Goal: Task Accomplishment & Management: Use online tool/utility

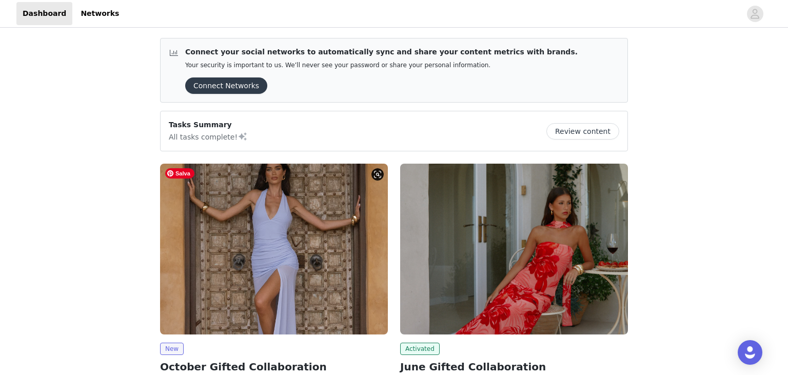
click at [289, 225] on img at bounding box center [274, 249] width 228 height 171
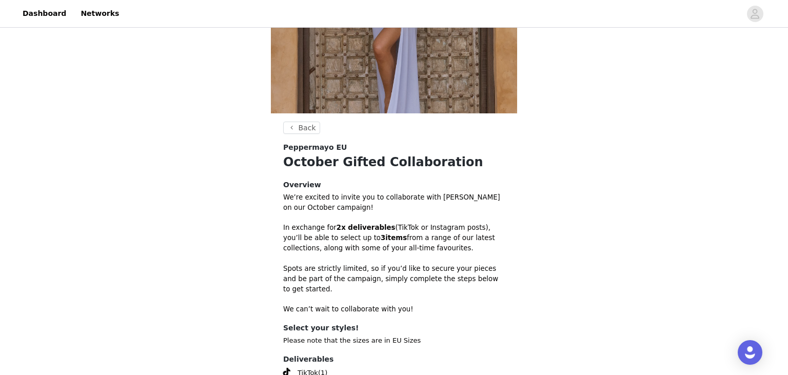
scroll to position [281, 0]
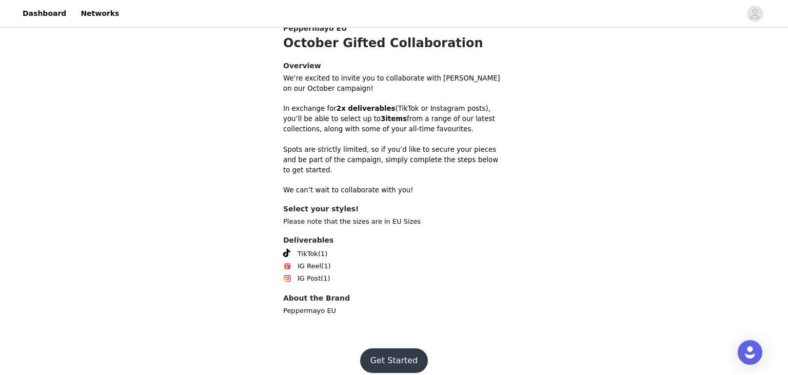
click at [390, 348] on button "Get Started" at bounding box center [394, 360] width 68 height 25
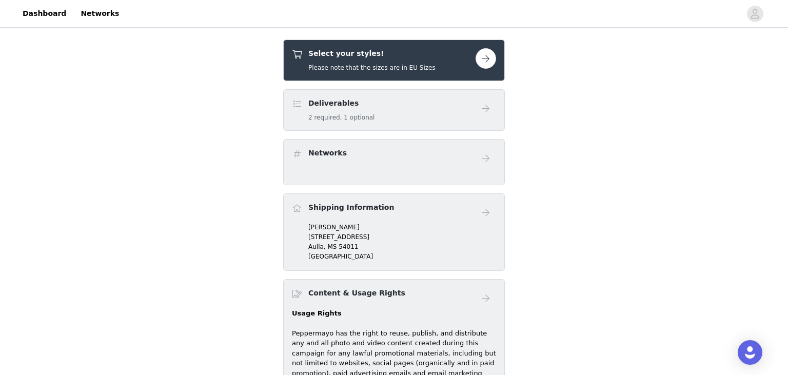
scroll to position [177, 0]
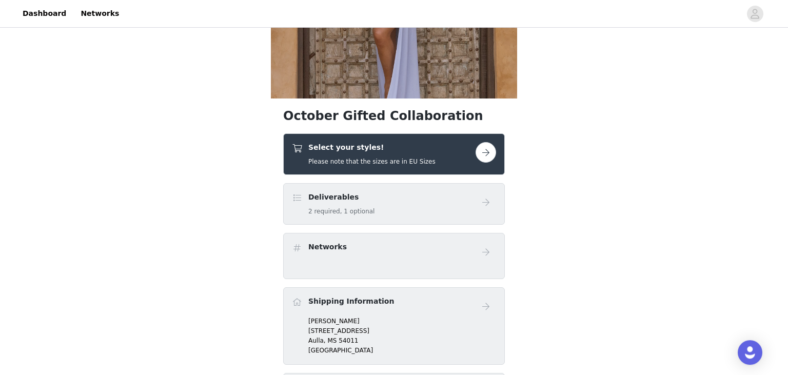
click at [418, 159] on h5 "Please note that the sizes are in EU Sizes" at bounding box center [371, 161] width 127 height 9
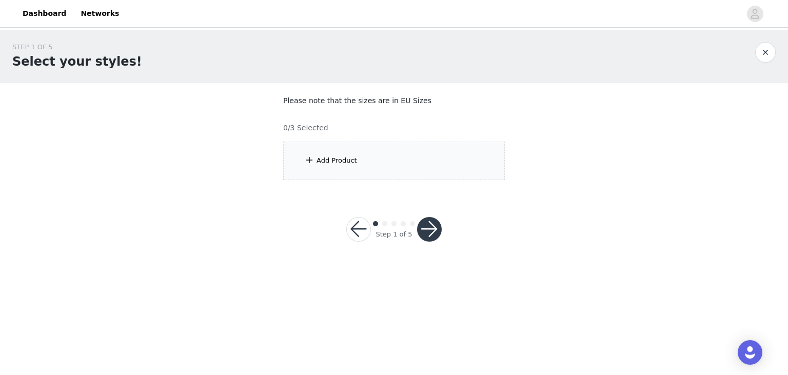
click at [437, 158] on div "Add Product" at bounding box center [394, 161] width 222 height 38
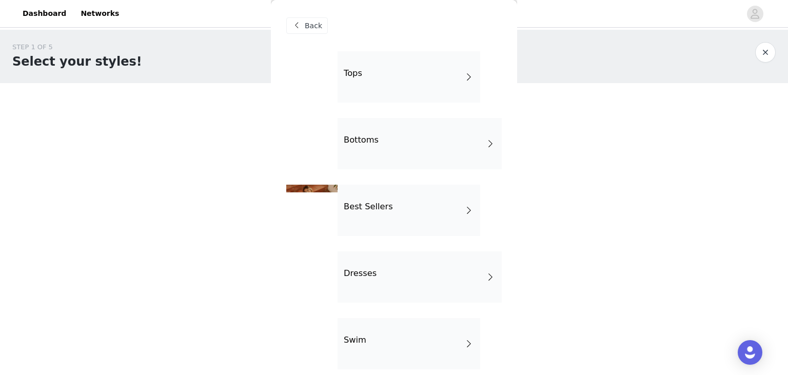
scroll to position [195, 0]
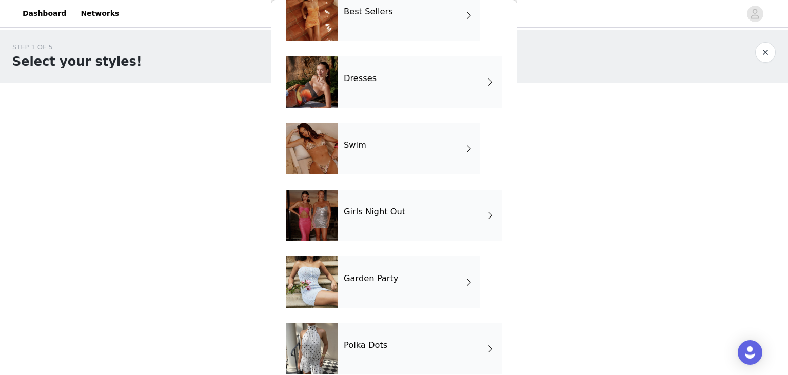
click at [403, 73] on div "Dresses" at bounding box center [420, 81] width 164 height 51
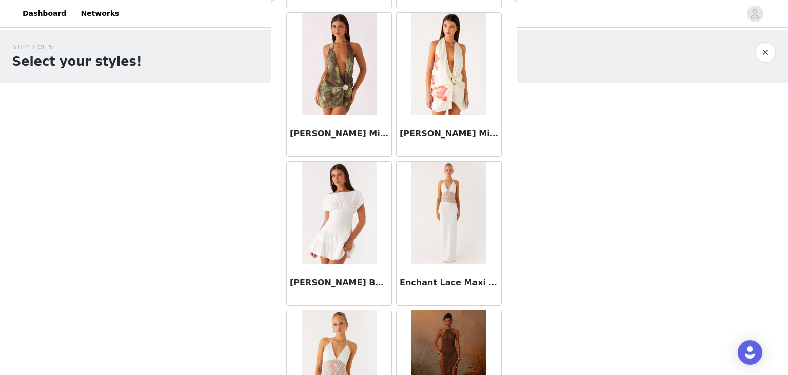
scroll to position [1193, 0]
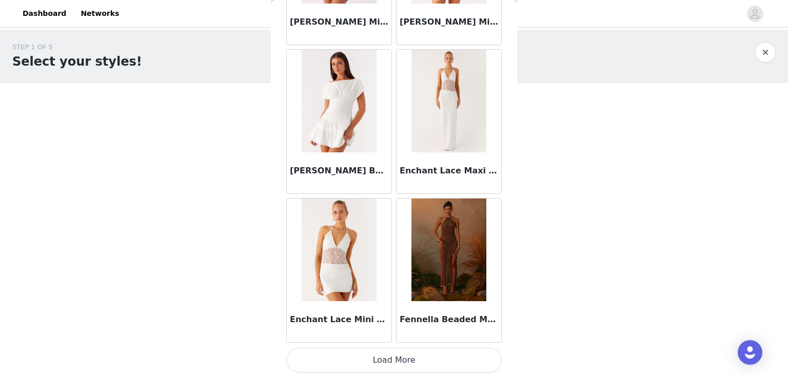
click at [393, 364] on button "Load More" at bounding box center [394, 360] width 216 height 25
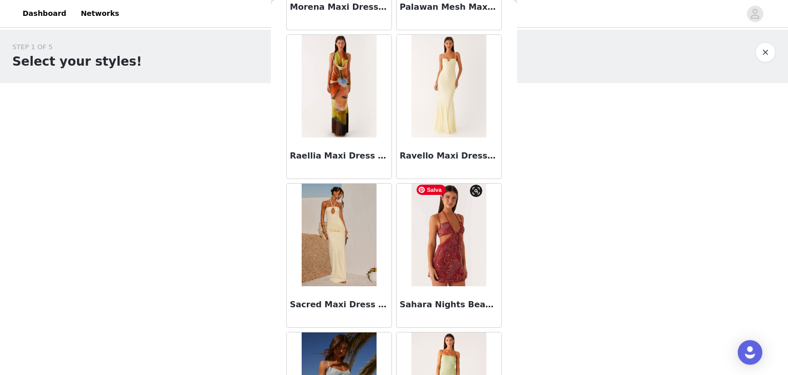
scroll to position [2679, 0]
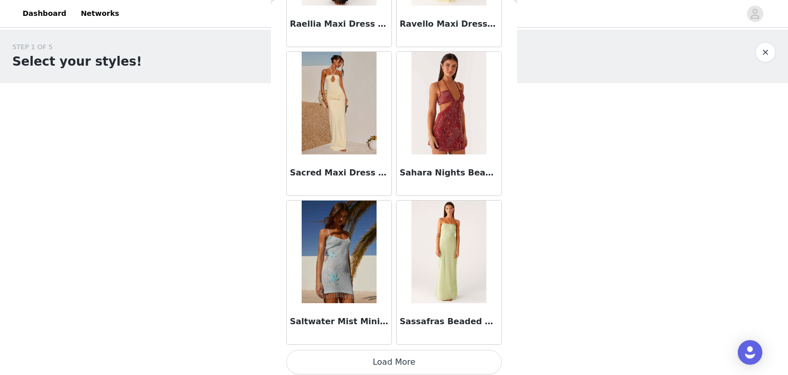
click at [406, 358] on button "Load More" at bounding box center [394, 362] width 216 height 25
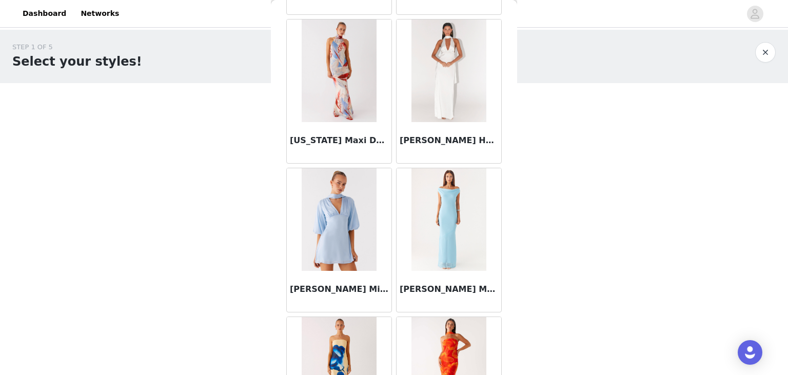
scroll to position [4165, 0]
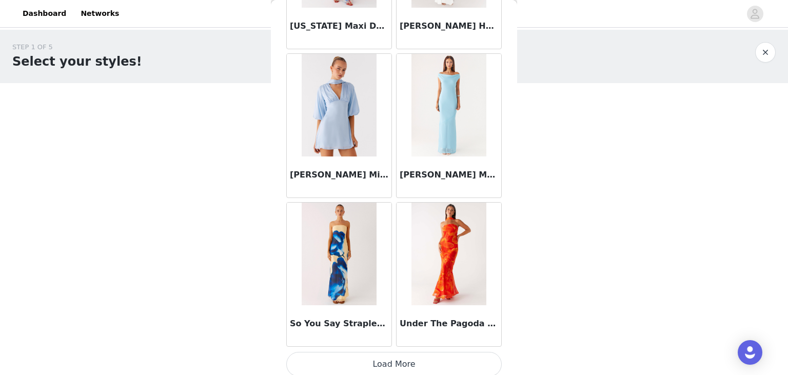
click at [391, 356] on button "Load More" at bounding box center [394, 364] width 216 height 25
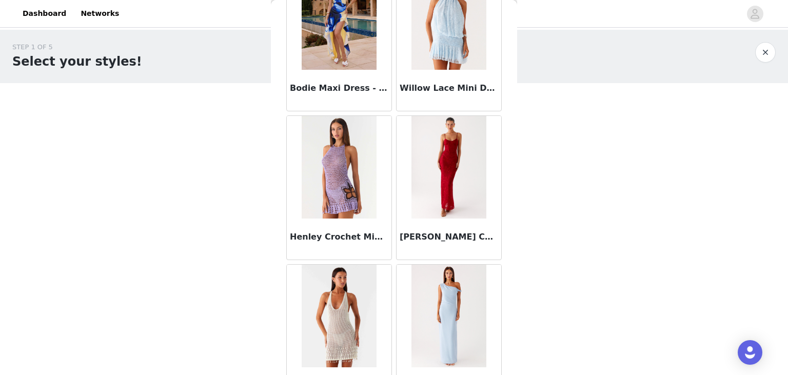
scroll to position [4727, 0]
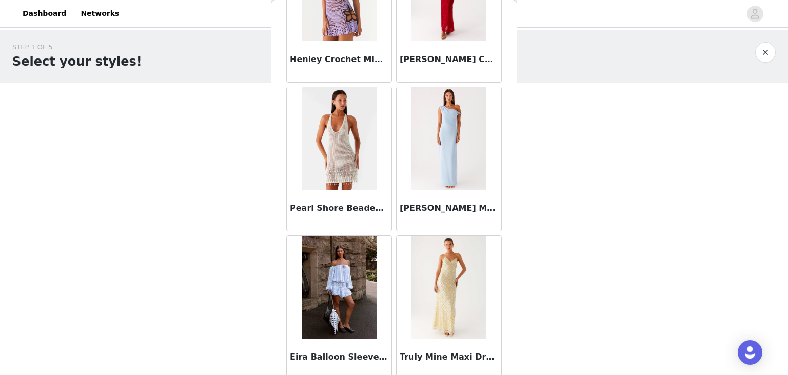
click at [433, 306] on div at bounding box center [449, 287] width 105 height 103
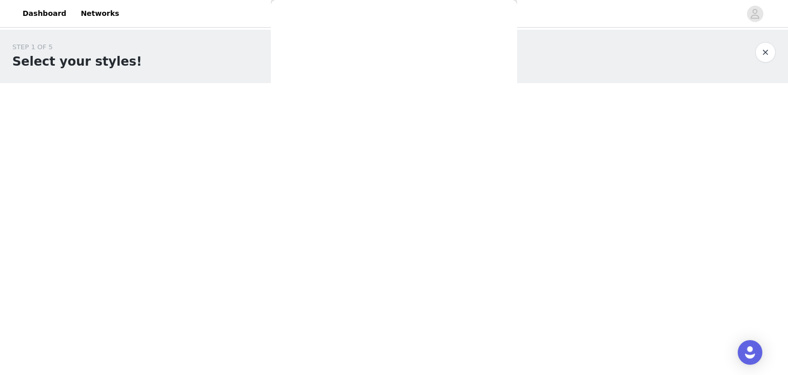
scroll to position [0, 0]
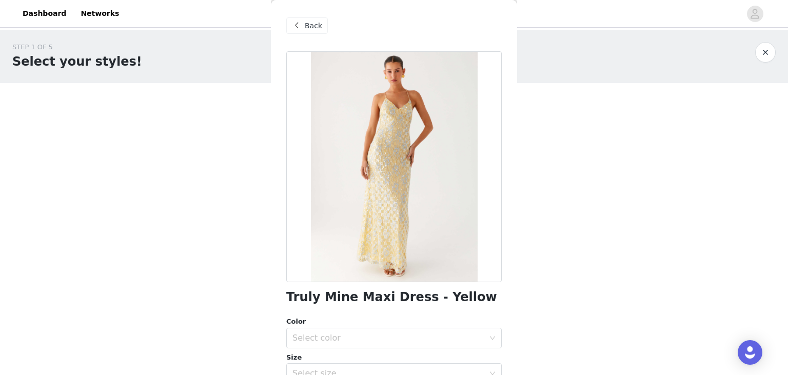
click at [307, 28] on span "Back" at bounding box center [313, 26] width 17 height 11
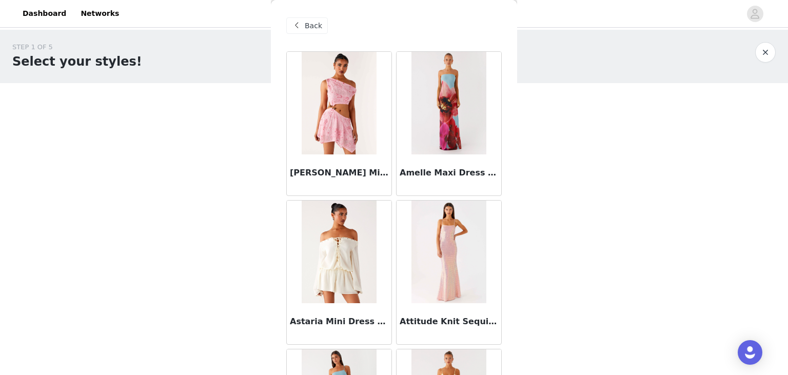
click at [319, 22] on span "Back" at bounding box center [313, 26] width 17 height 11
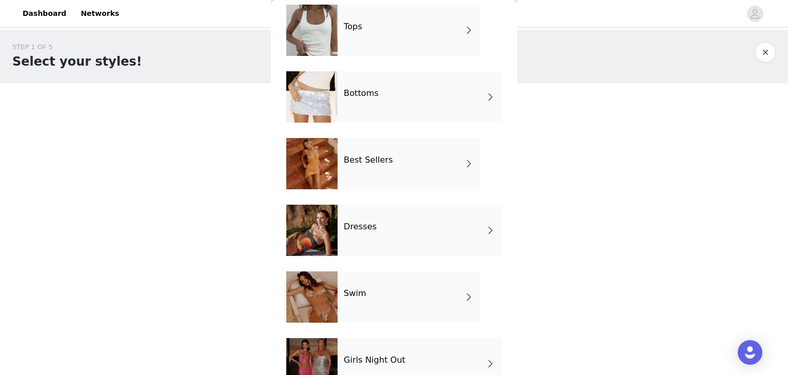
scroll to position [46, 0]
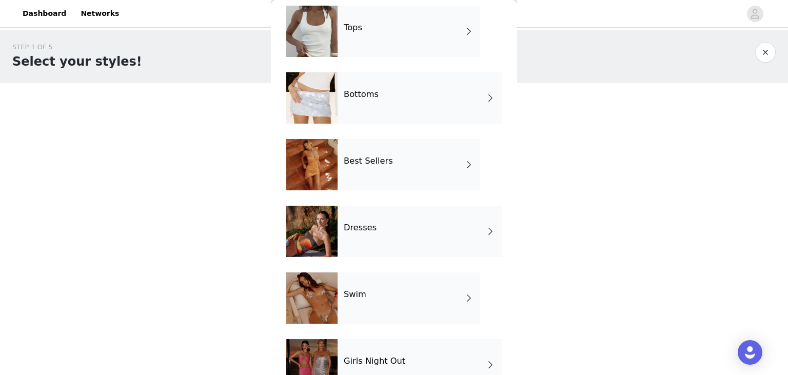
click at [386, 164] on div "Best Sellers" at bounding box center [409, 164] width 143 height 51
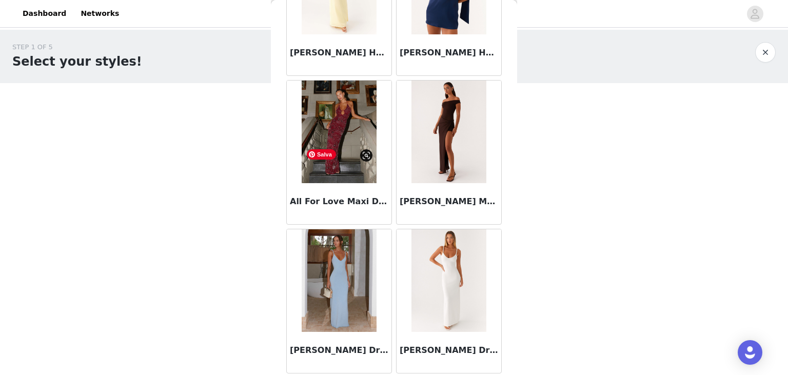
scroll to position [720, 0]
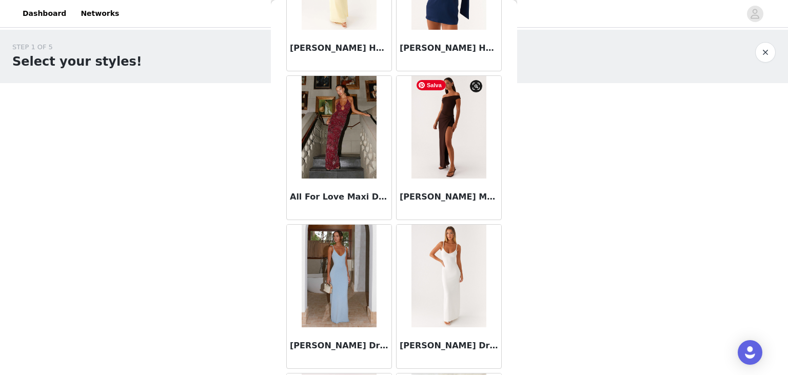
click at [414, 120] on img at bounding box center [449, 127] width 74 height 103
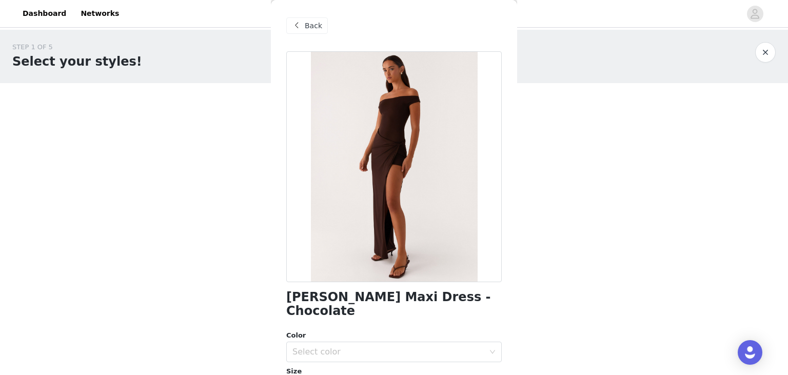
scroll to position [154, 0]
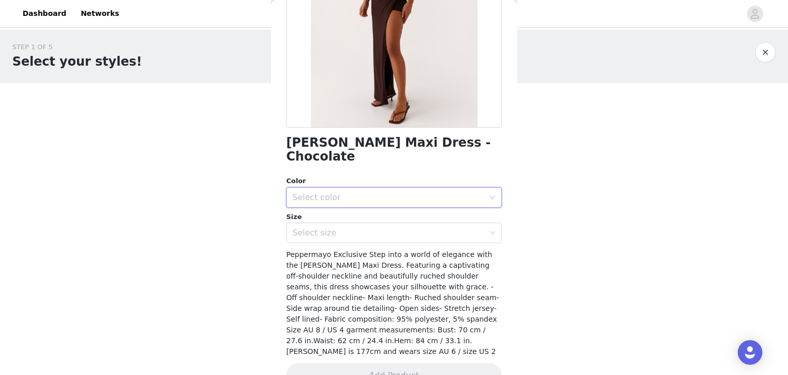
click at [355, 192] on div "Select color" at bounding box center [391, 198] width 197 height 20
click at [346, 205] on li "Chocolate" at bounding box center [394, 206] width 216 height 16
click at [339, 228] on div "Select size" at bounding box center [389, 233] width 192 height 10
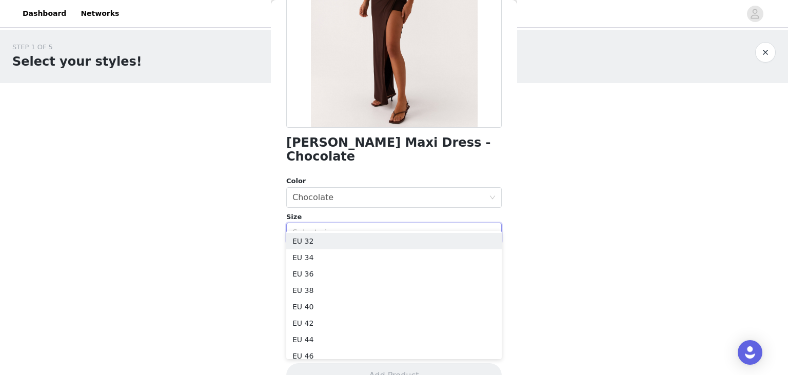
click at [338, 228] on div "Select size" at bounding box center [389, 233] width 192 height 10
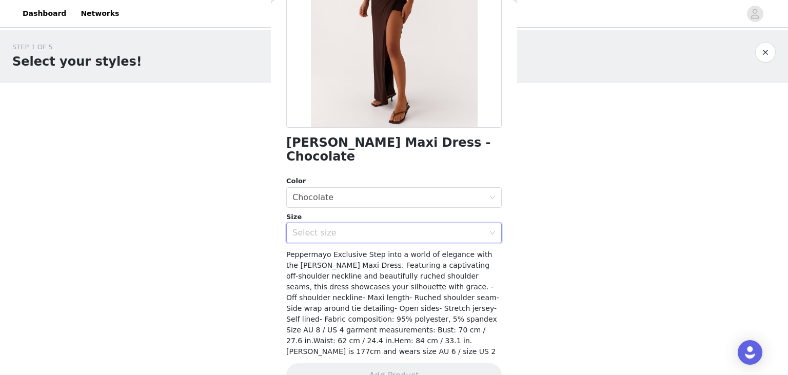
scroll to position [0, 0]
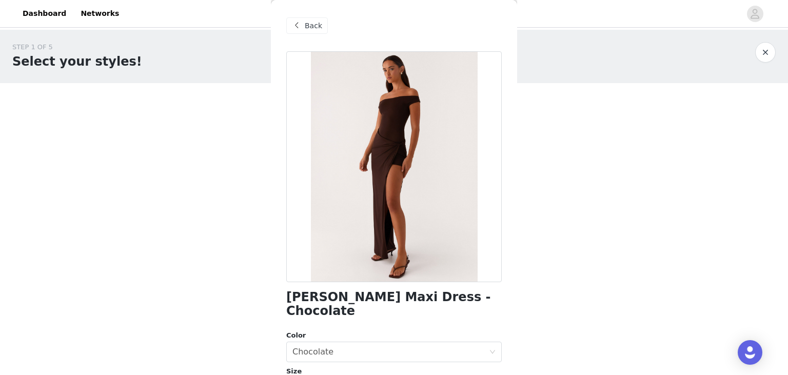
click at [307, 23] on span "Back" at bounding box center [313, 26] width 17 height 11
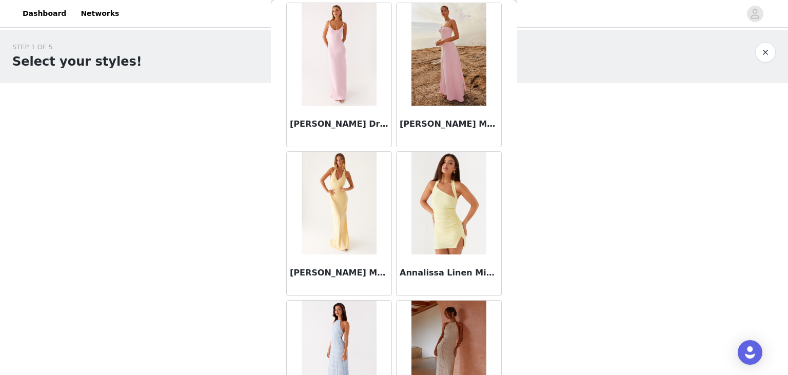
scroll to position [1193, 0]
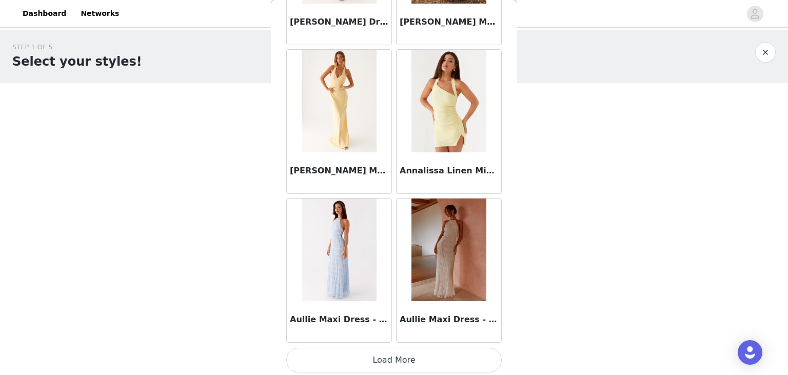
click at [399, 361] on button "Load More" at bounding box center [394, 360] width 216 height 25
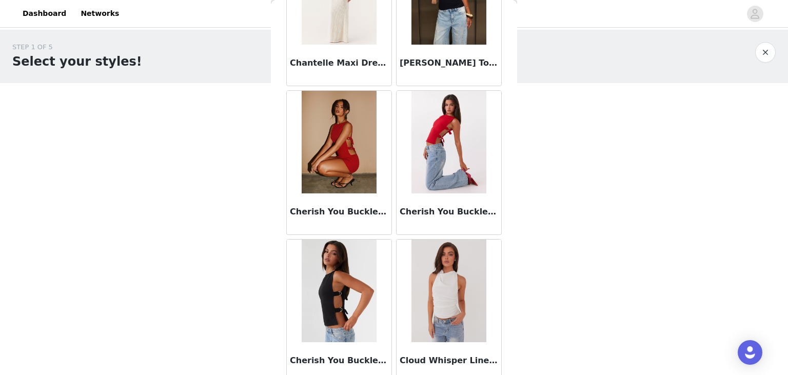
scroll to position [2679, 0]
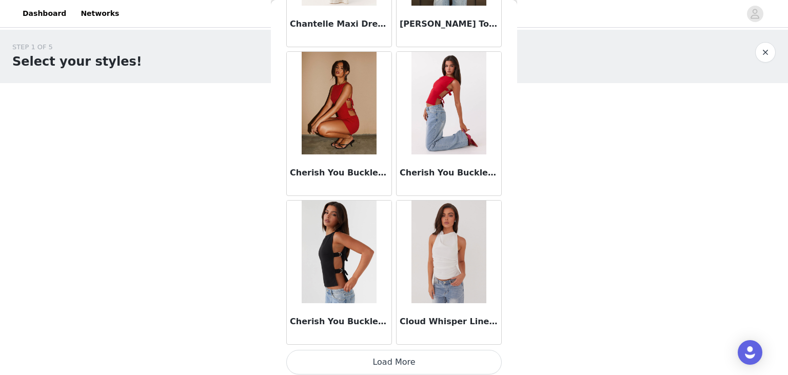
click at [395, 364] on button "Load More" at bounding box center [394, 362] width 216 height 25
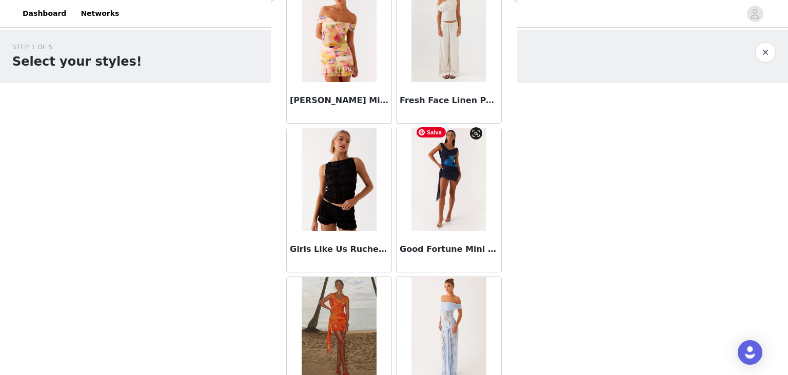
scroll to position [4165, 0]
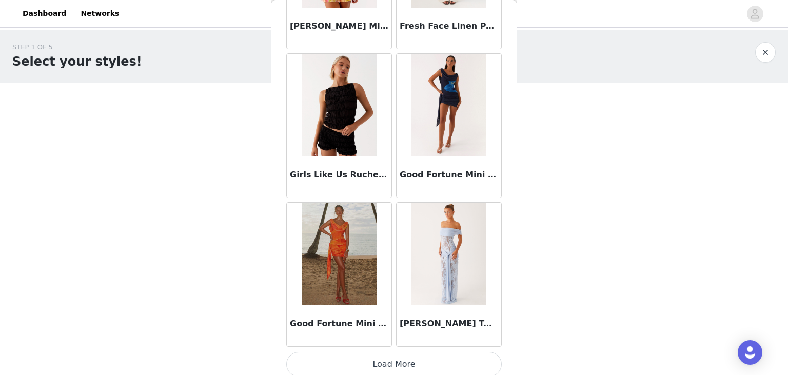
click at [398, 352] on button "Load More" at bounding box center [394, 364] width 216 height 25
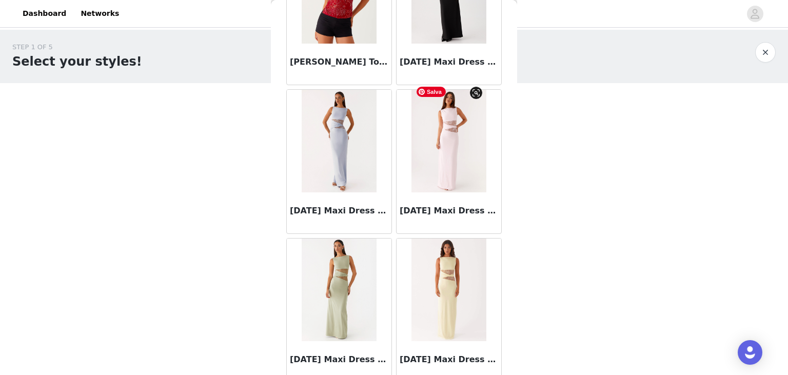
scroll to position [5652, 0]
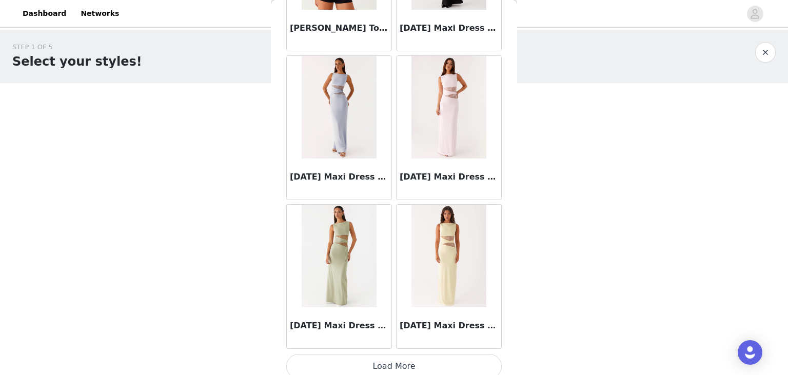
click at [396, 354] on button "Load More" at bounding box center [394, 366] width 216 height 25
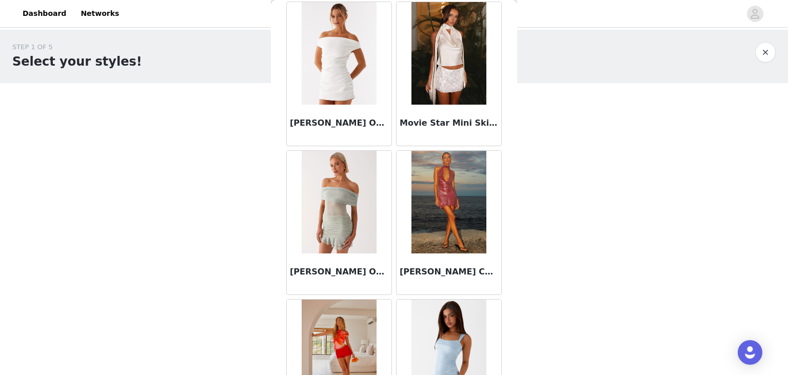
scroll to position [7138, 0]
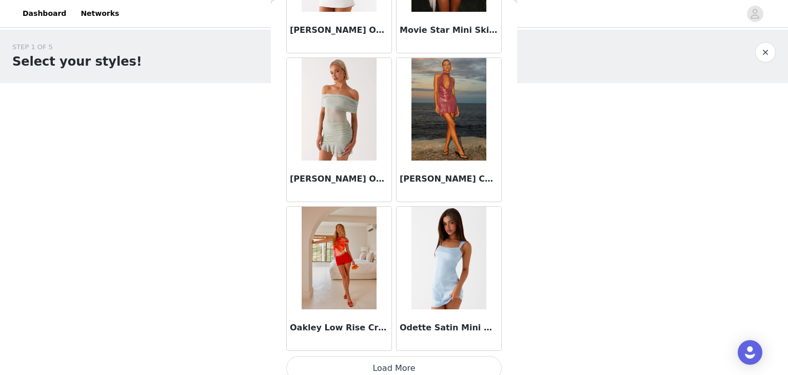
click at [384, 360] on button "Load More" at bounding box center [394, 368] width 216 height 25
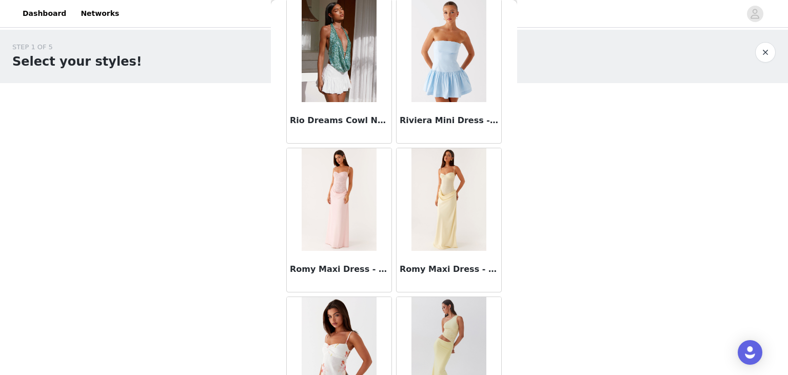
scroll to position [8625, 0]
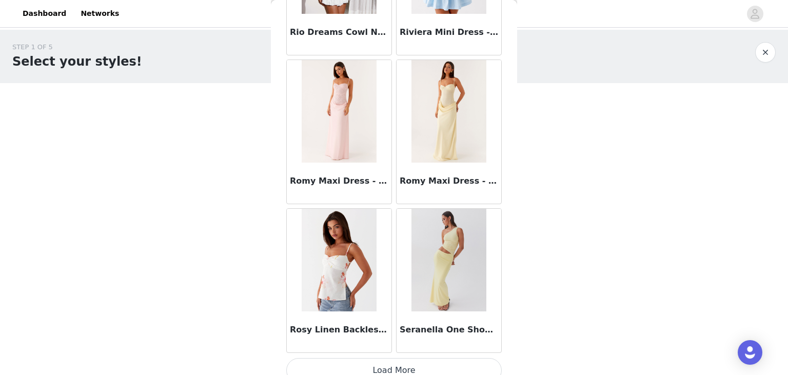
click at [402, 358] on button "Load More" at bounding box center [394, 370] width 216 height 25
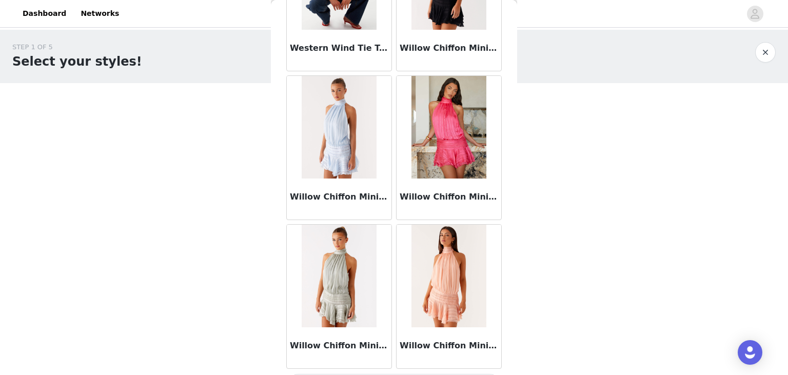
scroll to position [10111, 0]
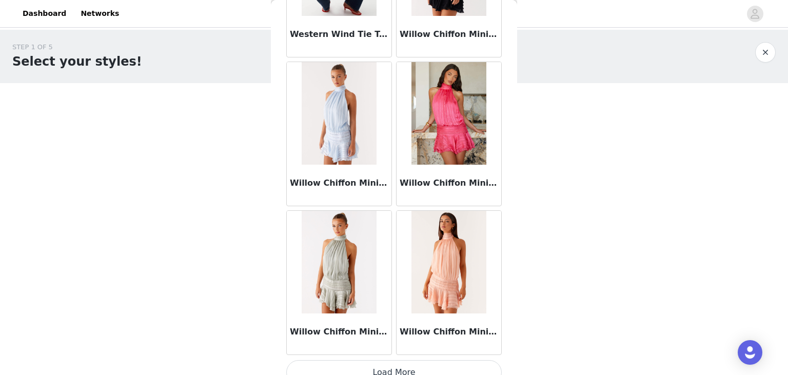
click at [381, 360] on button "Load More" at bounding box center [394, 372] width 216 height 25
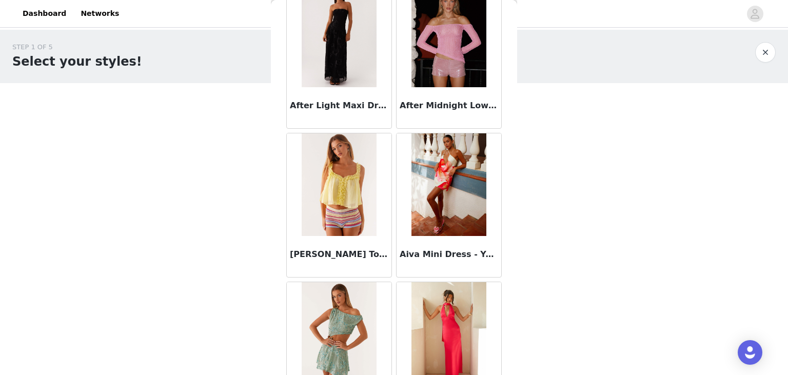
scroll to position [0, 0]
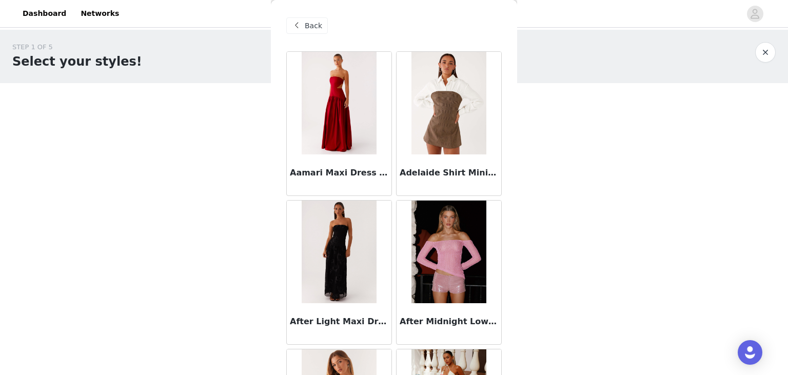
click at [294, 26] on span at bounding box center [296, 26] width 12 height 12
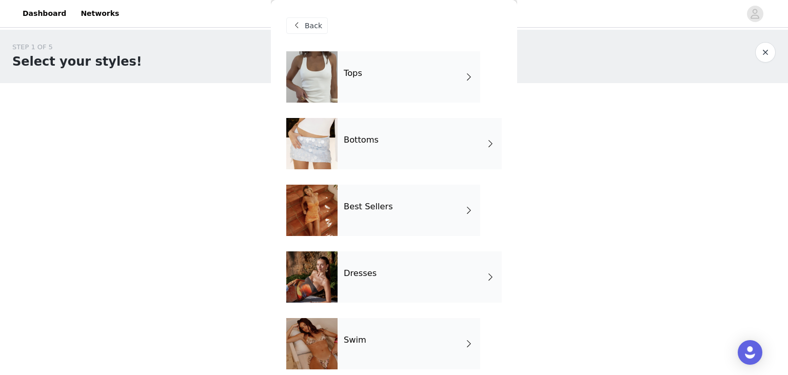
click at [389, 59] on div "Tops" at bounding box center [409, 76] width 143 height 51
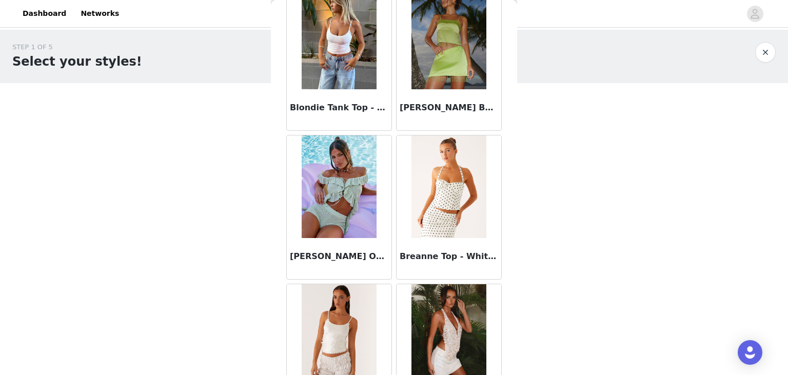
scroll to position [1193, 0]
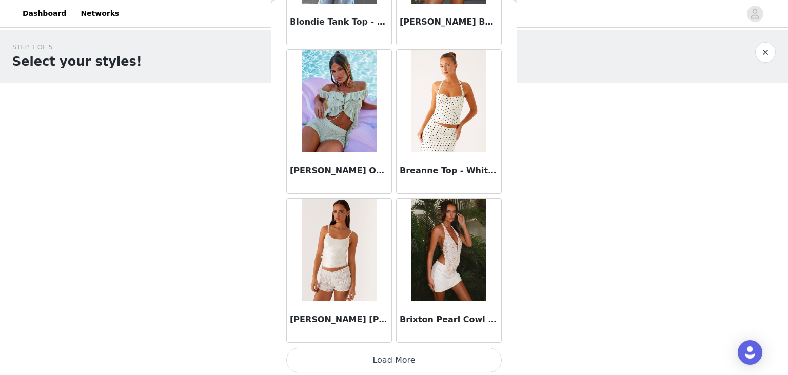
click at [381, 353] on button "Load More" at bounding box center [394, 360] width 216 height 25
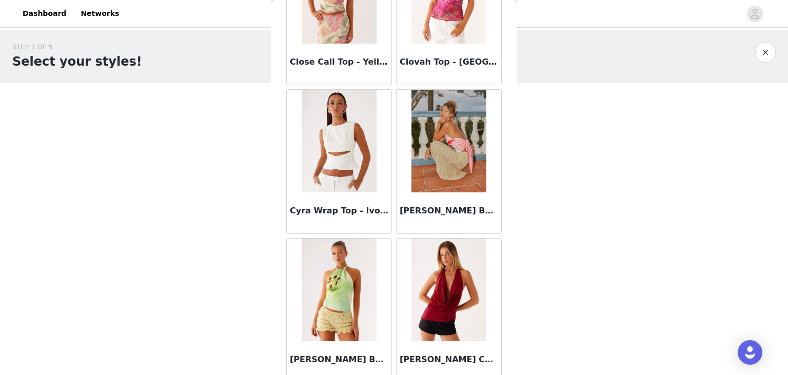
scroll to position [2679, 0]
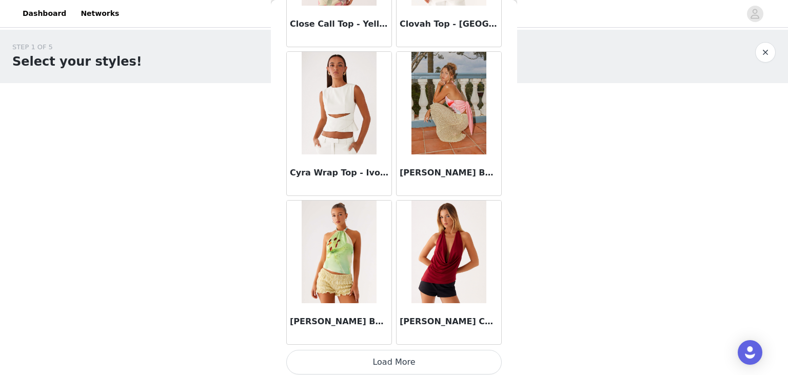
click at [374, 360] on button "Load More" at bounding box center [394, 362] width 216 height 25
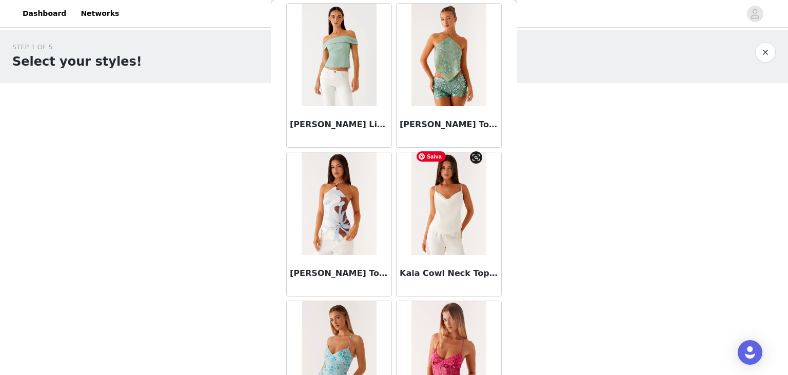
scroll to position [4165, 0]
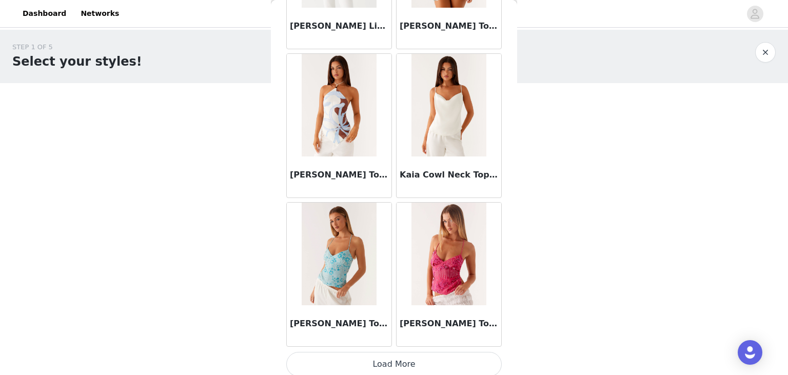
click at [376, 363] on button "Load More" at bounding box center [394, 364] width 216 height 25
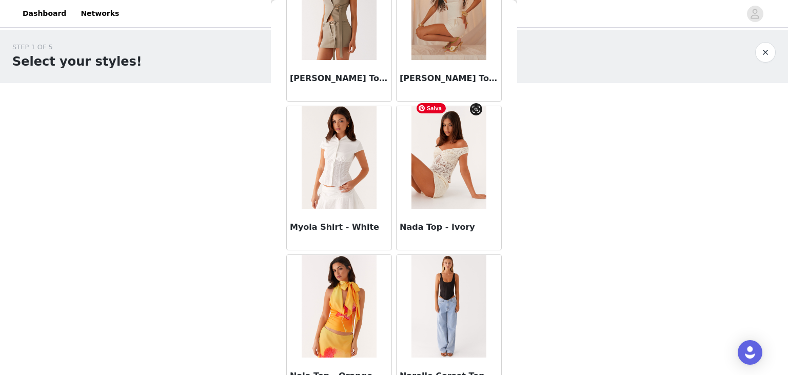
scroll to position [5652, 0]
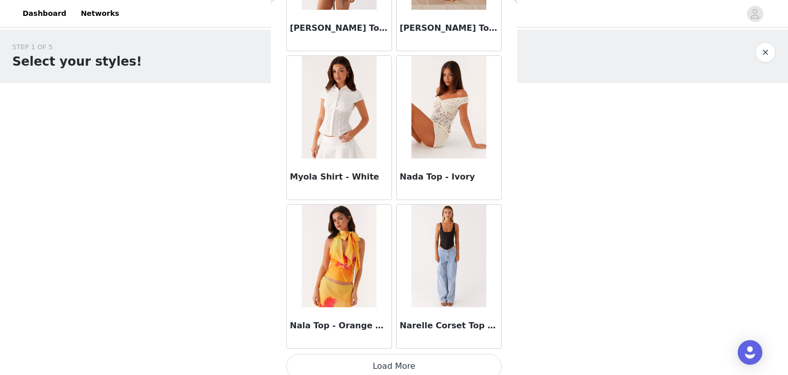
click at [391, 365] on button "Load More" at bounding box center [394, 366] width 216 height 25
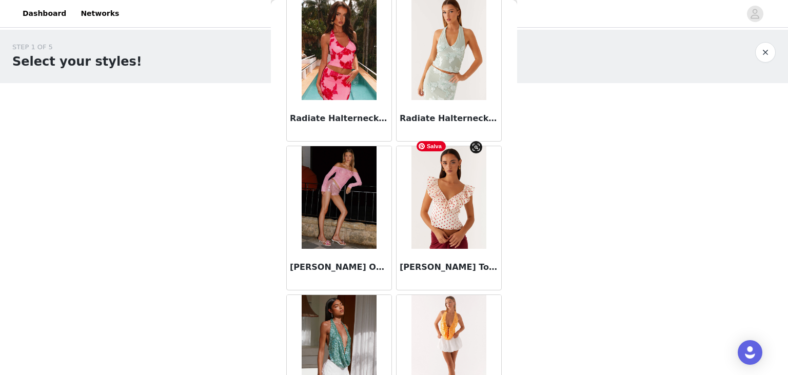
scroll to position [7138, 0]
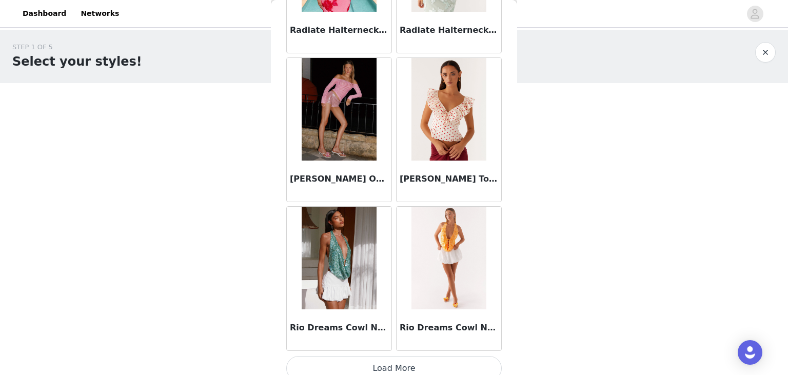
click at [392, 360] on button "Load More" at bounding box center [394, 368] width 216 height 25
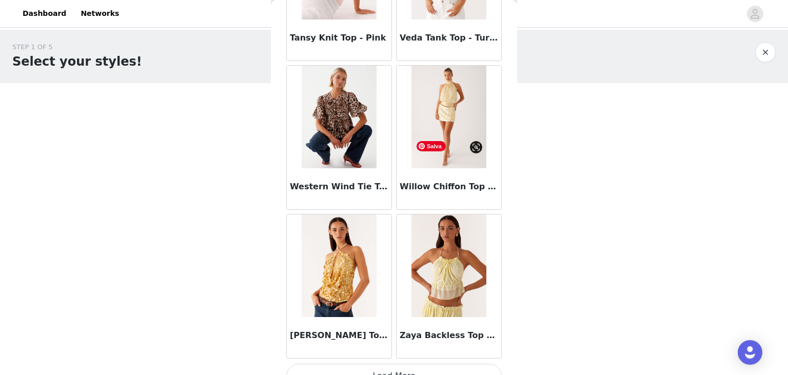
scroll to position [8625, 0]
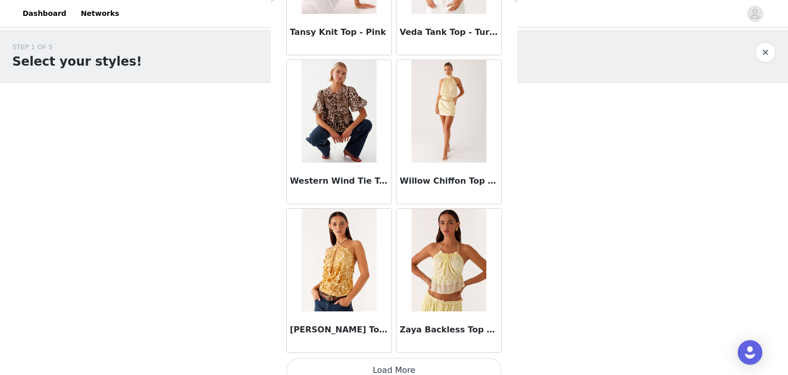
click at [395, 358] on button "Load More" at bounding box center [394, 370] width 216 height 25
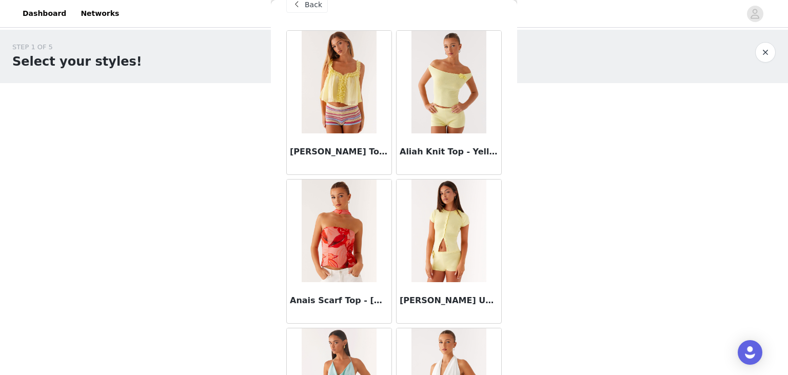
scroll to position [0, 0]
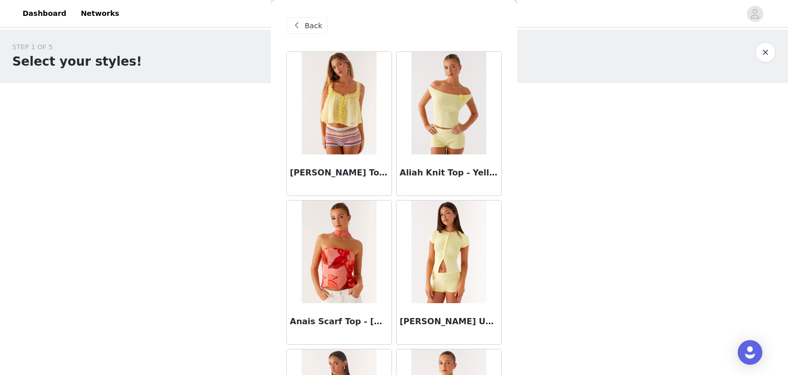
click at [309, 20] on div "Back" at bounding box center [307, 25] width 42 height 16
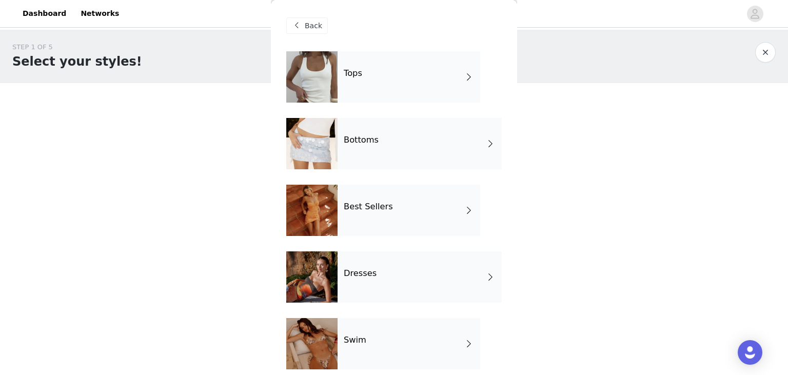
click at [370, 140] on h4 "Bottoms" at bounding box center [361, 139] width 35 height 9
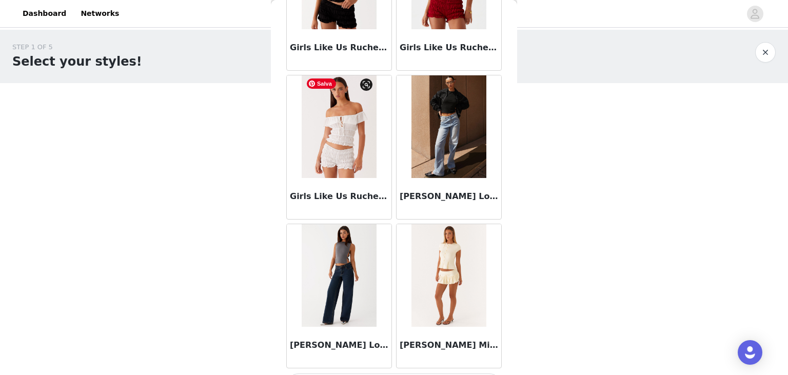
scroll to position [1193, 0]
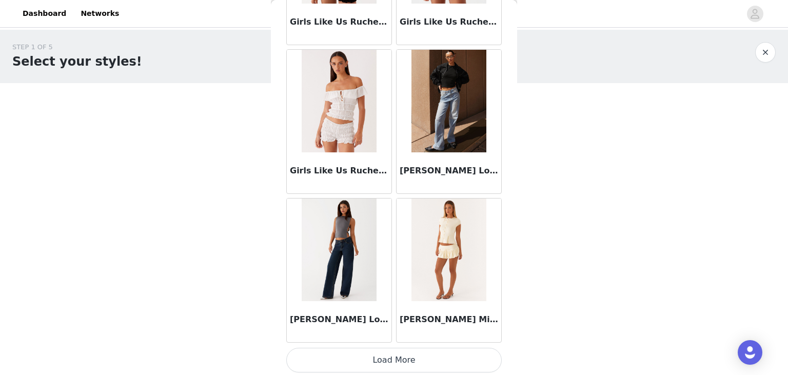
click at [384, 361] on button "Load More" at bounding box center [394, 360] width 216 height 25
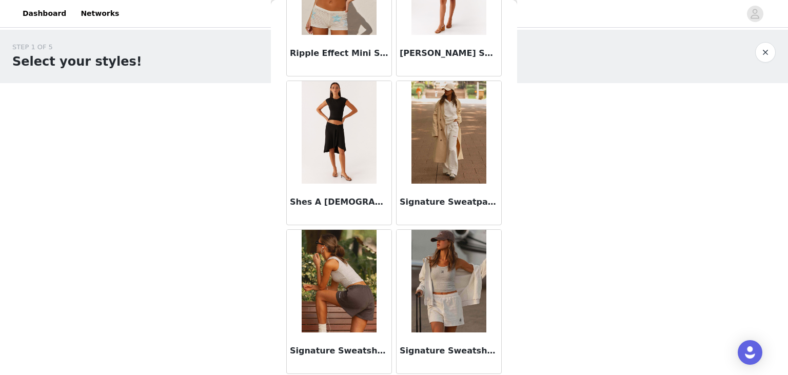
scroll to position [2679, 0]
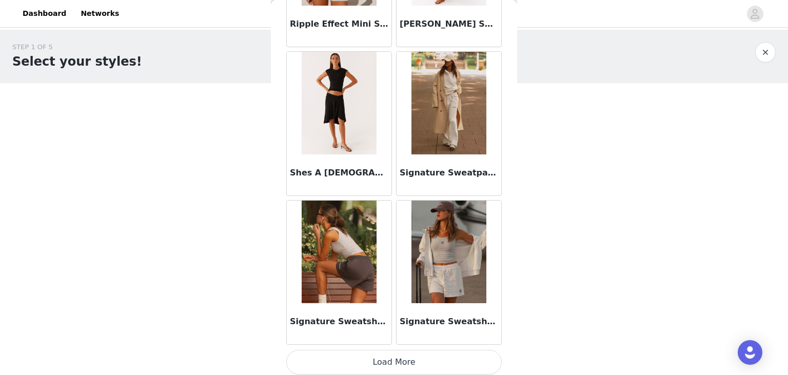
click at [391, 354] on button "Load More" at bounding box center [394, 362] width 216 height 25
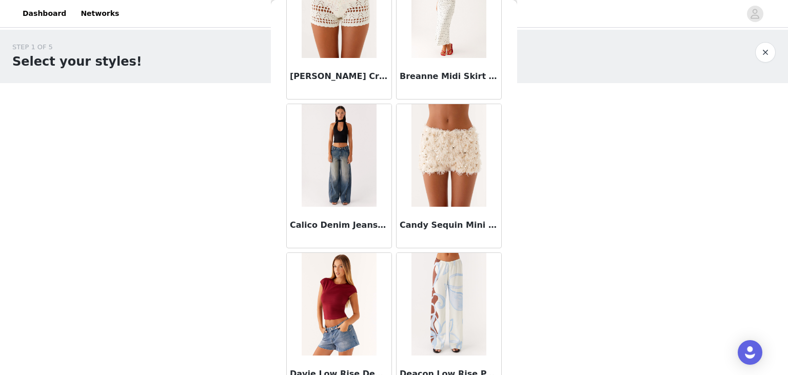
scroll to position [0, 0]
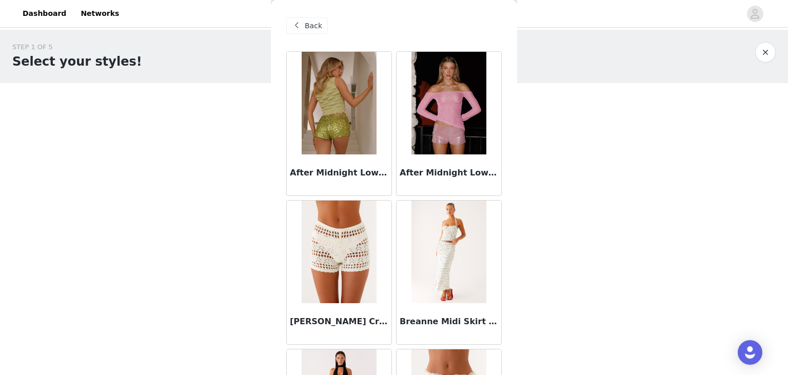
click at [303, 29] on div "Back" at bounding box center [307, 25] width 42 height 16
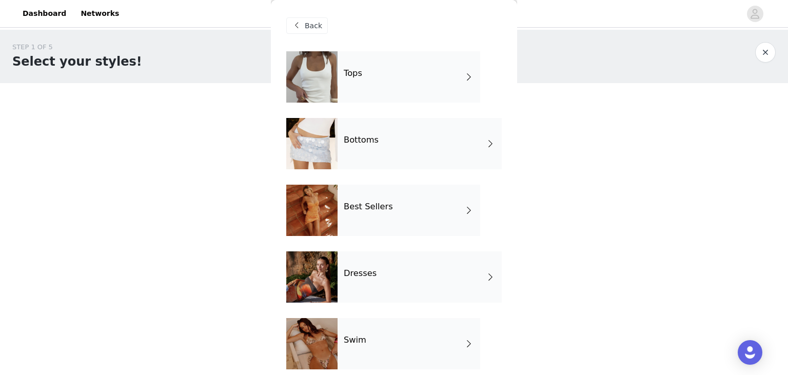
scroll to position [209, 0]
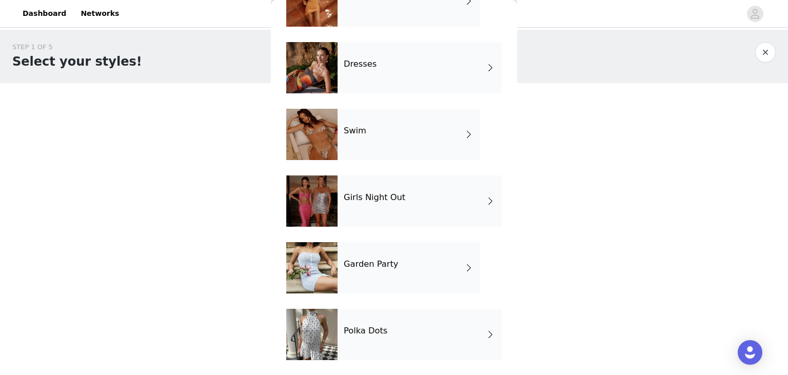
click at [377, 270] on div "Garden Party" at bounding box center [409, 267] width 143 height 51
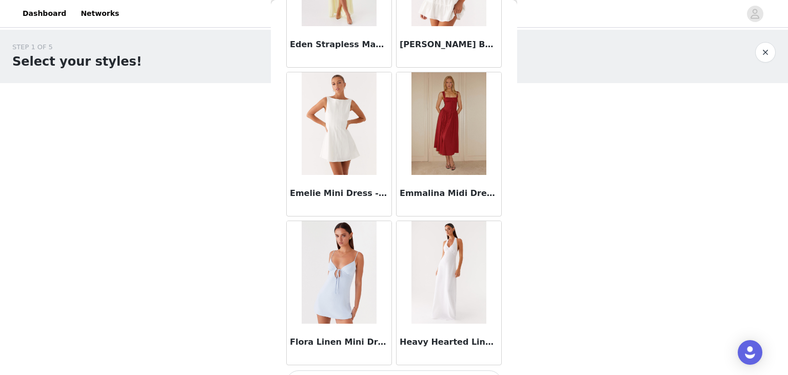
scroll to position [1193, 0]
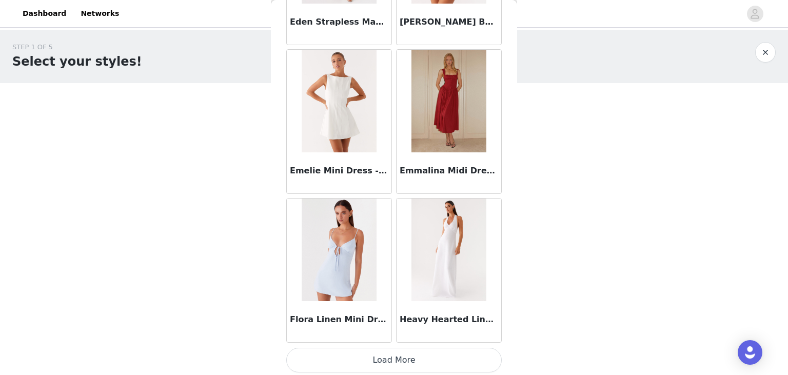
click at [389, 352] on button "Load More" at bounding box center [394, 360] width 216 height 25
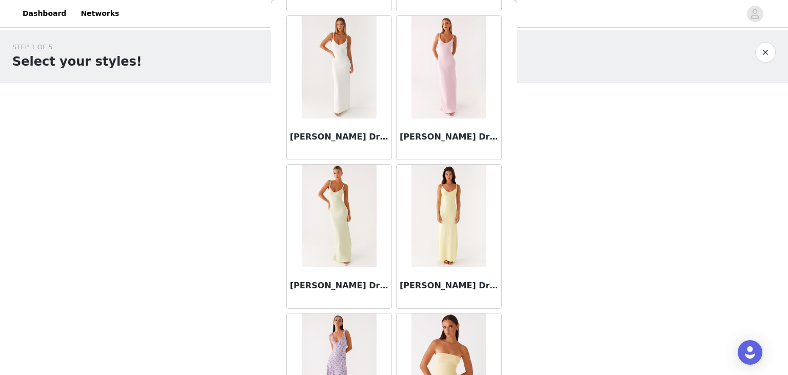
scroll to position [0, 0]
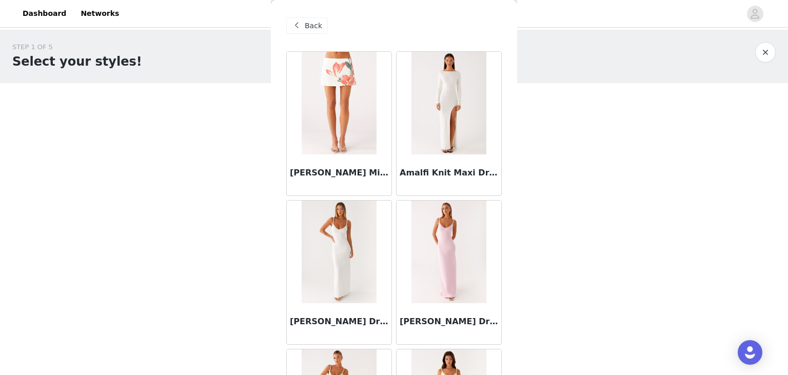
click at [321, 34] on div "Back" at bounding box center [307, 25] width 42 height 16
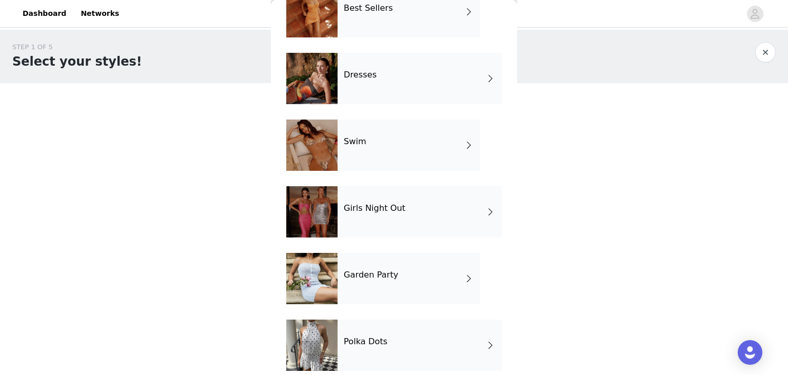
scroll to position [209, 0]
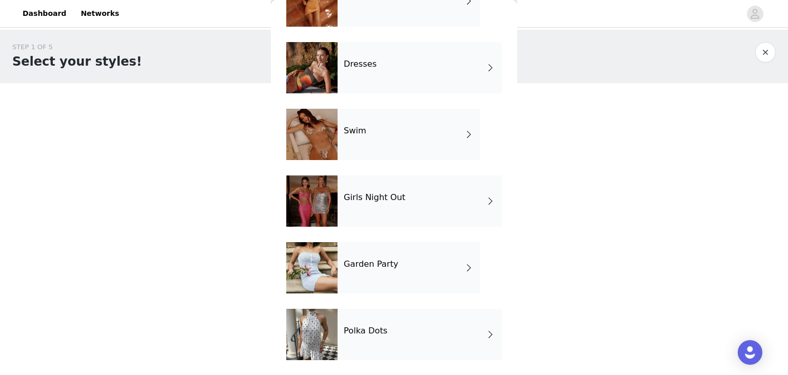
click at [399, 205] on div "Girls Night Out" at bounding box center [420, 201] width 164 height 51
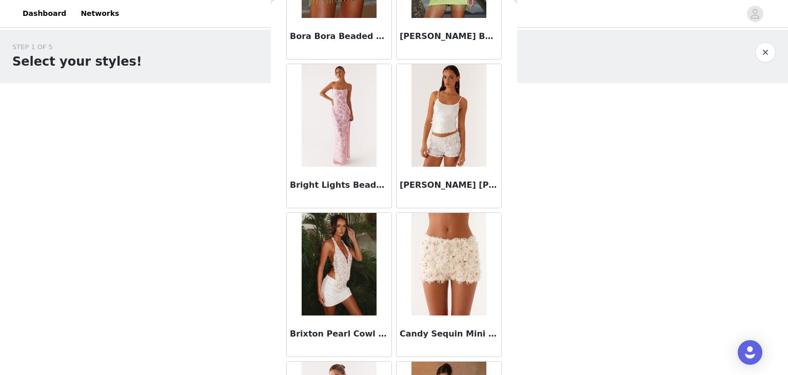
scroll to position [1193, 0]
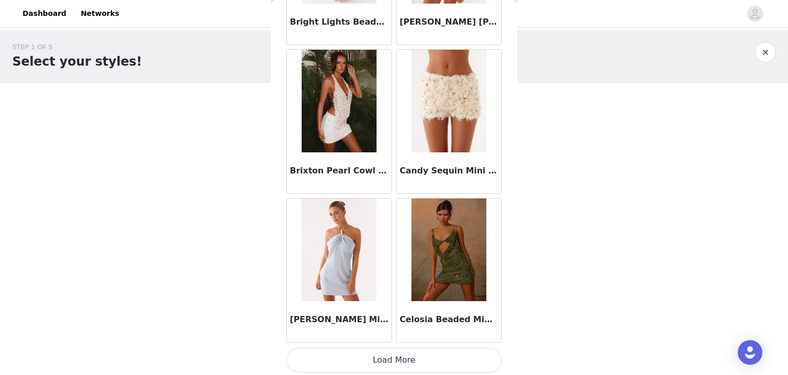
click at [373, 359] on button "Load More" at bounding box center [394, 360] width 216 height 25
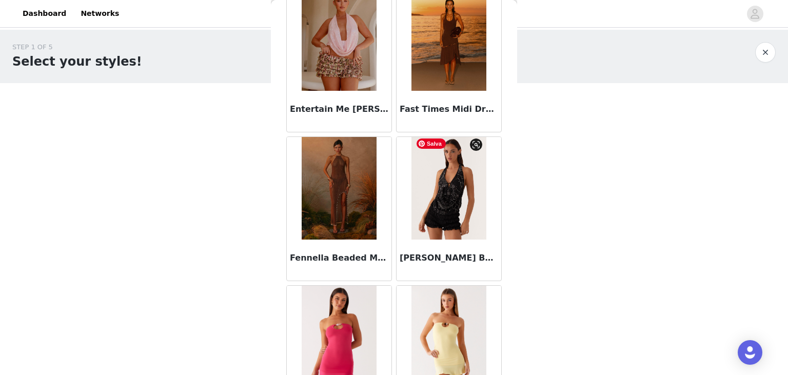
scroll to position [2679, 0]
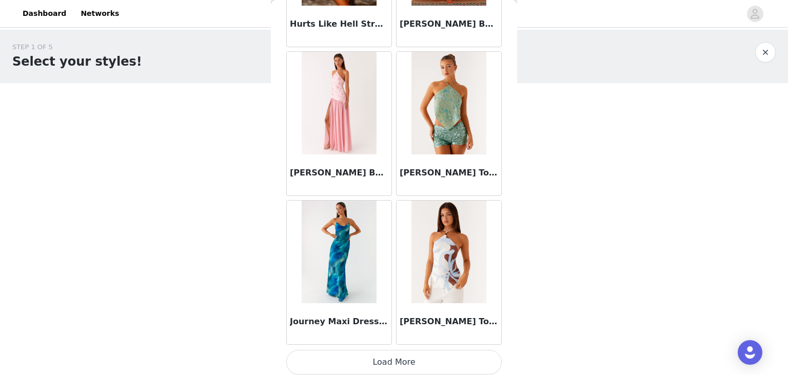
click at [398, 354] on button "Load More" at bounding box center [394, 362] width 216 height 25
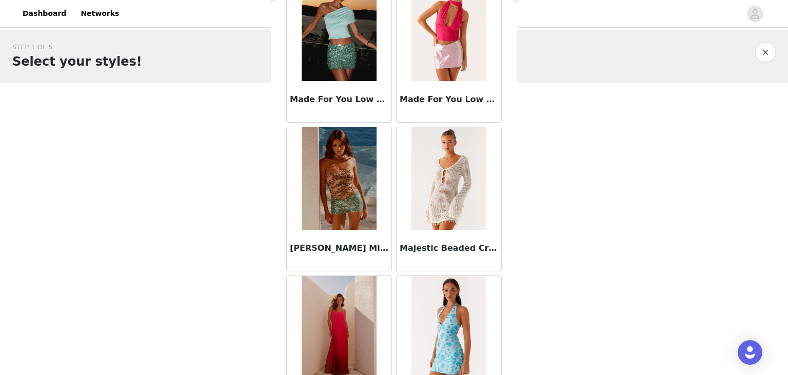
scroll to position [4165, 0]
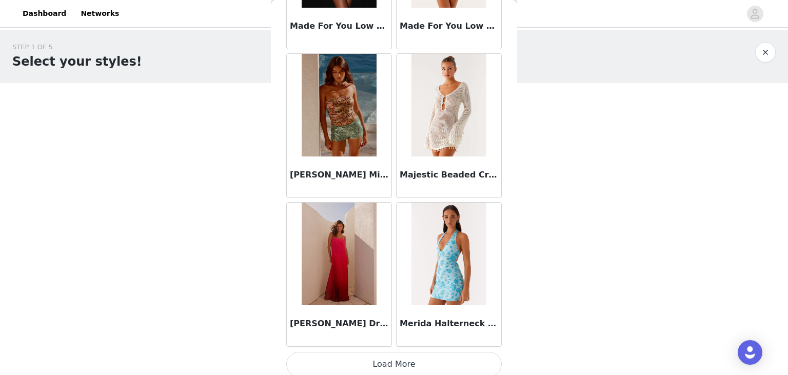
click at [386, 363] on button "Load More" at bounding box center [394, 364] width 216 height 25
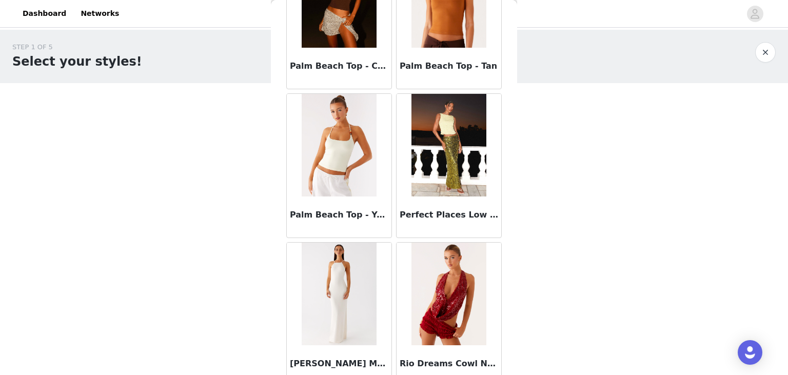
scroll to position [5652, 0]
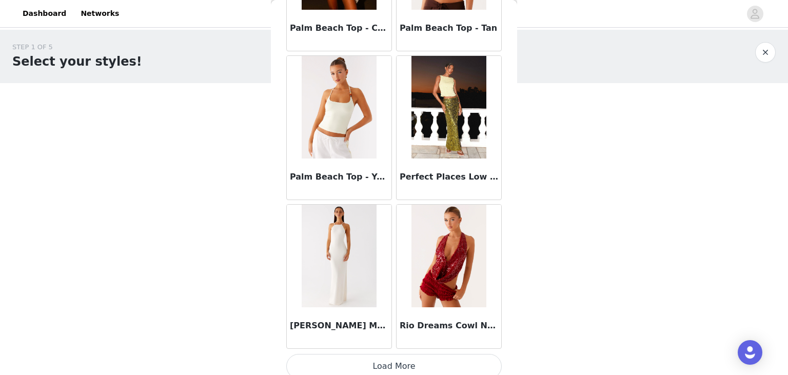
click at [393, 356] on button "Load More" at bounding box center [394, 366] width 216 height 25
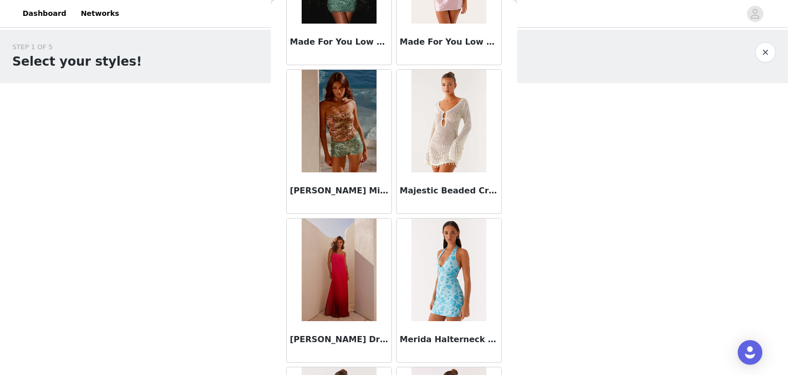
scroll to position [4149, 0]
click at [463, 131] on img at bounding box center [449, 121] width 74 height 103
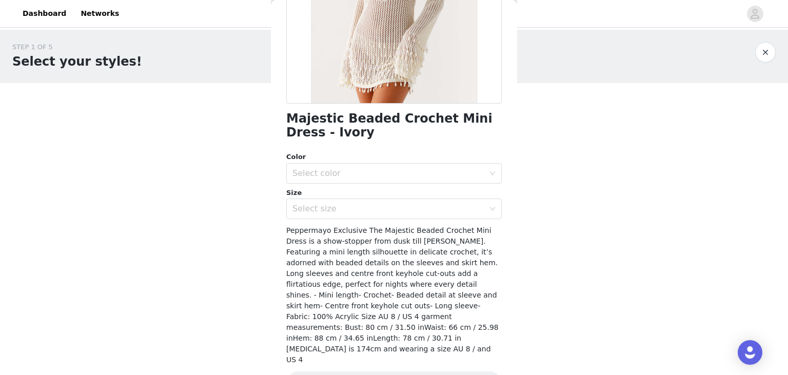
scroll to position [179, 0]
click at [429, 172] on div "Select color" at bounding box center [389, 173] width 192 height 10
click at [385, 190] on li "Ivory" at bounding box center [394, 195] width 216 height 16
drag, startPoint x: 371, startPoint y: 220, endPoint x: 390, endPoint y: 205, distance: 24.5
click at [390, 205] on div "Majestic Beaded Crochet Mini Dress - Ivory Color Select color Ivory Size Select…" at bounding box center [394, 140] width 216 height 536
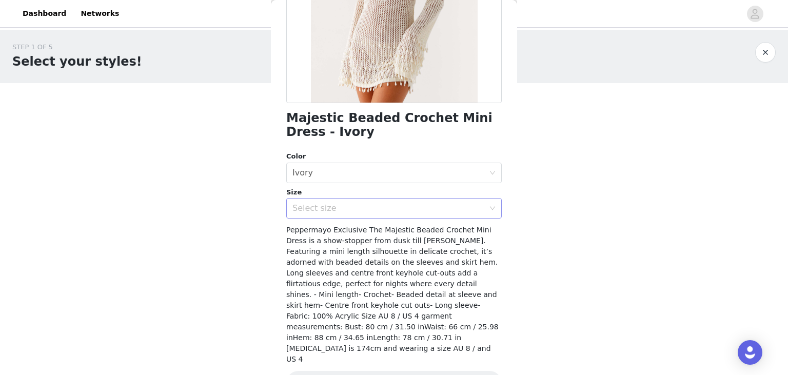
click at [390, 205] on div "Select size" at bounding box center [389, 208] width 192 height 10
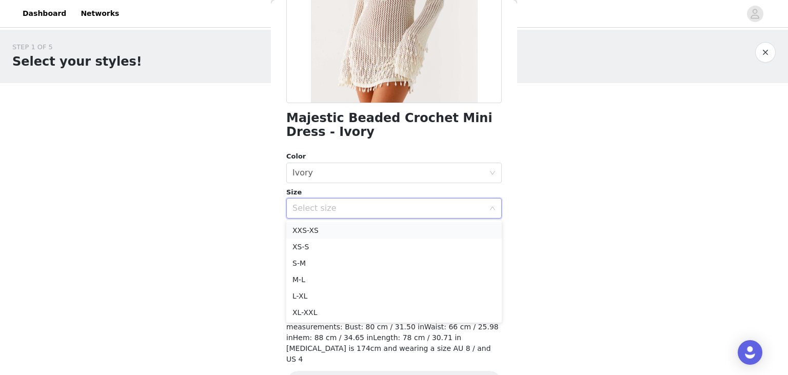
click at [348, 232] on li "XXS-XS" at bounding box center [394, 230] width 216 height 16
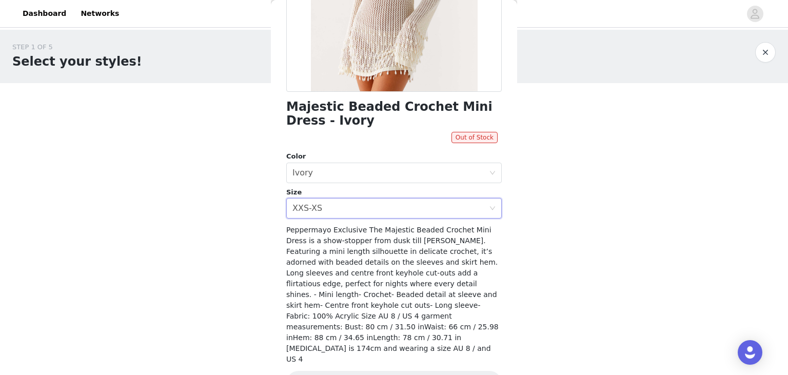
scroll to position [0, 0]
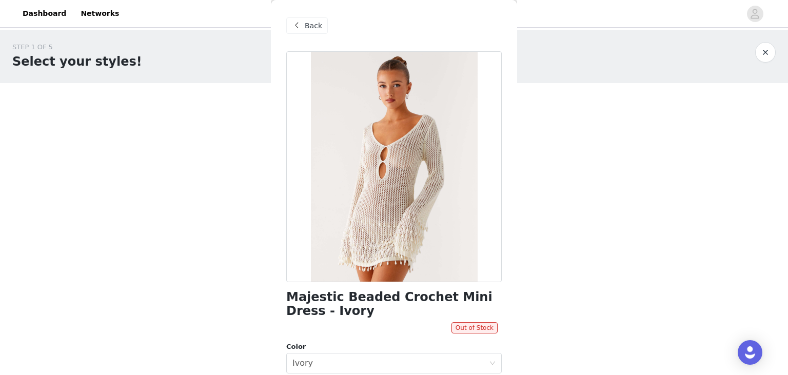
click at [318, 29] on span "Back" at bounding box center [313, 26] width 17 height 11
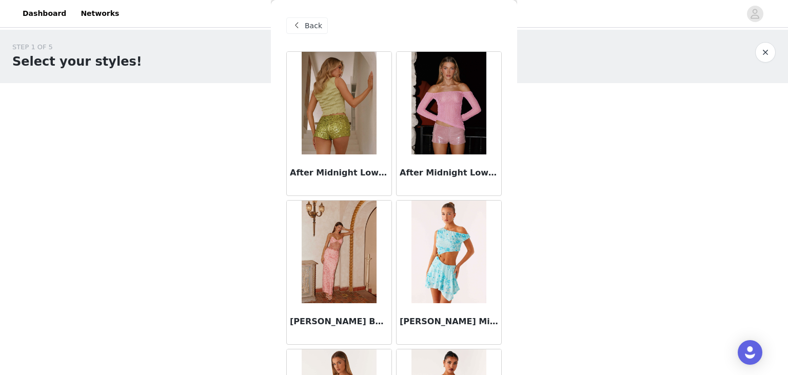
click at [318, 29] on span "Back" at bounding box center [313, 26] width 17 height 11
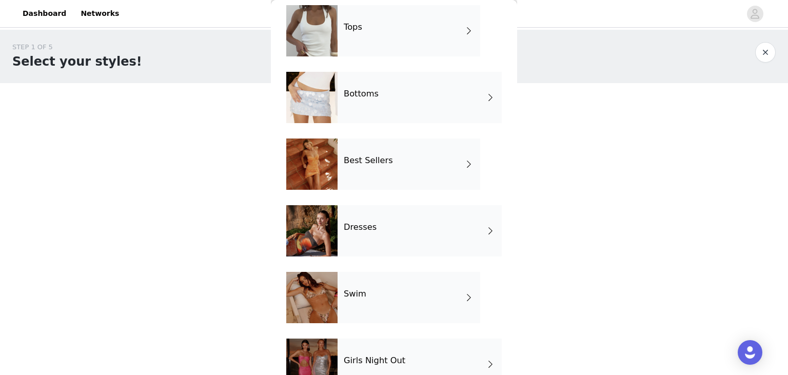
scroll to position [41, 0]
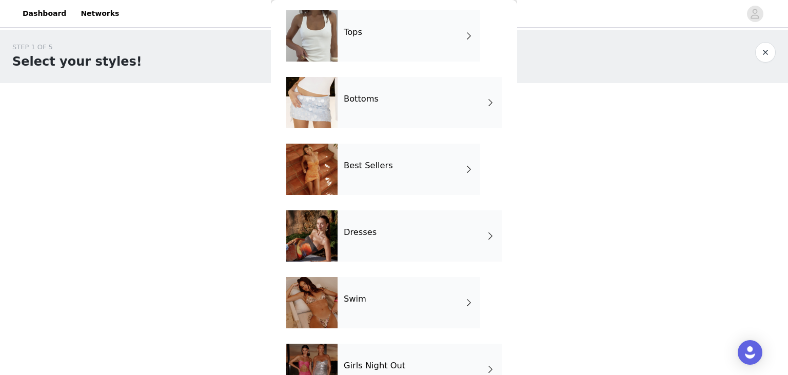
click at [391, 37] on div "Tops" at bounding box center [409, 35] width 143 height 51
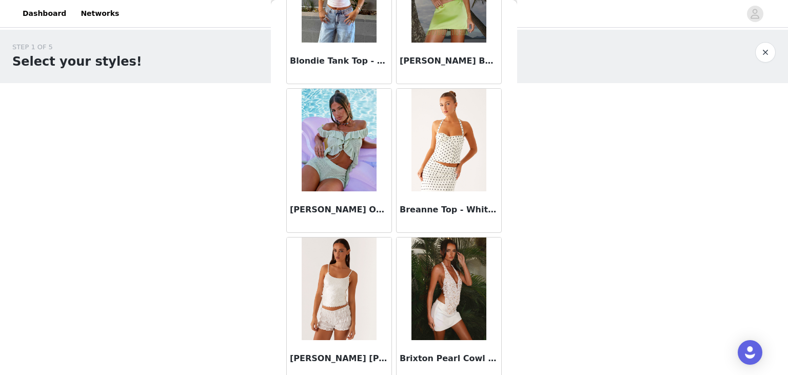
scroll to position [1193, 0]
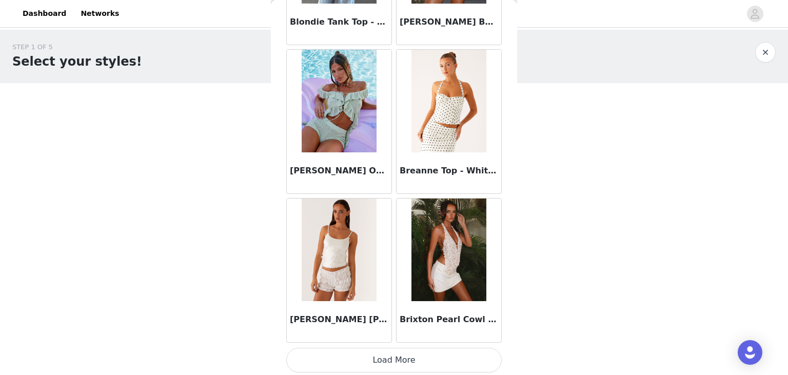
click at [375, 360] on button "Load More" at bounding box center [394, 360] width 216 height 25
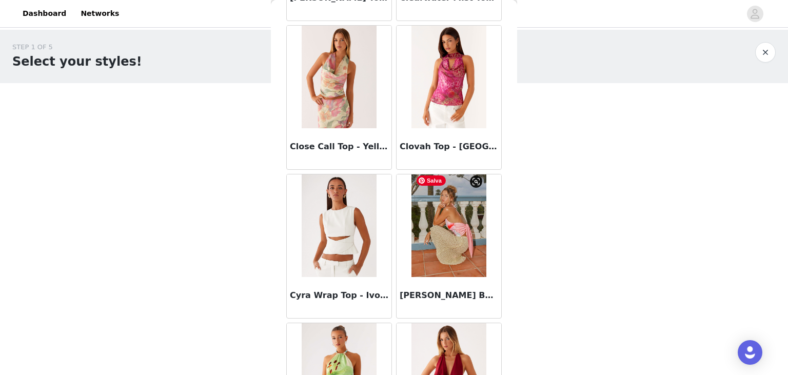
scroll to position [2679, 0]
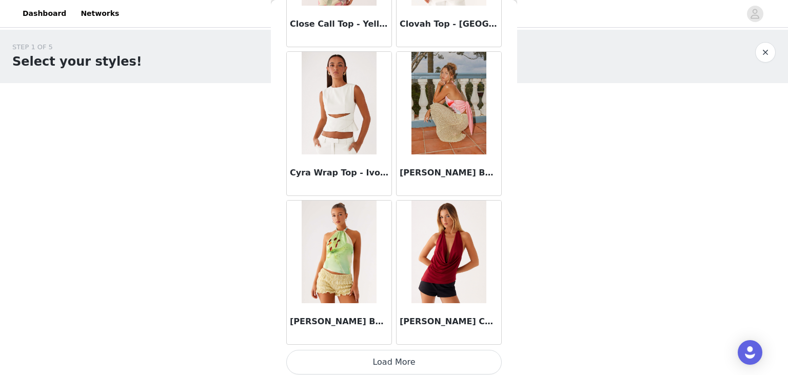
click at [378, 367] on button "Load More" at bounding box center [394, 362] width 216 height 25
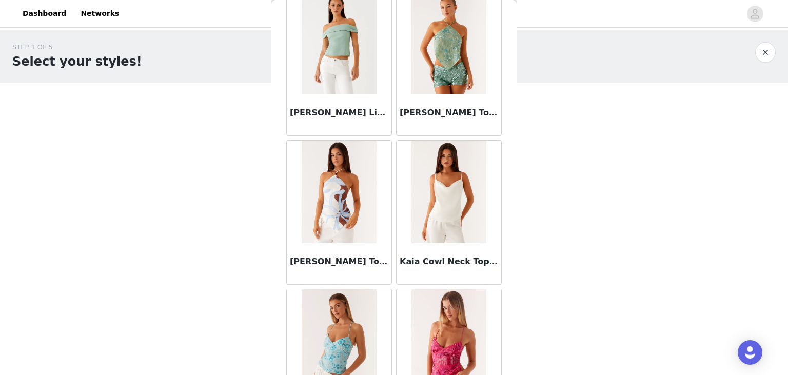
scroll to position [4165, 0]
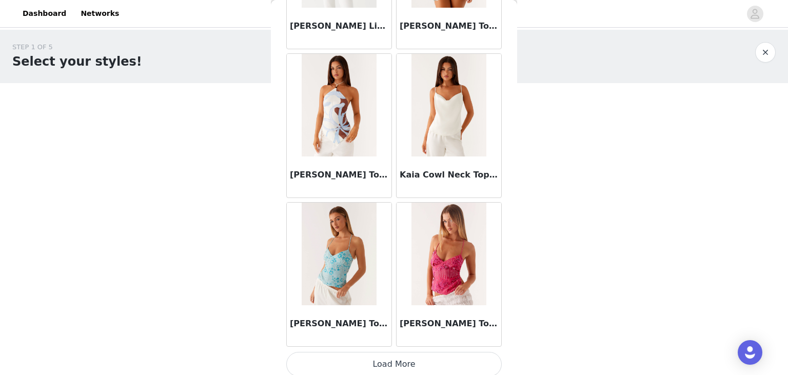
click at [384, 358] on button "Load More" at bounding box center [394, 364] width 216 height 25
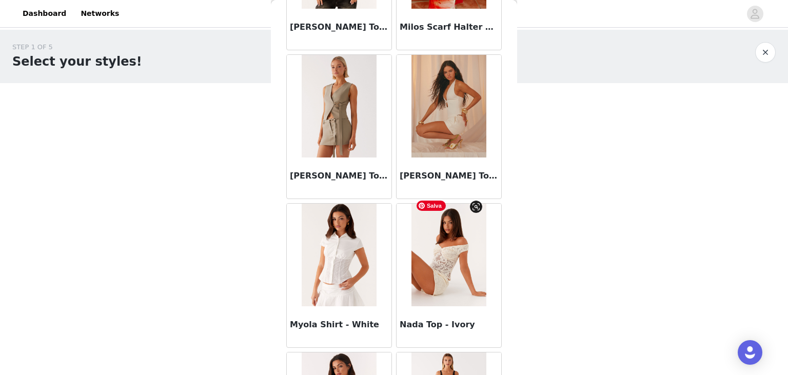
scroll to position [5652, 0]
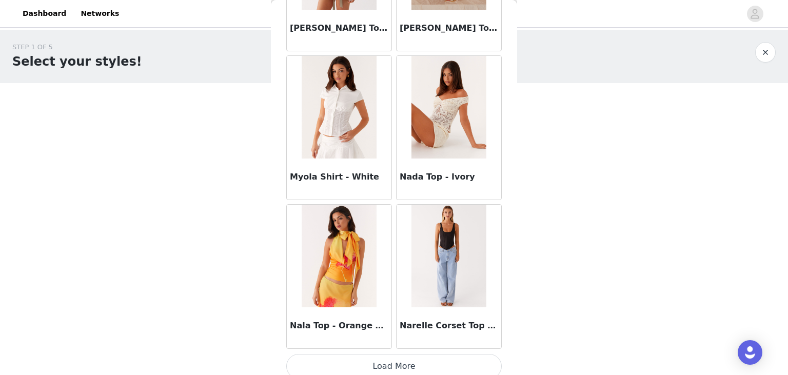
click at [377, 357] on button "Load More" at bounding box center [394, 366] width 216 height 25
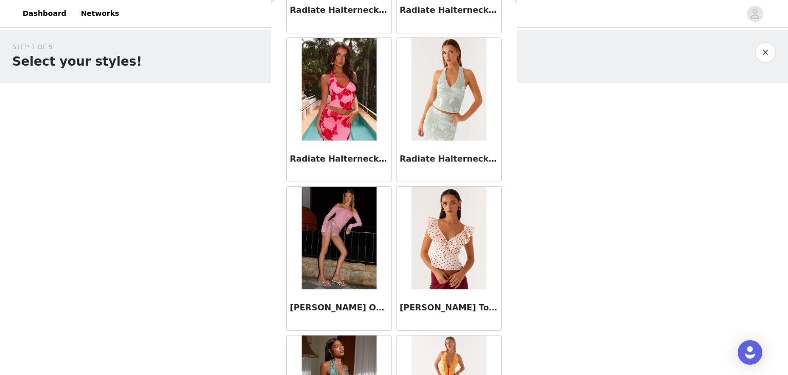
scroll to position [7138, 0]
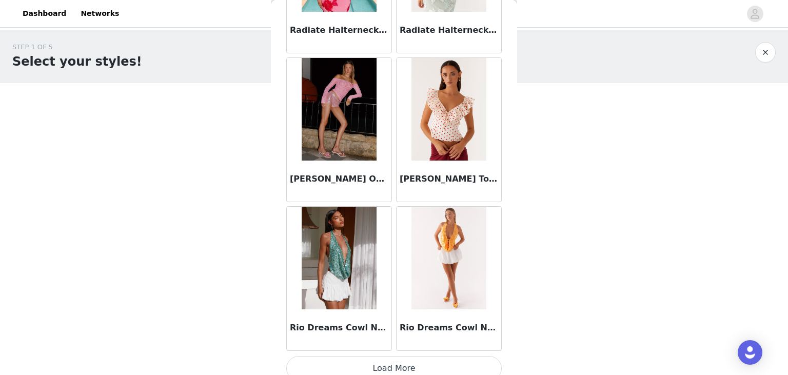
click at [400, 356] on button "Load More" at bounding box center [394, 368] width 216 height 25
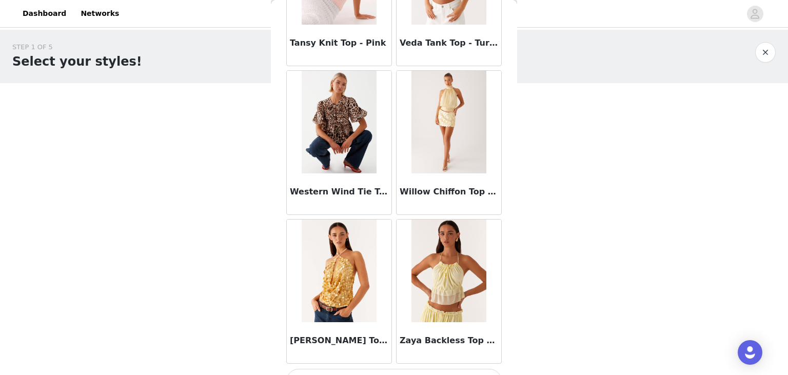
scroll to position [8625, 0]
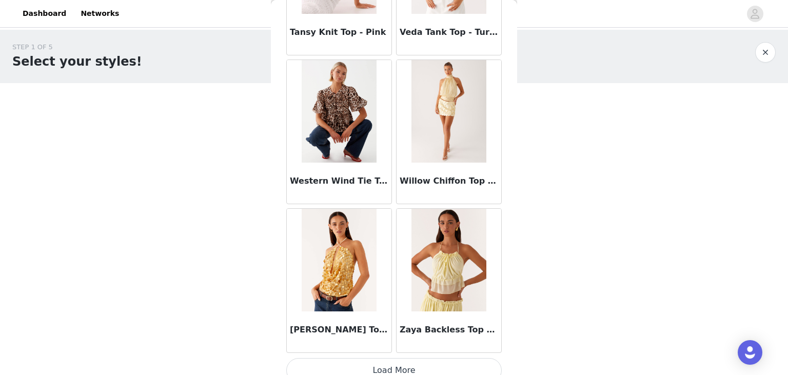
click at [395, 360] on button "Load More" at bounding box center [394, 370] width 216 height 25
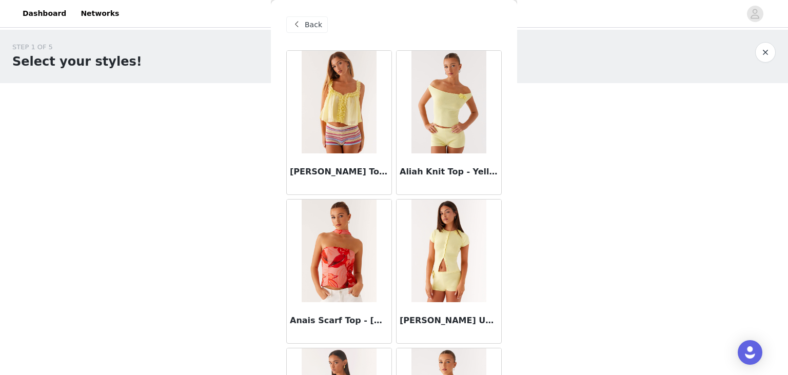
scroll to position [0, 0]
click at [315, 31] on div "Back" at bounding box center [307, 25] width 42 height 16
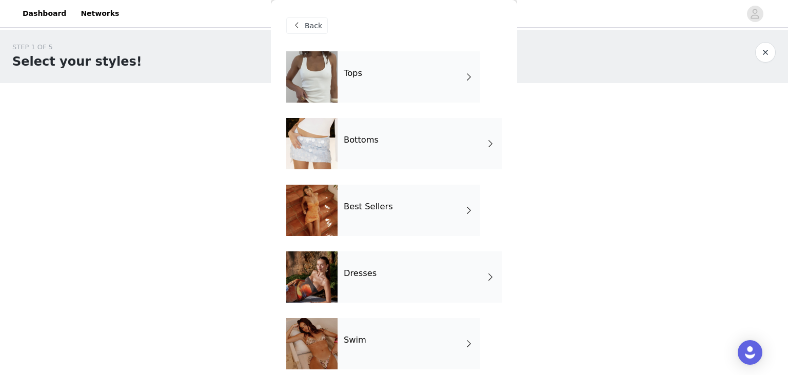
click at [398, 206] on div "Best Sellers" at bounding box center [409, 210] width 143 height 51
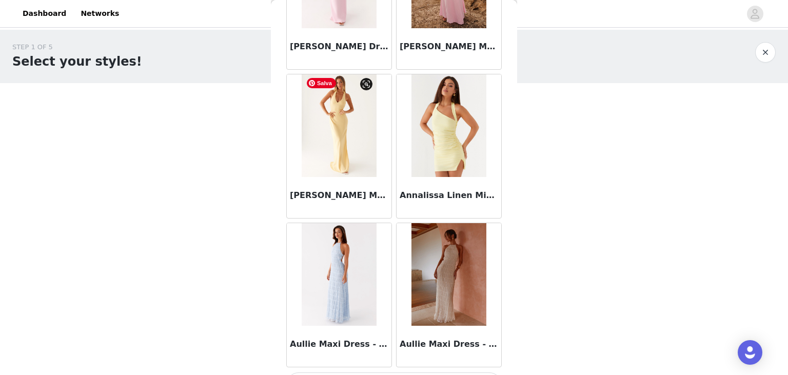
scroll to position [1193, 0]
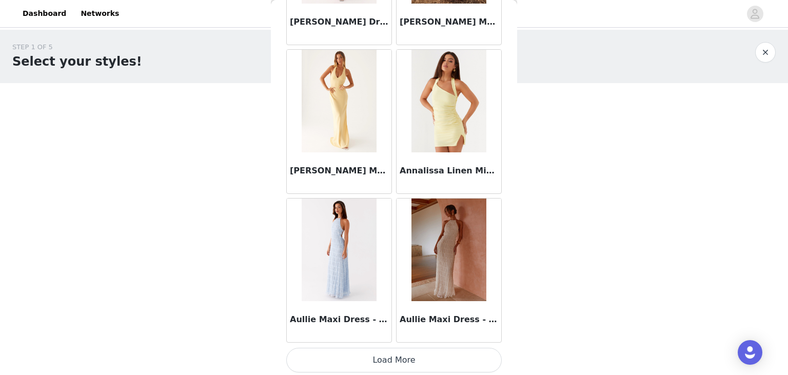
click at [396, 354] on button "Load More" at bounding box center [394, 360] width 216 height 25
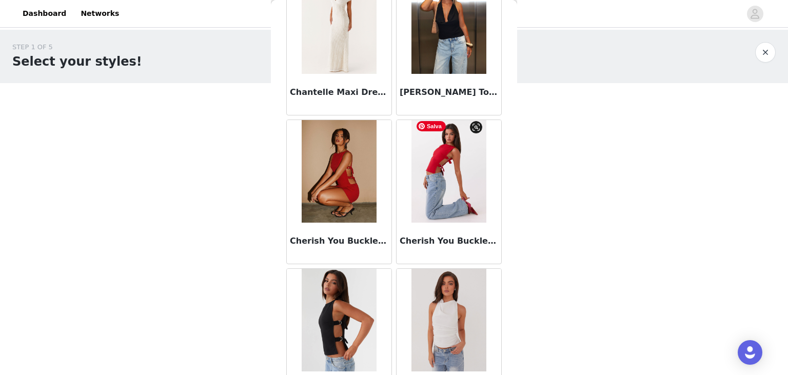
scroll to position [2679, 0]
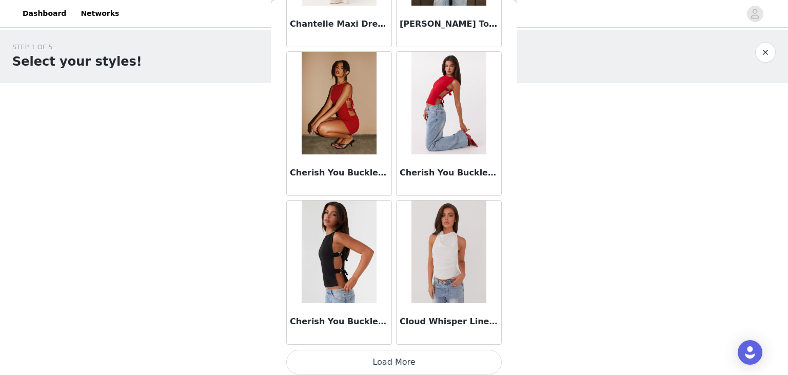
click at [391, 366] on button "Load More" at bounding box center [394, 362] width 216 height 25
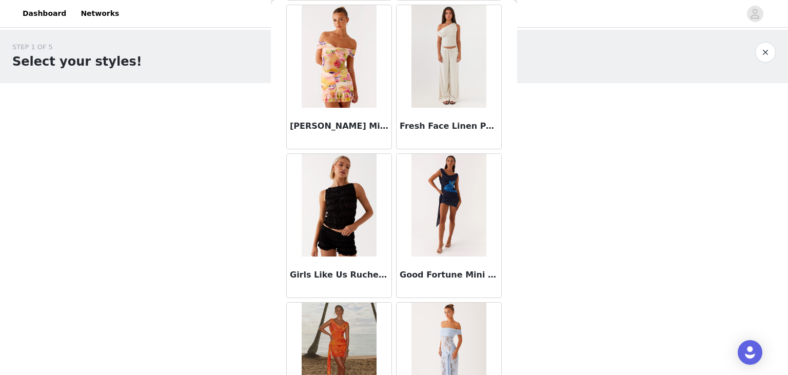
scroll to position [4165, 0]
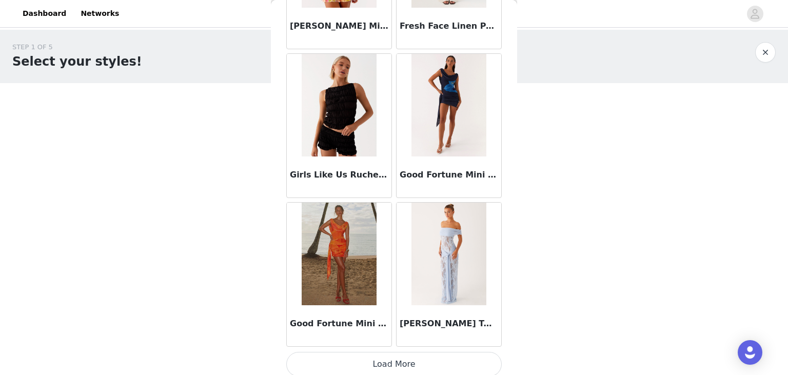
click at [414, 352] on button "Load More" at bounding box center [394, 364] width 216 height 25
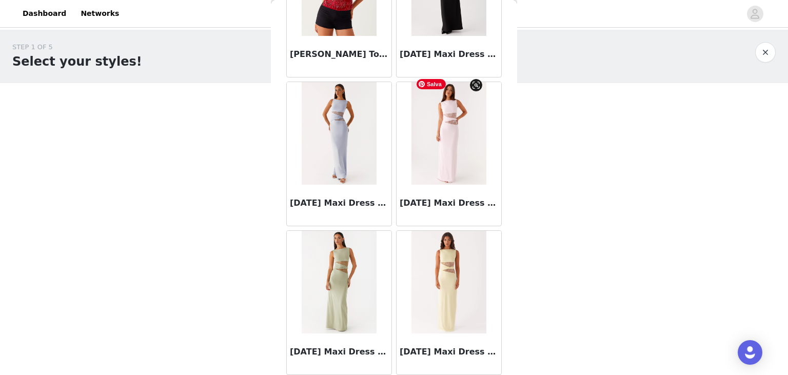
scroll to position [5652, 0]
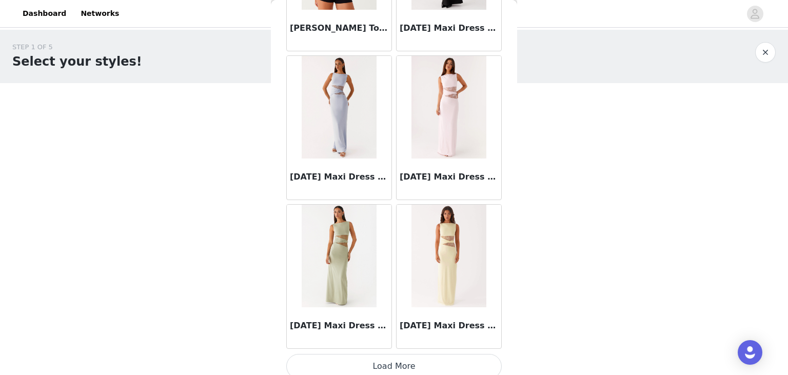
click at [401, 360] on button "Load More" at bounding box center [394, 366] width 216 height 25
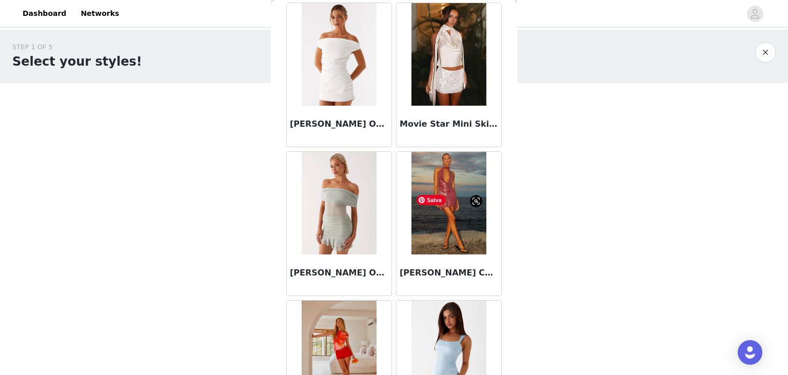
scroll to position [7138, 0]
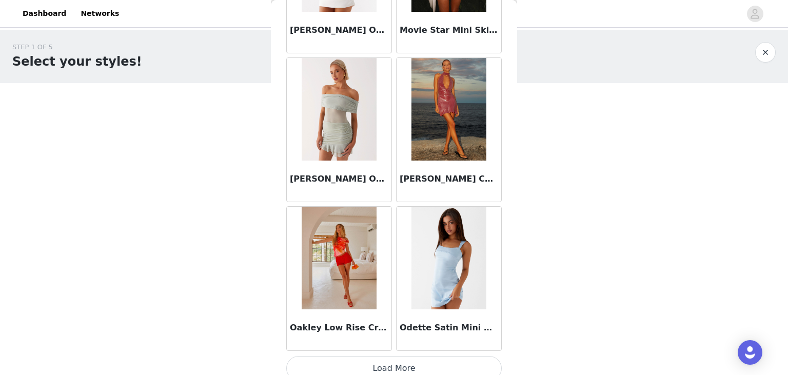
click at [380, 356] on button "Load More" at bounding box center [394, 368] width 216 height 25
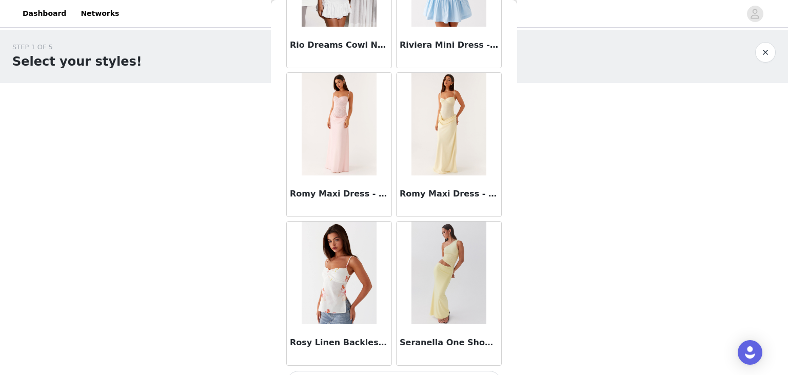
scroll to position [8625, 0]
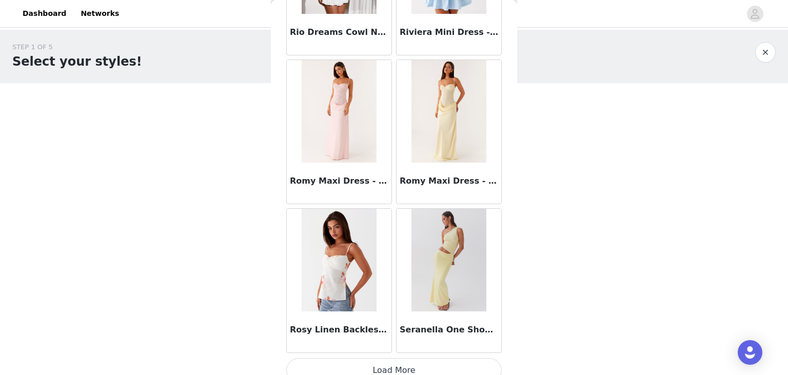
click at [391, 358] on button "Load More" at bounding box center [394, 370] width 216 height 25
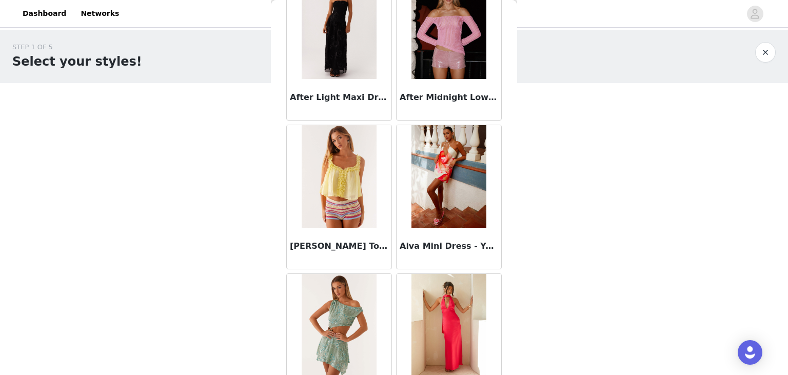
scroll to position [0, 0]
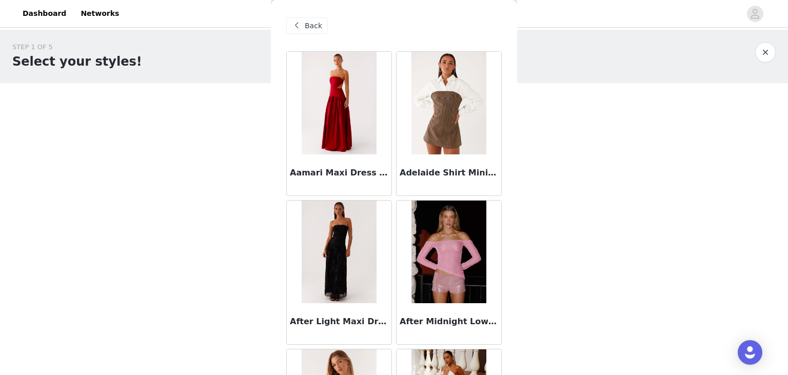
click at [321, 30] on div "Back" at bounding box center [307, 25] width 42 height 16
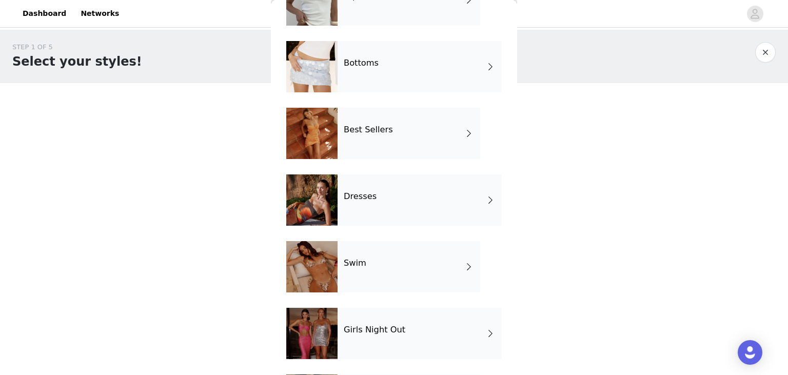
scroll to position [77, 0]
click at [385, 201] on div "Dresses" at bounding box center [420, 199] width 164 height 51
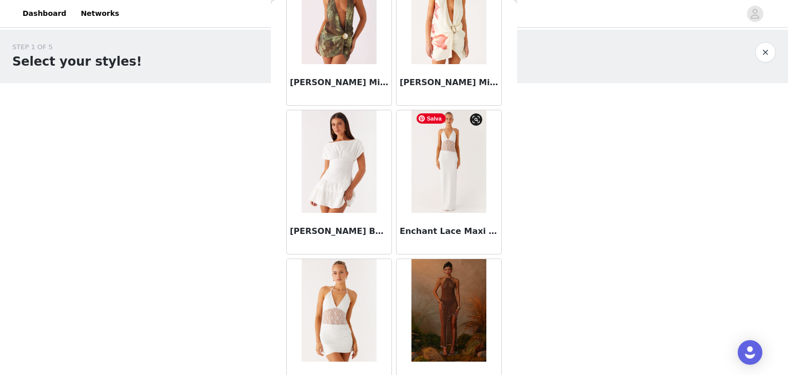
scroll to position [1184, 0]
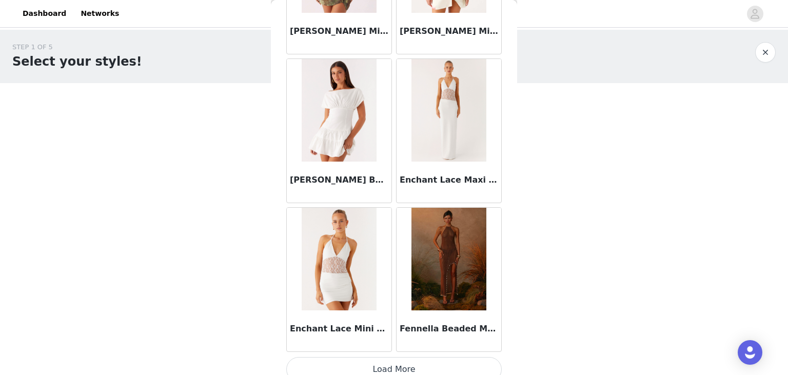
click at [384, 366] on button "Load More" at bounding box center [394, 369] width 216 height 25
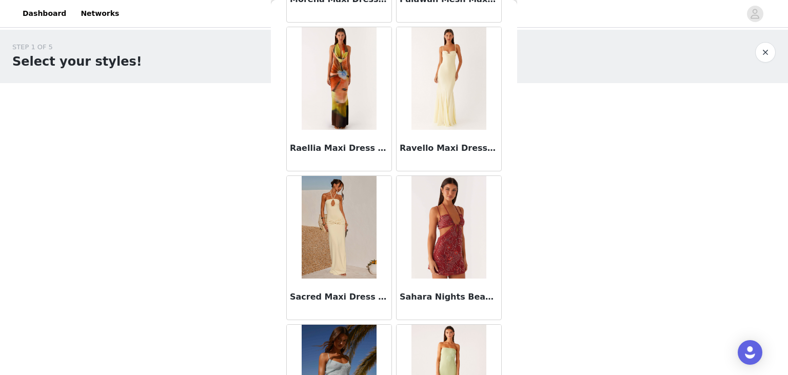
scroll to position [2679, 0]
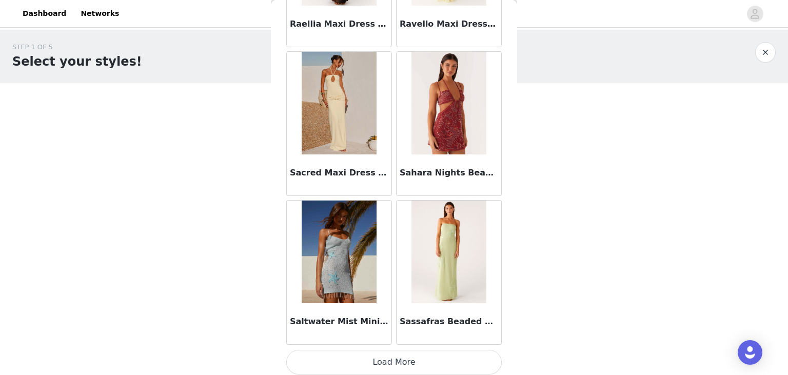
click at [397, 350] on button "Load More" at bounding box center [394, 362] width 216 height 25
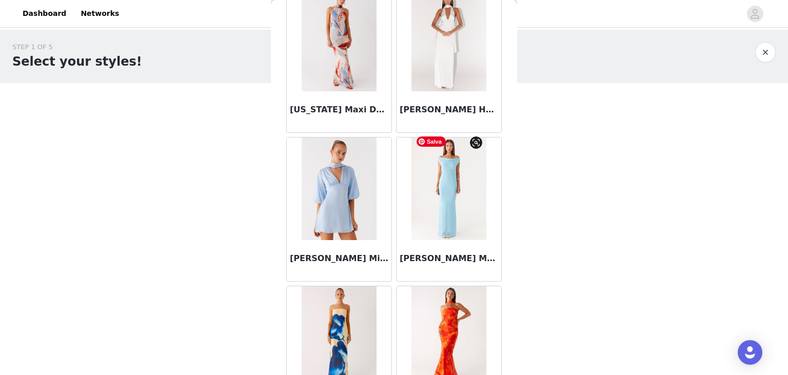
scroll to position [4165, 0]
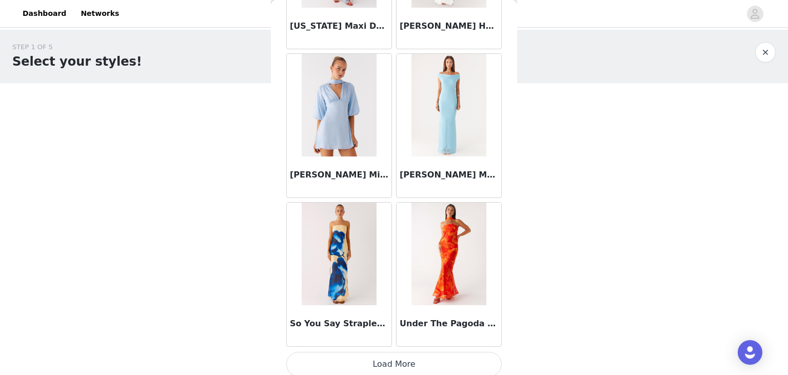
click at [405, 352] on button "Load More" at bounding box center [394, 364] width 216 height 25
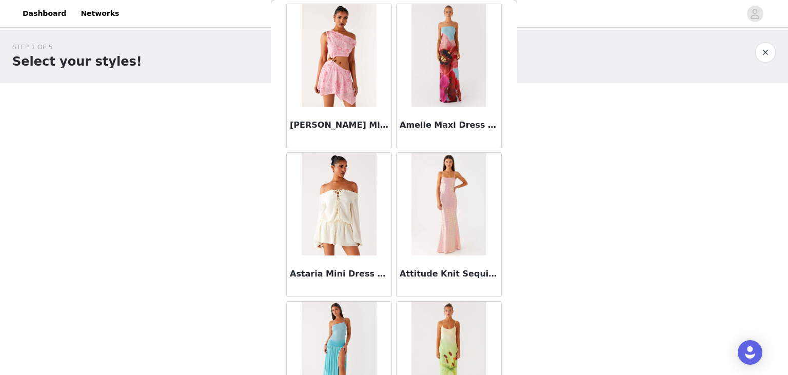
scroll to position [0, 0]
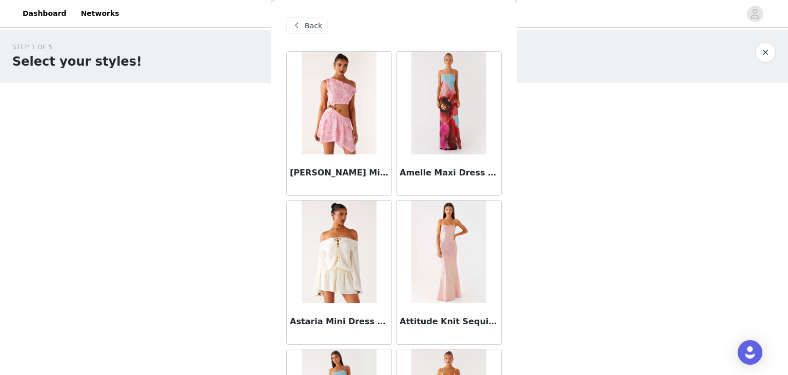
click at [311, 26] on span "Back" at bounding box center [313, 26] width 17 height 11
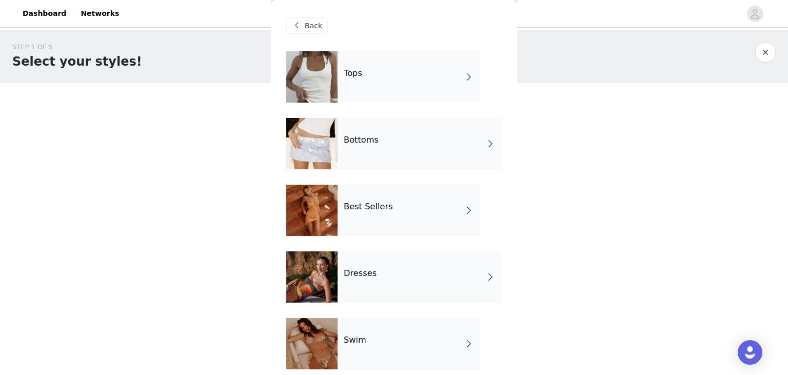
click at [400, 206] on div "Best Sellers" at bounding box center [409, 210] width 143 height 51
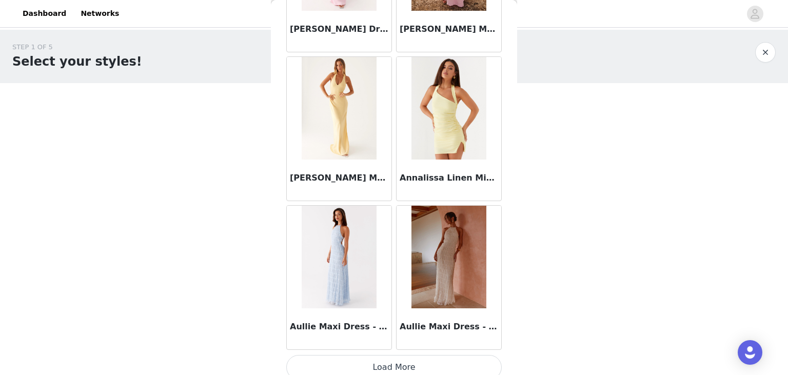
scroll to position [1193, 0]
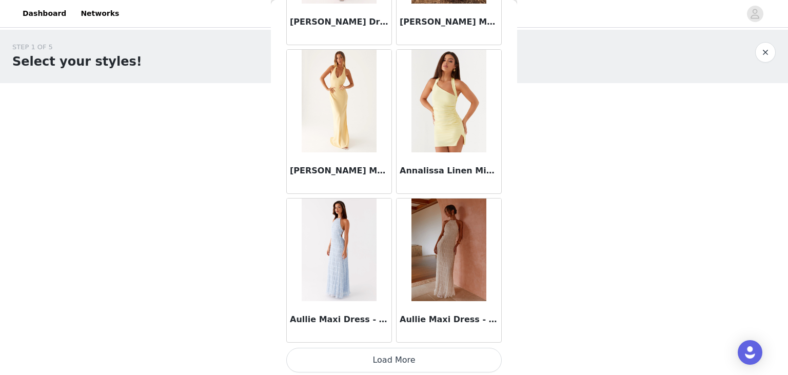
click at [405, 355] on button "Load More" at bounding box center [394, 360] width 216 height 25
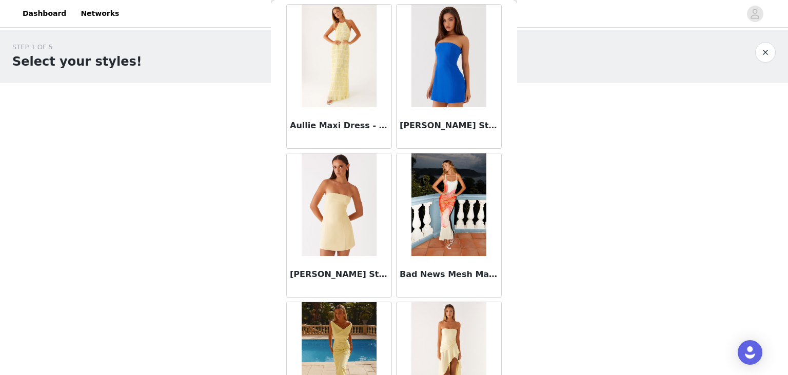
scroll to position [1538, 0]
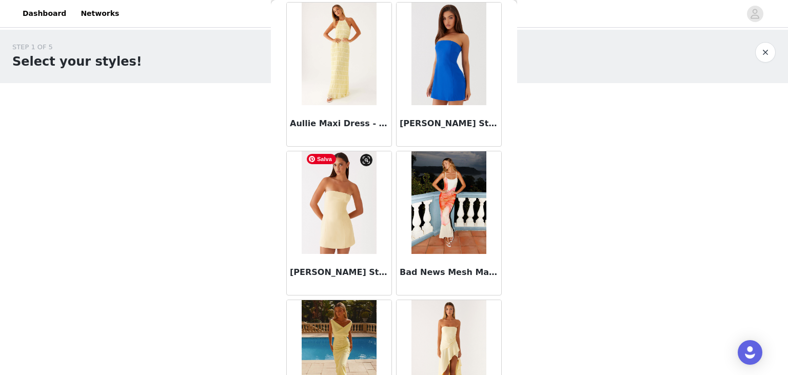
click at [371, 228] on img at bounding box center [339, 202] width 74 height 103
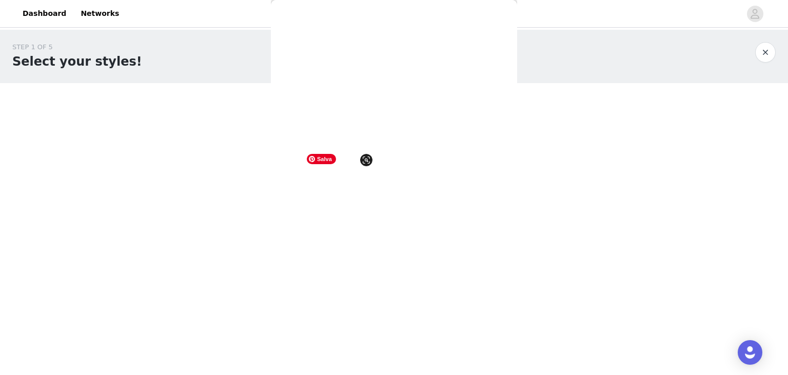
scroll to position [0, 0]
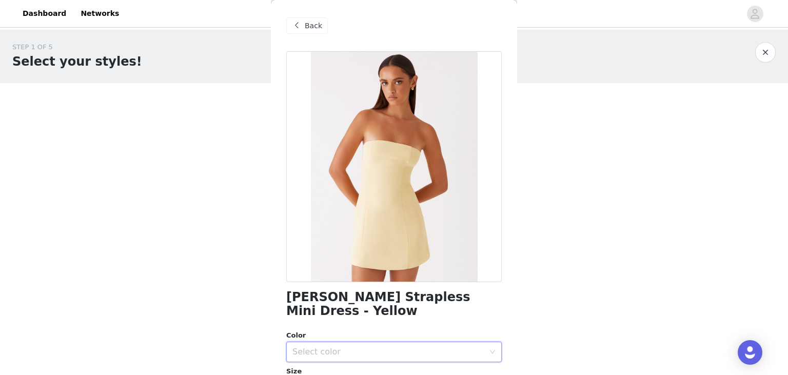
click at [377, 345] on div "Select color" at bounding box center [391, 352] width 197 height 20
click at [369, 355] on li "Yellow" at bounding box center [394, 361] width 216 height 16
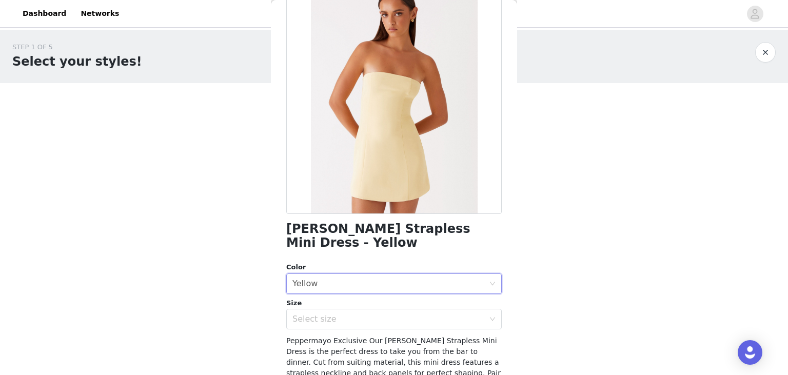
scroll to position [70, 0]
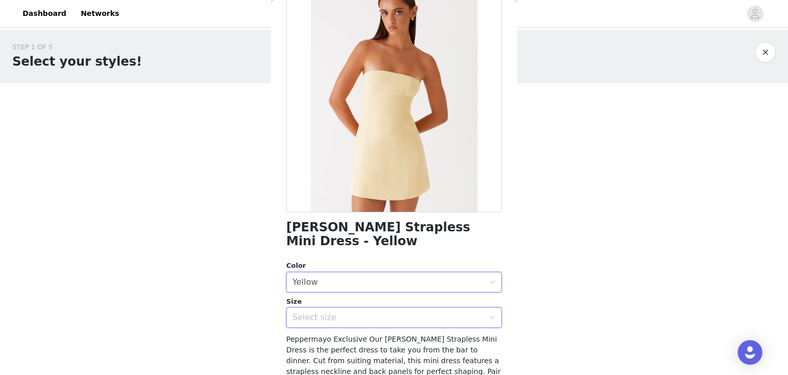
click at [385, 312] on div "Select size" at bounding box center [391, 318] width 197 height 20
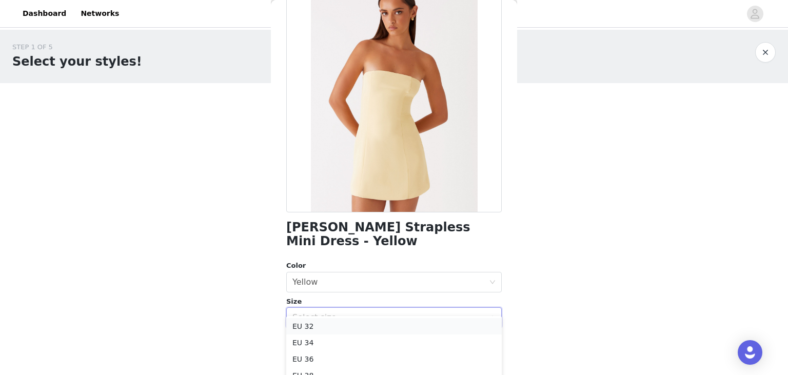
click at [358, 322] on li "EU 32" at bounding box center [394, 326] width 216 height 16
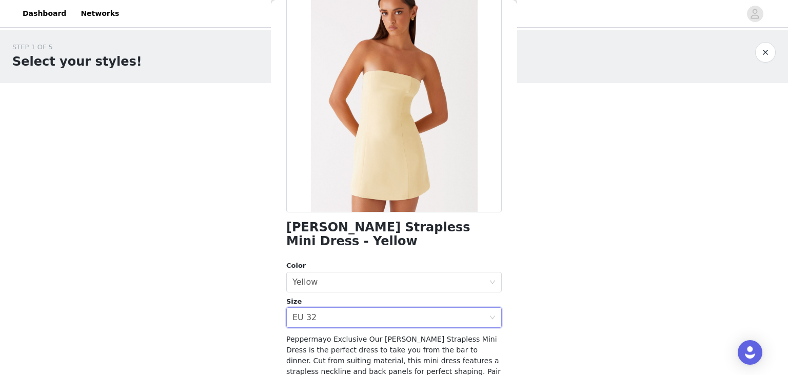
scroll to position [144, 0]
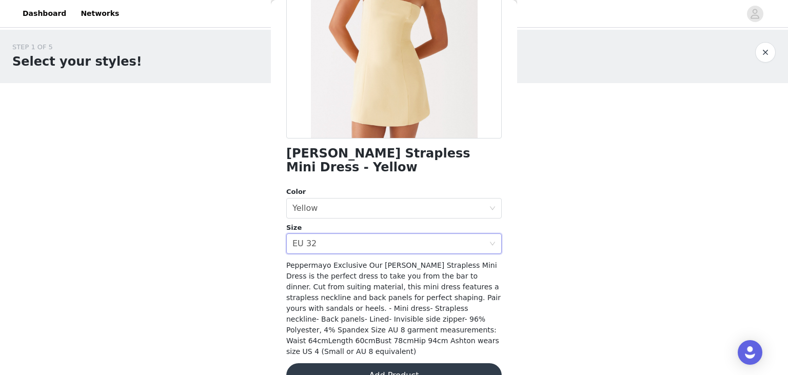
click at [389, 363] on button "Add Product" at bounding box center [394, 375] width 216 height 25
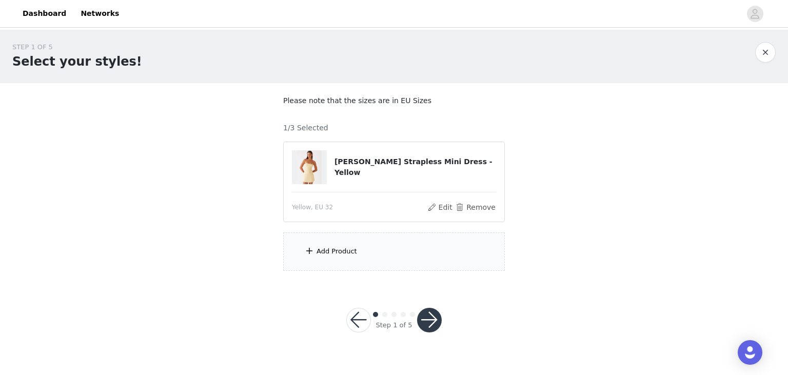
click at [359, 240] on div "Add Product" at bounding box center [394, 251] width 222 height 38
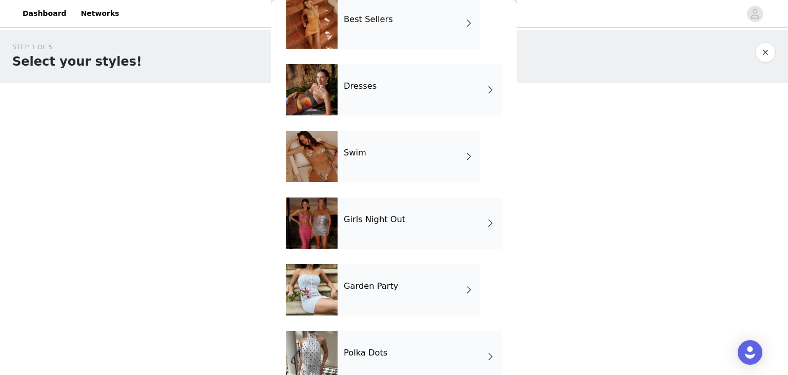
scroll to position [199, 0]
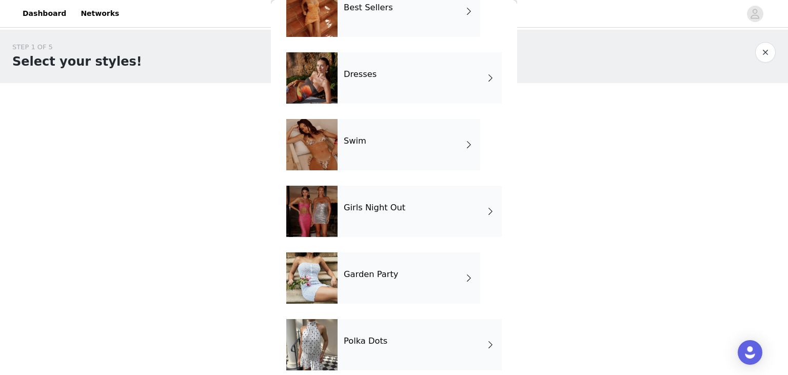
click at [367, 345] on h4 "Polka Dots" at bounding box center [366, 341] width 44 height 9
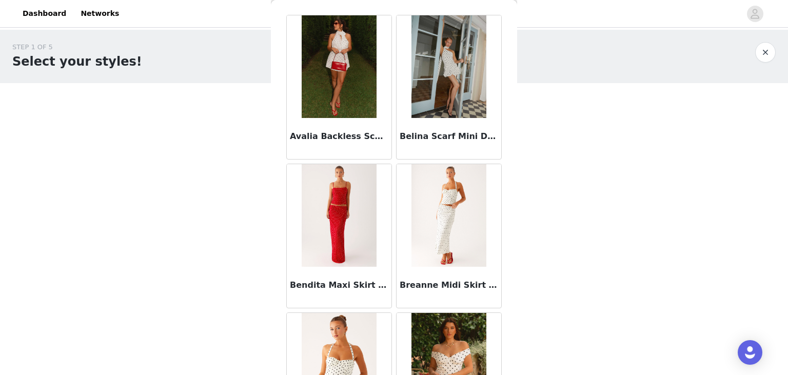
scroll to position [0, 0]
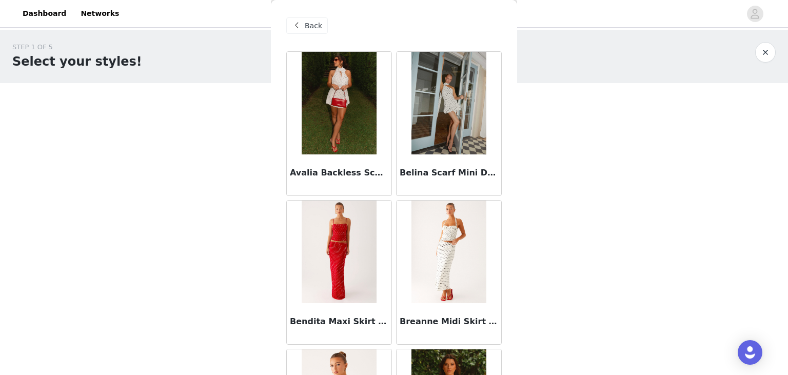
click at [317, 29] on span "Back" at bounding box center [313, 26] width 17 height 11
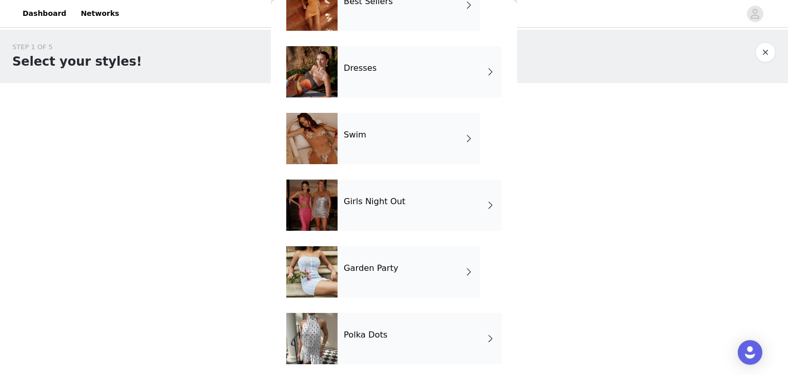
scroll to position [209, 0]
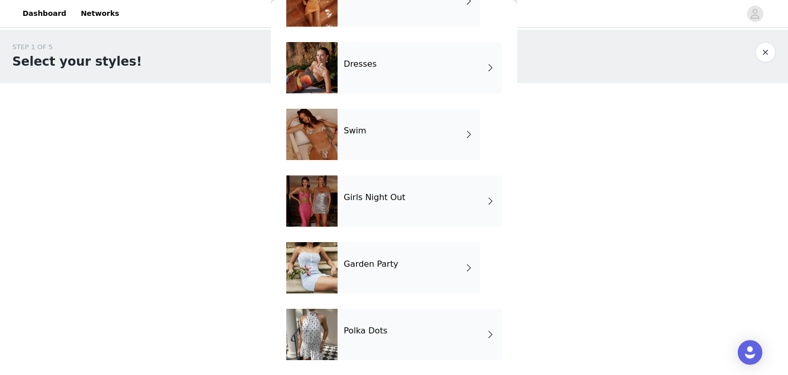
click at [379, 262] on h4 "Garden Party" at bounding box center [371, 264] width 54 height 9
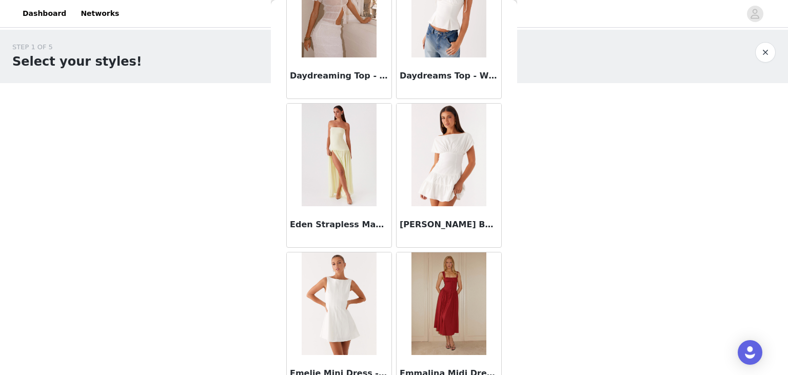
scroll to position [992, 0]
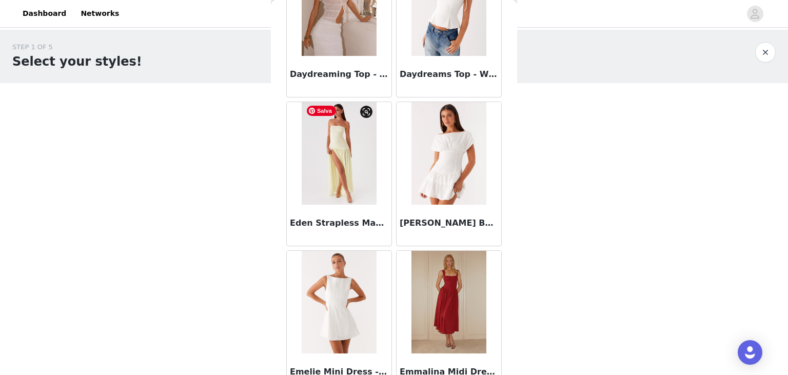
click at [350, 173] on img at bounding box center [339, 153] width 74 height 103
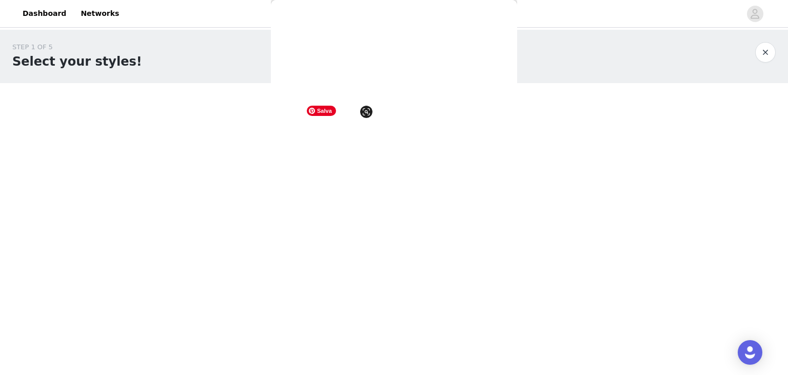
scroll to position [0, 0]
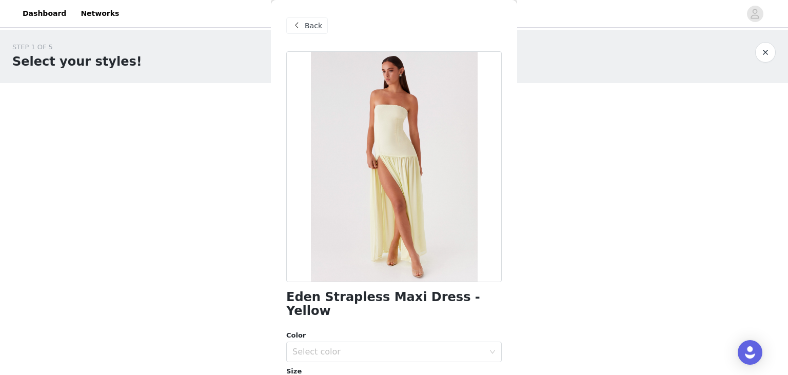
click at [306, 25] on span "Back" at bounding box center [313, 26] width 17 height 11
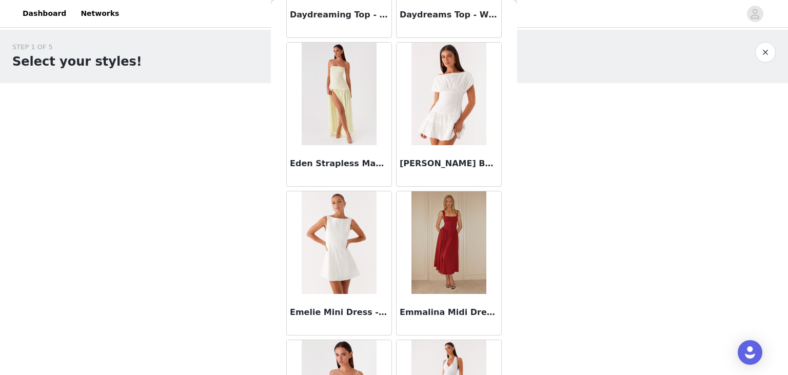
scroll to position [1193, 0]
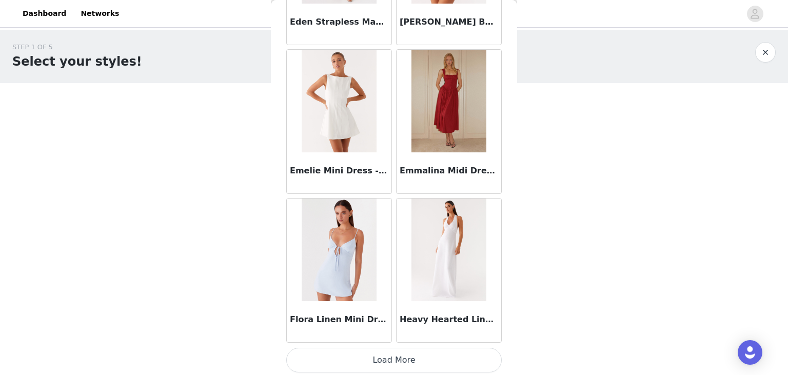
click at [411, 366] on button "Load More" at bounding box center [394, 360] width 216 height 25
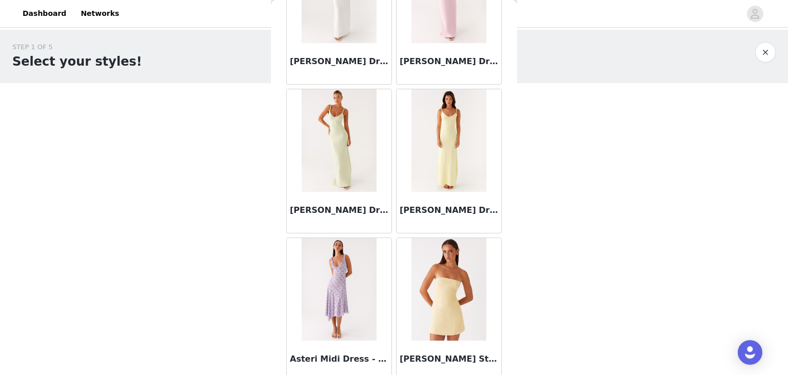
scroll to position [0, 0]
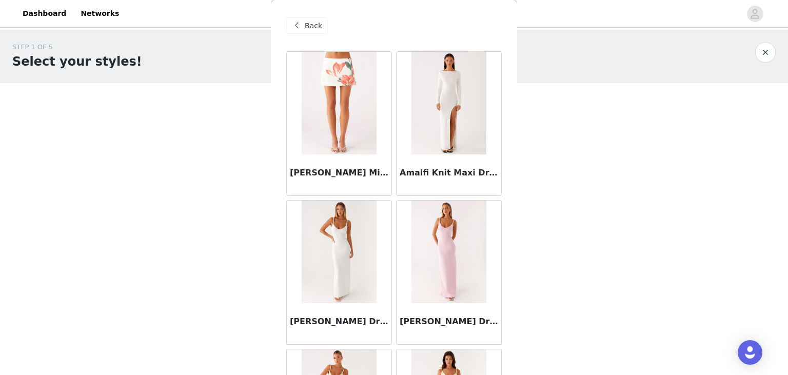
click at [308, 24] on span "Back" at bounding box center [313, 26] width 17 height 11
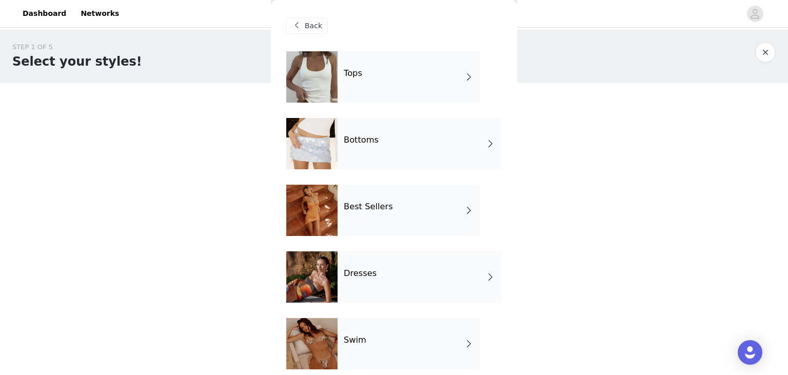
click at [408, 92] on div "Tops" at bounding box center [409, 76] width 143 height 51
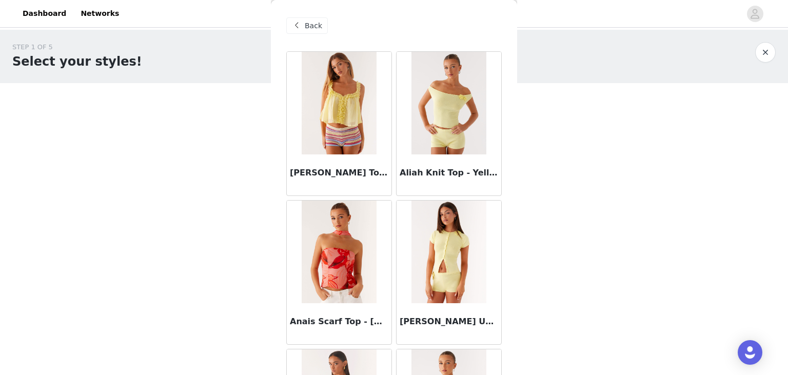
click at [295, 27] on span at bounding box center [296, 26] width 12 height 12
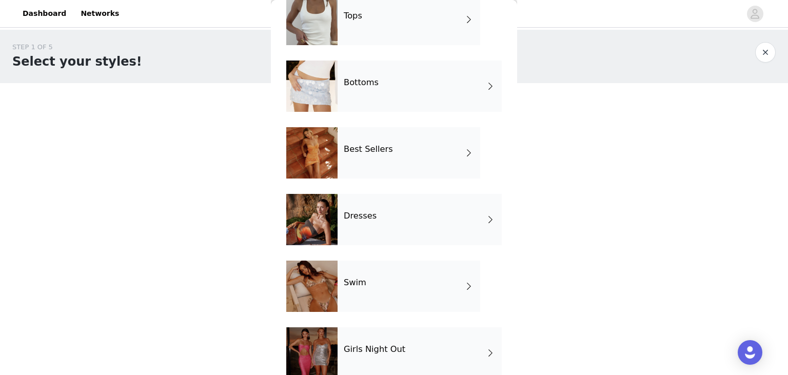
scroll to position [56, 0]
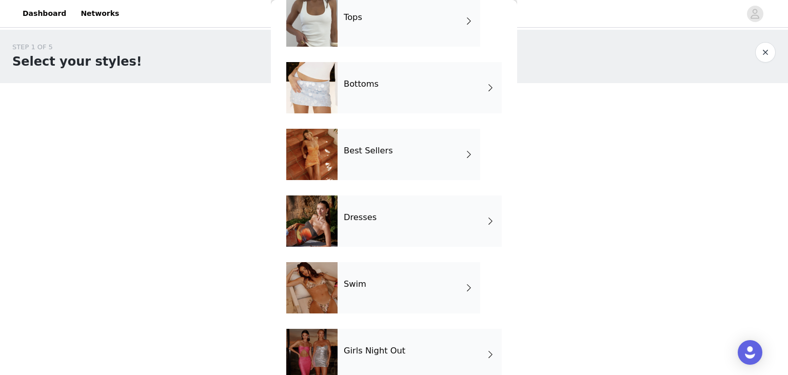
click at [404, 103] on div "Bottoms" at bounding box center [420, 87] width 164 height 51
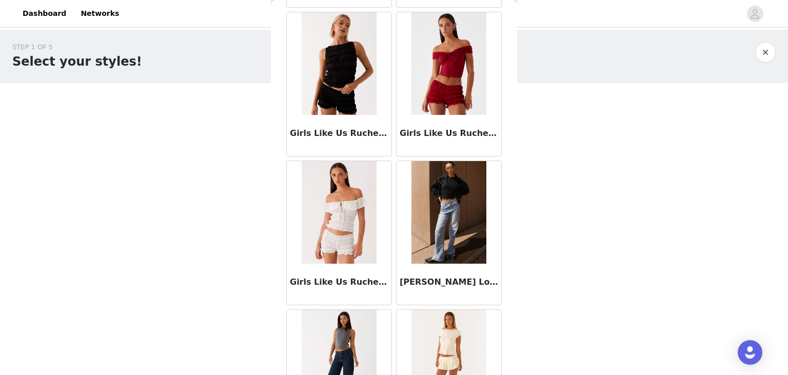
scroll to position [1193, 0]
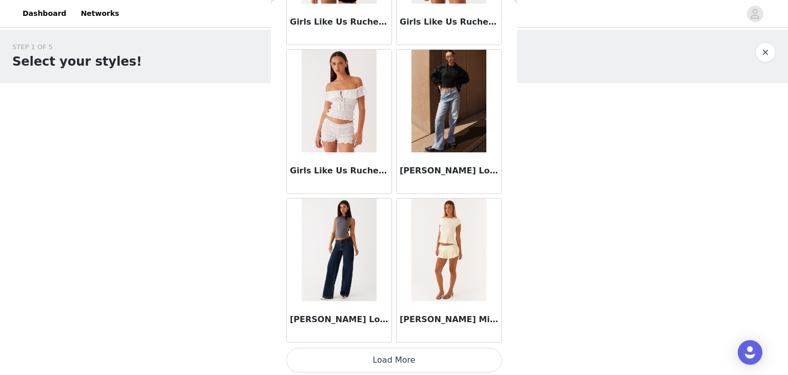
click at [432, 362] on button "Load More" at bounding box center [394, 360] width 216 height 25
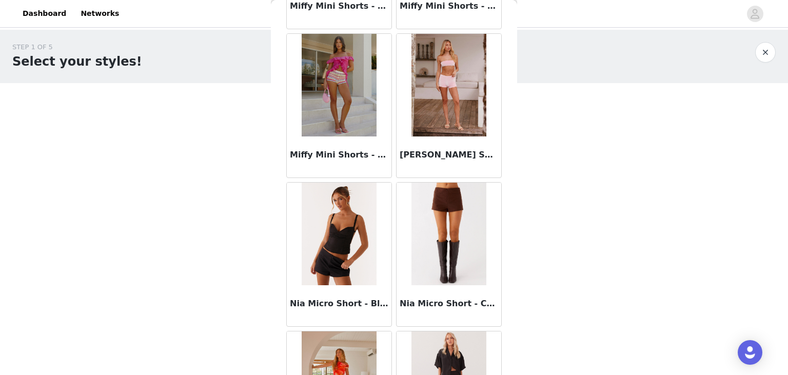
scroll to position [2102, 0]
click at [425, 218] on img at bounding box center [449, 233] width 74 height 103
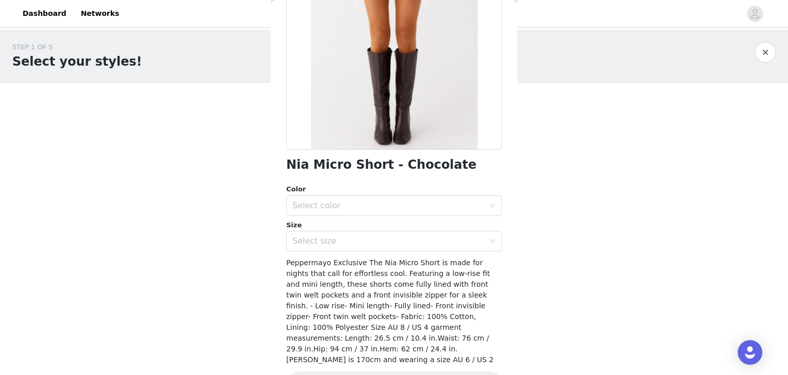
scroll to position [133, 0]
click at [421, 208] on div "Select color" at bounding box center [389, 205] width 192 height 10
click at [395, 227] on li "Chocolate" at bounding box center [394, 227] width 216 height 16
click at [391, 240] on div "Select size" at bounding box center [389, 241] width 192 height 10
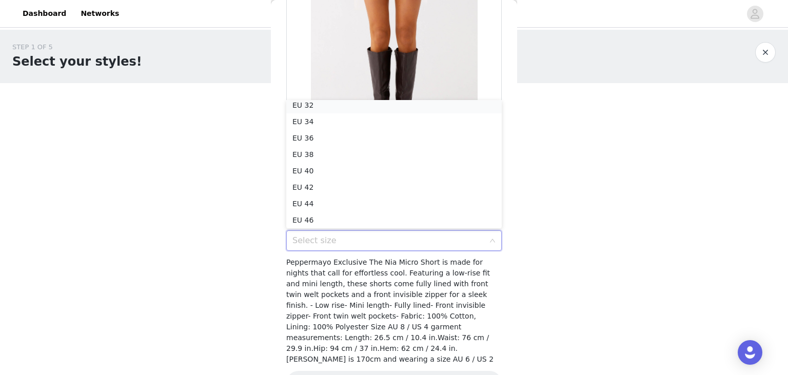
scroll to position [2, 0]
click at [346, 109] on li "EU 32" at bounding box center [394, 108] width 216 height 16
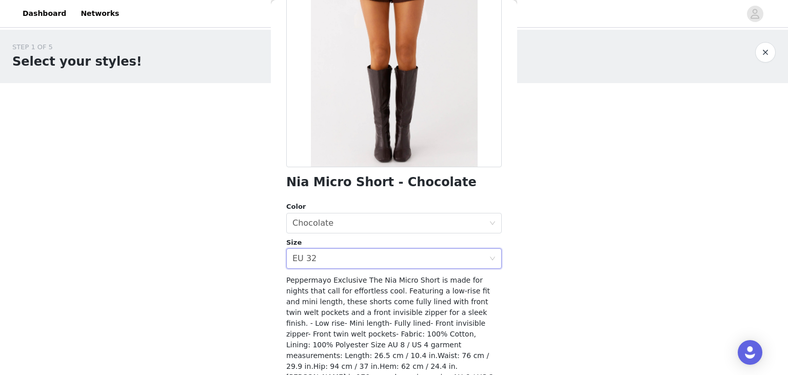
scroll to position [115, 0]
click at [395, 257] on div "Select size EU 32" at bounding box center [391, 259] width 197 height 20
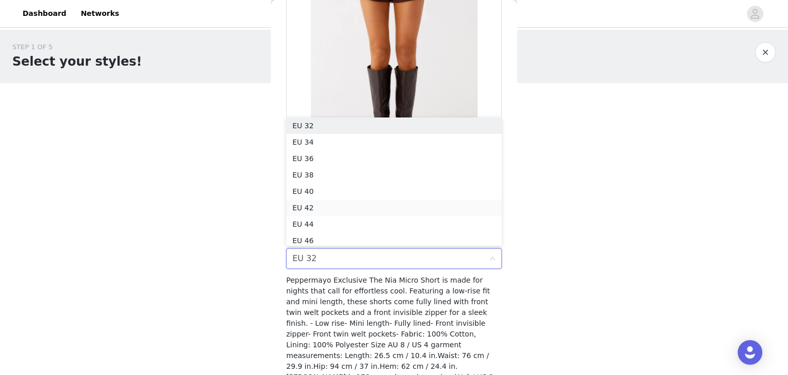
scroll to position [5, 0]
click at [345, 135] on li "EU 34" at bounding box center [394, 139] width 216 height 16
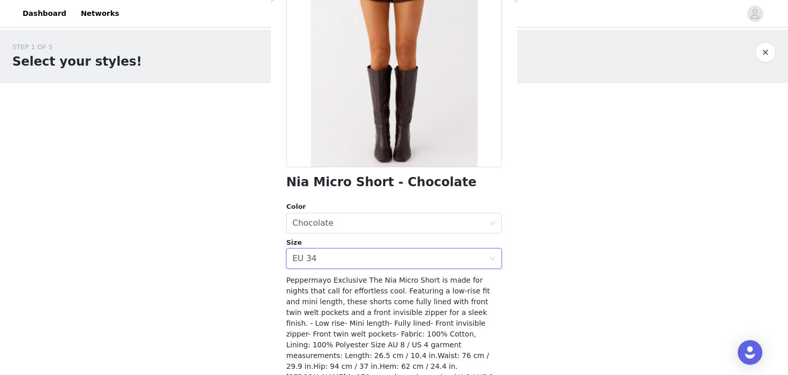
scroll to position [0, 0]
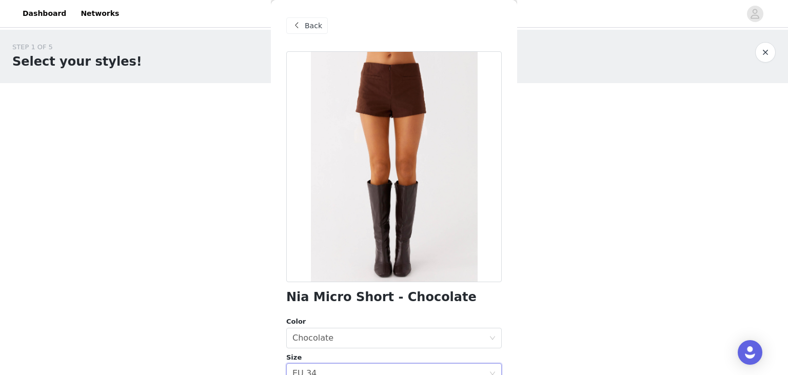
click at [305, 24] on span "Back" at bounding box center [313, 26] width 17 height 11
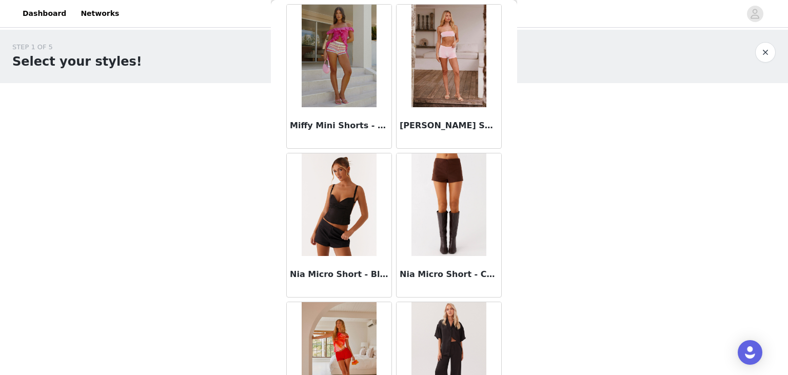
scroll to position [2133, 0]
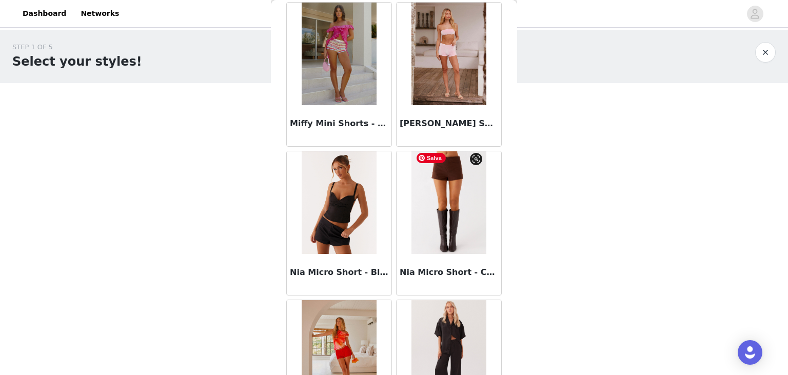
click at [441, 216] on img at bounding box center [449, 202] width 74 height 103
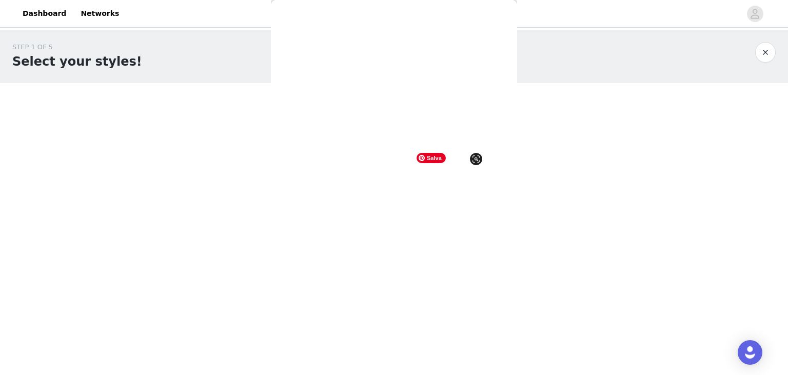
scroll to position [154, 0]
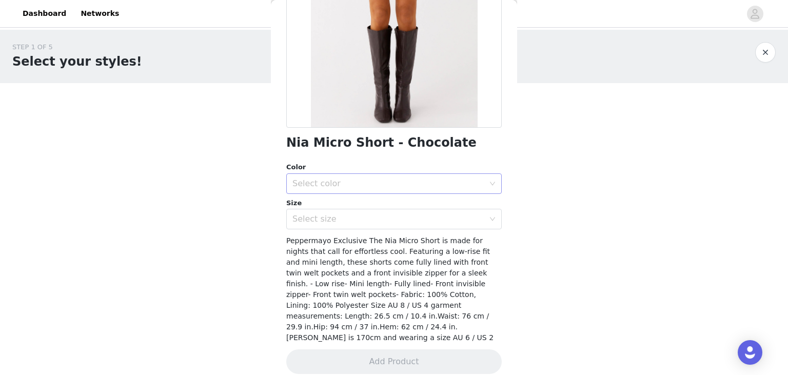
click at [355, 186] on div "Select color" at bounding box center [389, 184] width 192 height 10
click at [335, 208] on li "Chocolate" at bounding box center [394, 206] width 216 height 16
click at [420, 212] on div "Select size" at bounding box center [391, 219] width 197 height 20
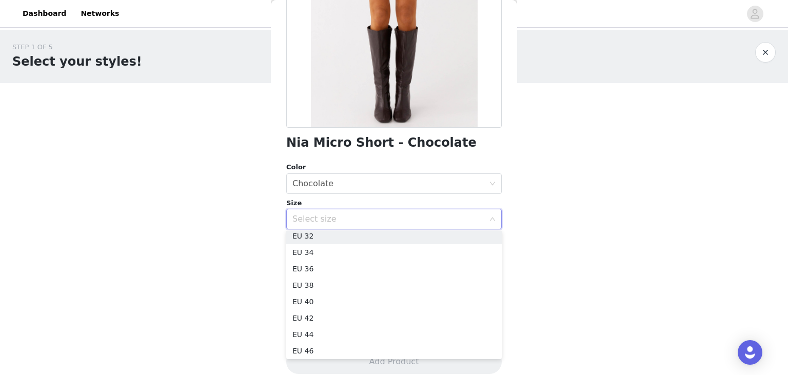
click at [420, 212] on div "Select size" at bounding box center [391, 219] width 197 height 20
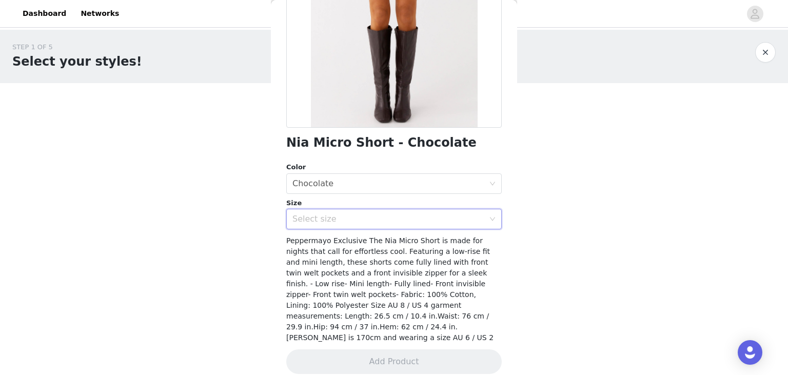
click at [420, 212] on div "Select size" at bounding box center [391, 219] width 197 height 20
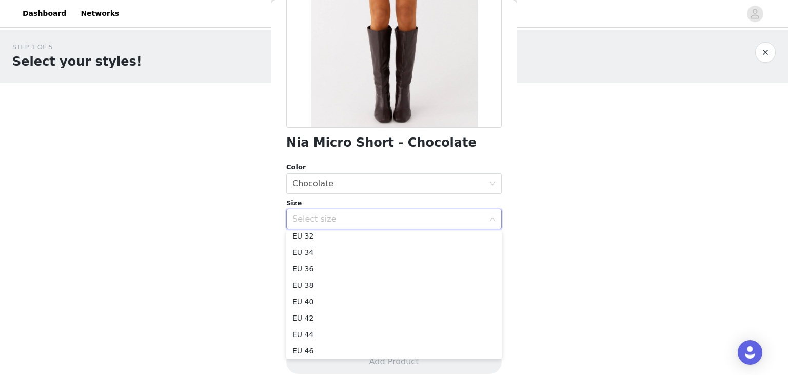
click at [392, 212] on div "Select size" at bounding box center [391, 219] width 197 height 20
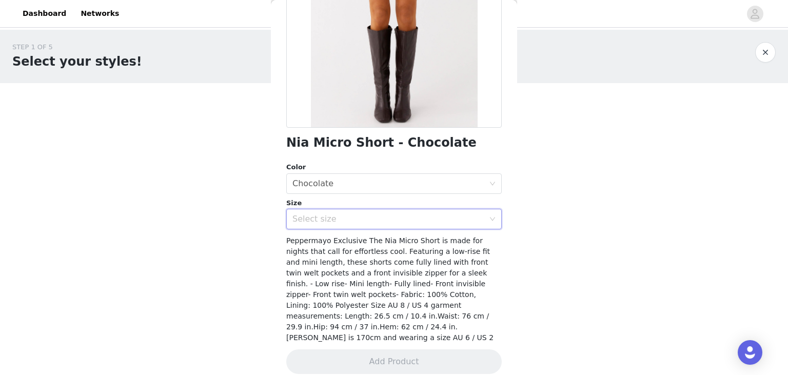
scroll to position [2, 0]
click at [378, 208] on div "Size Select size" at bounding box center [394, 214] width 216 height 32
click at [370, 214] on div "Select size" at bounding box center [389, 219] width 192 height 10
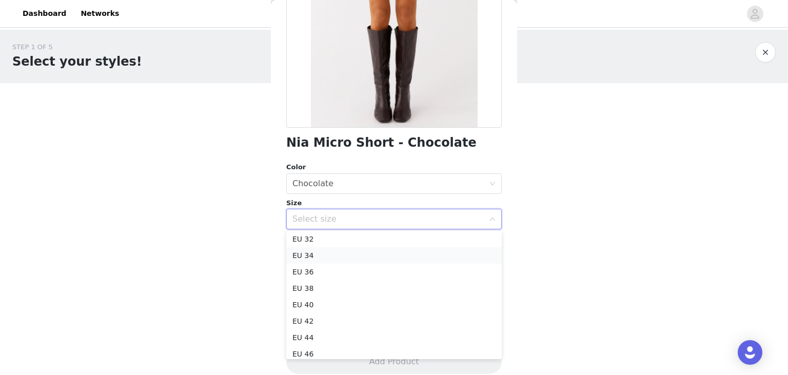
click at [328, 253] on li "EU 34" at bounding box center [394, 255] width 216 height 16
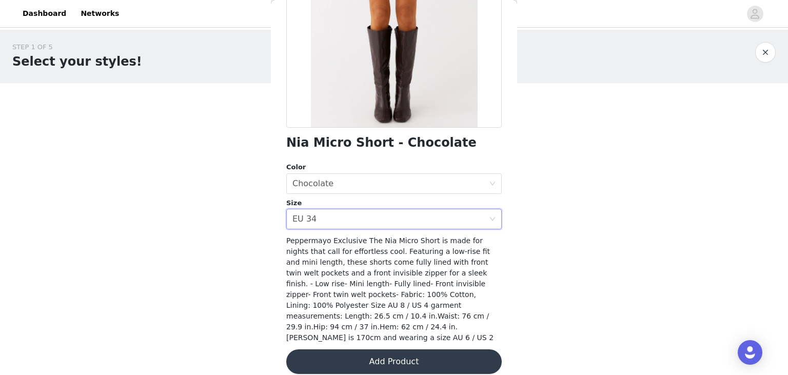
click at [393, 337] on div "Nia Micro Short - Chocolate Color Select color Chocolate Size Select size EU 34…" at bounding box center [394, 142] width 216 height 490
click at [376, 361] on button "Add Product" at bounding box center [394, 362] width 216 height 25
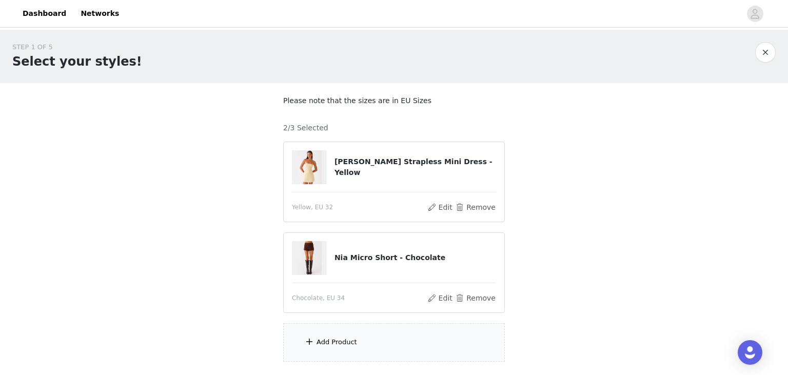
click at [345, 341] on div "Add Product" at bounding box center [337, 342] width 41 height 10
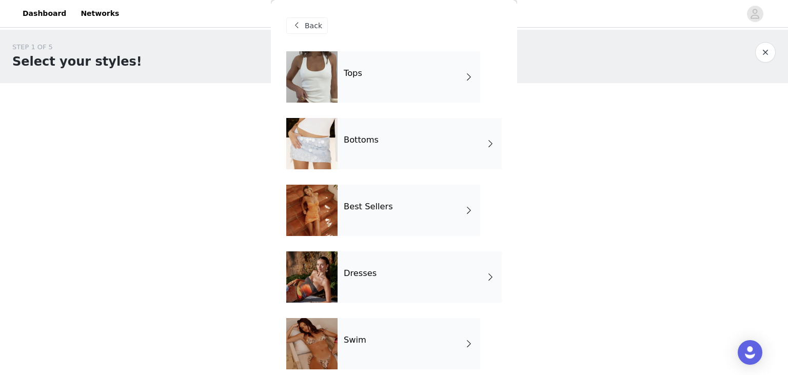
click at [396, 83] on div "Tops" at bounding box center [409, 76] width 143 height 51
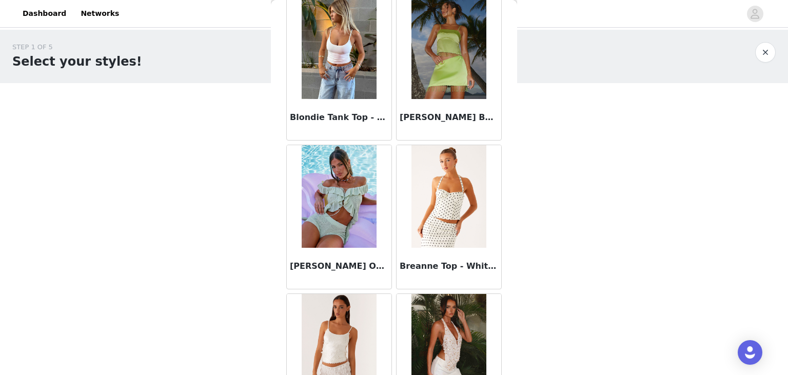
scroll to position [1193, 0]
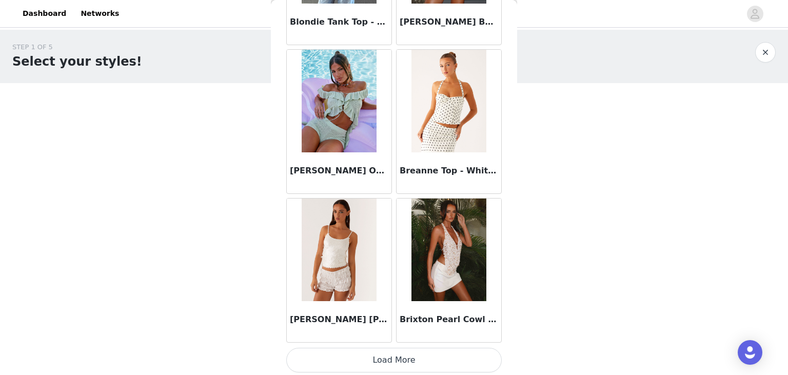
click at [383, 355] on button "Load More" at bounding box center [394, 360] width 216 height 25
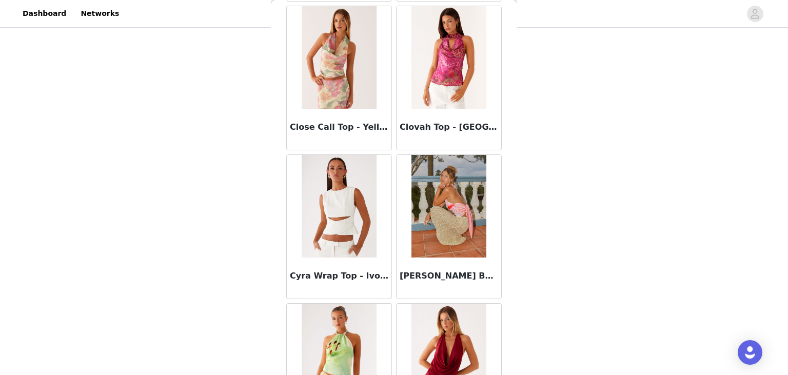
scroll to position [2679, 0]
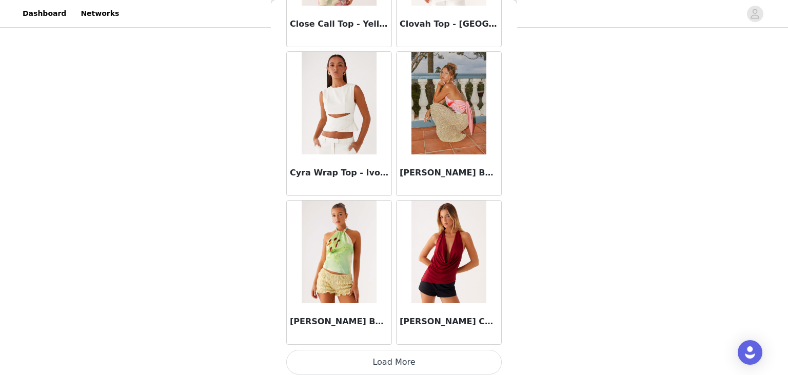
click at [412, 350] on button "Load More" at bounding box center [394, 362] width 216 height 25
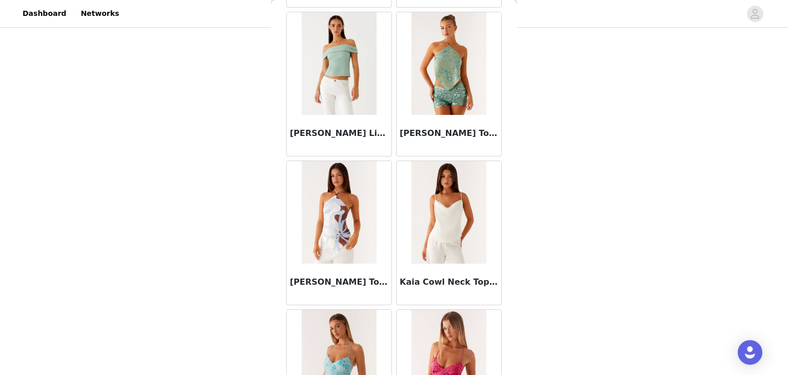
scroll to position [4165, 0]
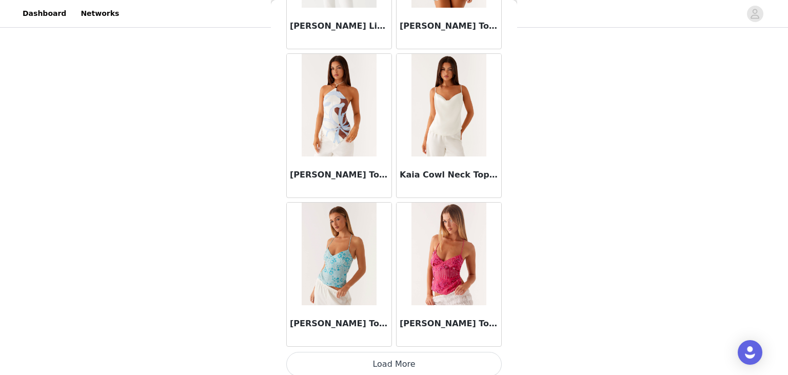
click at [387, 359] on button "Load More" at bounding box center [394, 364] width 216 height 25
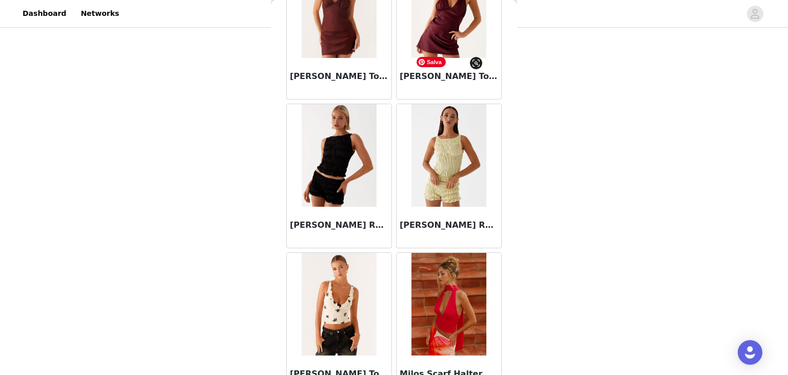
scroll to position [5161, 0]
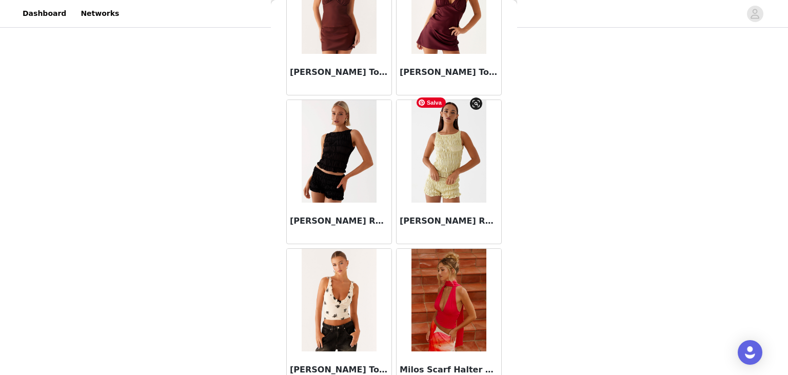
click at [450, 156] on img at bounding box center [449, 151] width 74 height 103
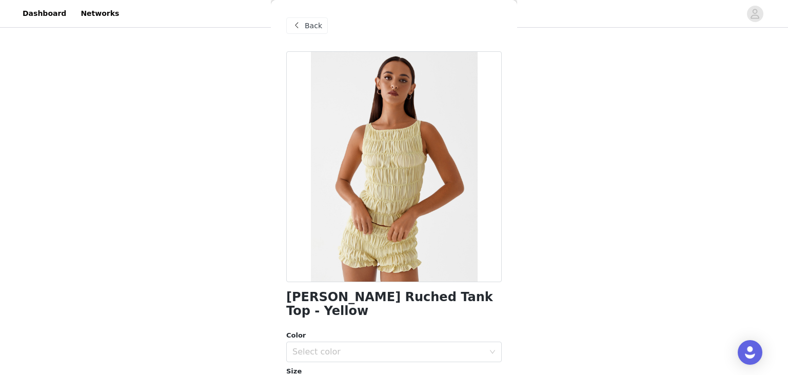
scroll to position [154, 0]
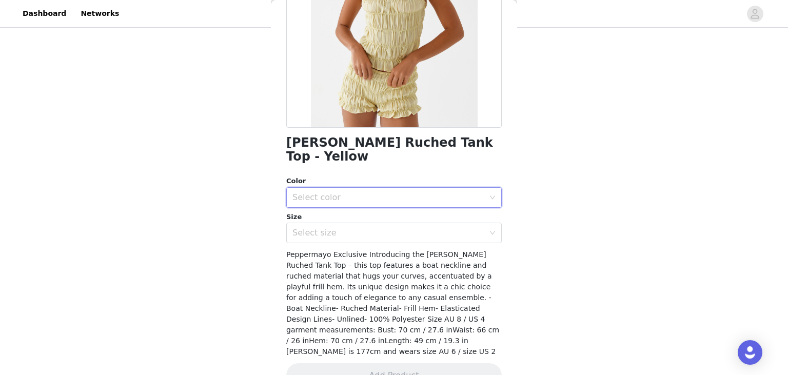
click at [382, 188] on div "Select color" at bounding box center [391, 198] width 197 height 20
click at [348, 201] on li "Yellow" at bounding box center [394, 206] width 216 height 16
click at [353, 228] on div "Select size" at bounding box center [389, 233] width 192 height 10
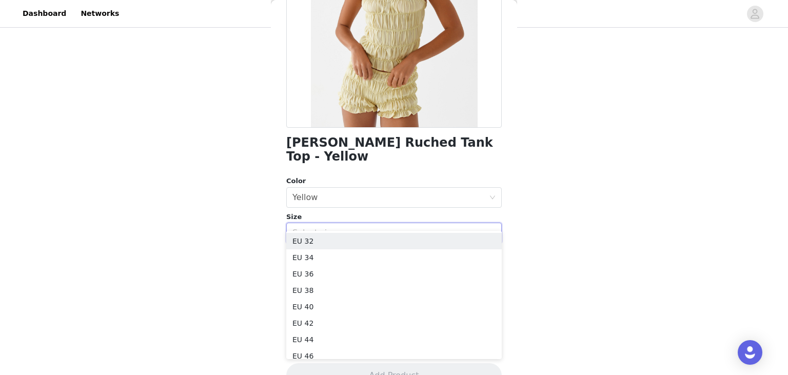
scroll to position [2, 0]
click at [329, 242] on li "EU 32" at bounding box center [394, 239] width 216 height 16
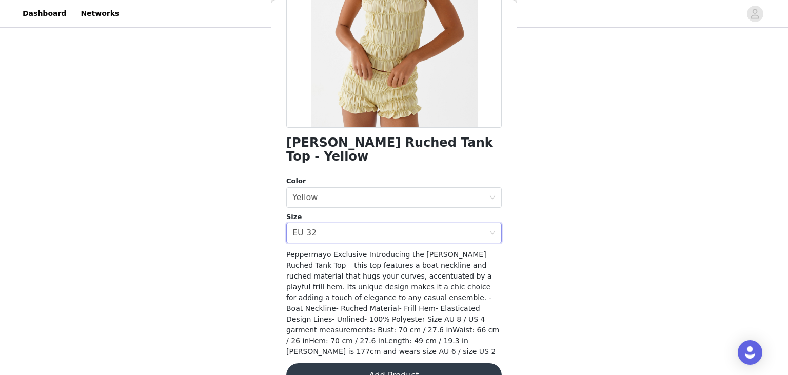
click at [382, 363] on button "Add Product" at bounding box center [394, 375] width 216 height 25
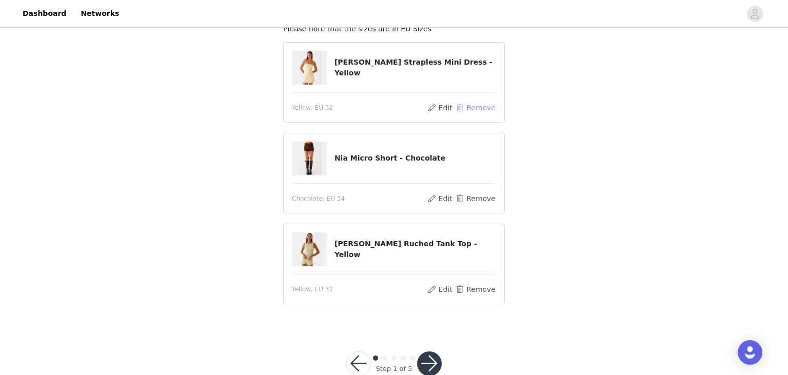
click at [483, 110] on button "Remove" at bounding box center [475, 108] width 41 height 12
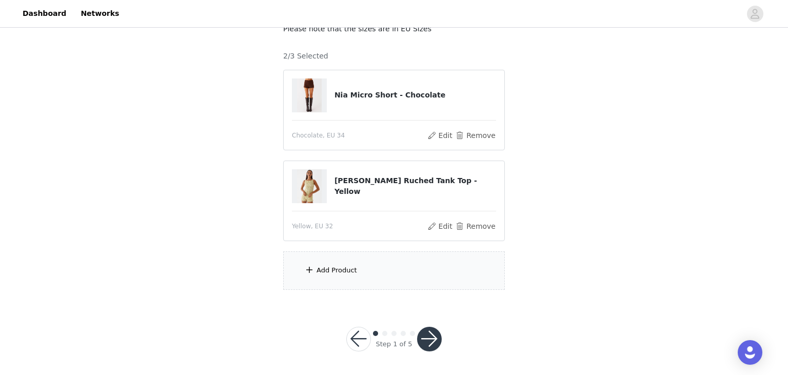
click at [340, 264] on div "Add Product" at bounding box center [394, 270] width 222 height 38
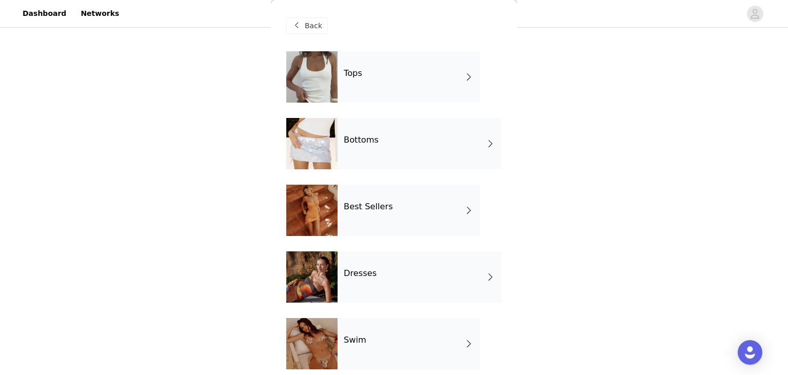
click at [381, 130] on div "Bottoms" at bounding box center [420, 143] width 164 height 51
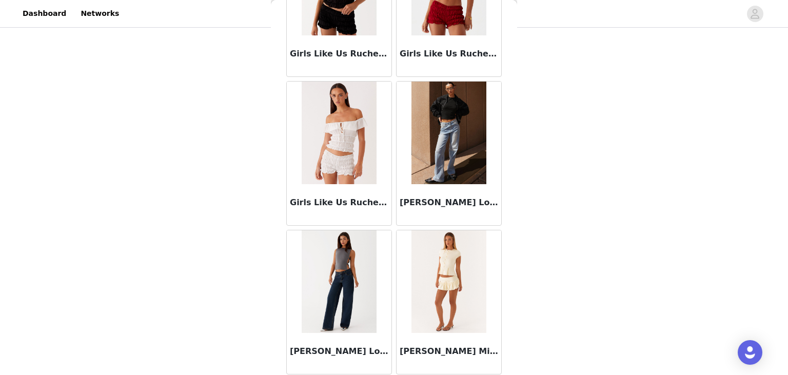
scroll to position [1193, 0]
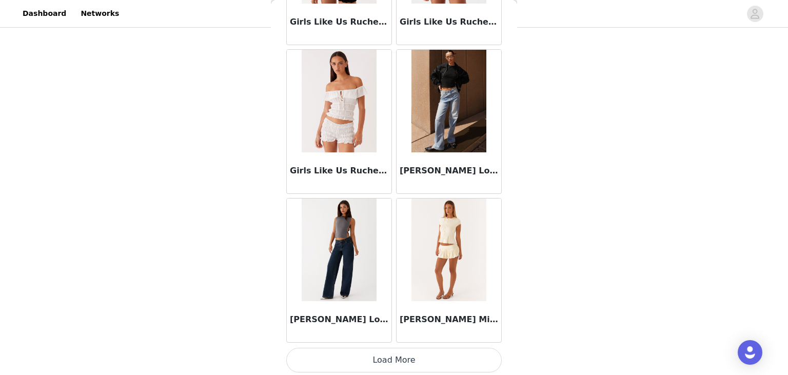
click at [399, 352] on button "Load More" at bounding box center [394, 360] width 216 height 25
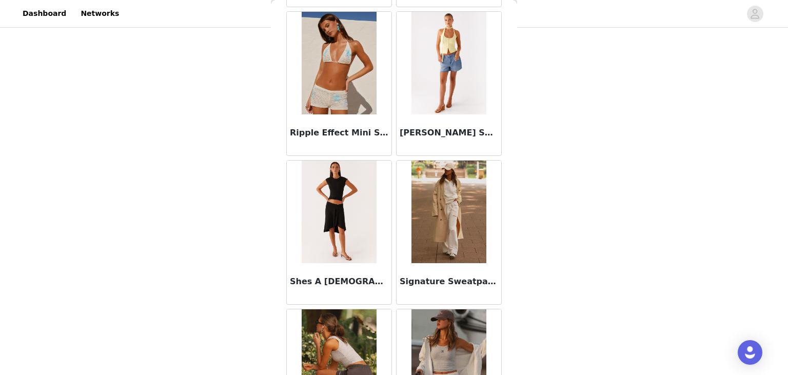
scroll to position [2679, 0]
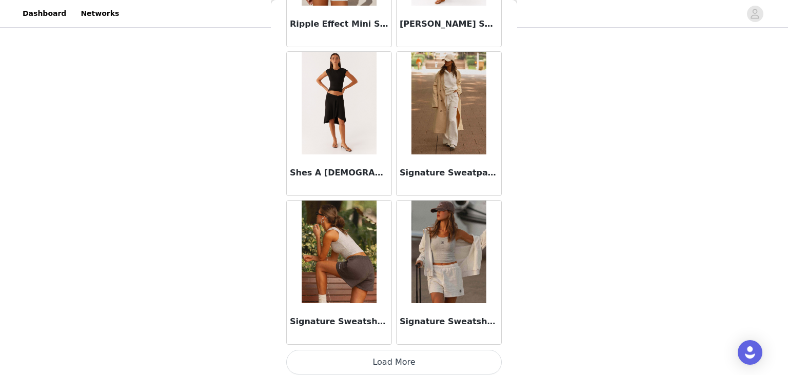
click at [385, 362] on button "Load More" at bounding box center [394, 362] width 216 height 25
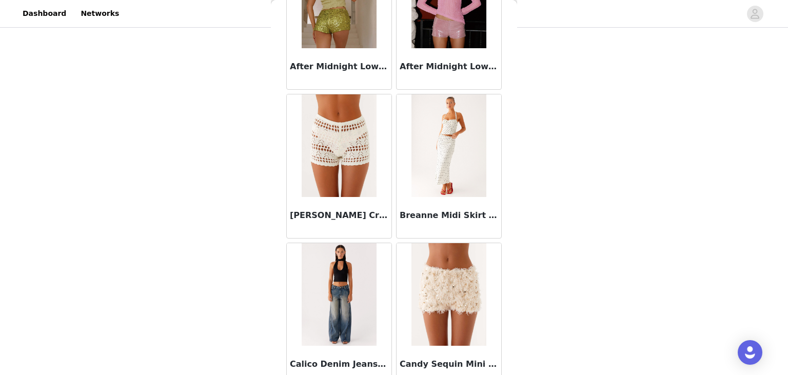
scroll to position [0, 0]
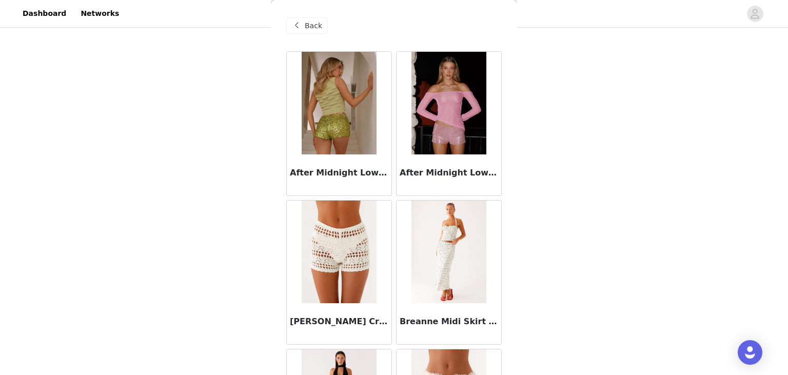
click at [306, 24] on span "Back" at bounding box center [313, 26] width 17 height 11
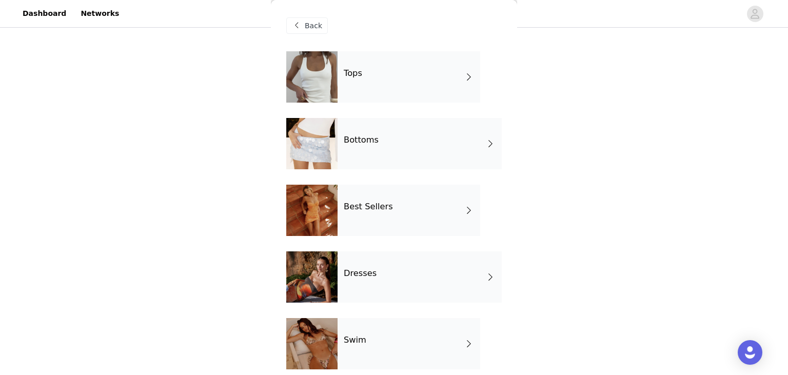
click at [358, 167] on div "Bottoms" at bounding box center [420, 143] width 164 height 51
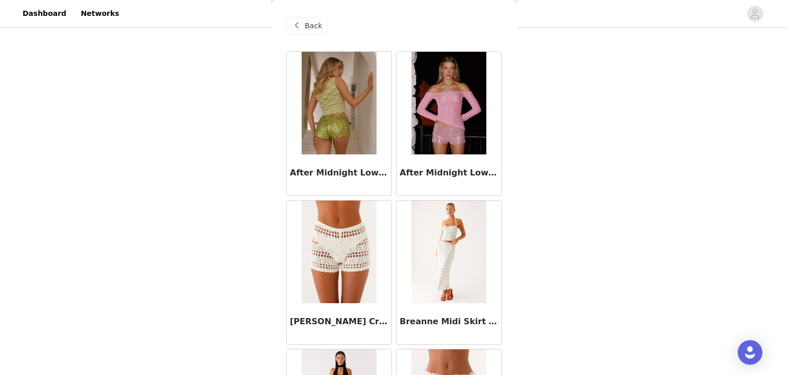
click at [309, 21] on span "Back" at bounding box center [313, 26] width 17 height 11
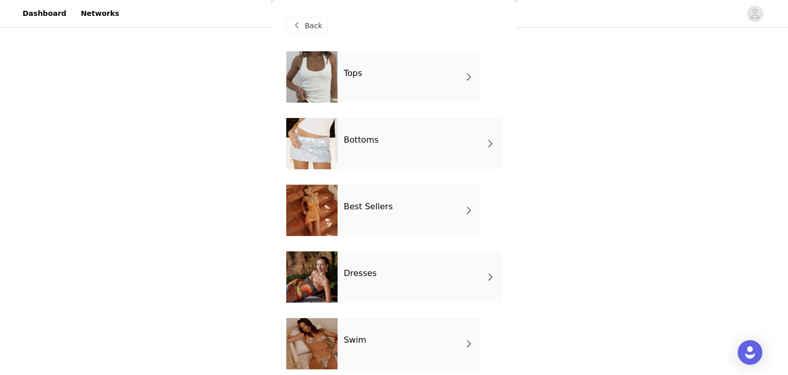
click at [370, 100] on div "Tops" at bounding box center [409, 76] width 143 height 51
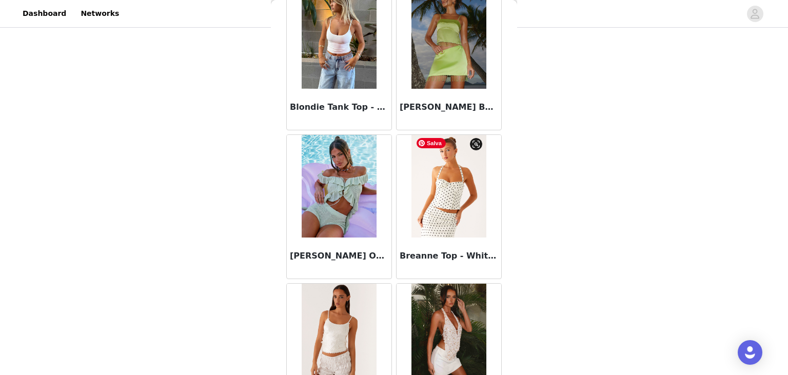
scroll to position [1193, 0]
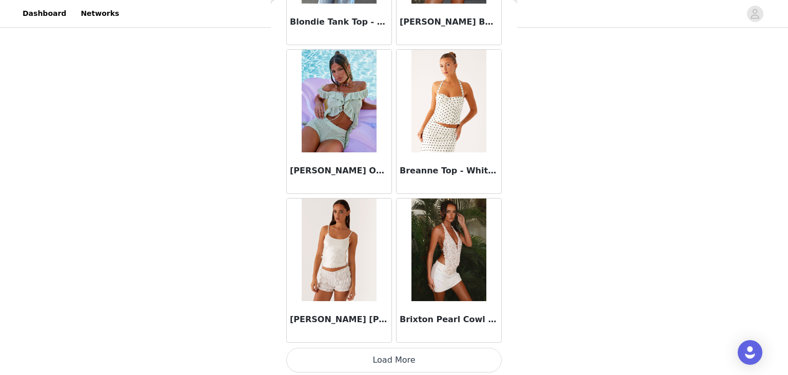
click at [376, 352] on button "Load More" at bounding box center [394, 360] width 216 height 25
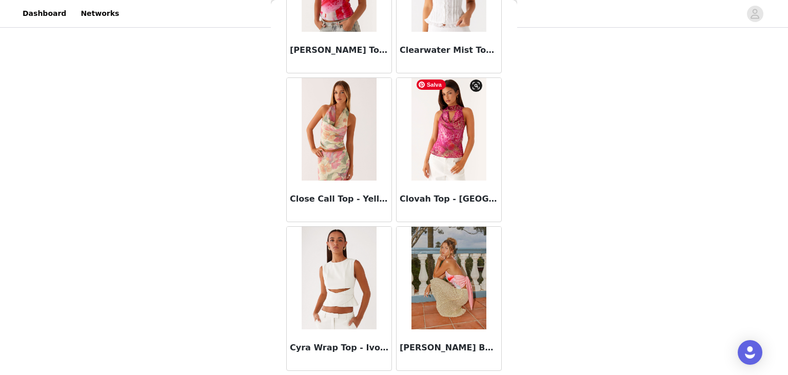
scroll to position [2679, 0]
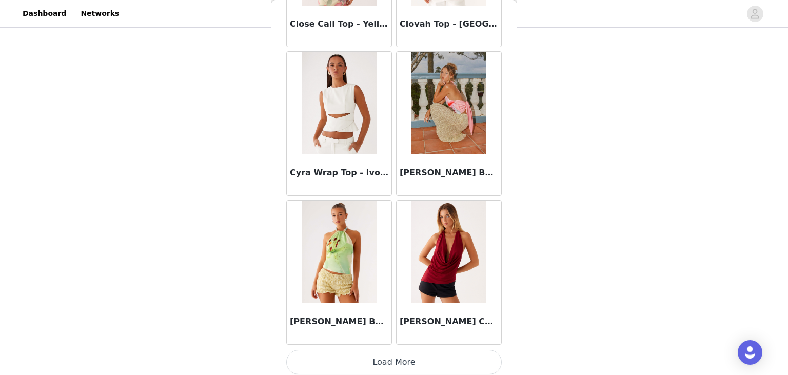
click at [395, 356] on button "Load More" at bounding box center [394, 362] width 216 height 25
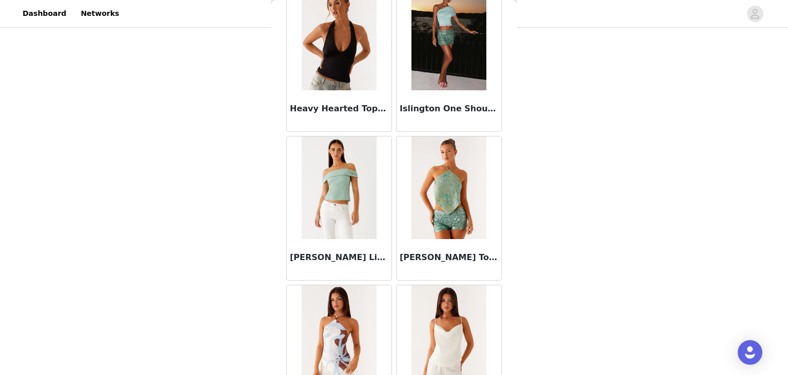
scroll to position [4165, 0]
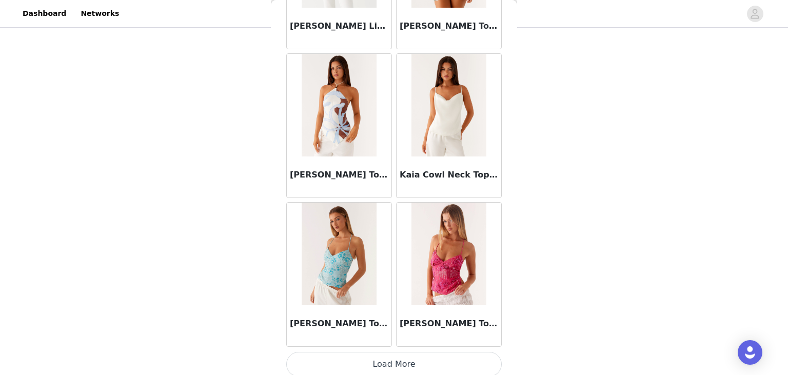
click at [376, 359] on button "Load More" at bounding box center [394, 364] width 216 height 25
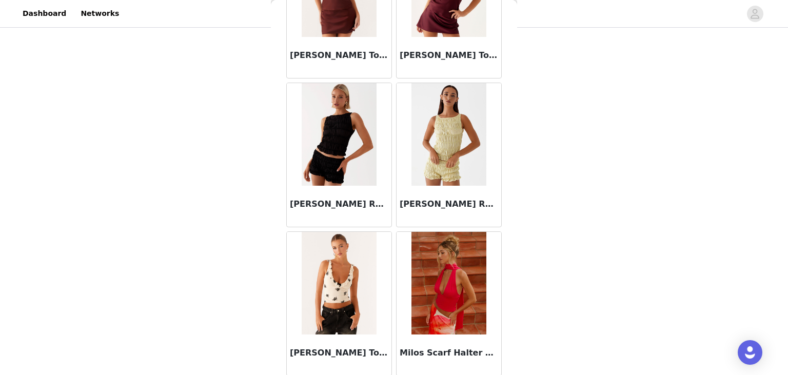
scroll to position [5177, 0]
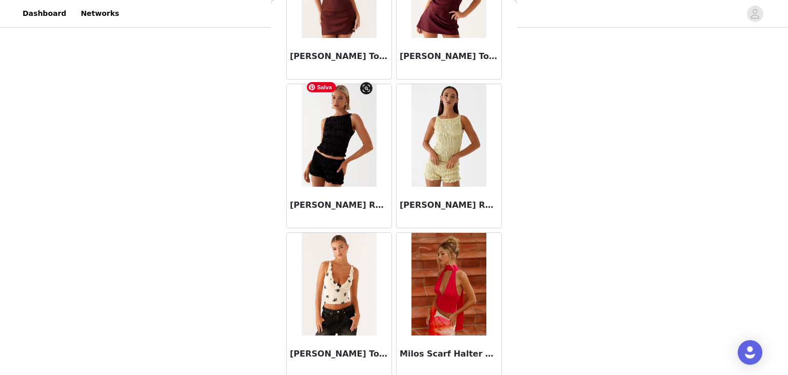
click at [339, 103] on img at bounding box center [339, 135] width 74 height 103
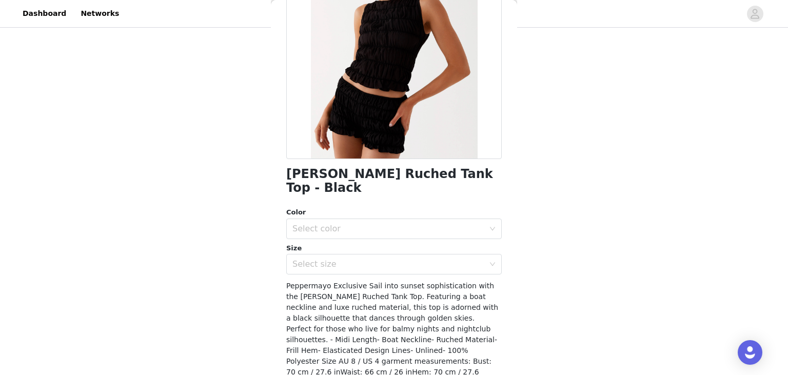
scroll to position [123, 0]
click at [350, 224] on div "Select color" at bounding box center [389, 229] width 192 height 10
click at [332, 236] on li "Black" at bounding box center [394, 237] width 216 height 16
click at [331, 256] on div "Select size" at bounding box center [391, 265] width 197 height 20
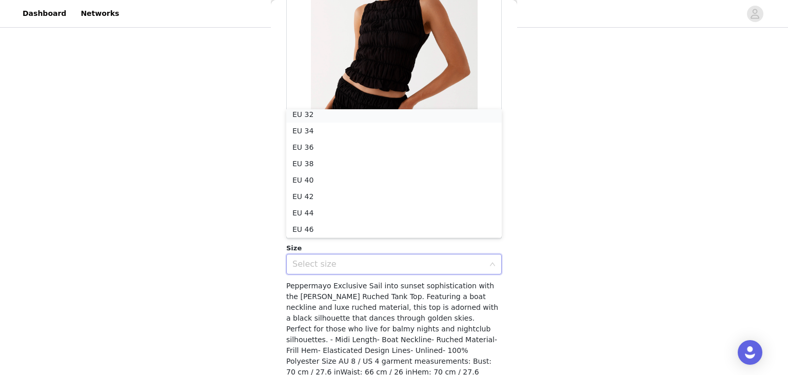
scroll to position [2, 0]
click at [333, 119] on li "EU 32" at bounding box center [394, 117] width 216 height 16
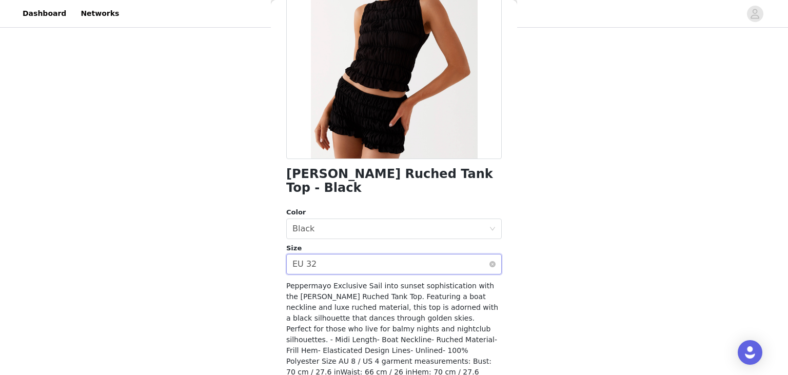
scroll to position [154, 0]
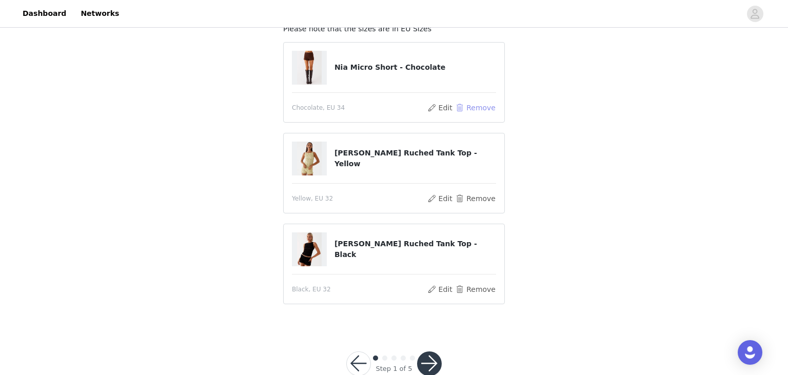
click at [476, 107] on button "Remove" at bounding box center [475, 108] width 41 height 12
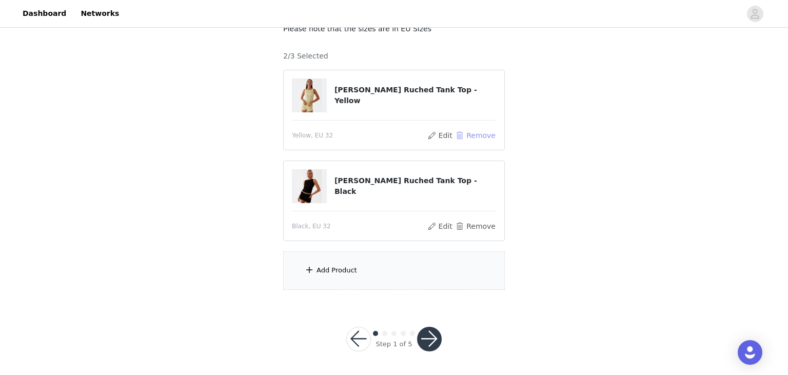
click at [476, 141] on button "Remove" at bounding box center [475, 135] width 41 height 12
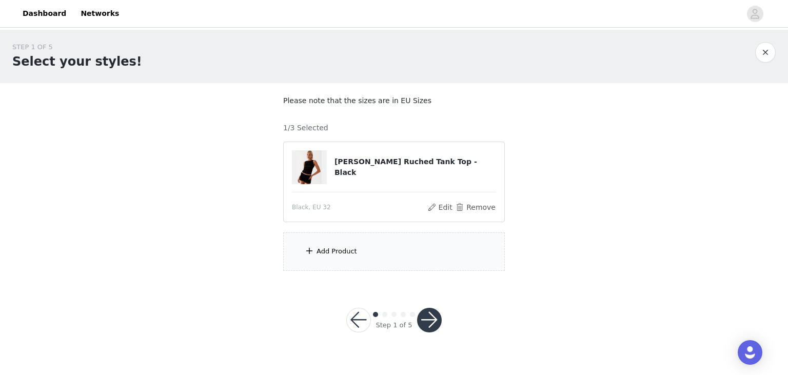
click at [329, 250] on div "Add Product" at bounding box center [337, 251] width 41 height 10
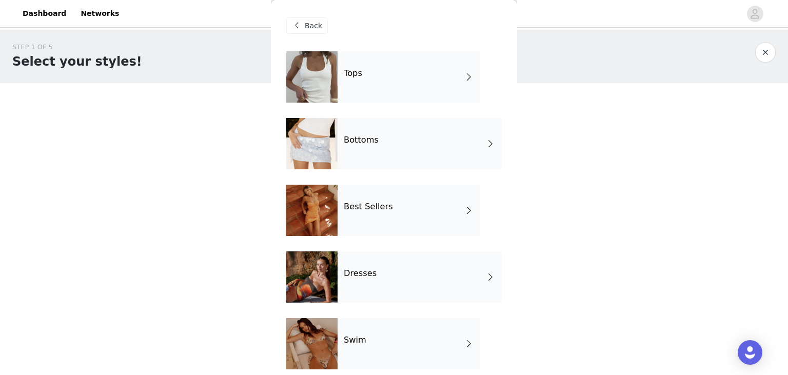
click at [381, 139] on div "Bottoms" at bounding box center [420, 143] width 164 height 51
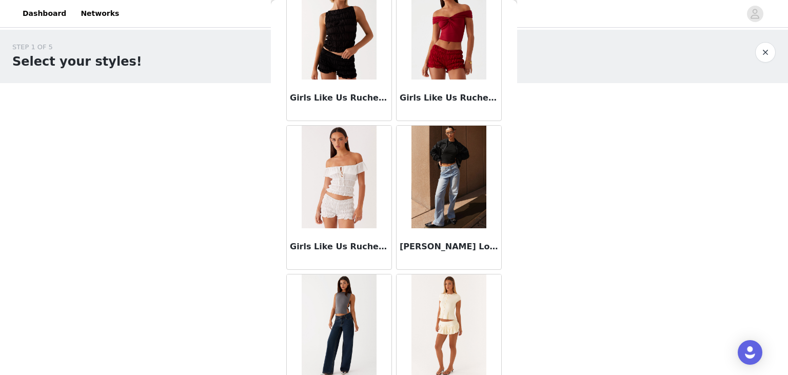
scroll to position [1168, 0]
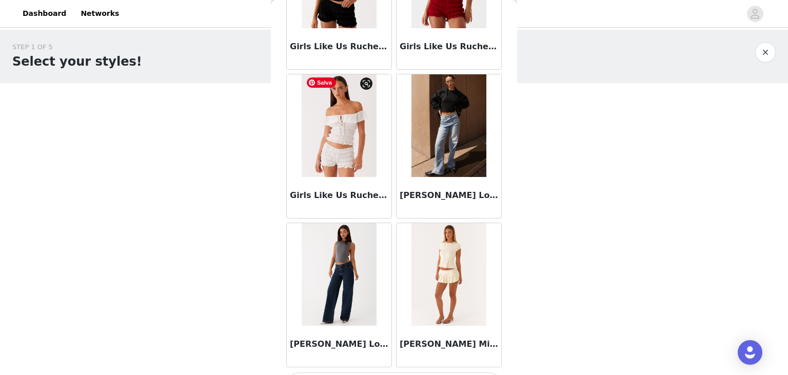
click at [352, 161] on img at bounding box center [339, 125] width 74 height 103
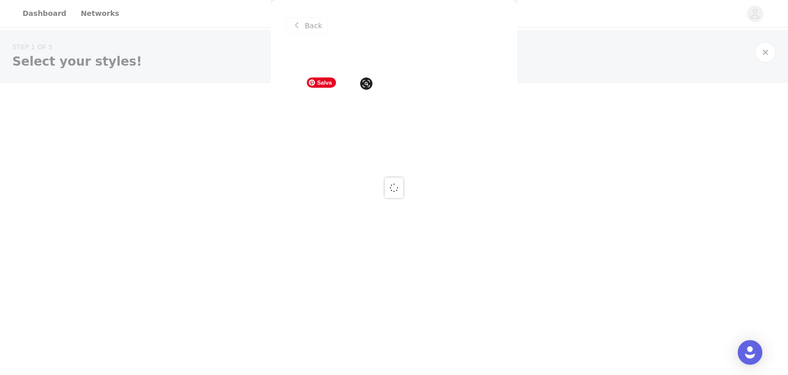
scroll to position [0, 0]
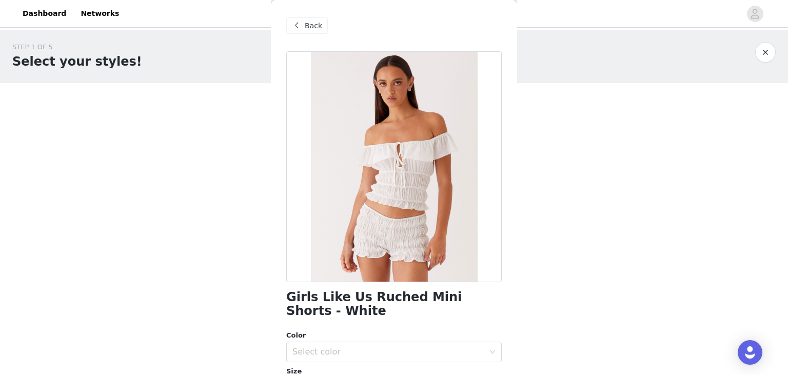
click at [307, 20] on div "Back" at bounding box center [307, 25] width 42 height 16
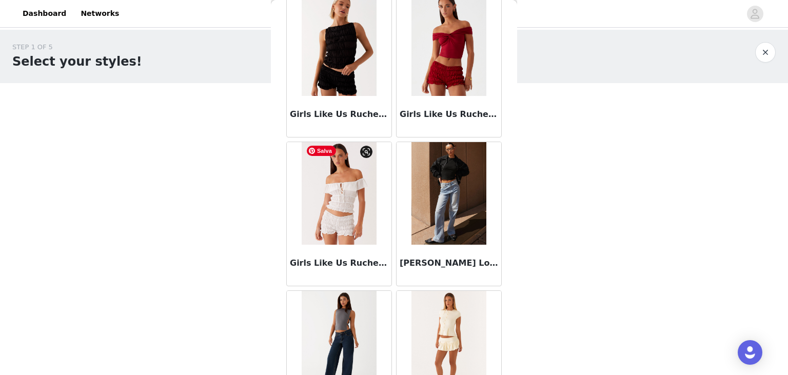
scroll to position [1193, 0]
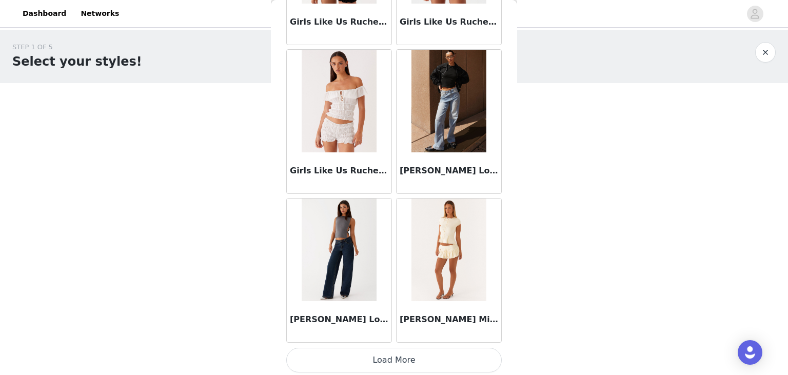
click at [373, 354] on button "Load More" at bounding box center [394, 360] width 216 height 25
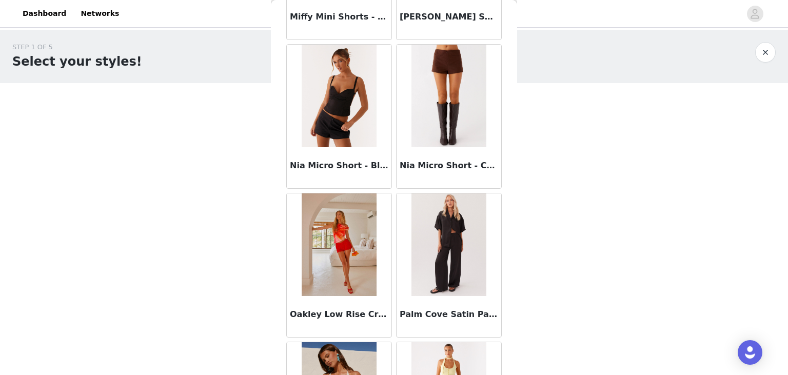
scroll to position [2237, 0]
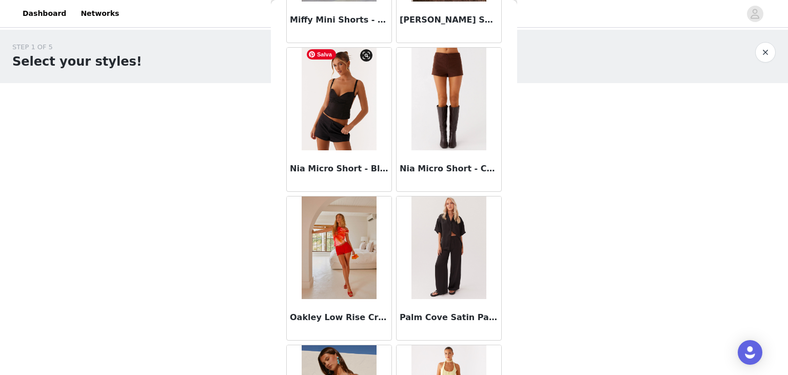
click at [362, 141] on img at bounding box center [339, 99] width 74 height 103
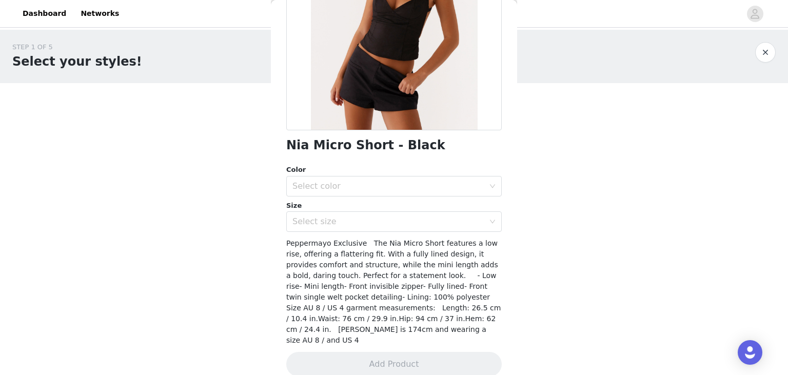
scroll to position [154, 0]
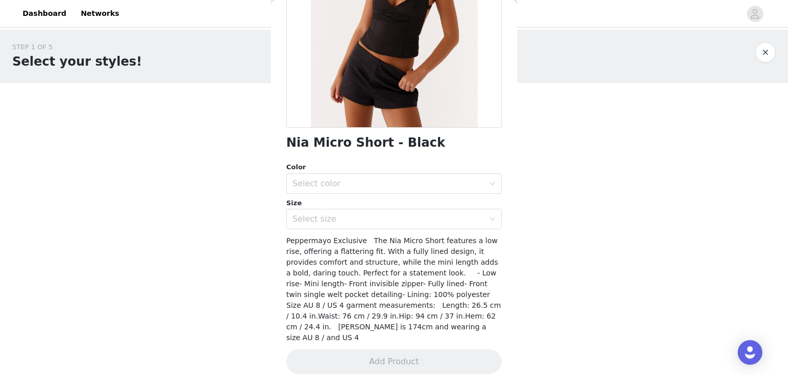
click at [372, 172] on div "Color Select color" at bounding box center [394, 178] width 216 height 32
click at [364, 180] on div "Select color" at bounding box center [389, 184] width 192 height 10
click at [338, 208] on li "Black" at bounding box center [394, 206] width 216 height 16
click at [326, 221] on div "Select size" at bounding box center [389, 219] width 192 height 10
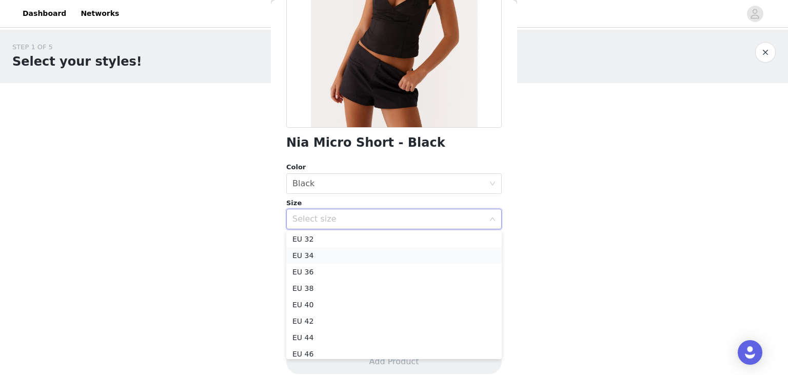
click at [317, 259] on li "EU 34" at bounding box center [394, 255] width 216 height 16
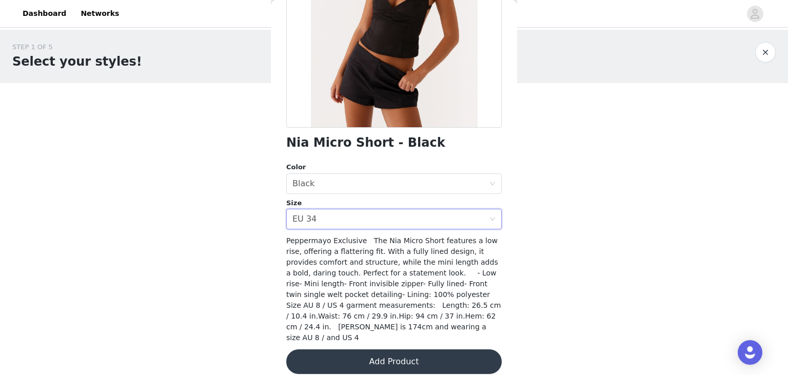
click at [364, 350] on button "Add Product" at bounding box center [394, 362] width 216 height 25
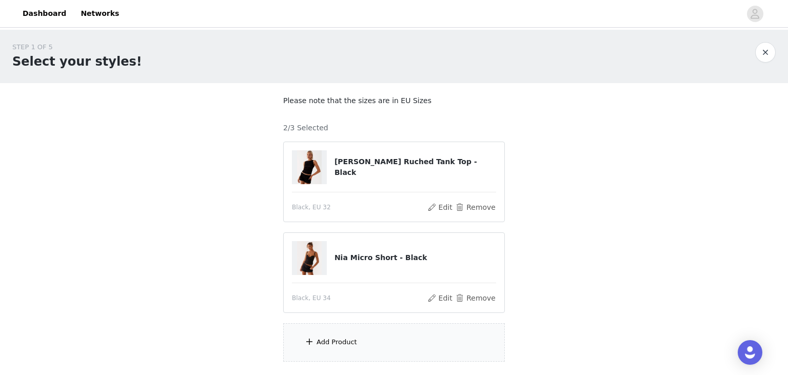
click at [337, 339] on div "Add Product" at bounding box center [337, 342] width 41 height 10
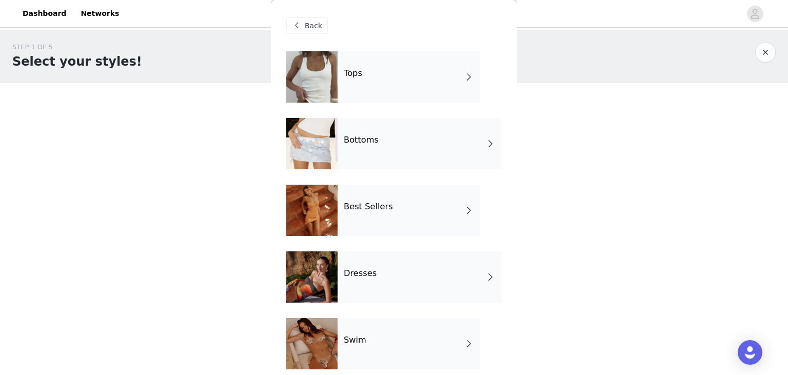
click at [390, 71] on div "Tops" at bounding box center [409, 76] width 143 height 51
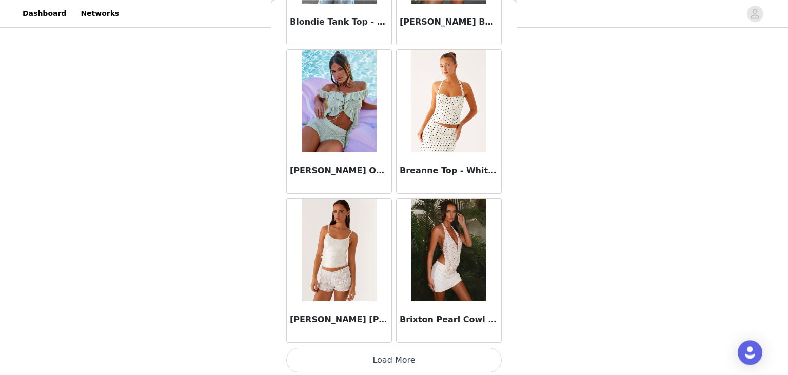
scroll to position [72, 0]
click at [371, 352] on button "Load More" at bounding box center [394, 360] width 216 height 25
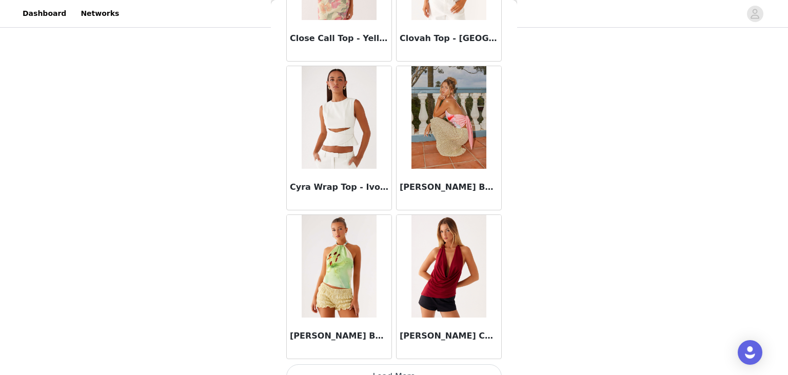
scroll to position [2679, 0]
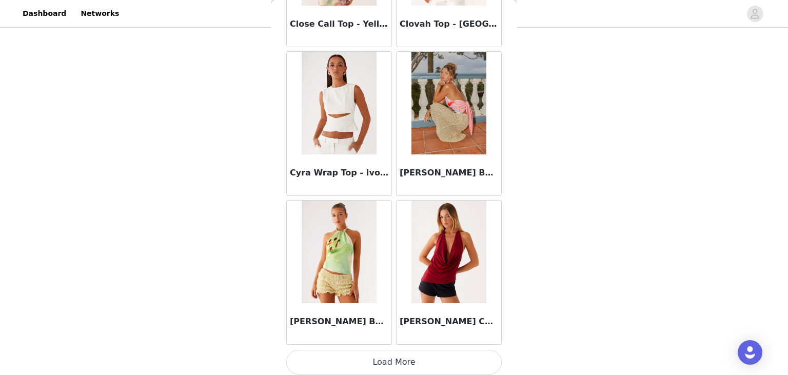
click at [376, 356] on button "Load More" at bounding box center [394, 362] width 216 height 25
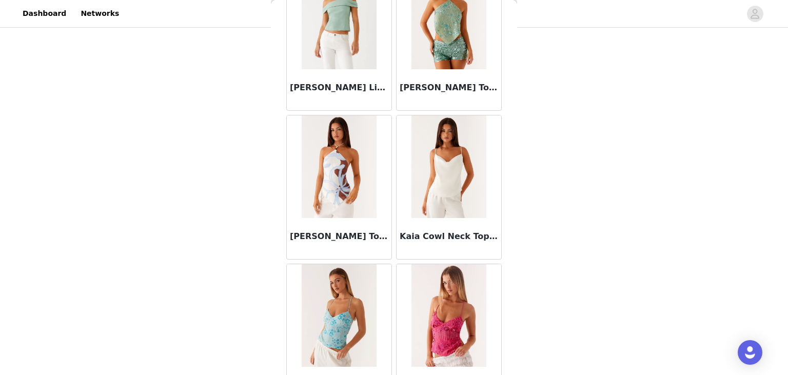
scroll to position [4165, 0]
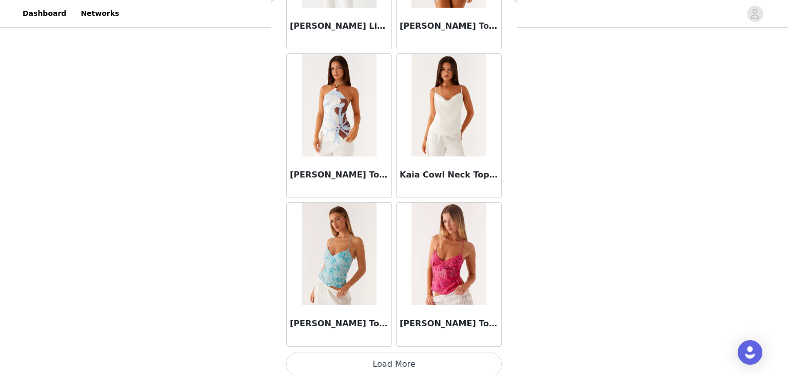
click at [379, 352] on button "Load More" at bounding box center [394, 364] width 216 height 25
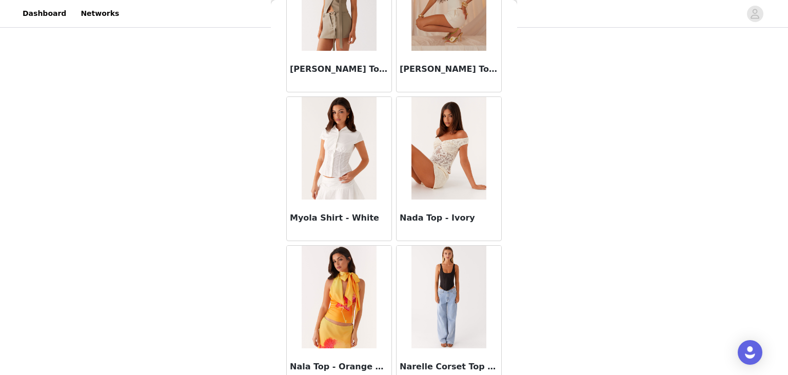
scroll to position [5652, 0]
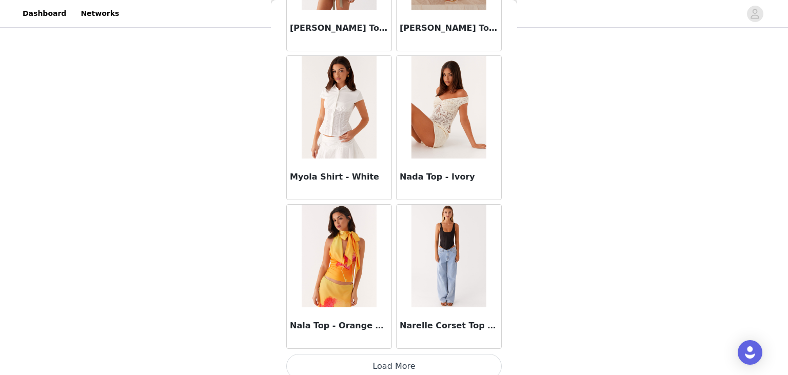
click at [382, 357] on button "Load More" at bounding box center [394, 366] width 216 height 25
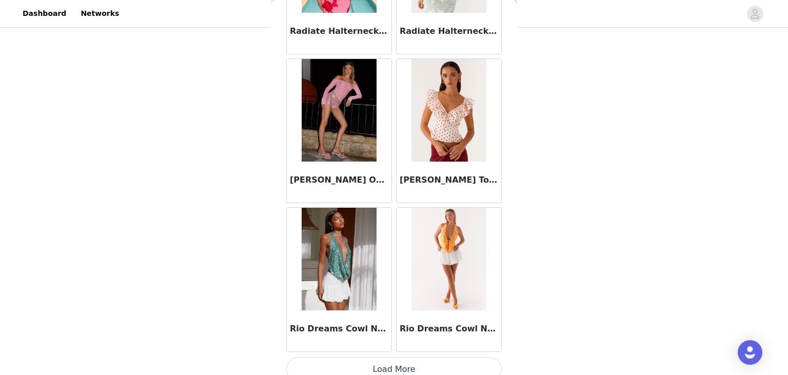
scroll to position [7138, 0]
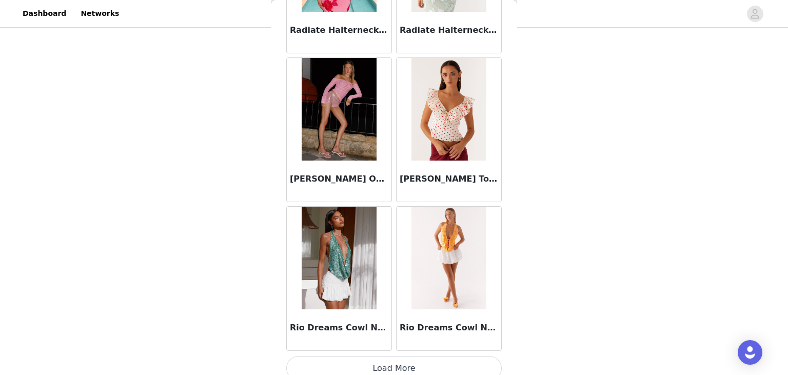
click at [388, 356] on button "Load More" at bounding box center [394, 368] width 216 height 25
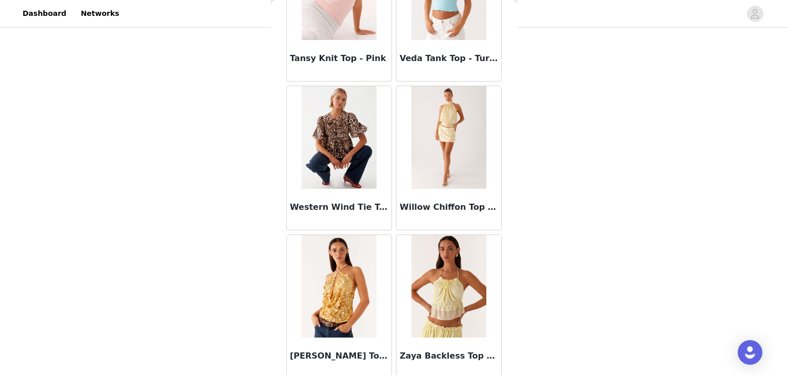
scroll to position [8625, 0]
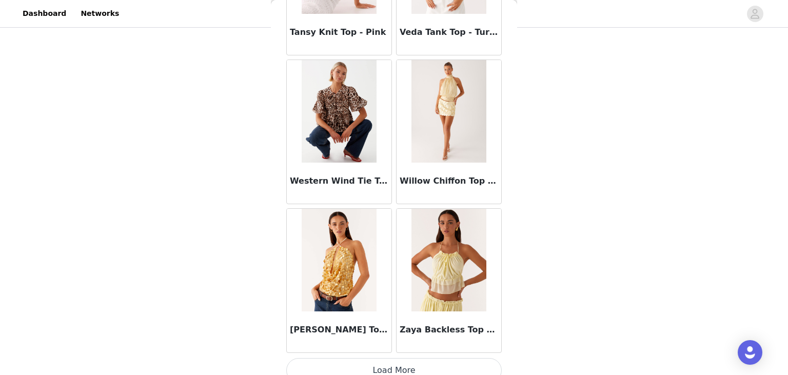
click at [396, 358] on button "Load More" at bounding box center [394, 370] width 216 height 25
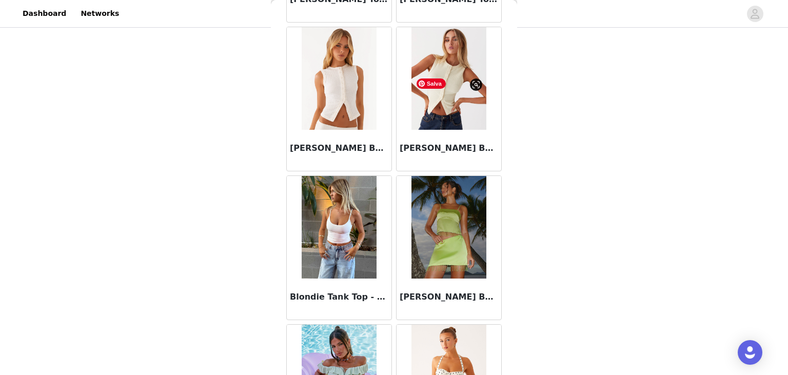
scroll to position [918, 0]
click at [474, 150] on h3 "[PERSON_NAME] Buttoned Tank Top - Yellow" at bounding box center [449, 148] width 99 height 12
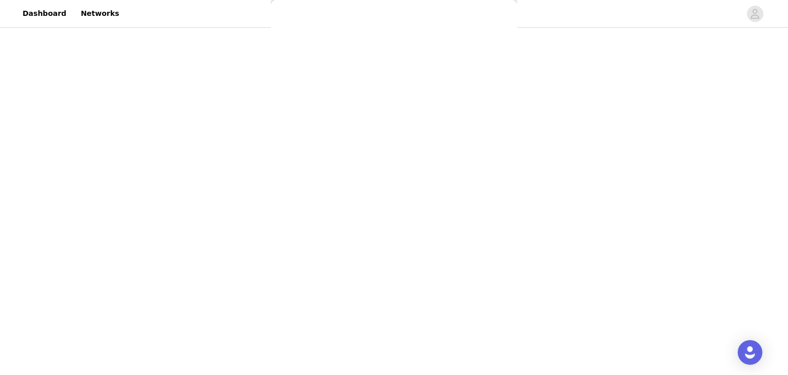
scroll to position [0, 0]
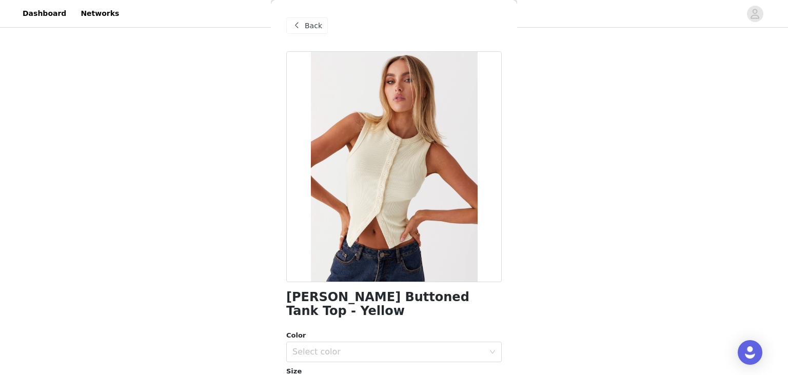
click at [309, 22] on span "Back" at bounding box center [313, 26] width 17 height 11
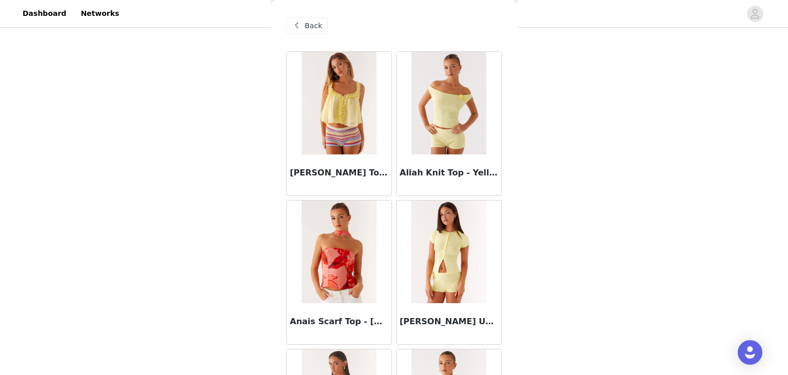
click at [309, 32] on div "Back" at bounding box center [307, 25] width 42 height 16
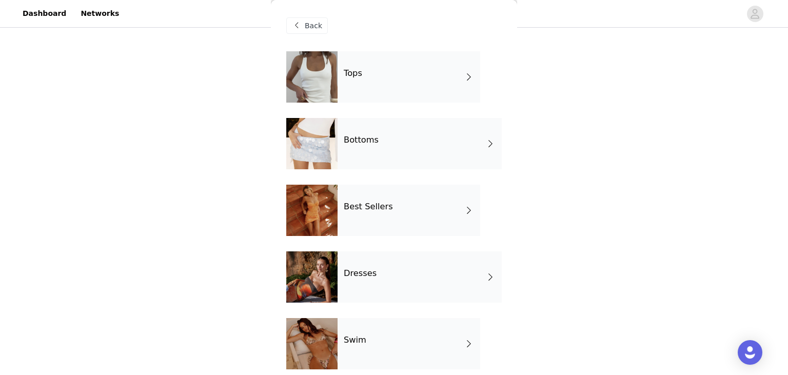
click at [309, 32] on div "Back" at bounding box center [307, 25] width 42 height 16
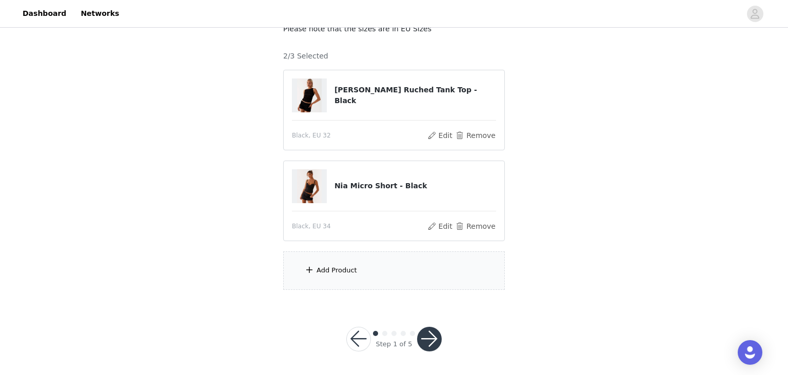
click at [327, 273] on div "Add Product" at bounding box center [337, 270] width 41 height 10
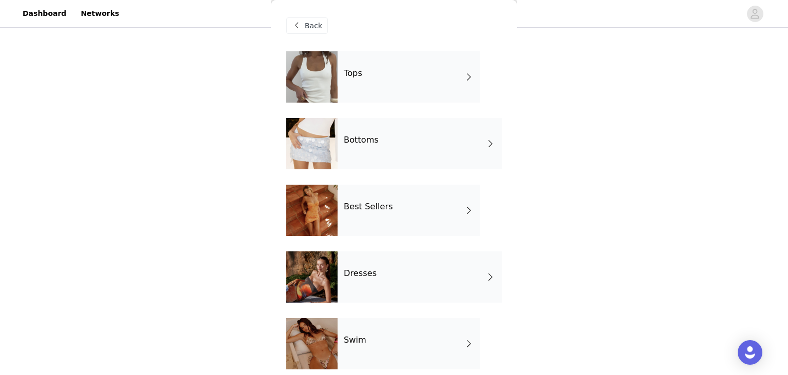
click at [385, 85] on div "Tops" at bounding box center [409, 76] width 143 height 51
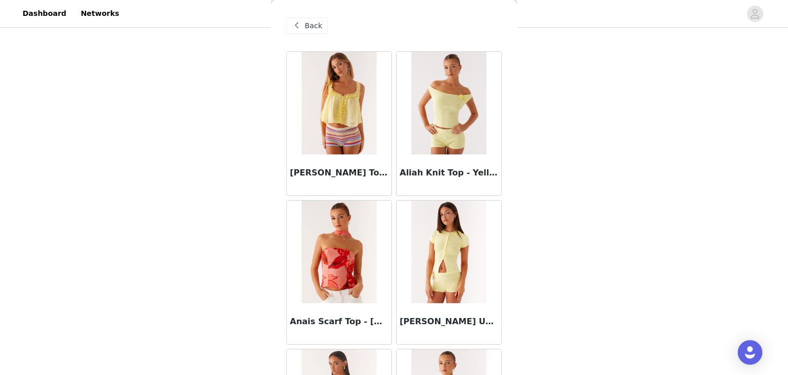
click at [321, 21] on div "Back" at bounding box center [307, 25] width 42 height 16
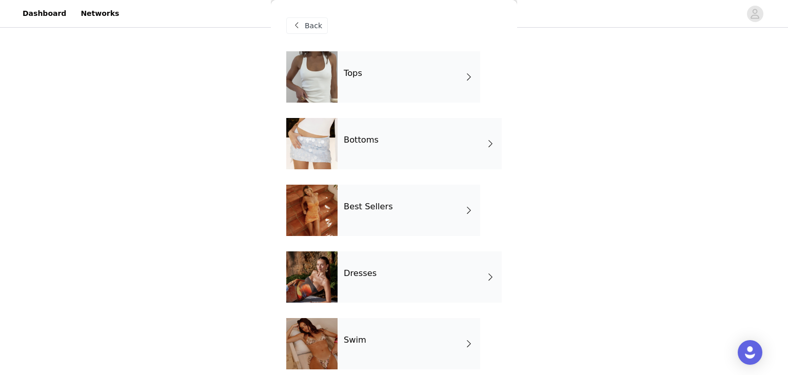
click at [377, 133] on div "Bottoms" at bounding box center [420, 143] width 164 height 51
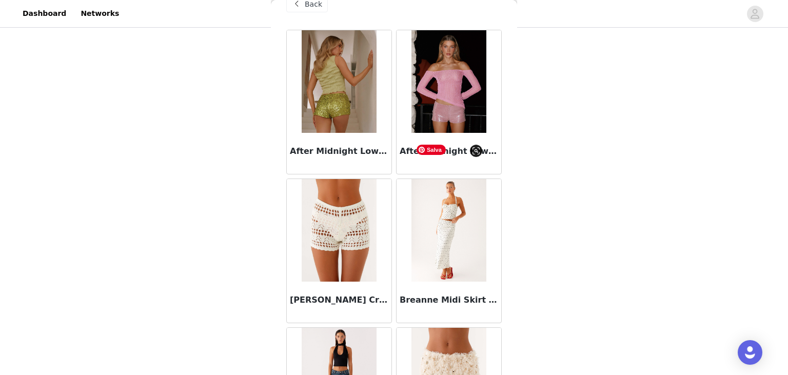
scroll to position [6, 0]
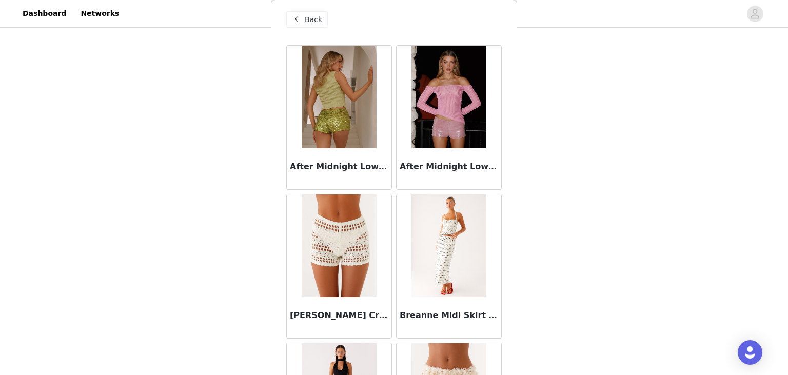
click at [312, 27] on div "Back" at bounding box center [307, 19] width 42 height 16
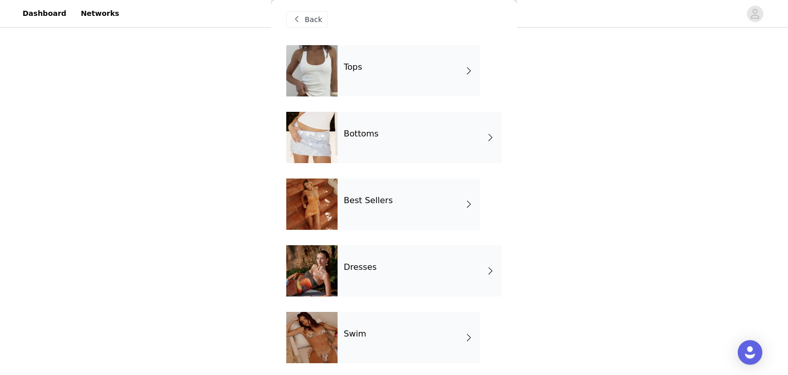
click at [382, 203] on h4 "Best Sellers" at bounding box center [368, 200] width 49 height 9
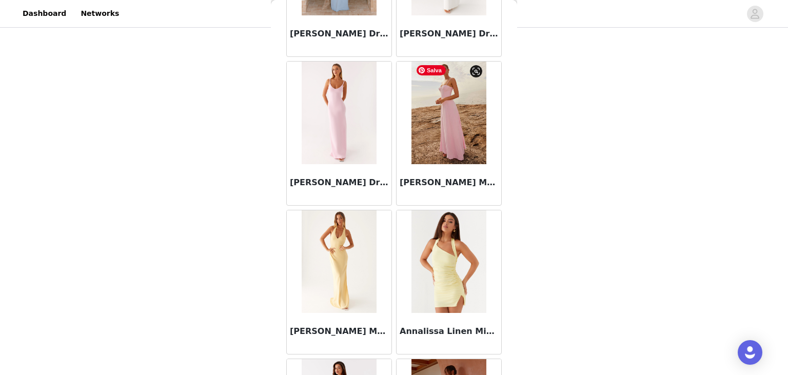
scroll to position [1193, 0]
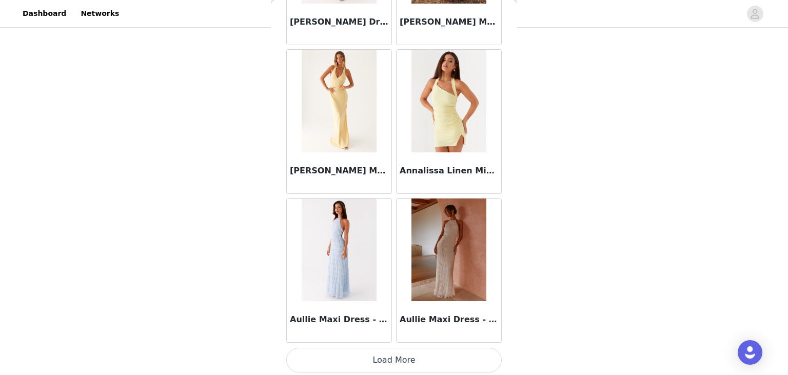
click at [391, 366] on button "Load More" at bounding box center [394, 360] width 216 height 25
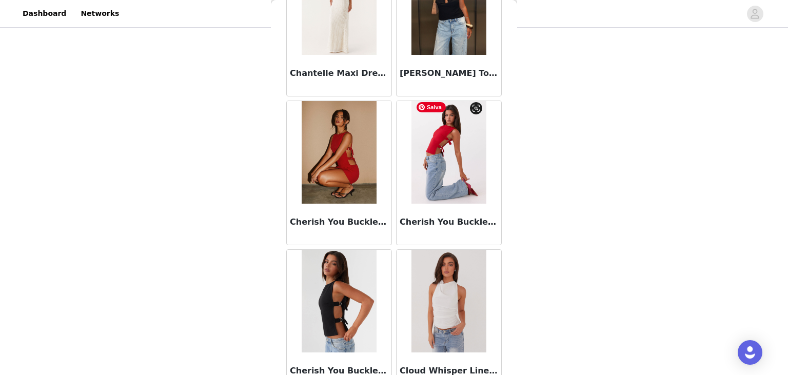
scroll to position [2679, 0]
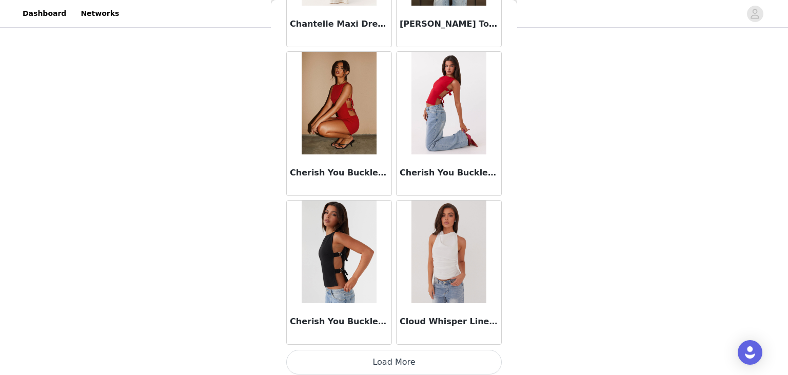
click at [412, 356] on button "Load More" at bounding box center [394, 362] width 216 height 25
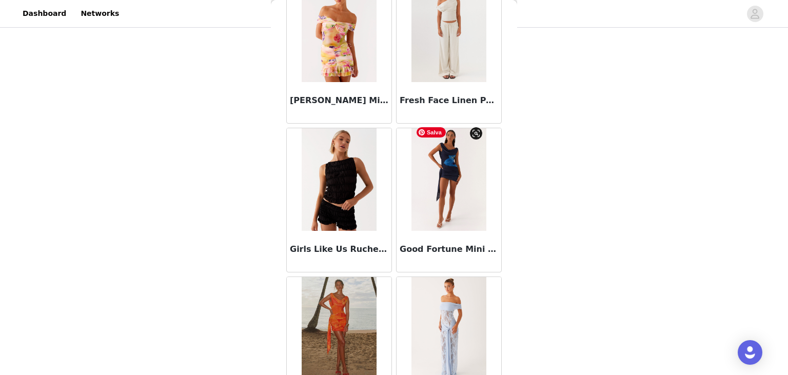
scroll to position [4165, 0]
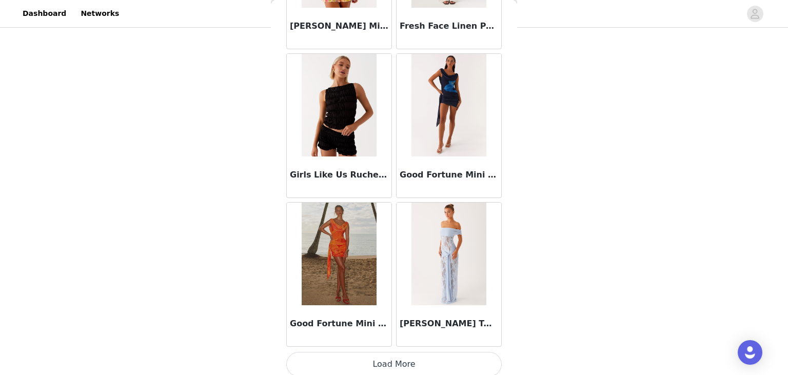
click at [413, 354] on button "Load More" at bounding box center [394, 364] width 216 height 25
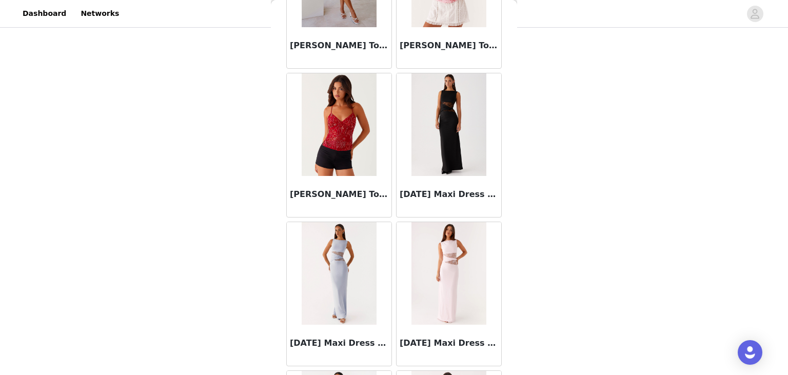
scroll to position [5652, 0]
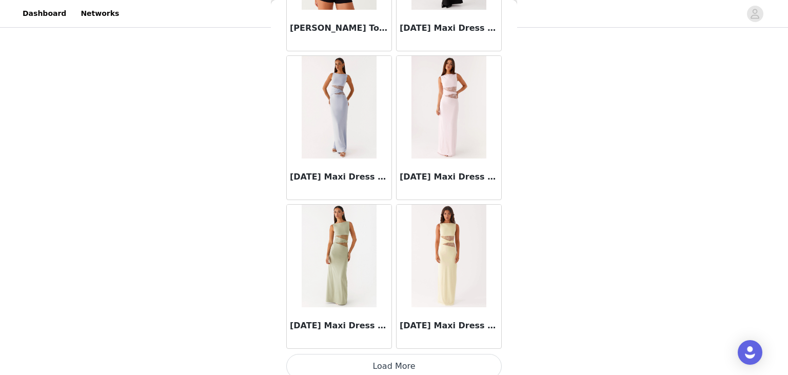
click at [390, 358] on button "Load More" at bounding box center [394, 366] width 216 height 25
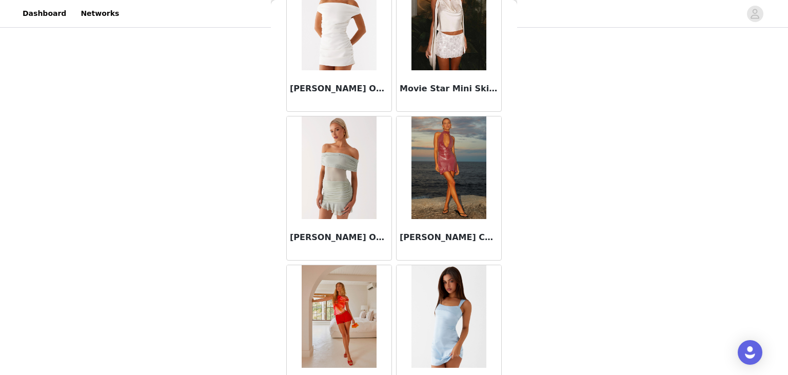
scroll to position [7138, 0]
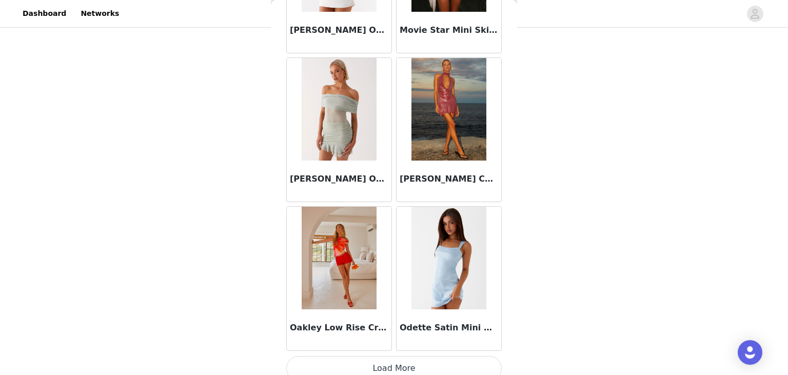
click at [390, 356] on button "Load More" at bounding box center [394, 368] width 216 height 25
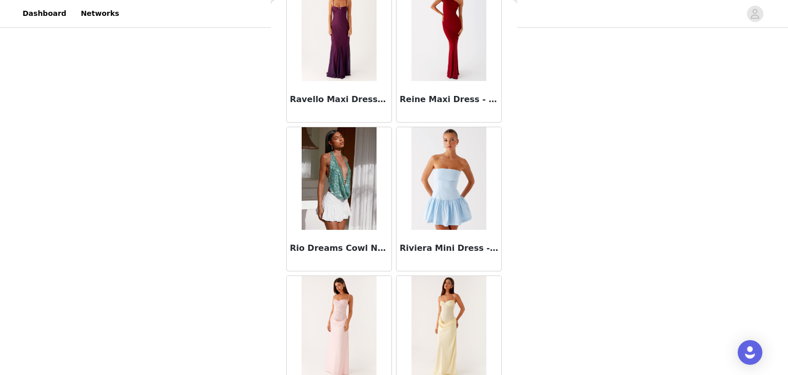
scroll to position [8625, 0]
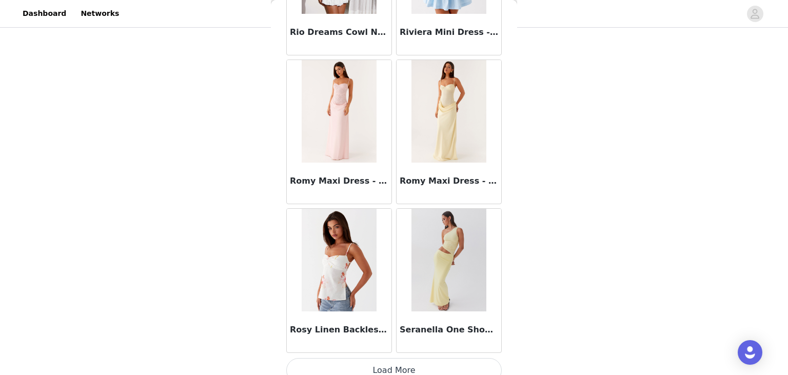
click at [393, 361] on button "Load More" at bounding box center [394, 370] width 216 height 25
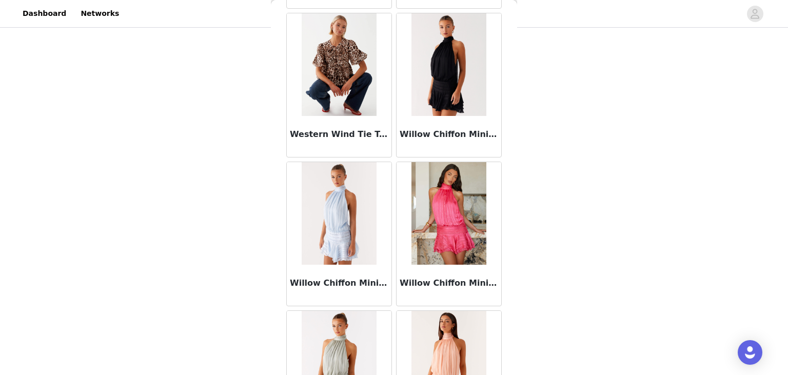
scroll to position [10111, 0]
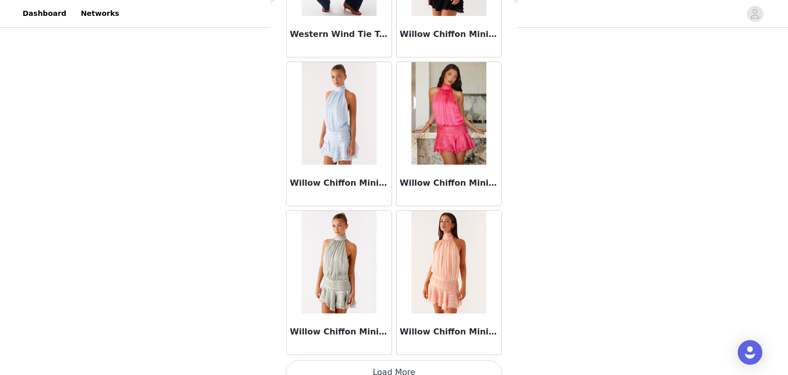
click at [393, 360] on button "Load More" at bounding box center [394, 372] width 216 height 25
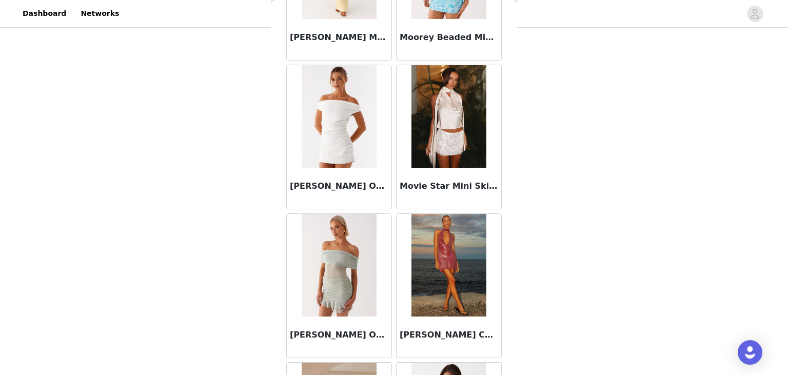
scroll to position [6982, 0]
click at [356, 131] on img at bounding box center [339, 116] width 74 height 103
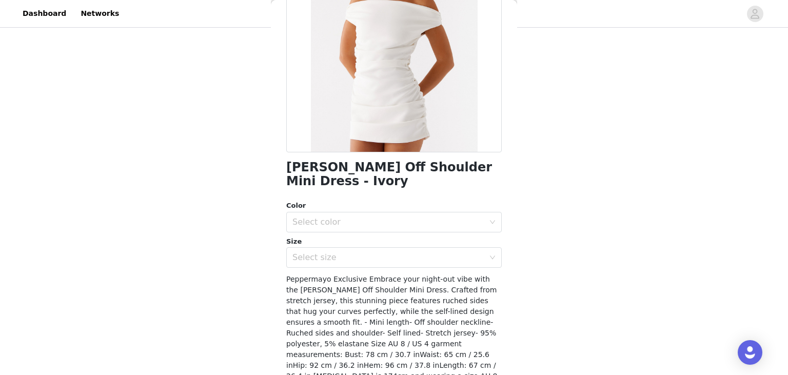
scroll to position [130, 0]
click at [413, 230] on div "Select color" at bounding box center [391, 222] width 197 height 20
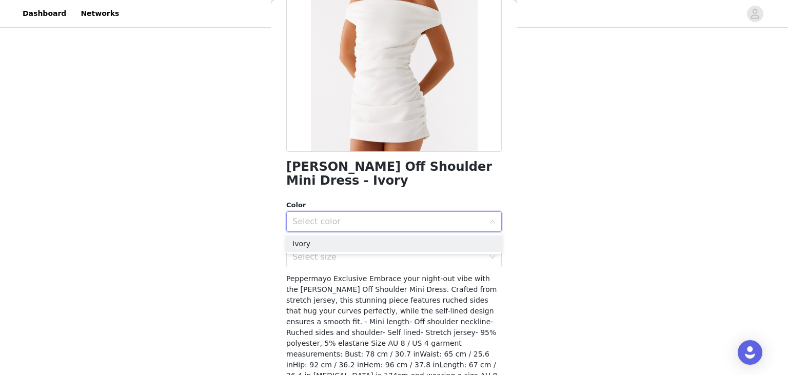
click at [397, 221] on div "Select color" at bounding box center [389, 222] width 192 height 10
click at [391, 236] on div "Color Select color Size Select size" at bounding box center [394, 233] width 216 height 67
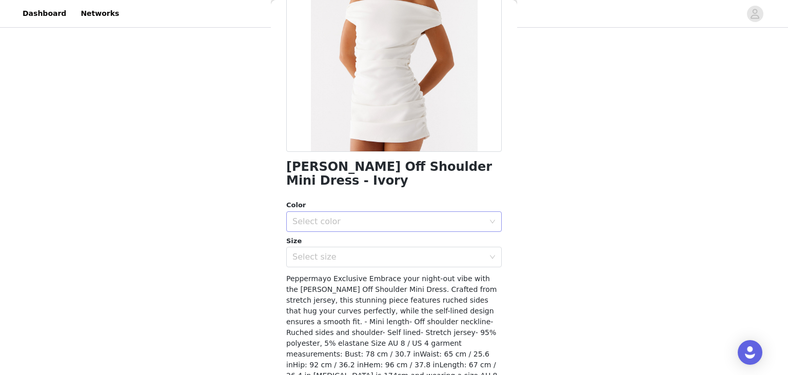
click at [399, 223] on div "Select color" at bounding box center [389, 222] width 192 height 10
click at [364, 248] on li "Ivory" at bounding box center [394, 244] width 216 height 16
click at [363, 257] on div "Select size" at bounding box center [389, 257] width 192 height 10
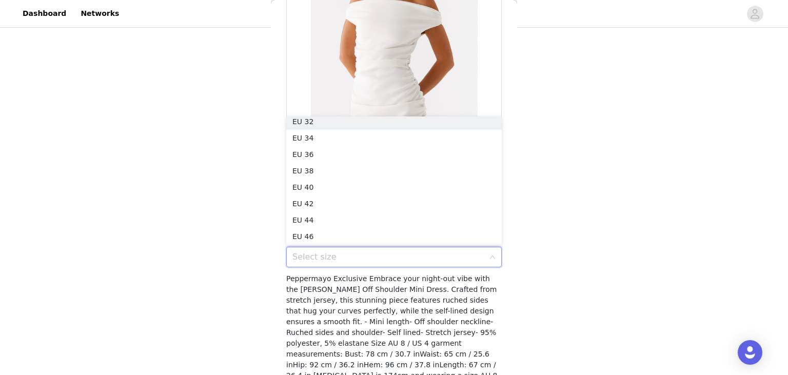
scroll to position [2, 0]
click at [325, 128] on li "EU 32" at bounding box center [394, 125] width 216 height 16
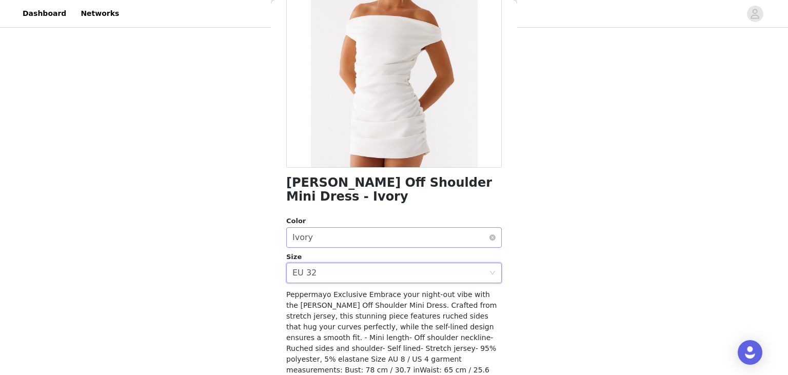
scroll to position [168, 0]
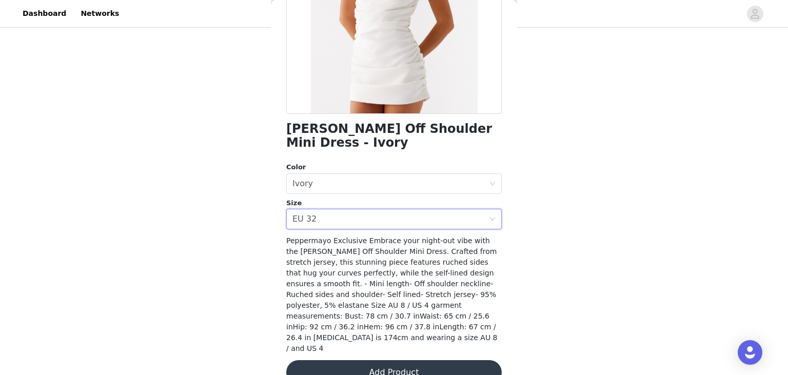
click at [401, 360] on button "Add Product" at bounding box center [394, 372] width 216 height 25
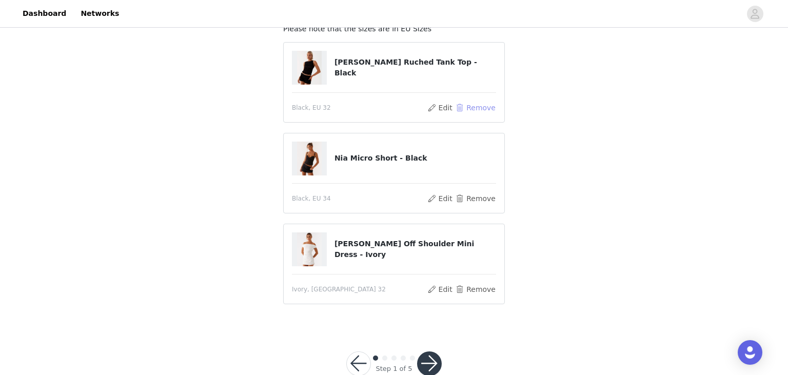
click at [485, 103] on button "Remove" at bounding box center [475, 108] width 41 height 12
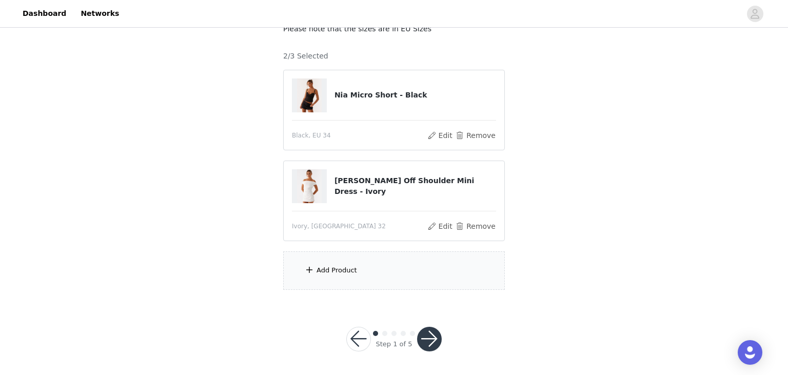
click at [350, 270] on div "Add Product" at bounding box center [337, 270] width 41 height 10
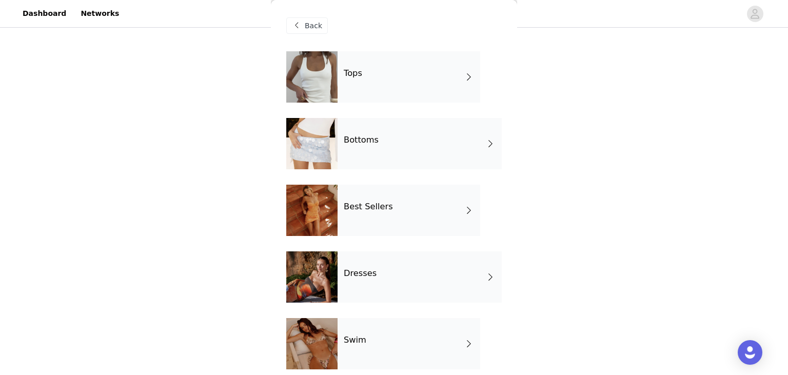
click at [359, 69] on h4 "Tops" at bounding box center [353, 73] width 18 height 9
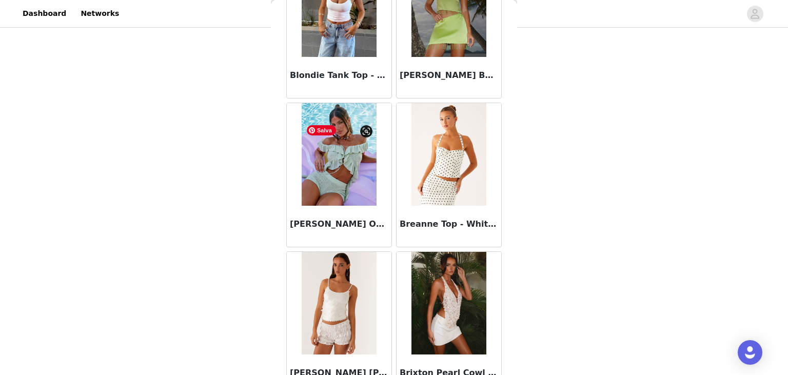
scroll to position [1193, 0]
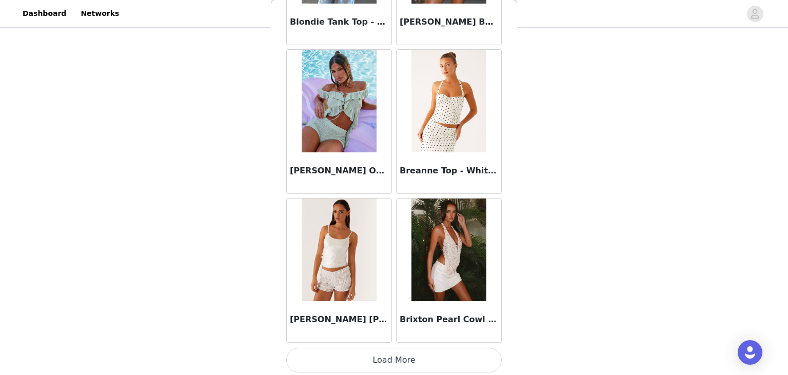
click at [397, 351] on button "Load More" at bounding box center [394, 360] width 216 height 25
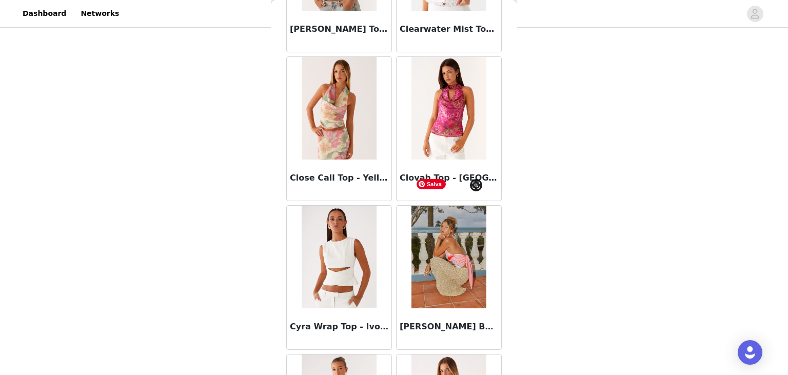
scroll to position [2679, 0]
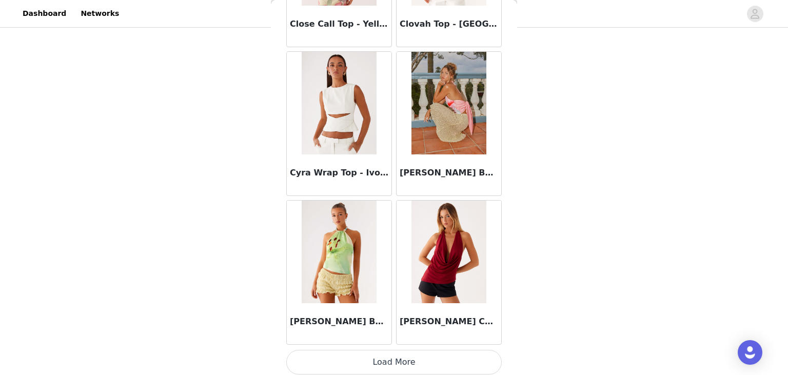
click at [380, 358] on button "Load More" at bounding box center [394, 362] width 216 height 25
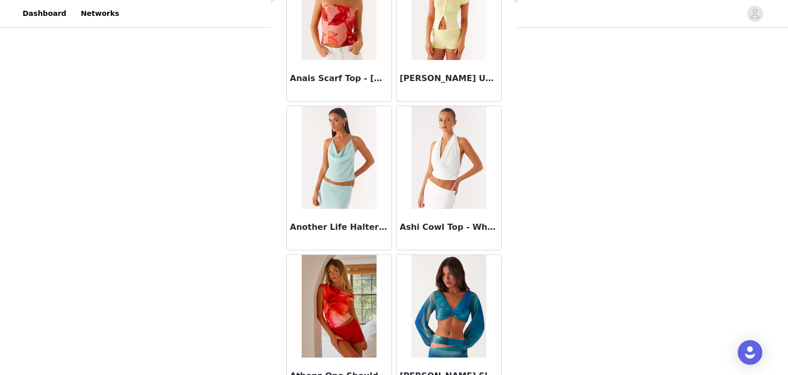
scroll to position [0, 0]
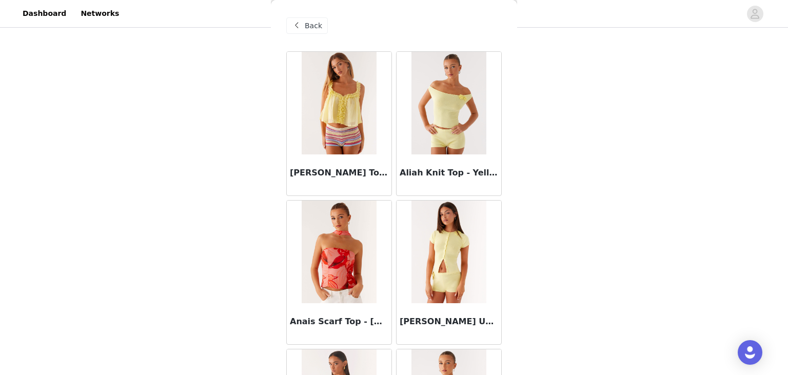
click at [309, 25] on span "Back" at bounding box center [313, 26] width 17 height 11
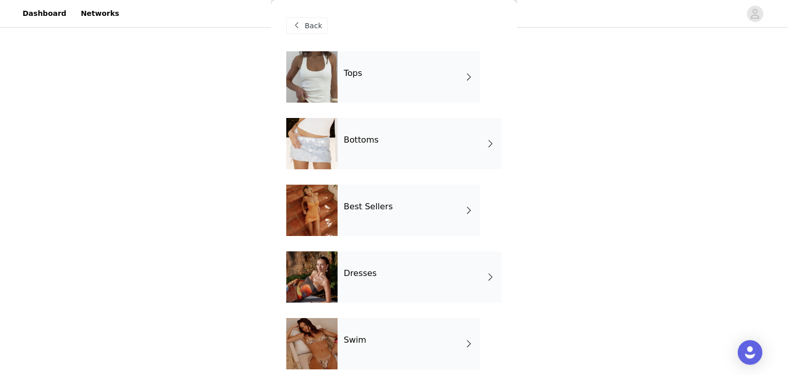
click at [370, 128] on div "Bottoms" at bounding box center [420, 143] width 164 height 51
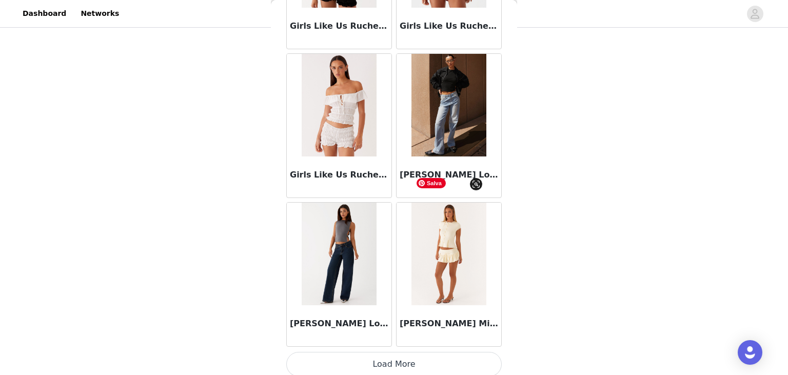
scroll to position [1193, 0]
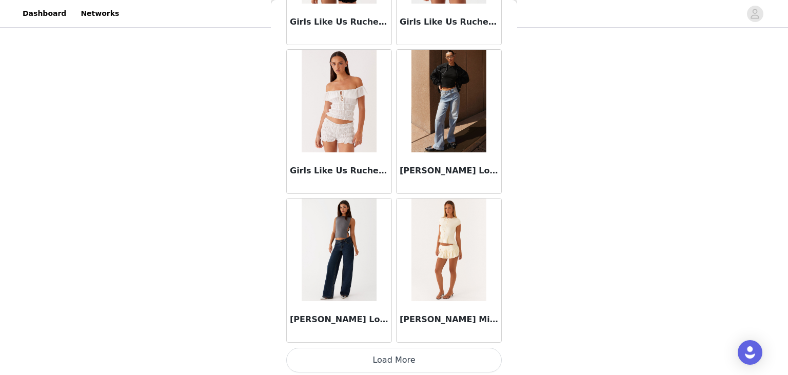
click at [402, 359] on button "Load More" at bounding box center [394, 360] width 216 height 25
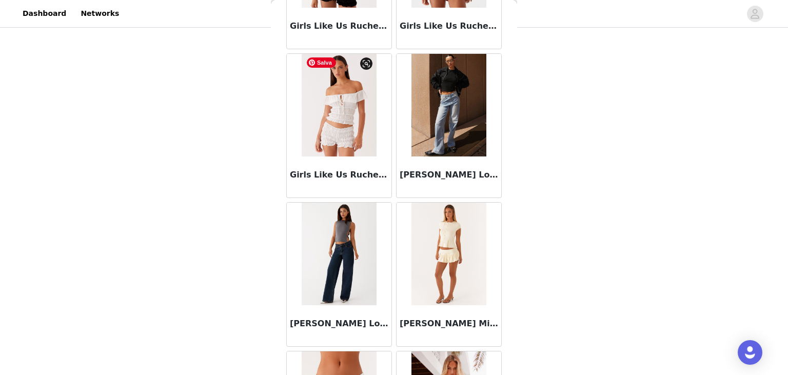
click at [370, 124] on img at bounding box center [339, 105] width 74 height 103
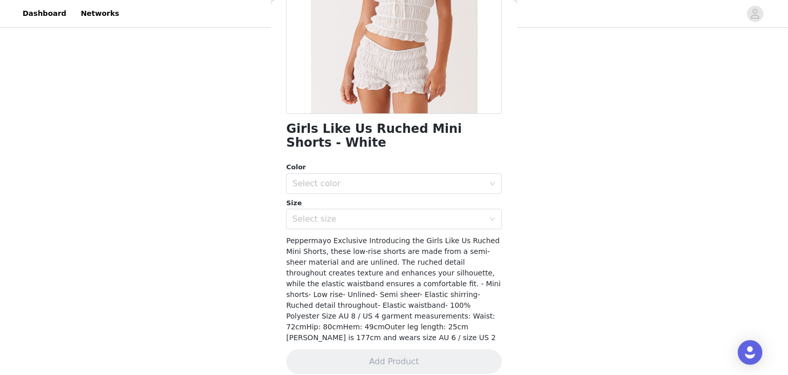
scroll to position [0, 0]
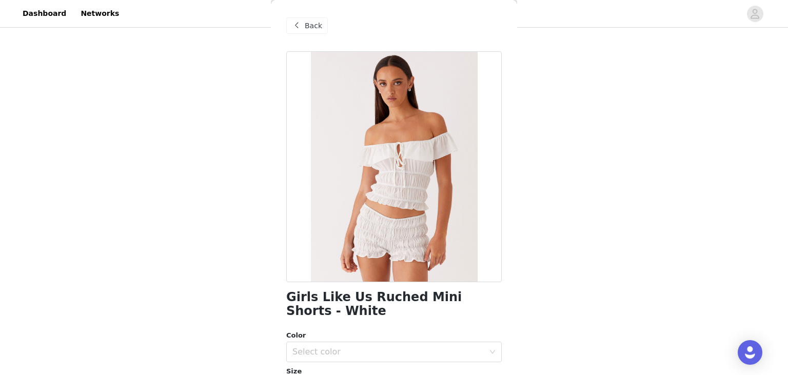
click at [303, 24] on div "Back" at bounding box center [307, 25] width 42 height 16
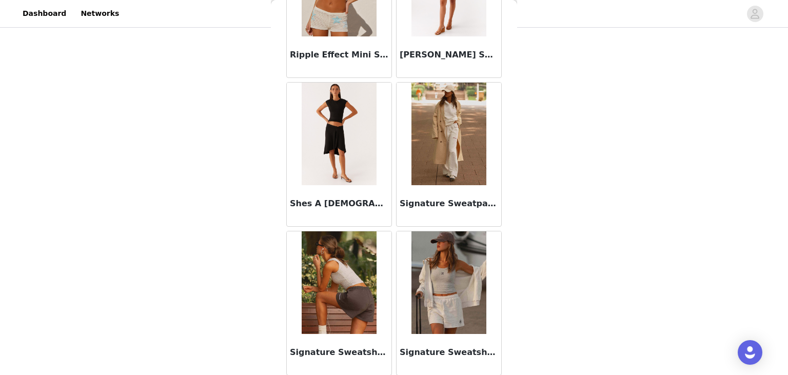
scroll to position [2679, 0]
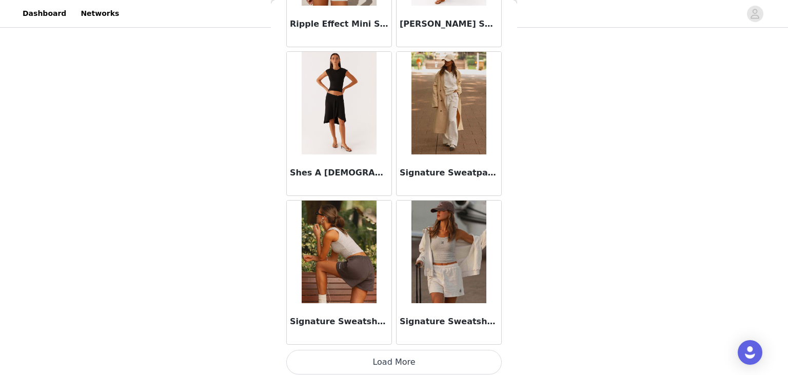
click at [398, 357] on button "Load More" at bounding box center [394, 362] width 216 height 25
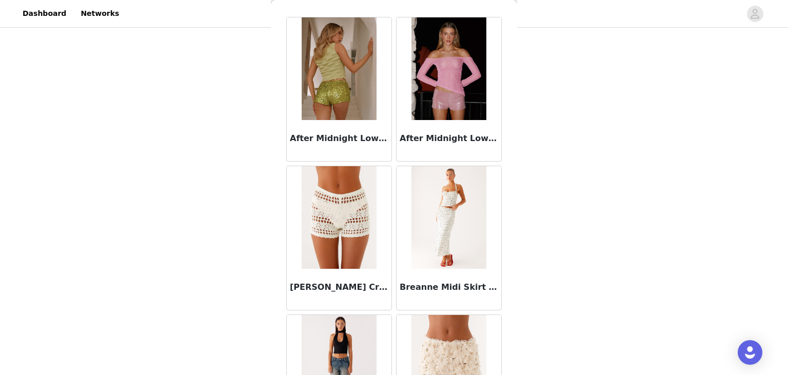
scroll to position [0, 0]
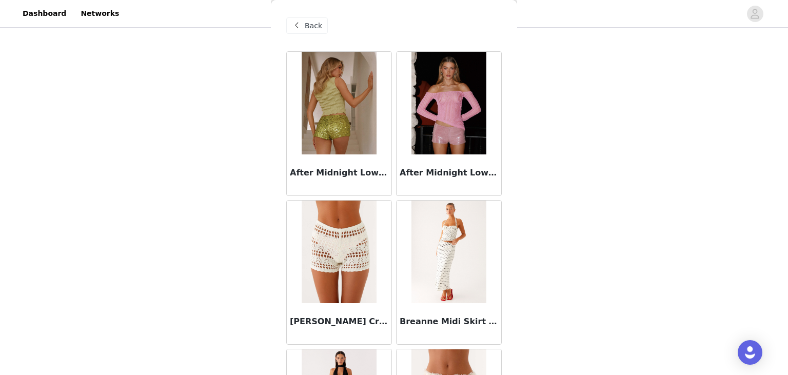
click at [315, 22] on span "Back" at bounding box center [313, 26] width 17 height 11
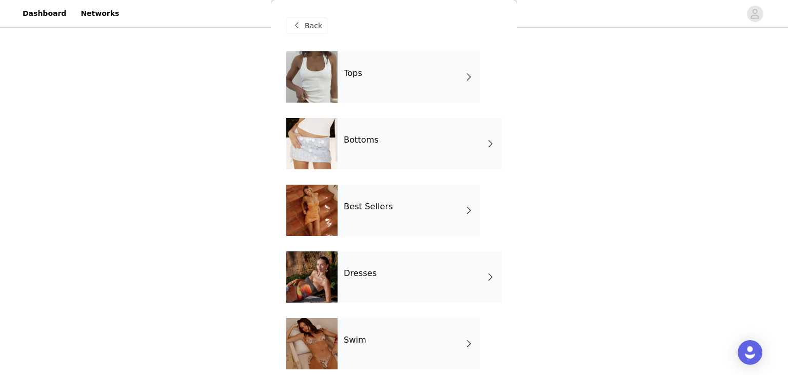
click at [381, 86] on div "Tops" at bounding box center [409, 76] width 143 height 51
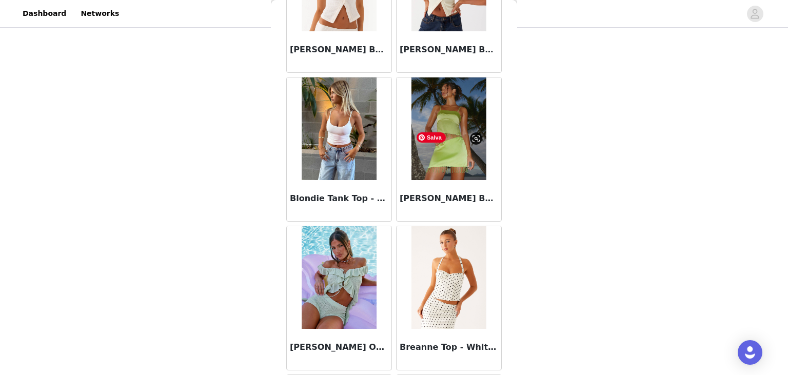
scroll to position [1193, 0]
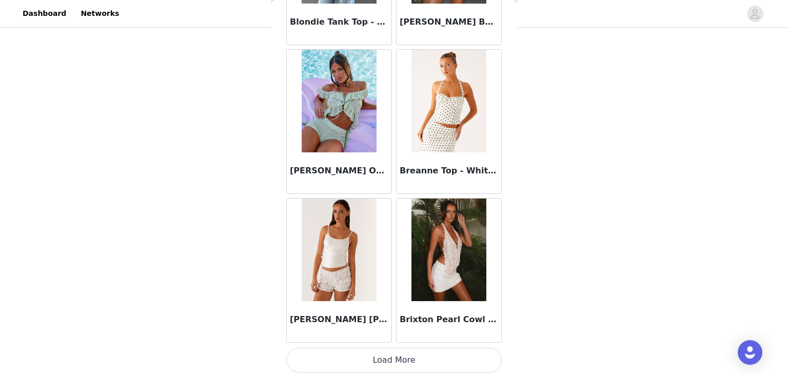
click at [396, 358] on button "Load More" at bounding box center [394, 360] width 216 height 25
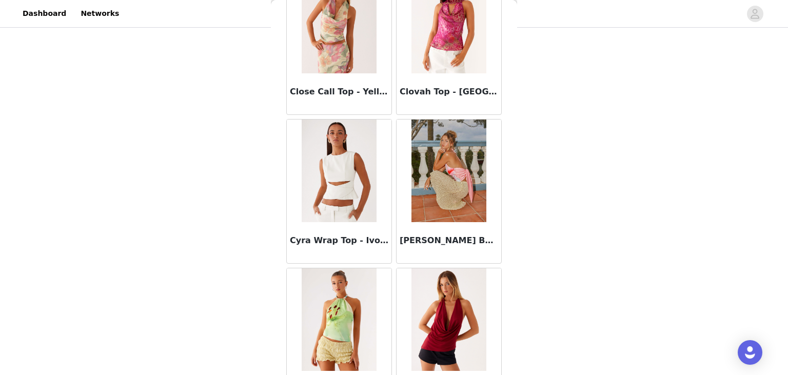
scroll to position [2679, 0]
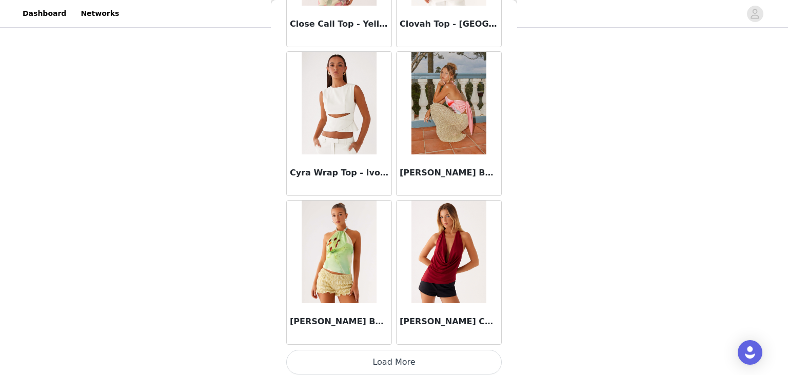
click at [383, 362] on button "Load More" at bounding box center [394, 362] width 216 height 25
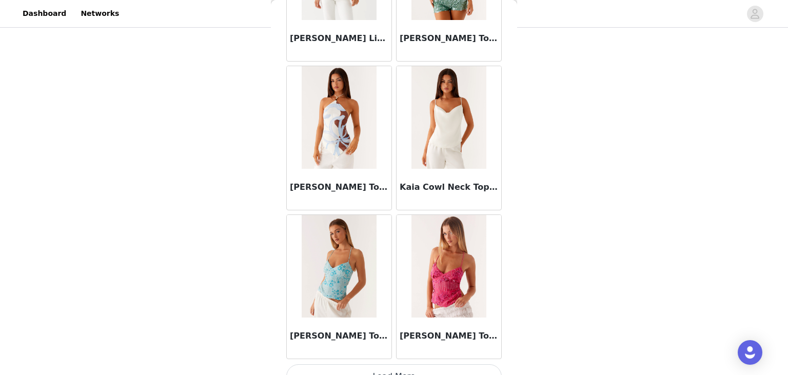
scroll to position [4165, 0]
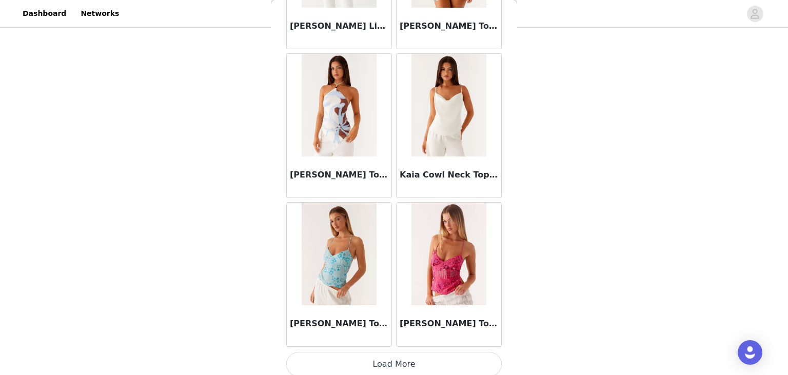
click at [400, 363] on button "Load More" at bounding box center [394, 364] width 216 height 25
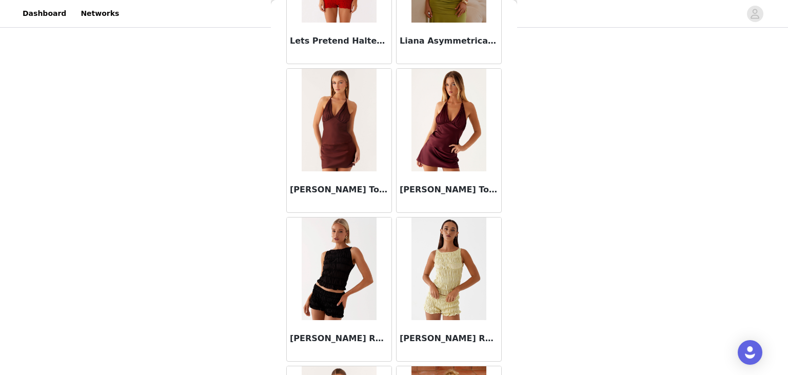
scroll to position [5043, 0]
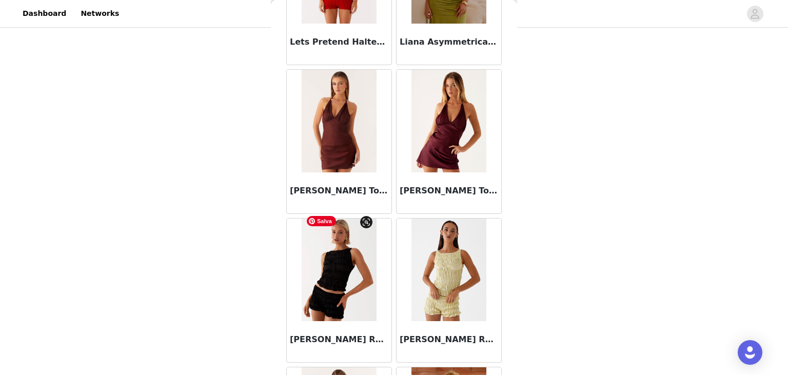
click at [352, 232] on img at bounding box center [339, 270] width 74 height 103
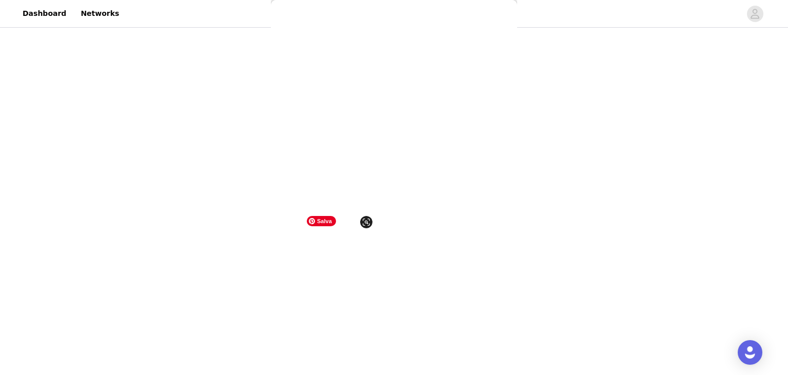
scroll to position [154, 0]
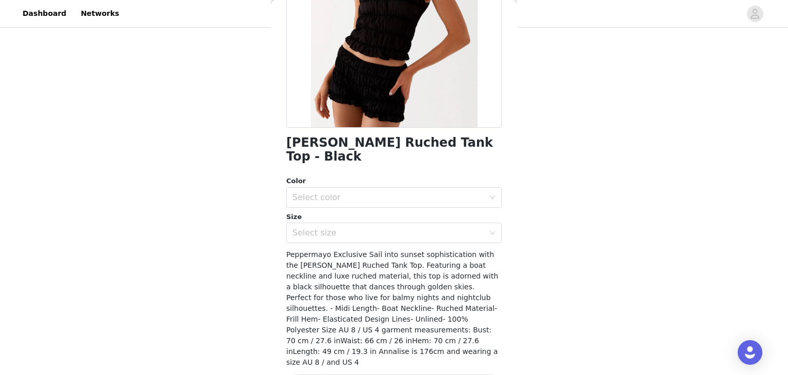
click at [386, 176] on div "Color" at bounding box center [394, 181] width 216 height 10
click at [378, 192] on div "Select color" at bounding box center [389, 197] width 192 height 10
click at [371, 176] on div "Color" at bounding box center [394, 181] width 216 height 10
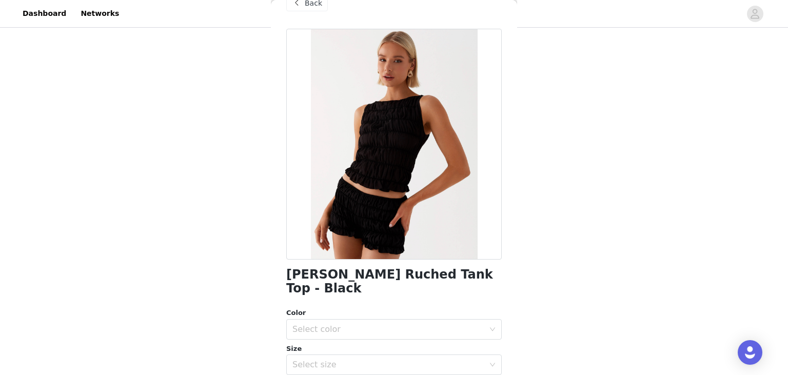
scroll to position [0, 0]
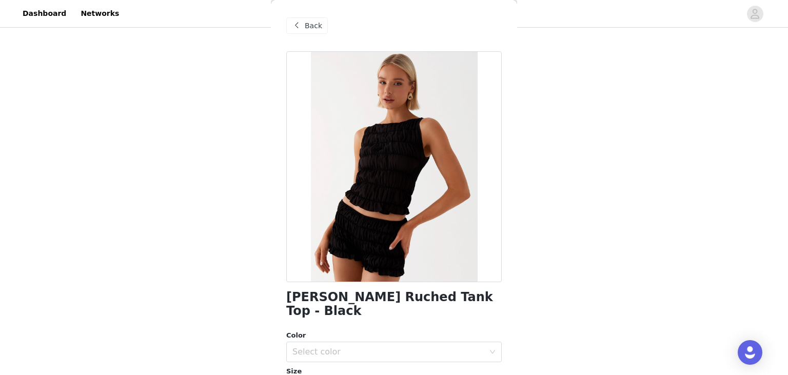
click at [303, 31] on div "Back" at bounding box center [307, 25] width 42 height 16
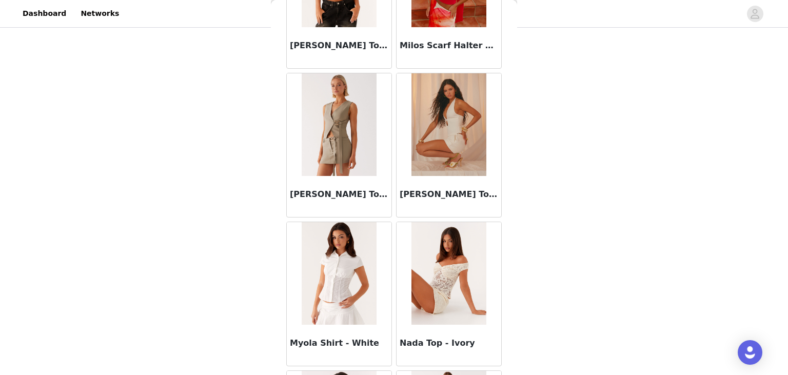
scroll to position [5652, 0]
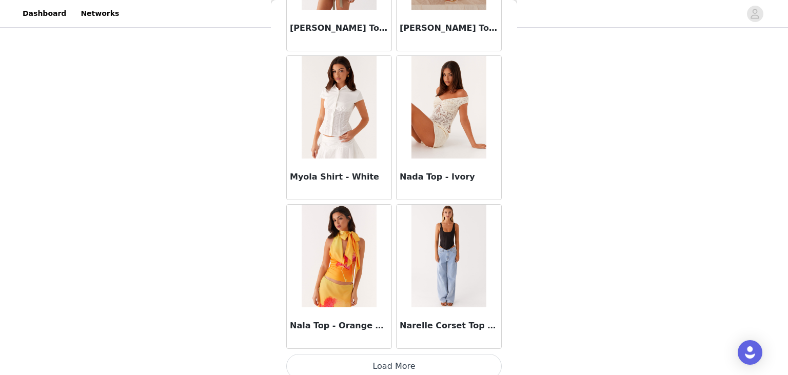
click at [393, 358] on button "Load More" at bounding box center [394, 366] width 216 height 25
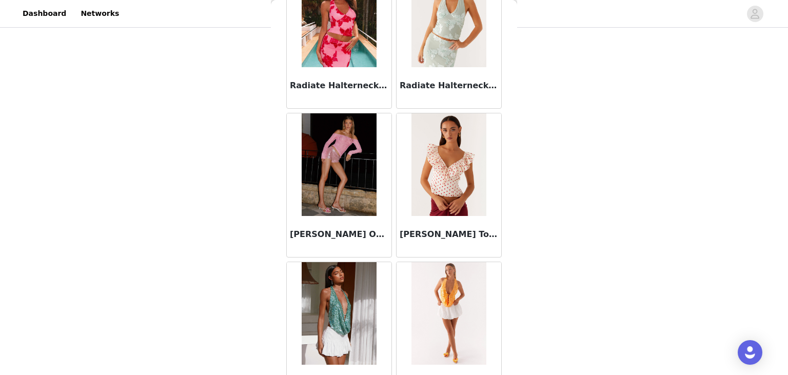
scroll to position [7138, 0]
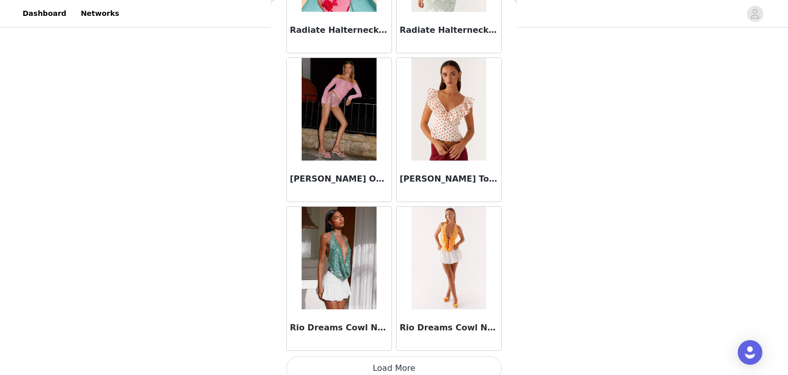
click at [383, 365] on button "Load More" at bounding box center [394, 368] width 216 height 25
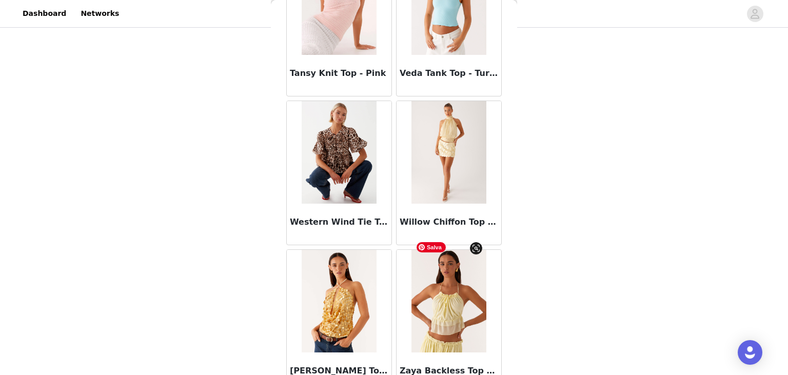
scroll to position [8625, 0]
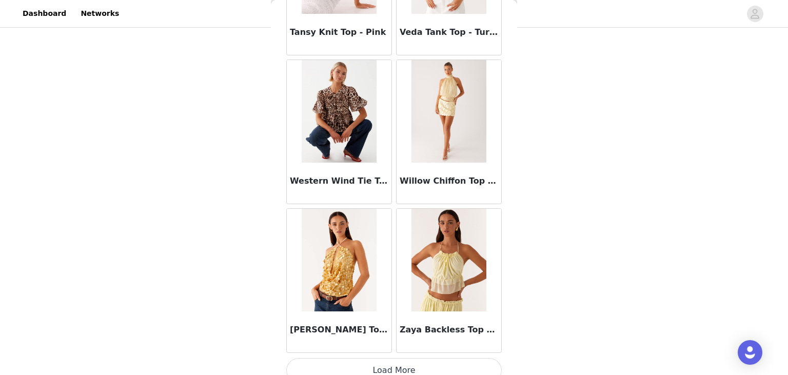
click at [378, 362] on button "Load More" at bounding box center [394, 370] width 216 height 25
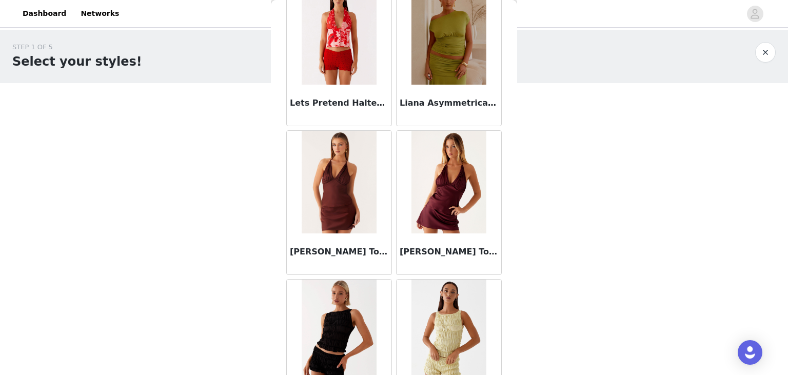
scroll to position [5065, 0]
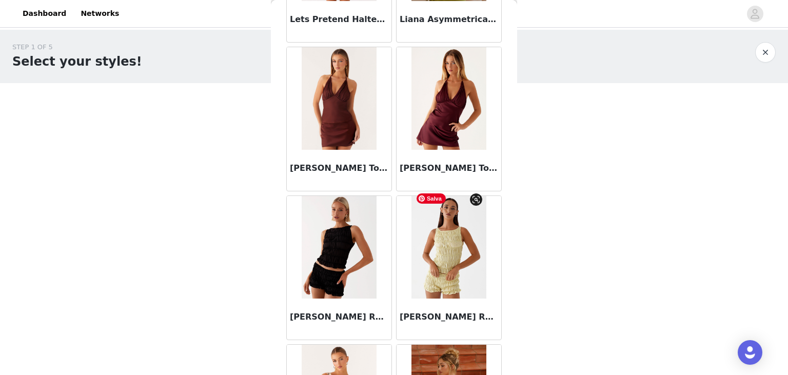
click at [433, 237] on img at bounding box center [449, 247] width 74 height 103
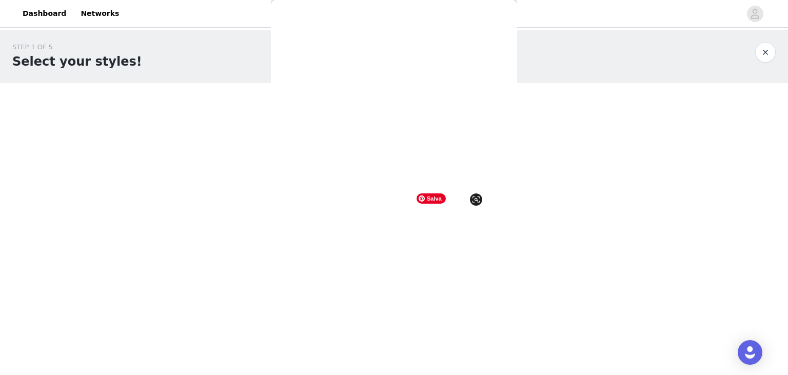
scroll to position [154, 0]
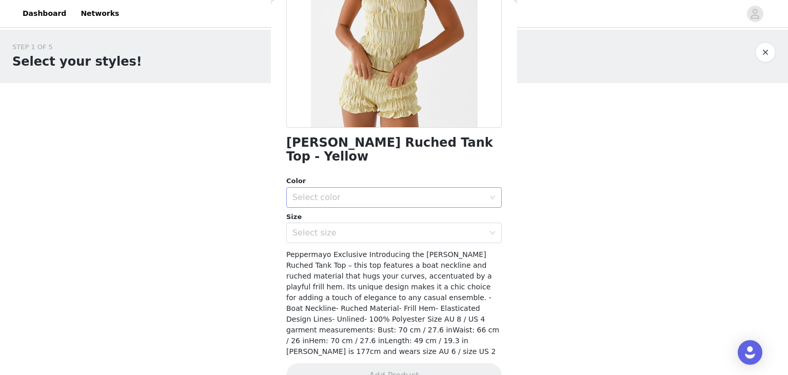
click at [418, 192] on div "Select color" at bounding box center [389, 197] width 192 height 10
click at [365, 202] on li "Yellow" at bounding box center [394, 206] width 216 height 16
click at [345, 228] on div "Select size" at bounding box center [389, 233] width 192 height 10
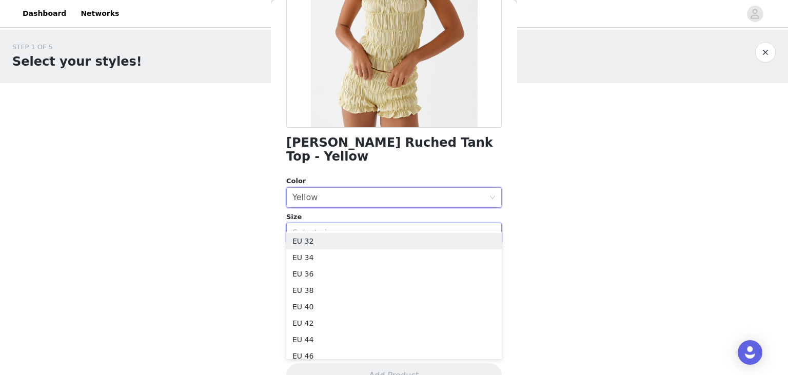
scroll to position [2, 0]
click at [320, 242] on li "EU 32" at bounding box center [394, 239] width 216 height 16
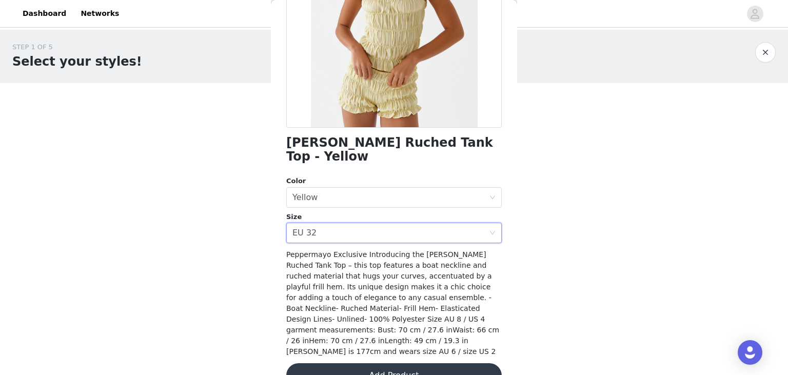
scroll to position [72, 0]
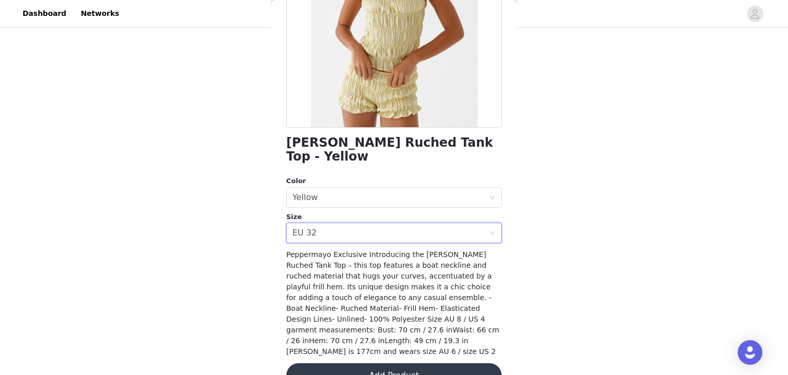
click at [385, 363] on button "Add Product" at bounding box center [394, 375] width 216 height 25
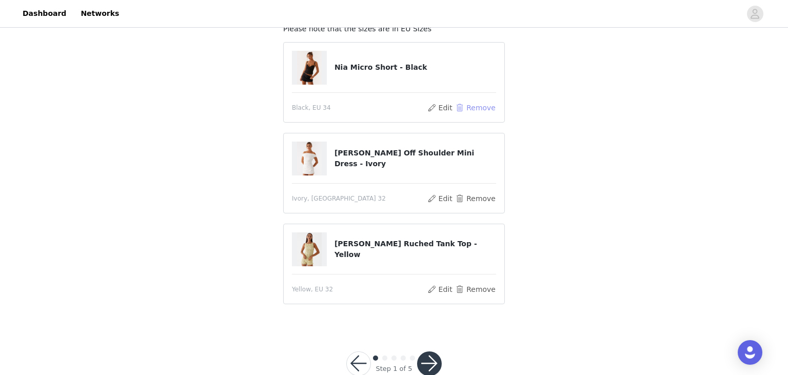
click at [488, 105] on button "Remove" at bounding box center [475, 108] width 41 height 12
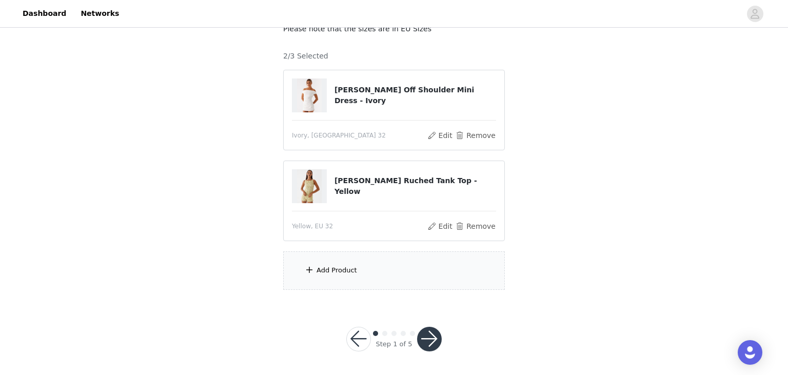
click at [328, 265] on div "Add Product" at bounding box center [337, 270] width 41 height 10
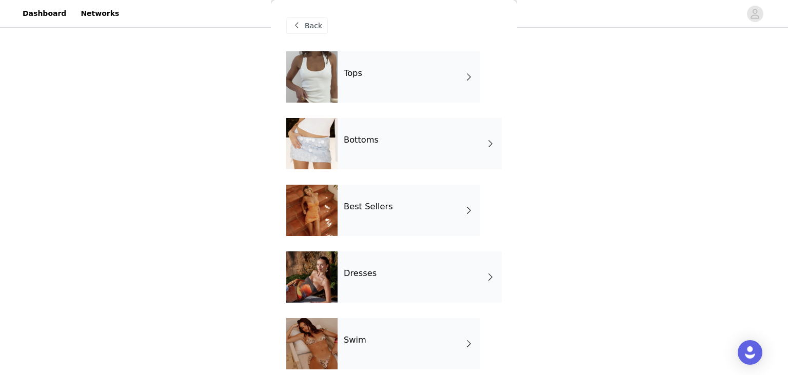
click at [377, 166] on div "Bottoms" at bounding box center [420, 143] width 164 height 51
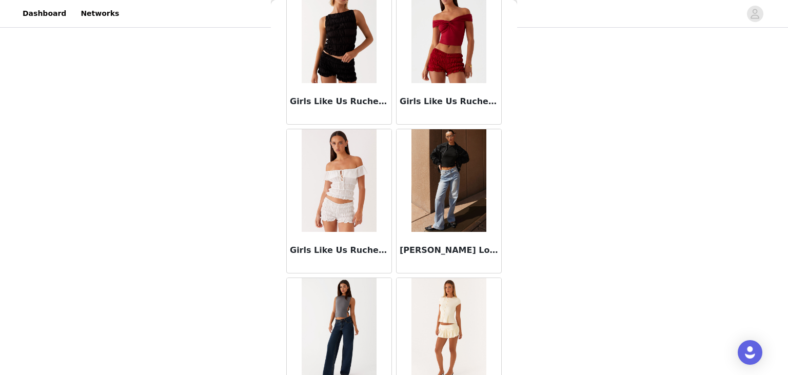
scroll to position [1193, 0]
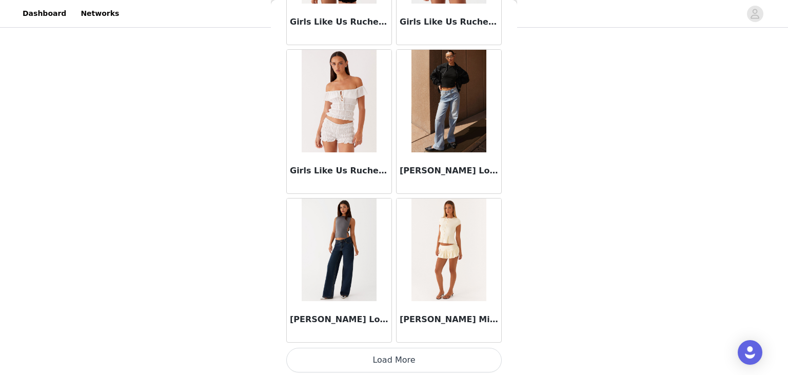
click at [377, 356] on button "Load More" at bounding box center [394, 360] width 216 height 25
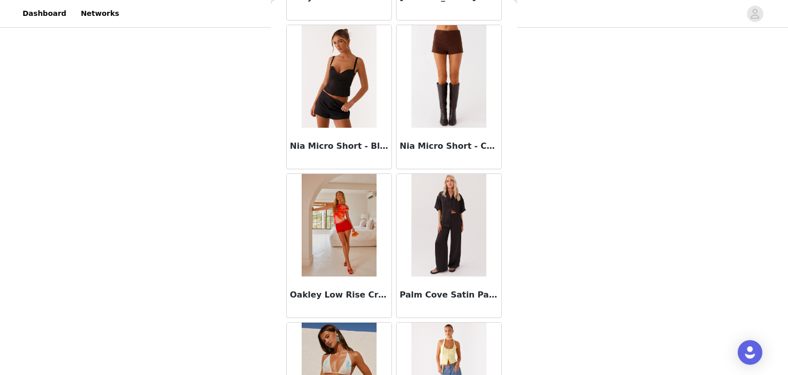
scroll to position [2154, 0]
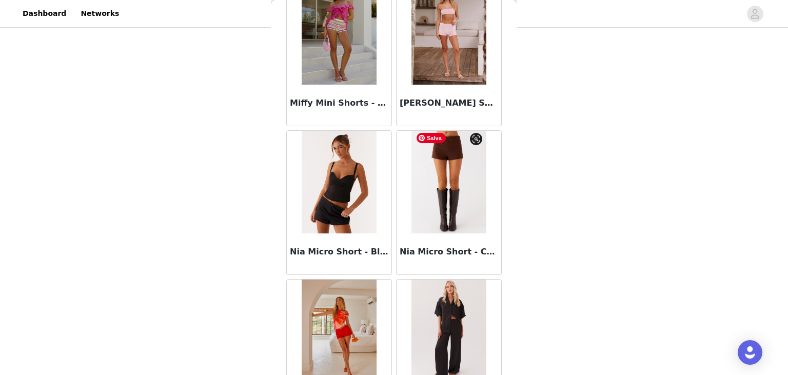
click at [455, 187] on img at bounding box center [449, 182] width 74 height 103
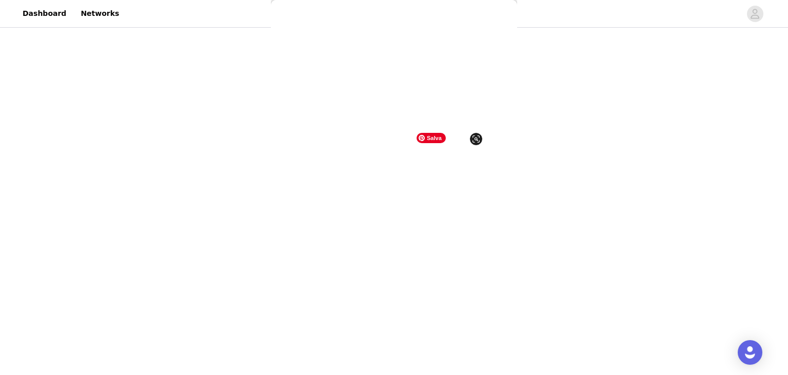
scroll to position [154, 0]
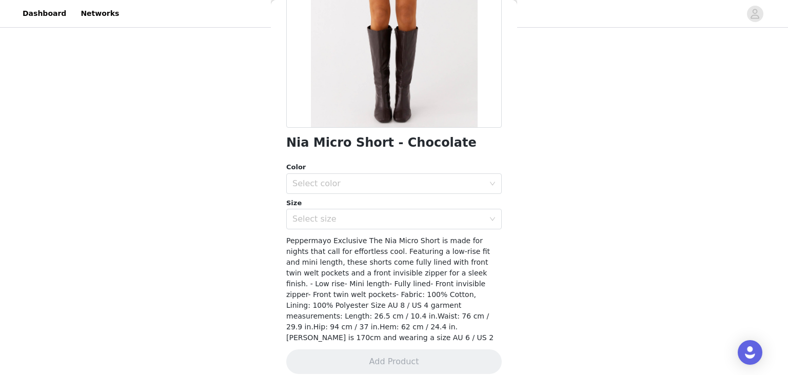
click at [391, 171] on div "Color" at bounding box center [394, 167] width 216 height 10
click at [374, 174] on div "Select color" at bounding box center [391, 184] width 197 height 20
click at [340, 203] on li "Chocolate" at bounding box center [394, 206] width 216 height 16
click at [338, 214] on div "Select size" at bounding box center [389, 219] width 192 height 10
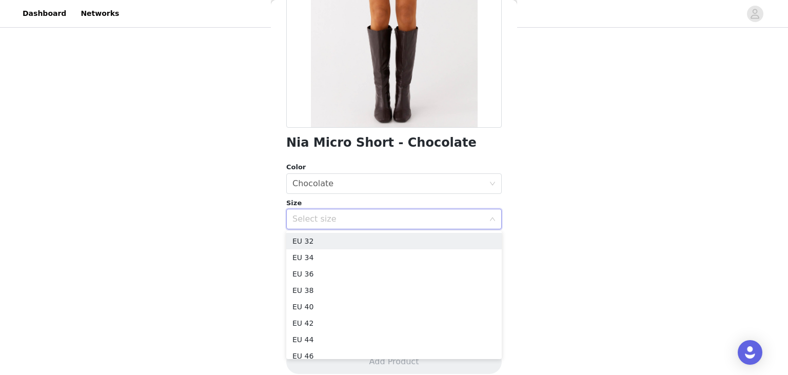
scroll to position [2, 0]
click at [321, 244] on li "EU 32" at bounding box center [394, 239] width 216 height 16
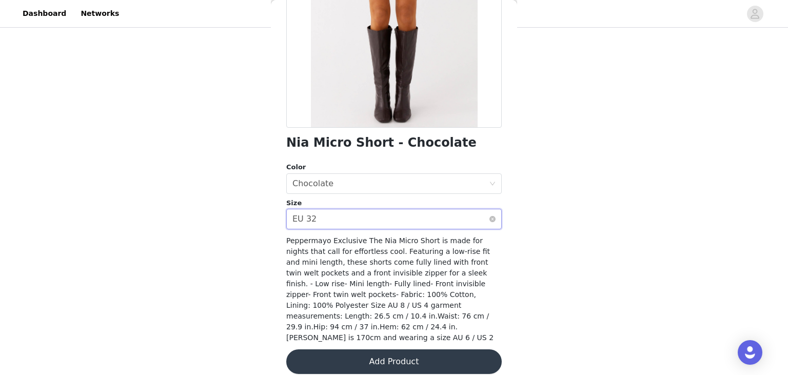
click at [325, 226] on div "Select size EU 32" at bounding box center [391, 219] width 197 height 20
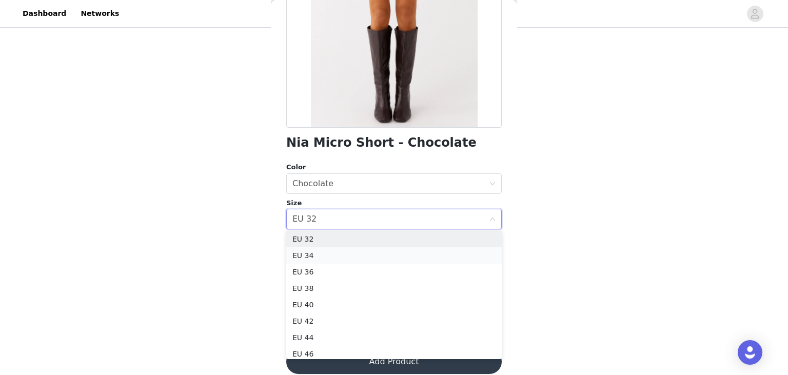
click at [308, 254] on li "EU 34" at bounding box center [394, 255] width 216 height 16
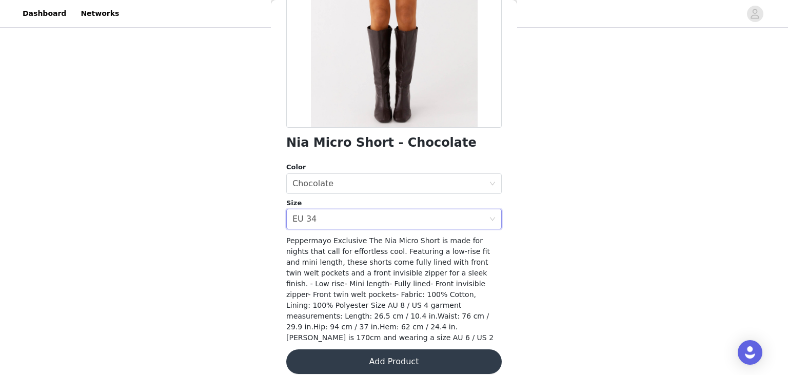
click at [375, 350] on button "Add Product" at bounding box center [394, 362] width 216 height 25
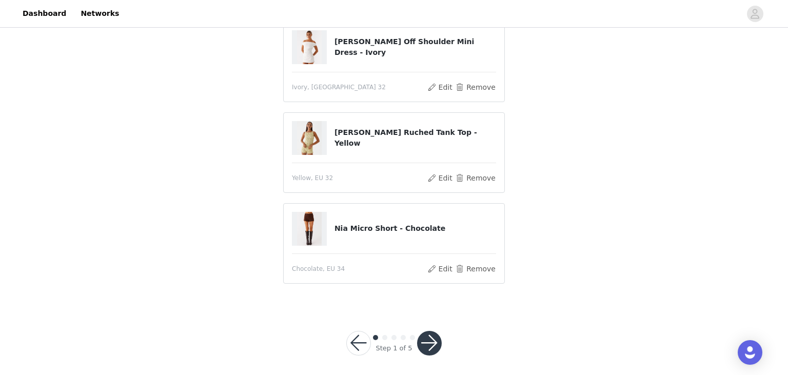
scroll to position [96, 0]
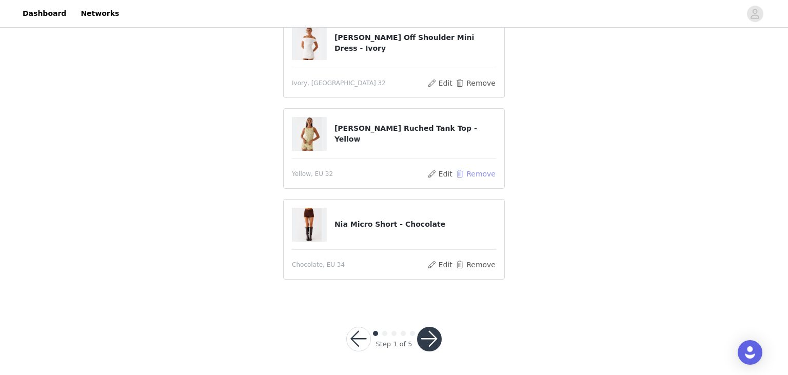
click at [482, 175] on button "Remove" at bounding box center [475, 174] width 41 height 12
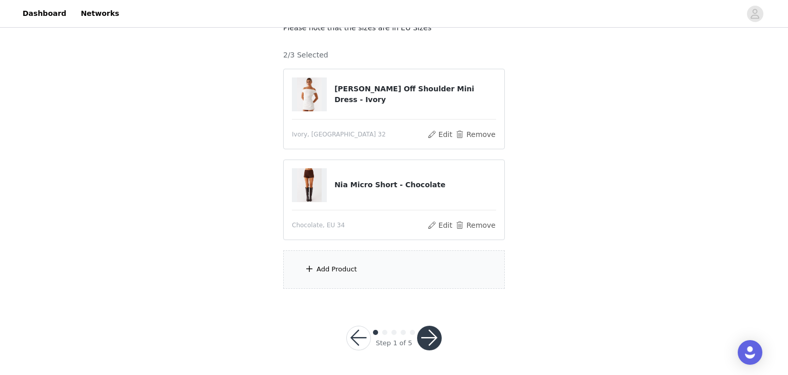
scroll to position [72, 0]
click at [325, 262] on div "Add Product" at bounding box center [394, 270] width 222 height 38
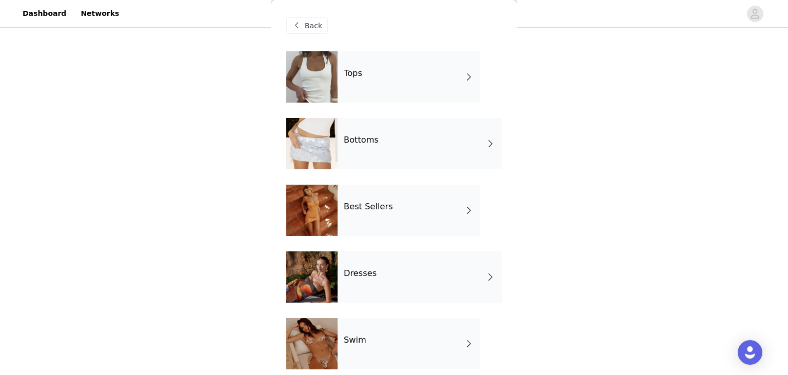
click at [393, 72] on div "Tops" at bounding box center [409, 76] width 143 height 51
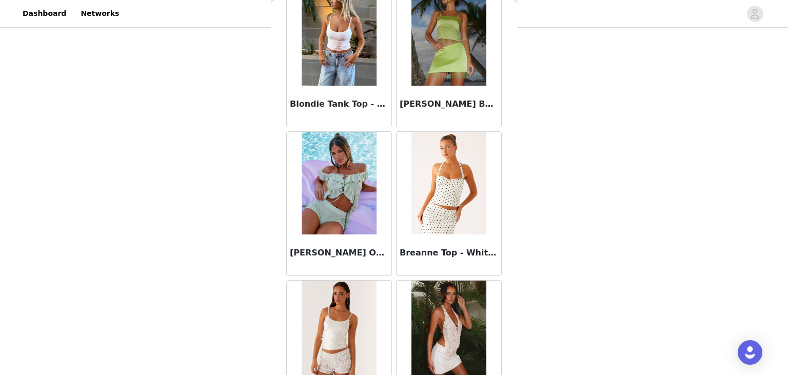
scroll to position [1193, 0]
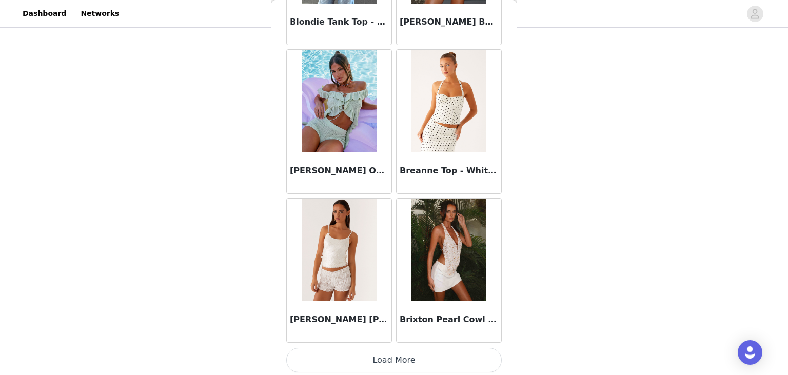
click at [373, 362] on button "Load More" at bounding box center [394, 360] width 216 height 25
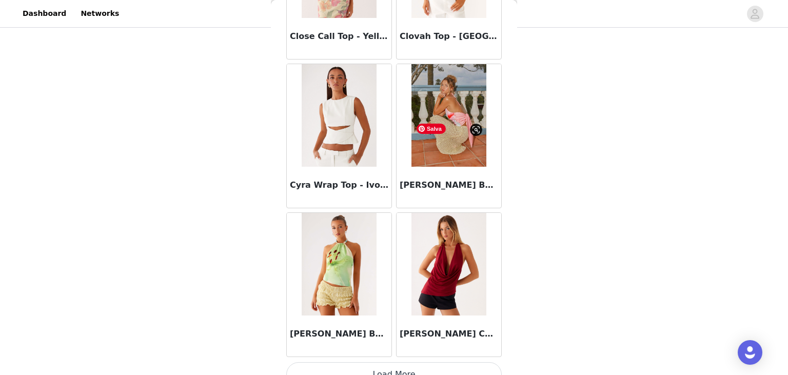
scroll to position [2667, 0]
click at [384, 352] on div "[PERSON_NAME] Beaded Tie Back Top - Yellow Floral" at bounding box center [339, 335] width 105 height 41
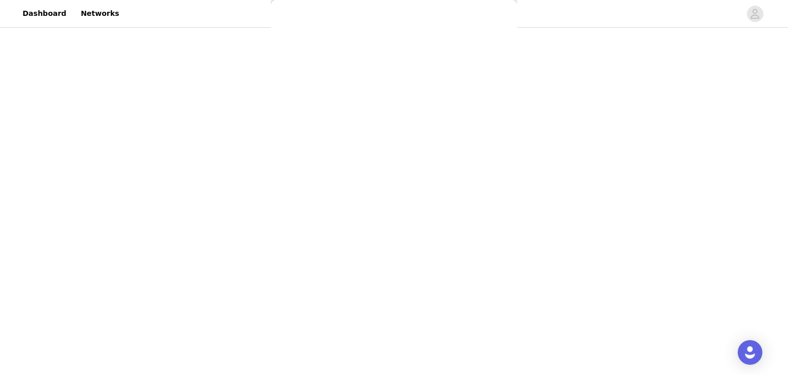
scroll to position [0, 0]
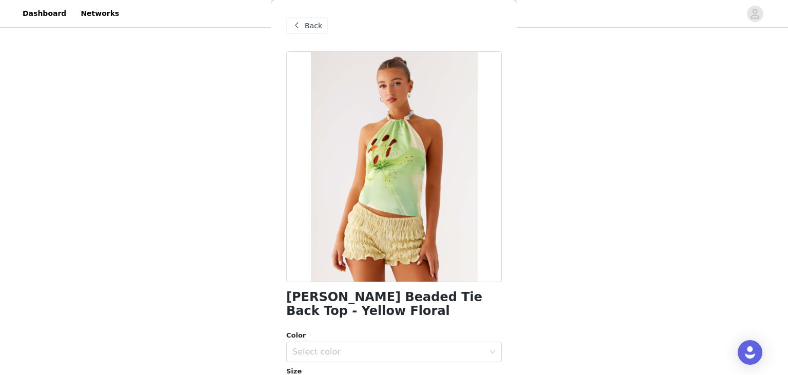
click at [313, 30] on span "Back" at bounding box center [313, 26] width 17 height 11
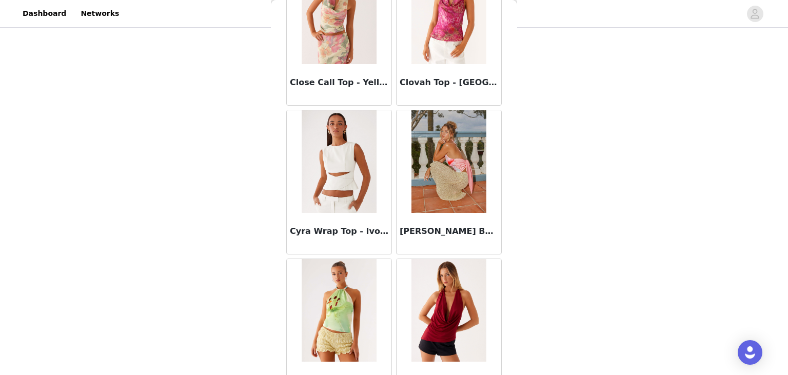
scroll to position [2679, 0]
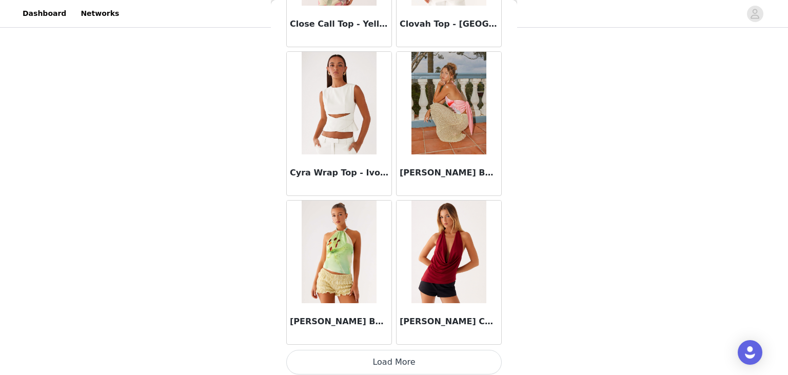
click at [401, 358] on button "Load More" at bounding box center [394, 362] width 216 height 25
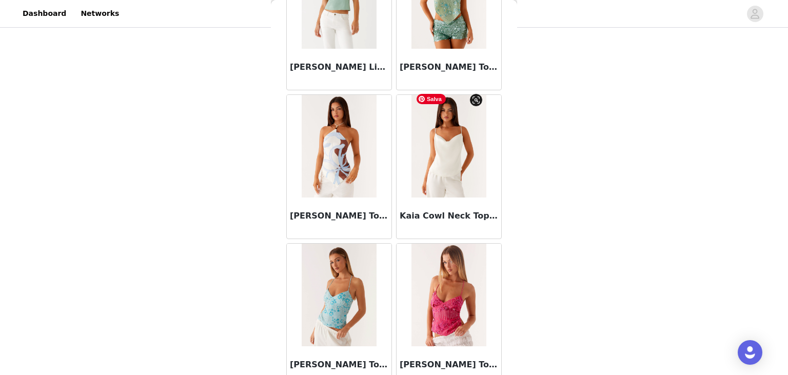
scroll to position [4165, 0]
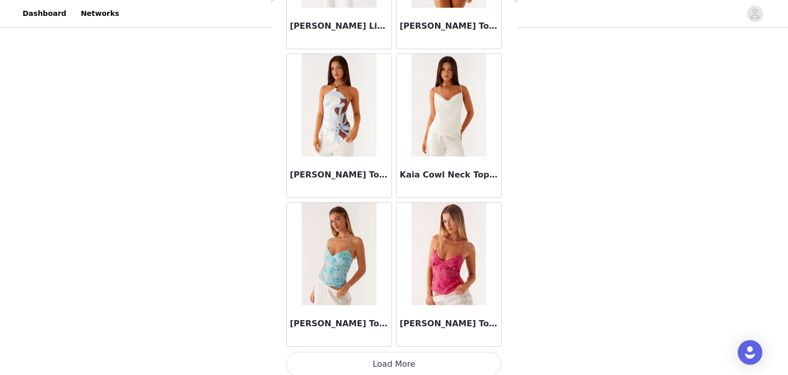
click at [383, 363] on button "Load More" at bounding box center [394, 364] width 216 height 25
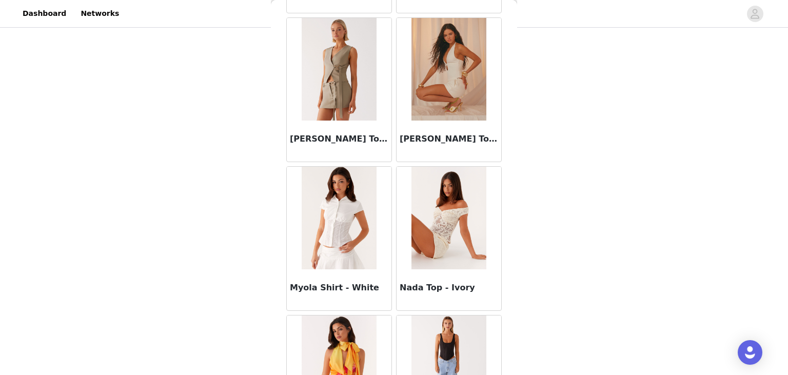
scroll to position [5652, 0]
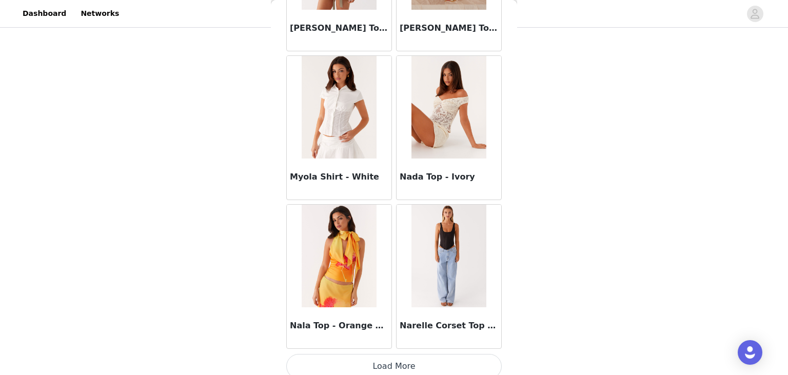
click at [395, 354] on button "Load More" at bounding box center [394, 366] width 216 height 25
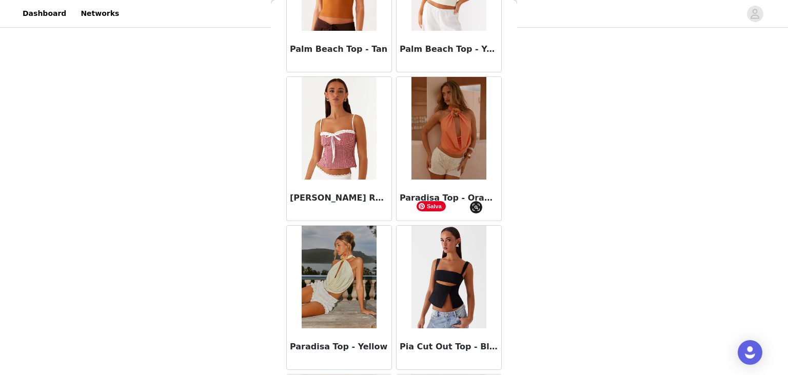
scroll to position [7138, 0]
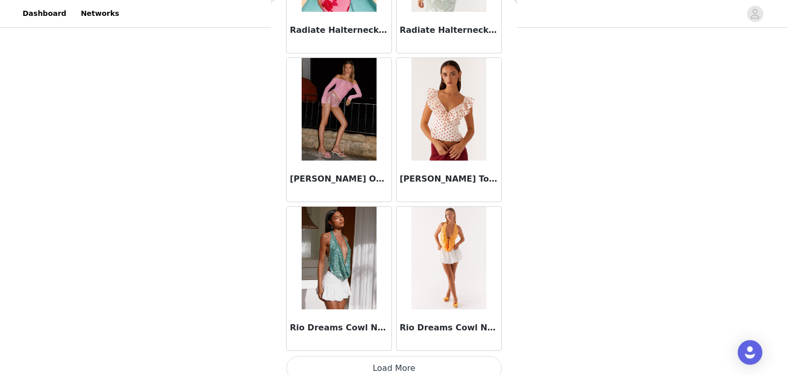
click at [383, 356] on button "Load More" at bounding box center [394, 368] width 216 height 25
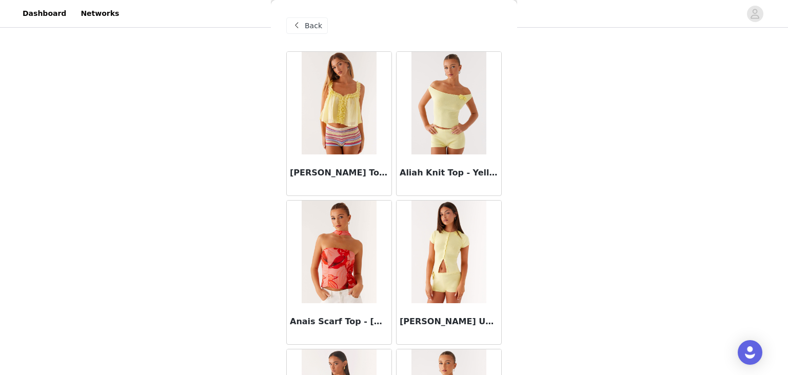
scroll to position [0, 0]
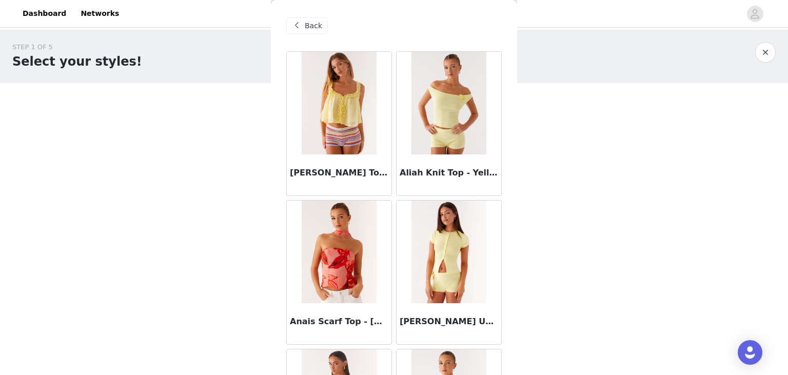
click at [292, 25] on span at bounding box center [296, 26] width 12 height 12
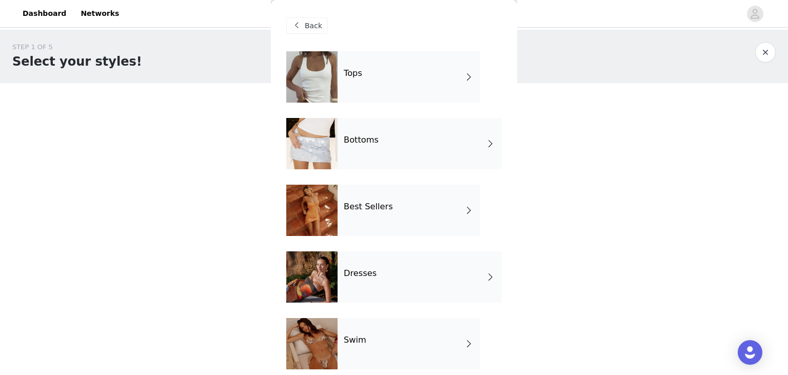
scroll to position [134, 0]
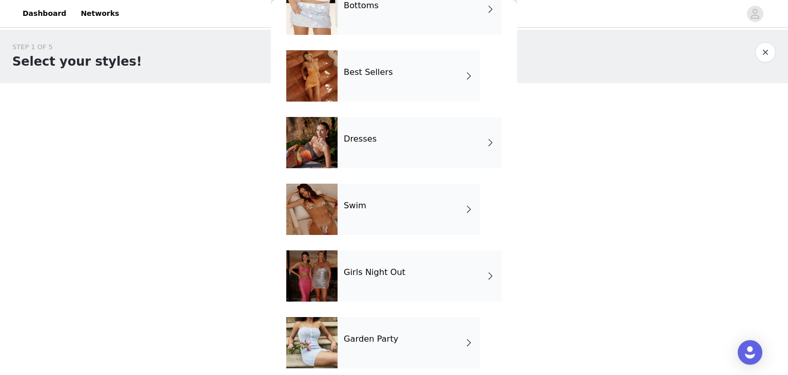
click at [385, 148] on div "Dresses" at bounding box center [420, 142] width 164 height 51
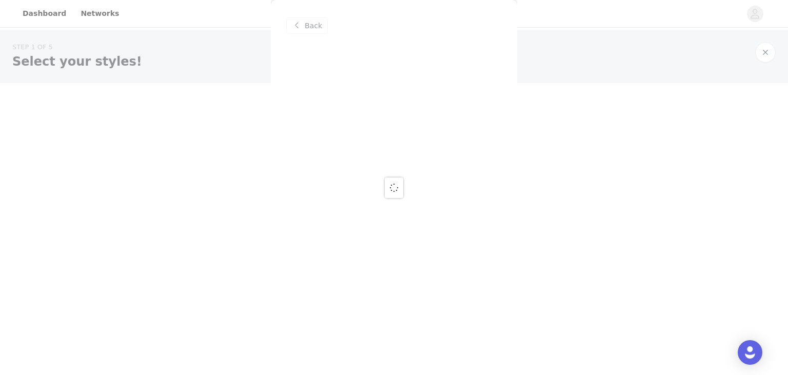
scroll to position [0, 0]
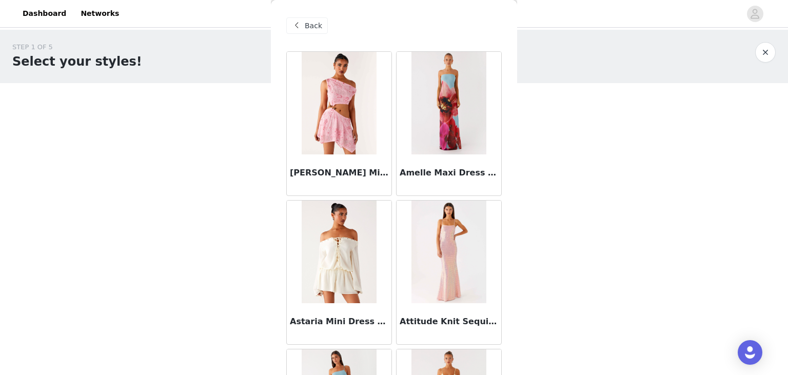
click at [316, 19] on div "Back" at bounding box center [307, 25] width 42 height 16
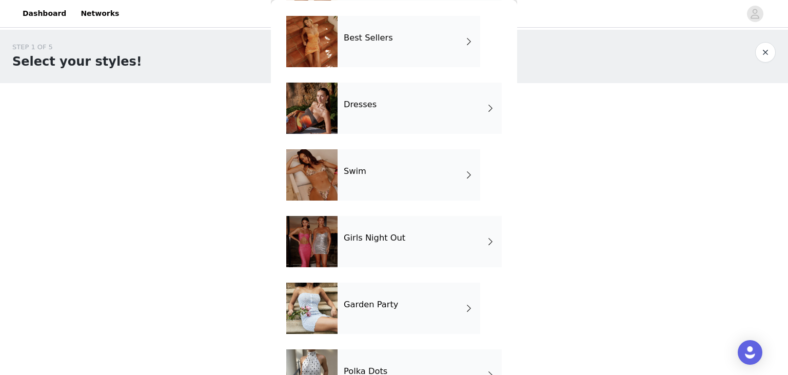
scroll to position [209, 0]
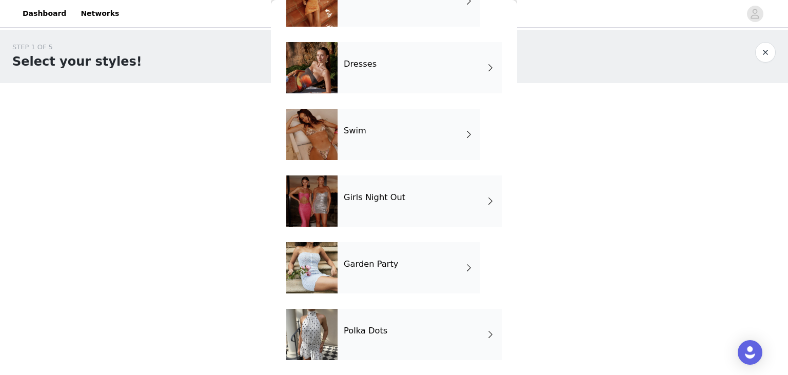
click at [399, 218] on div "Girls Night Out" at bounding box center [420, 201] width 164 height 51
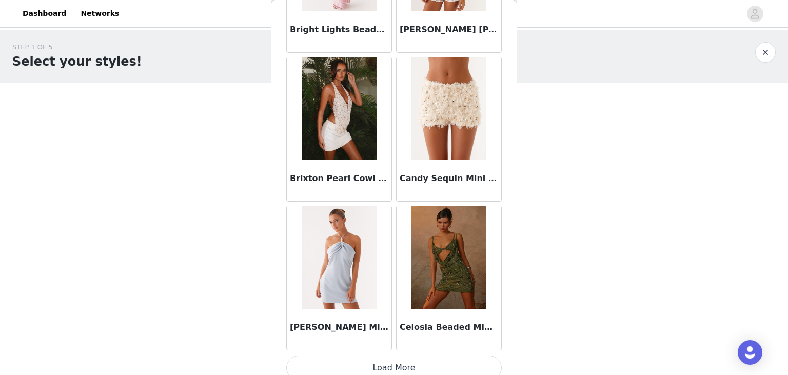
scroll to position [1193, 0]
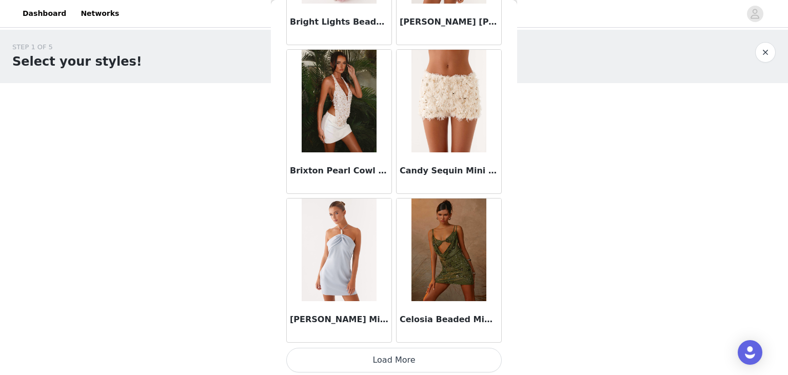
click at [385, 354] on button "Load More" at bounding box center [394, 360] width 216 height 25
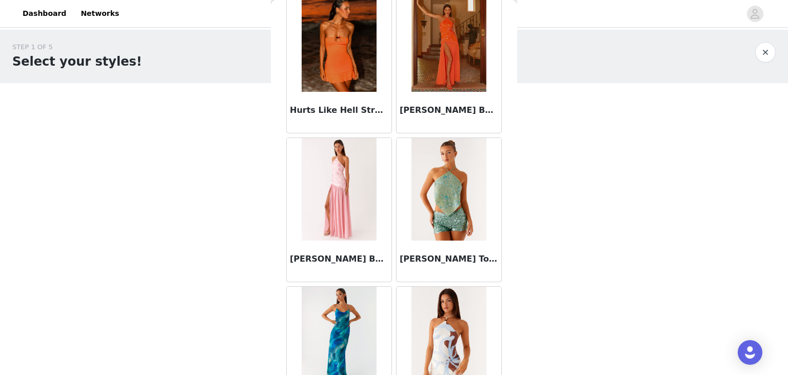
scroll to position [2679, 0]
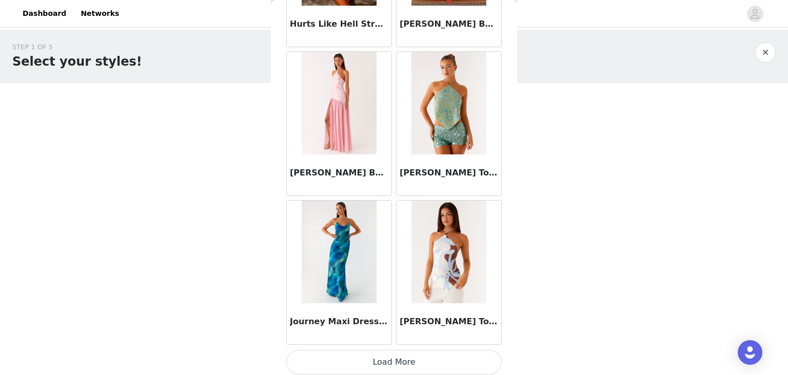
click at [381, 351] on button "Load More" at bounding box center [394, 362] width 216 height 25
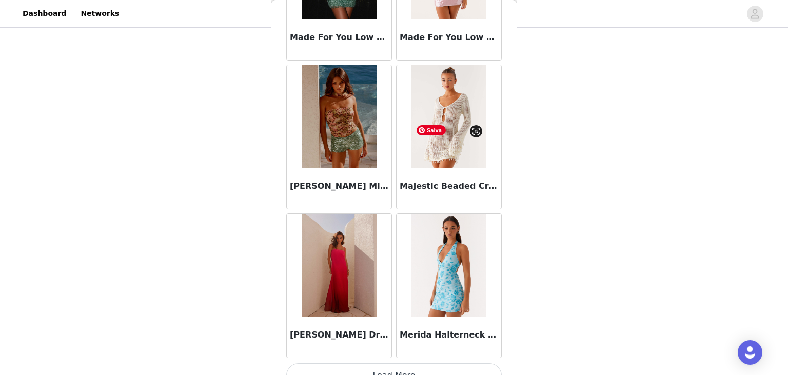
scroll to position [4165, 0]
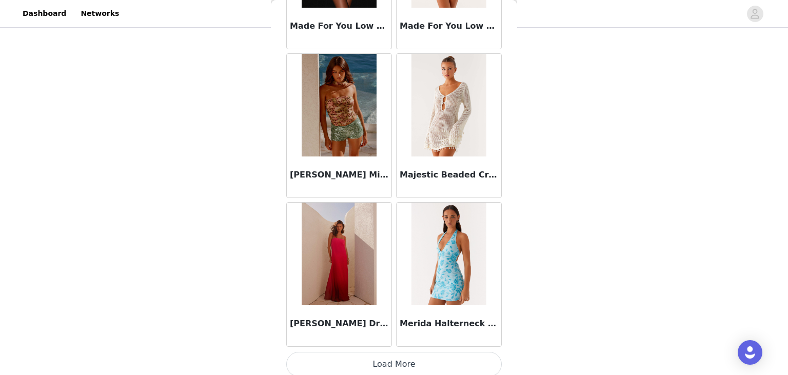
click at [418, 352] on button "Load More" at bounding box center [394, 364] width 216 height 25
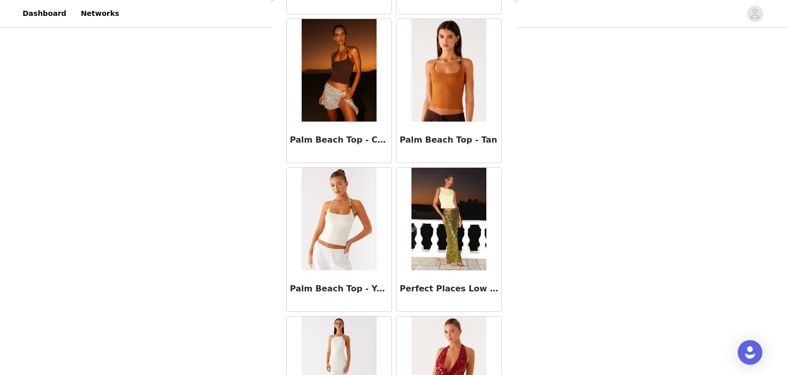
scroll to position [5652, 0]
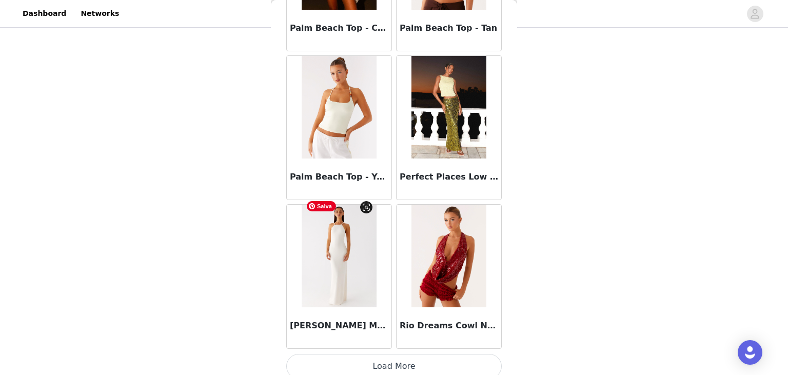
click at [336, 281] on img at bounding box center [339, 256] width 74 height 103
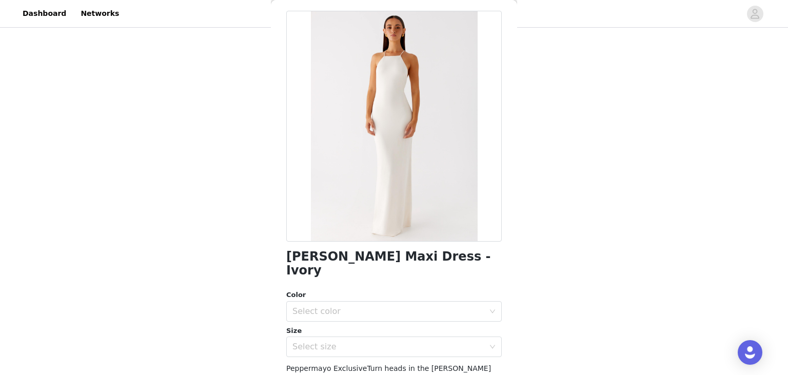
scroll to position [12, 0]
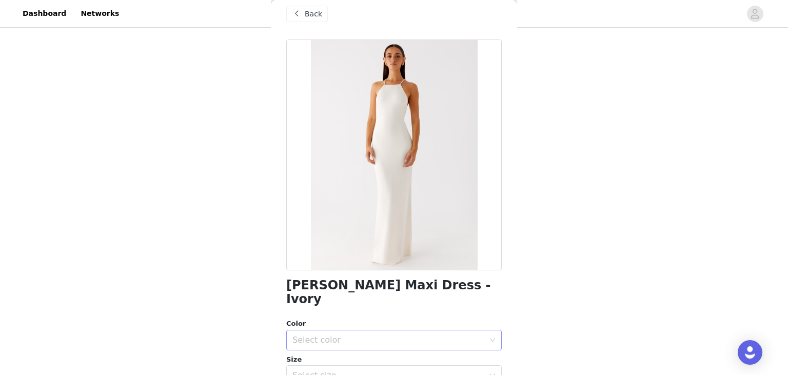
click at [350, 335] on div "Select color" at bounding box center [389, 340] width 192 height 10
click at [311, 346] on li "Ivory" at bounding box center [394, 348] width 216 height 16
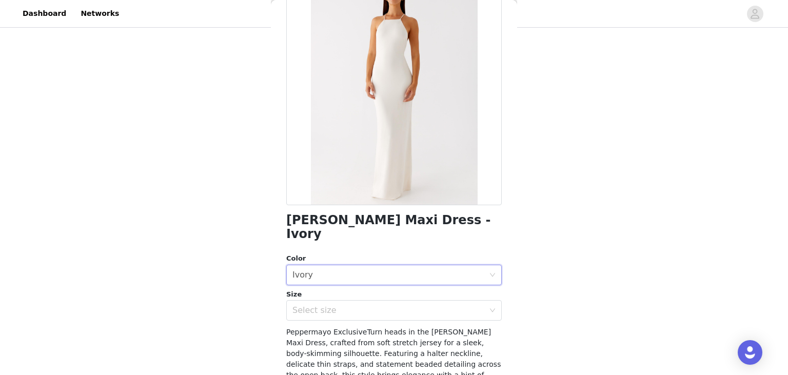
scroll to position [77, 0]
click at [344, 302] on div "Select size" at bounding box center [391, 310] width 197 height 20
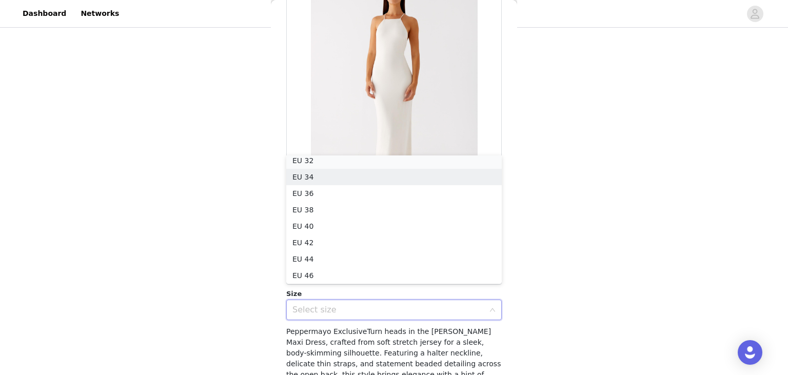
scroll to position [2, 0]
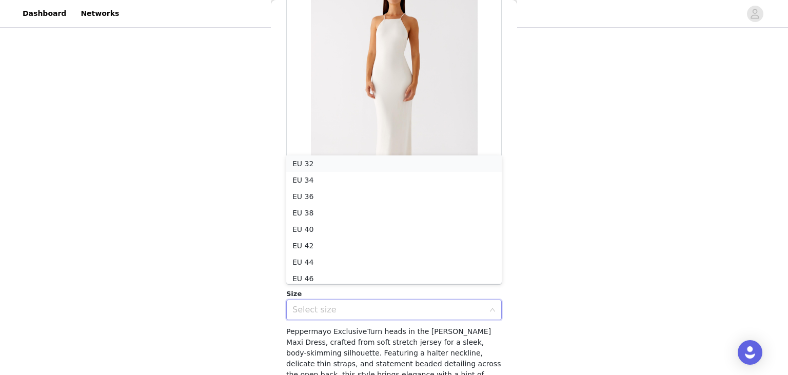
click at [328, 161] on li "EU 32" at bounding box center [394, 164] width 216 height 16
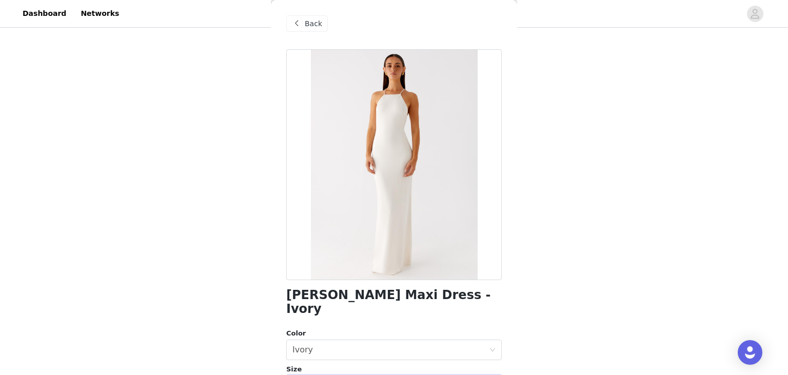
click at [305, 21] on span "Back" at bounding box center [313, 23] width 17 height 11
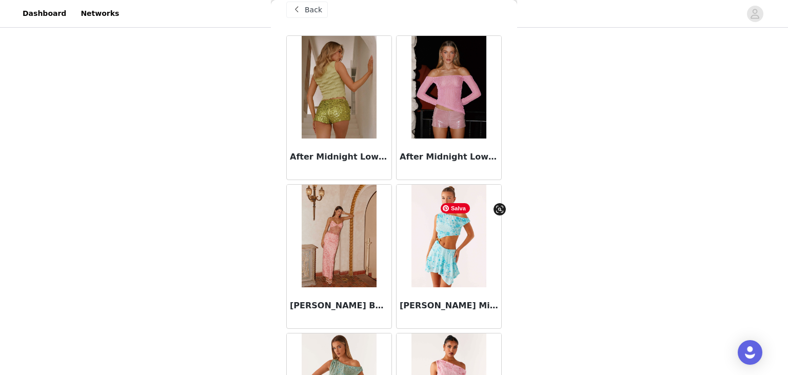
scroll to position [18, 0]
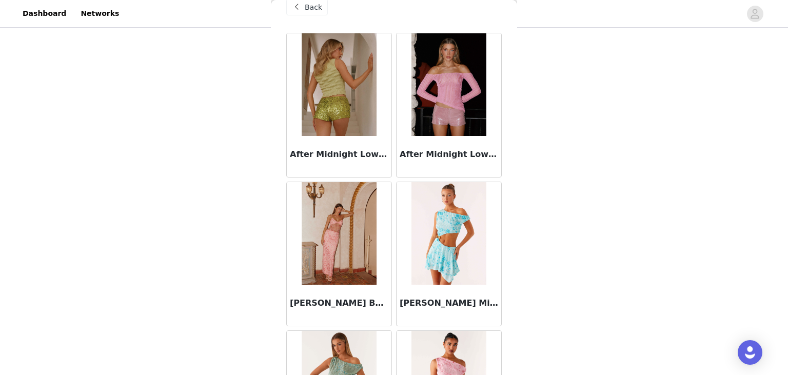
click at [307, 7] on span "Back" at bounding box center [313, 7] width 17 height 11
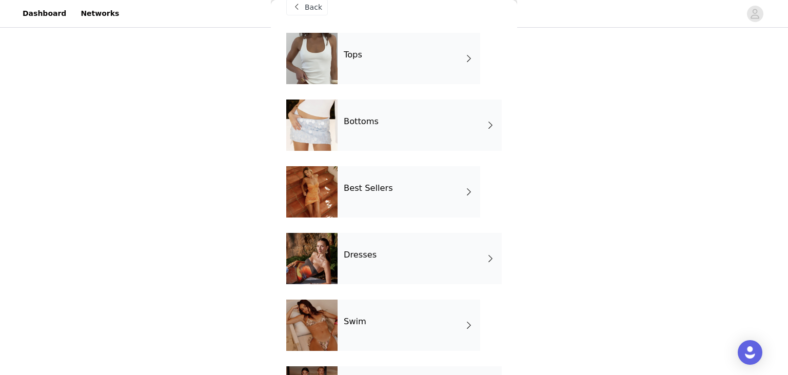
scroll to position [209, 0]
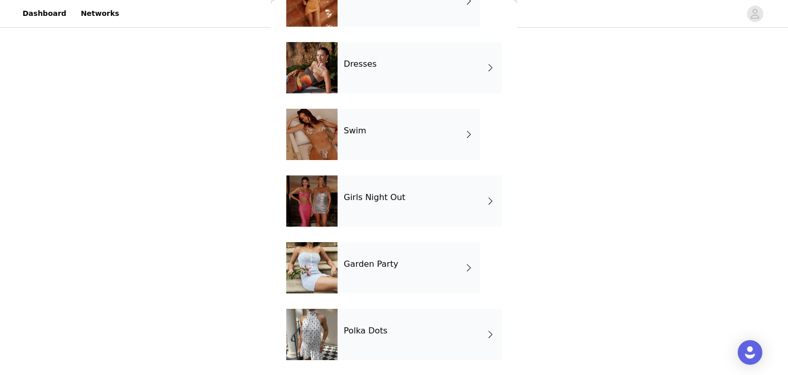
click at [408, 268] on div "Garden Party" at bounding box center [409, 267] width 143 height 51
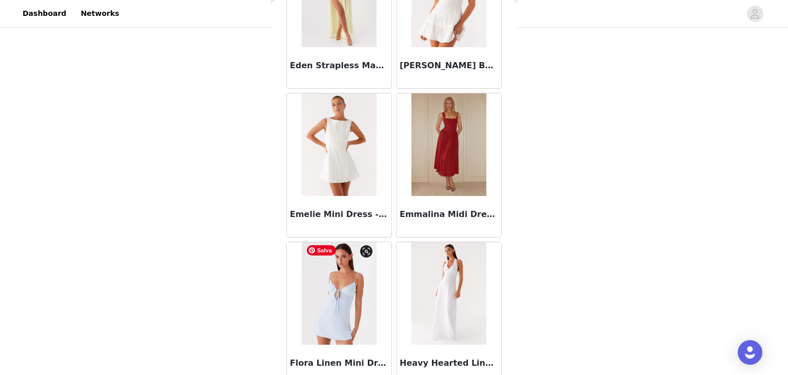
scroll to position [1193, 0]
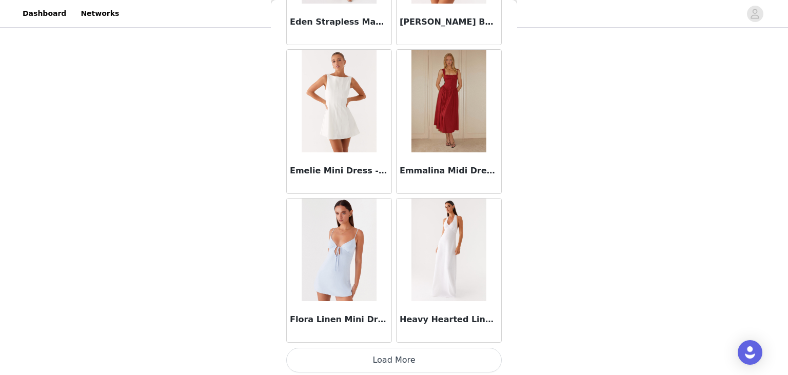
click at [391, 359] on button "Load More" at bounding box center [394, 360] width 216 height 25
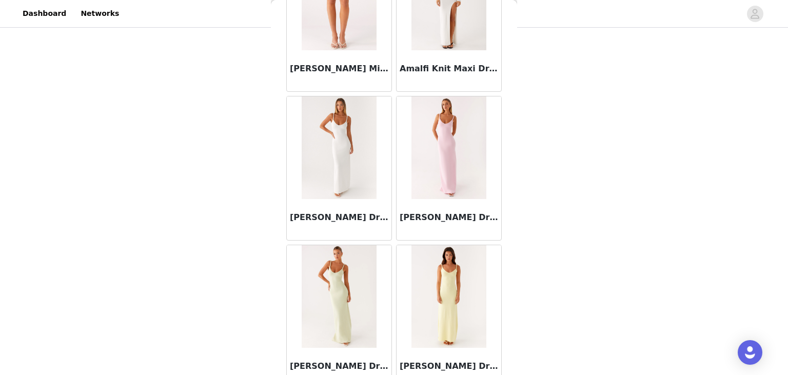
scroll to position [0, 0]
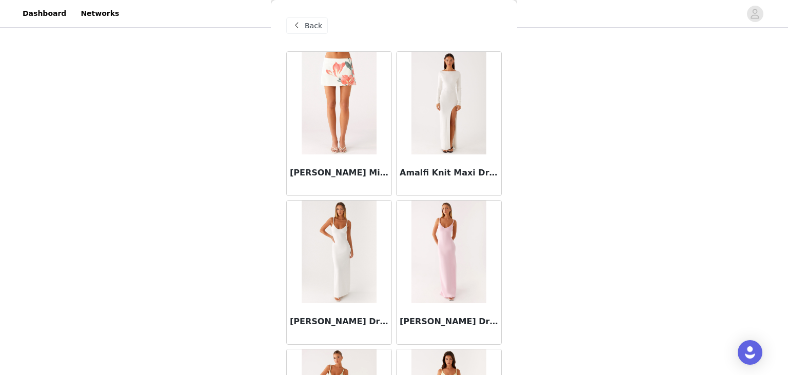
click at [303, 34] on div "Back" at bounding box center [307, 25] width 42 height 16
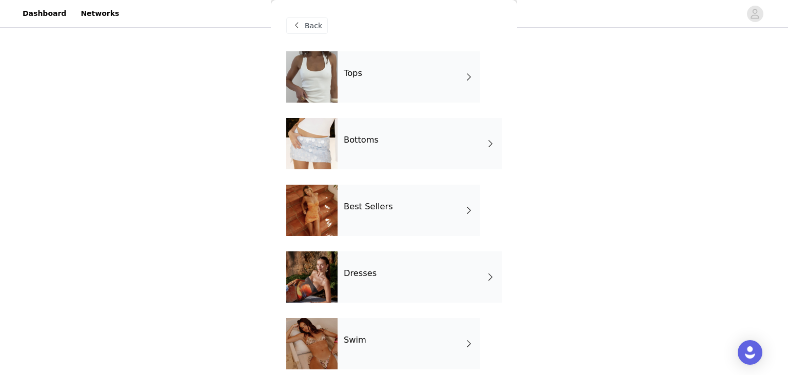
click at [393, 132] on div "Bottoms" at bounding box center [420, 143] width 164 height 51
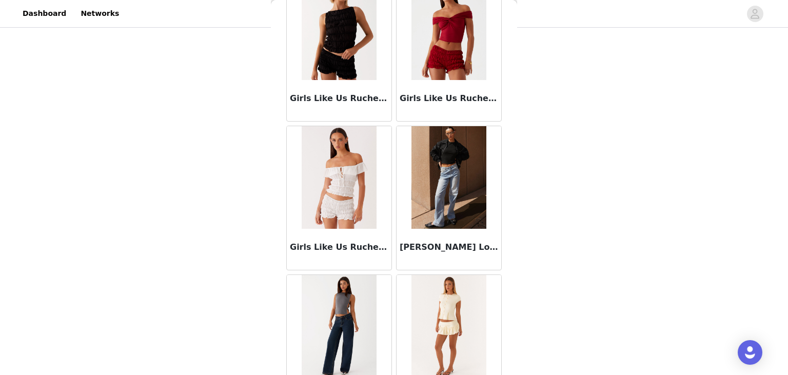
scroll to position [1193, 0]
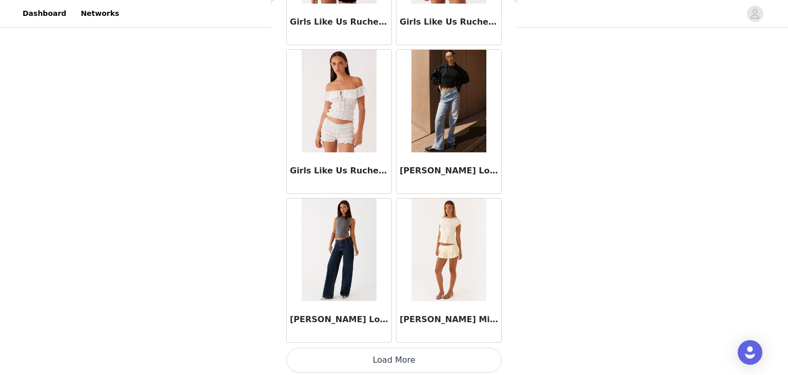
click at [371, 360] on button "Load More" at bounding box center [394, 360] width 216 height 25
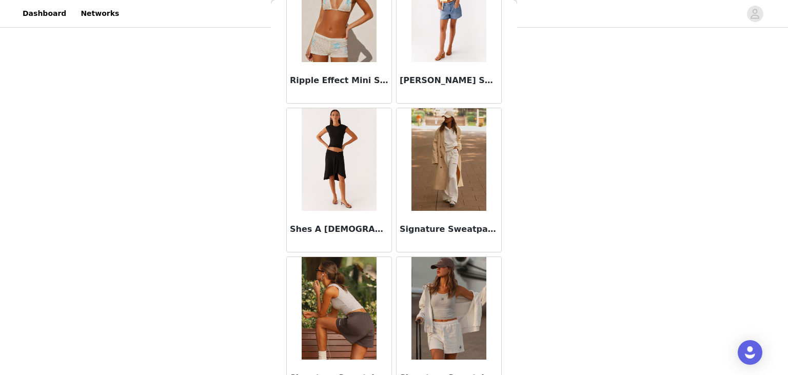
scroll to position [2679, 0]
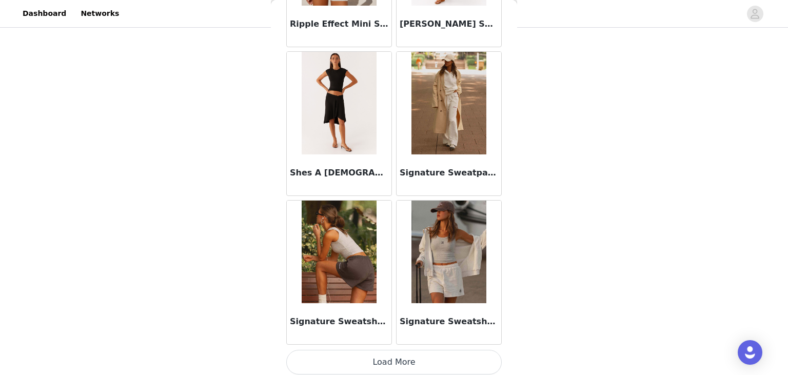
click at [390, 359] on button "Load More" at bounding box center [394, 362] width 216 height 25
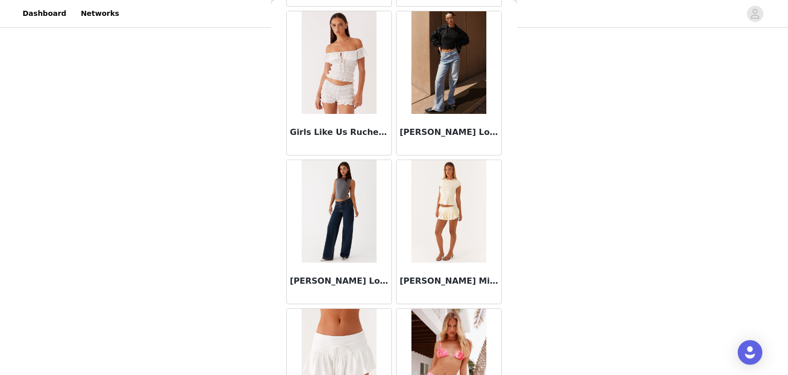
scroll to position [1207, 0]
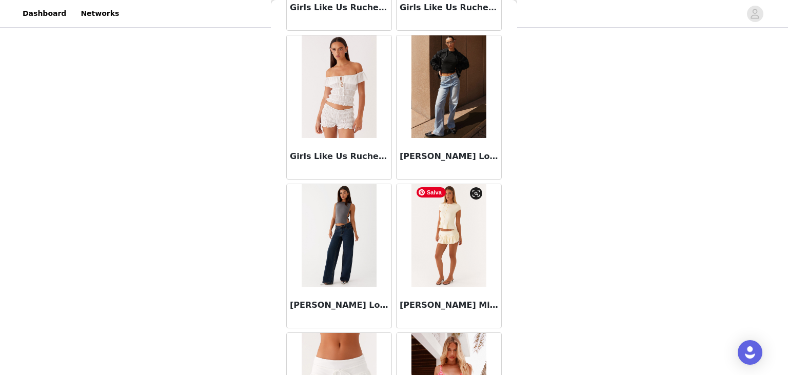
click at [427, 230] on img at bounding box center [449, 235] width 74 height 103
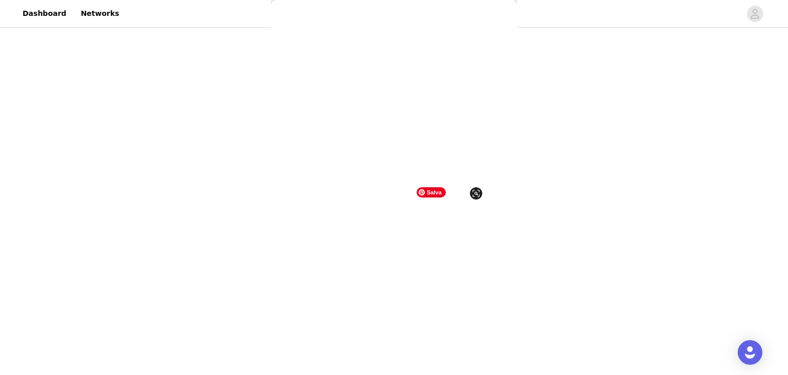
scroll to position [0, 0]
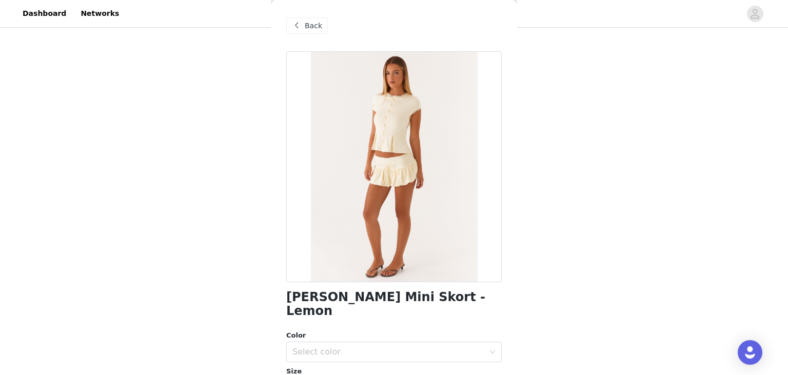
click at [311, 30] on span "Back" at bounding box center [313, 26] width 17 height 11
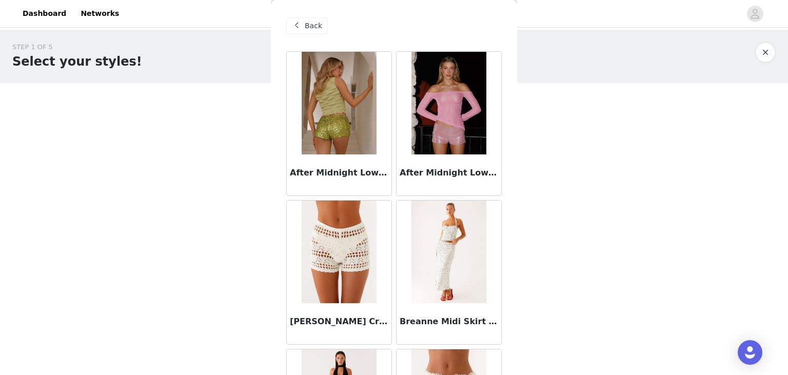
click at [320, 31] on div "Back" at bounding box center [307, 25] width 42 height 16
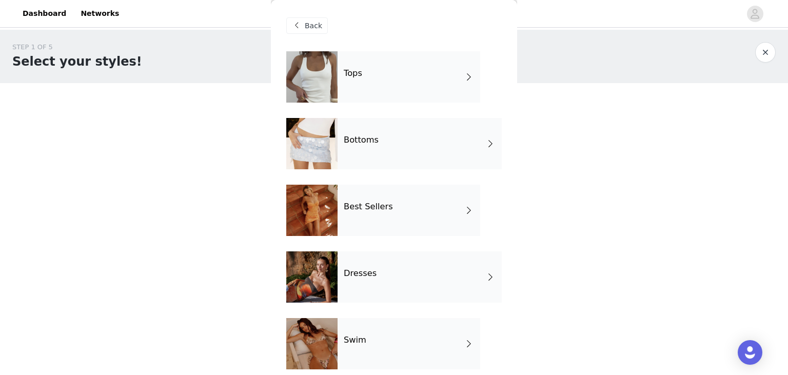
click at [393, 96] on div "Tops" at bounding box center [409, 76] width 143 height 51
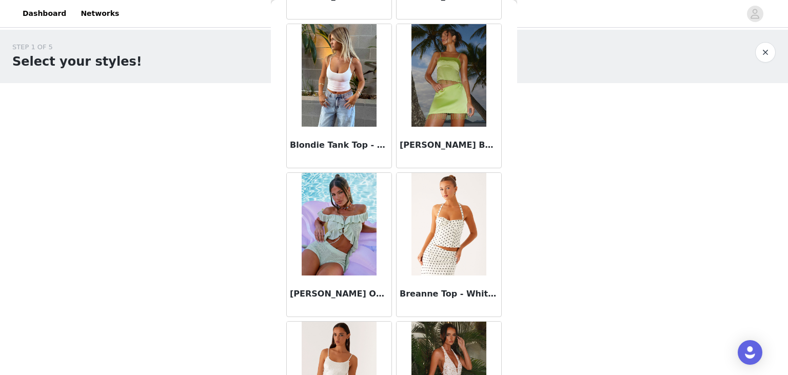
scroll to position [1193, 0]
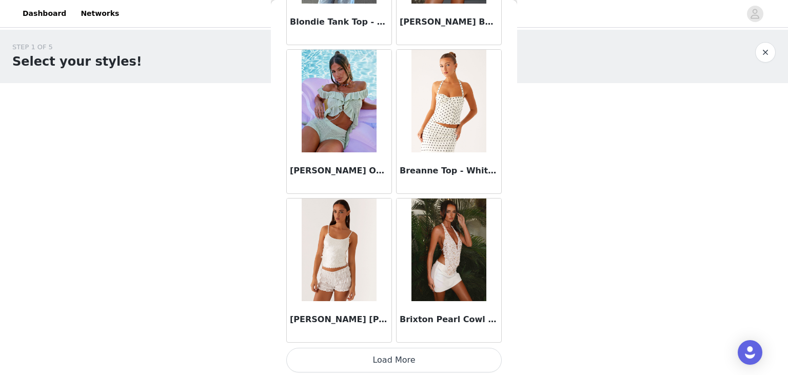
click at [392, 358] on button "Load More" at bounding box center [394, 360] width 216 height 25
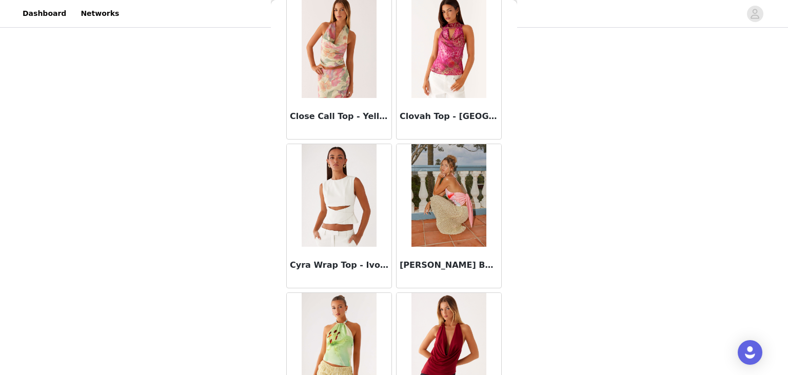
scroll to position [2679, 0]
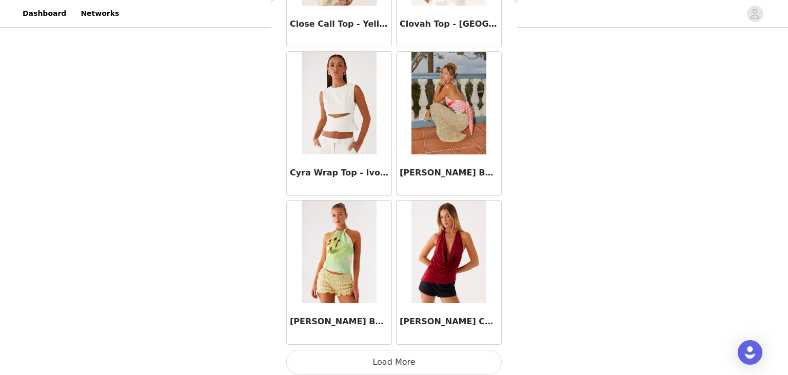
click at [381, 354] on button "Load More" at bounding box center [394, 362] width 216 height 25
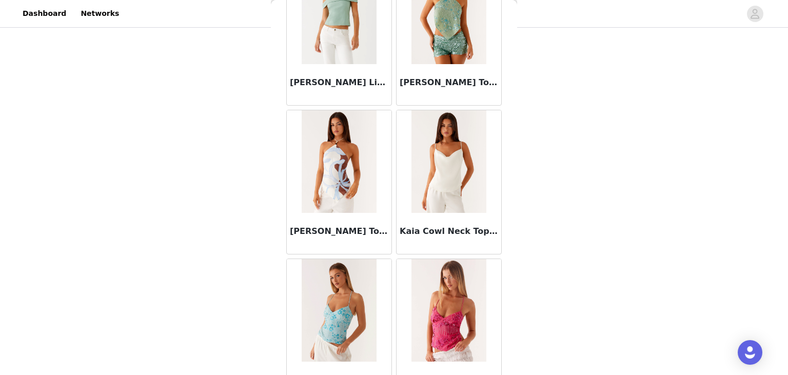
scroll to position [4165, 0]
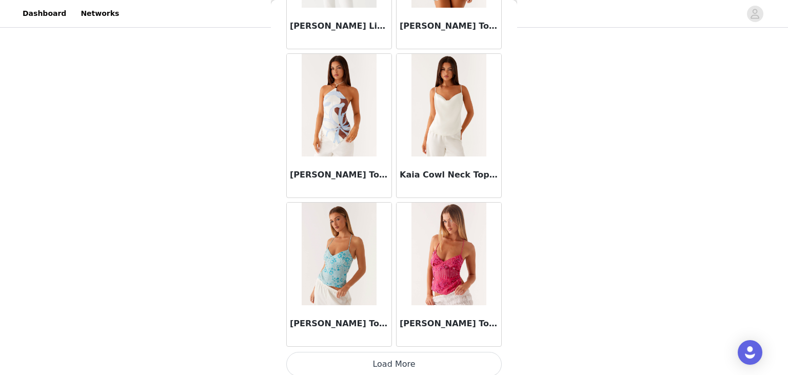
click at [383, 353] on button "Load More" at bounding box center [394, 364] width 216 height 25
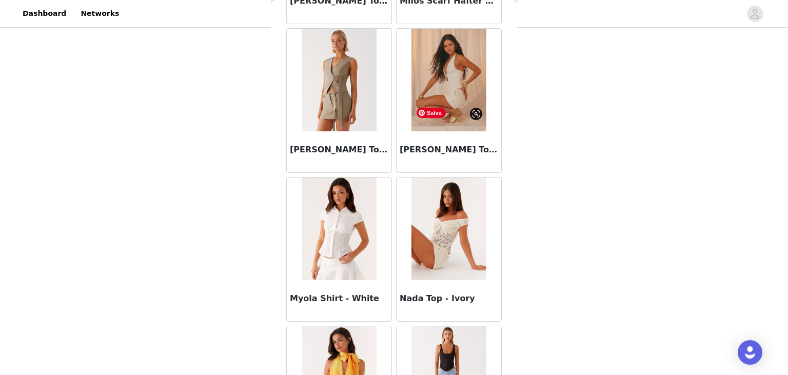
scroll to position [5652, 0]
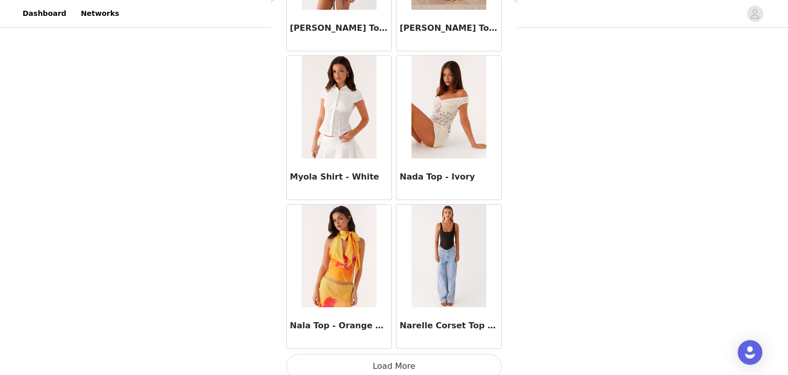
click at [388, 354] on button "Load More" at bounding box center [394, 366] width 216 height 25
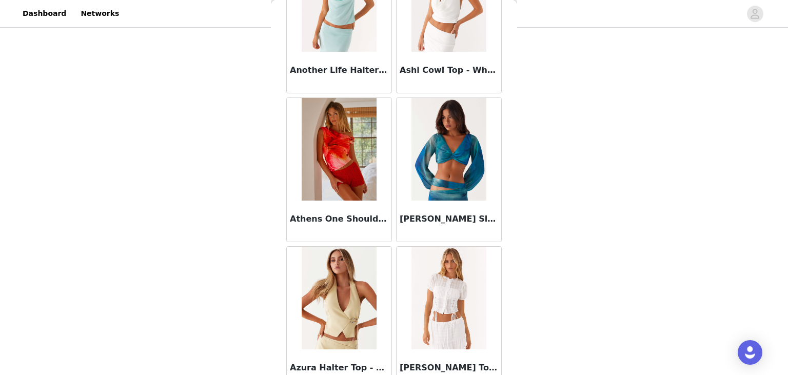
scroll to position [0, 0]
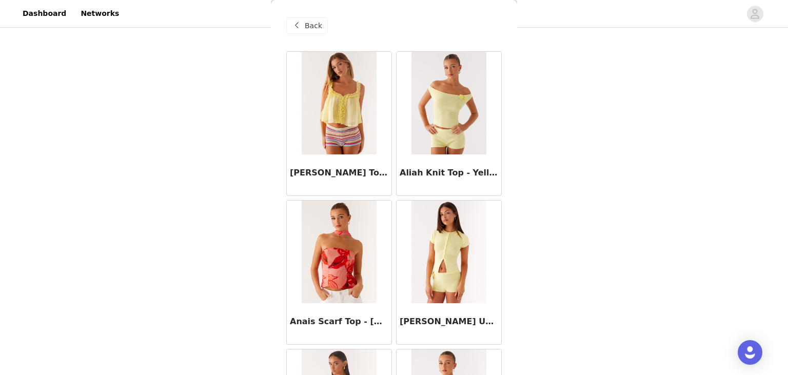
click at [303, 29] on div "Back" at bounding box center [307, 25] width 42 height 16
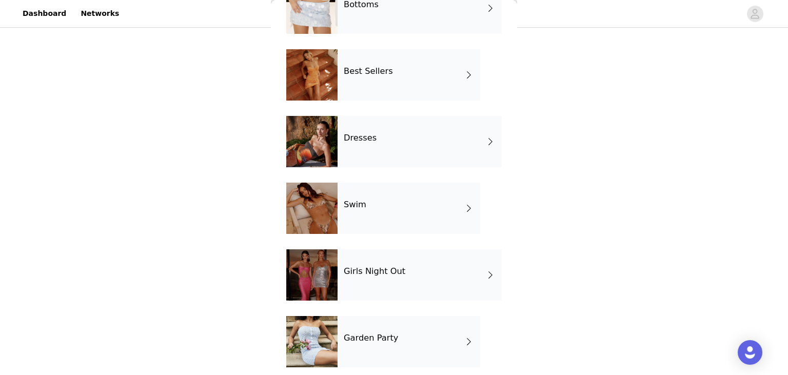
scroll to position [136, 0]
click at [418, 154] on div "Dresses" at bounding box center [420, 140] width 164 height 51
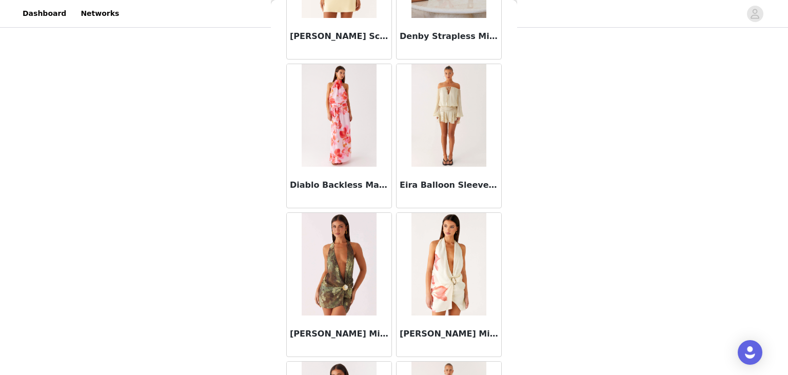
scroll to position [1193, 0]
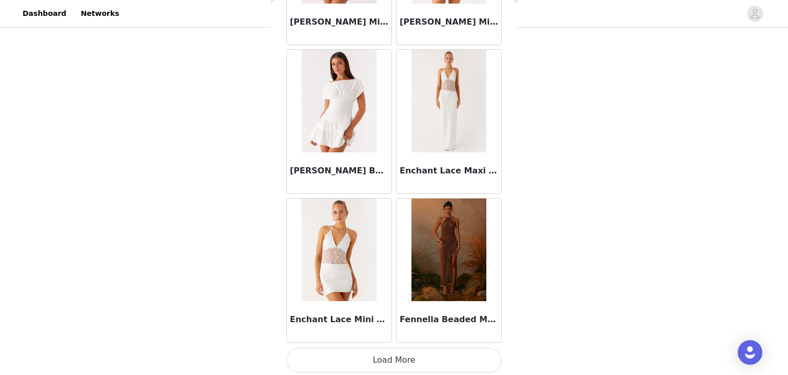
click at [385, 363] on button "Load More" at bounding box center [394, 360] width 216 height 25
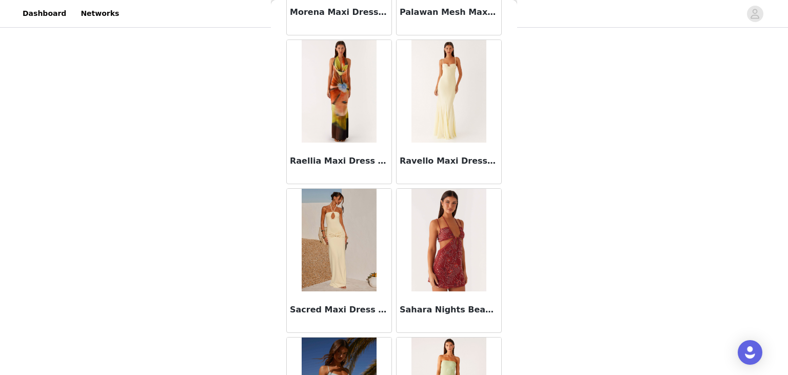
scroll to position [2679, 0]
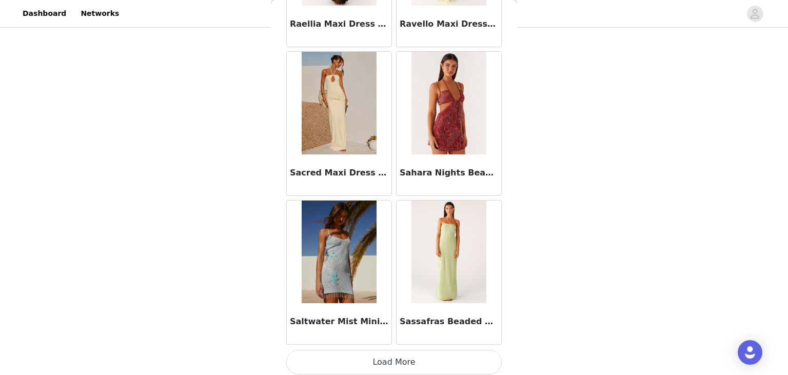
click at [408, 350] on button "Load More" at bounding box center [394, 362] width 216 height 25
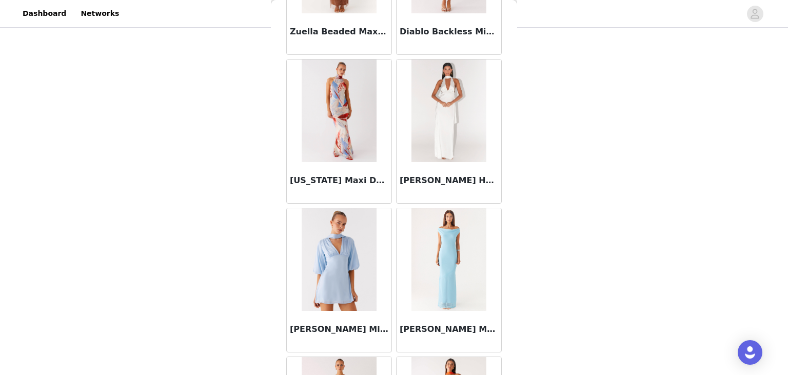
scroll to position [4165, 0]
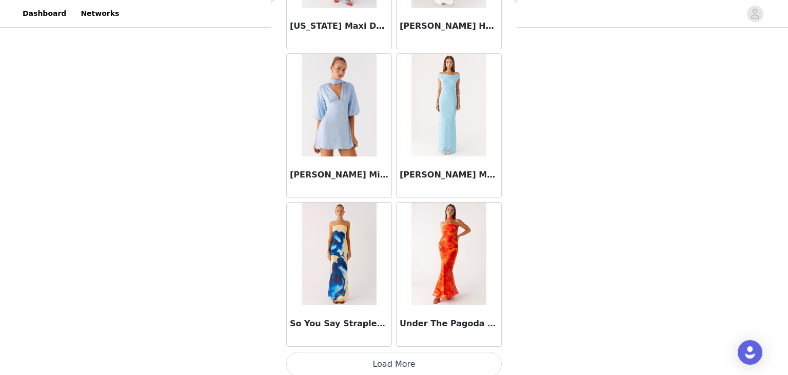
click at [387, 370] on button "Load More" at bounding box center [394, 364] width 216 height 25
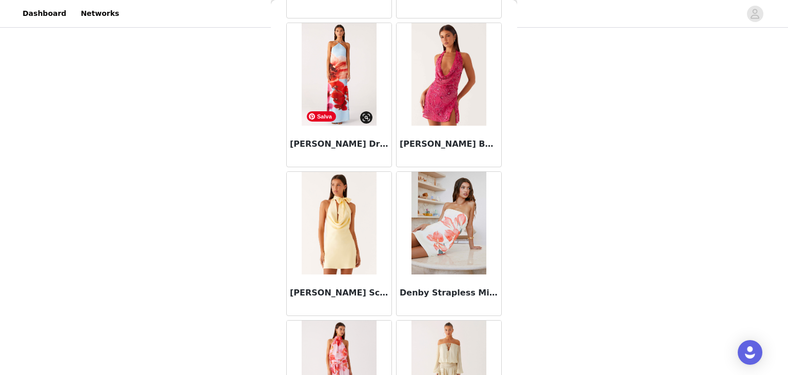
scroll to position [0, 0]
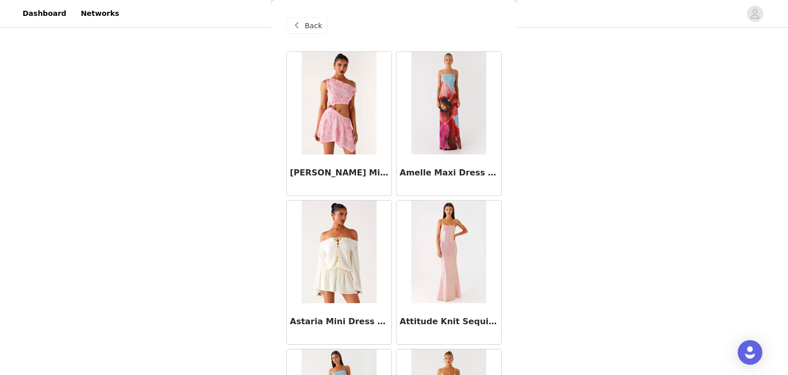
click at [303, 29] on div "Back" at bounding box center [307, 25] width 42 height 16
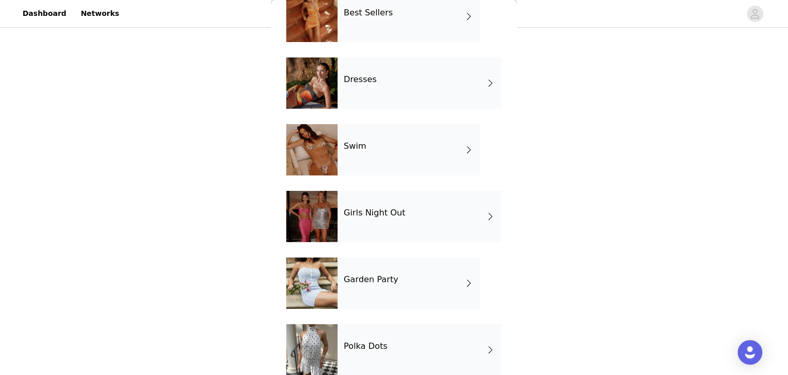
scroll to position [209, 0]
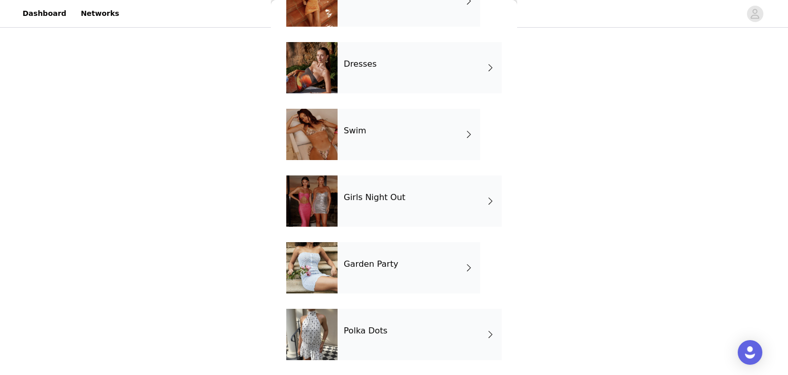
click at [408, 206] on div "Girls Night Out" at bounding box center [420, 201] width 164 height 51
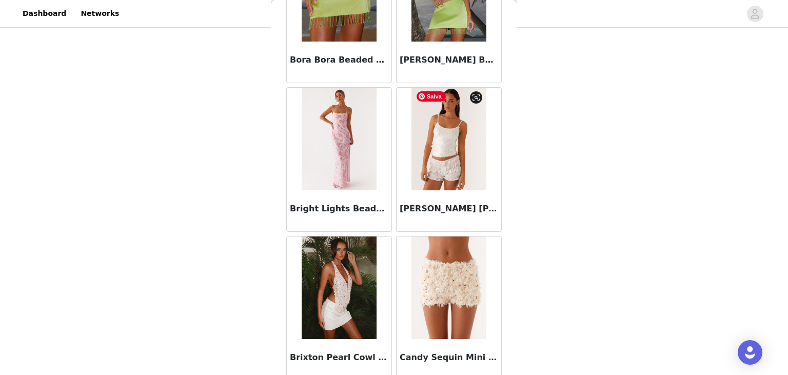
scroll to position [1193, 0]
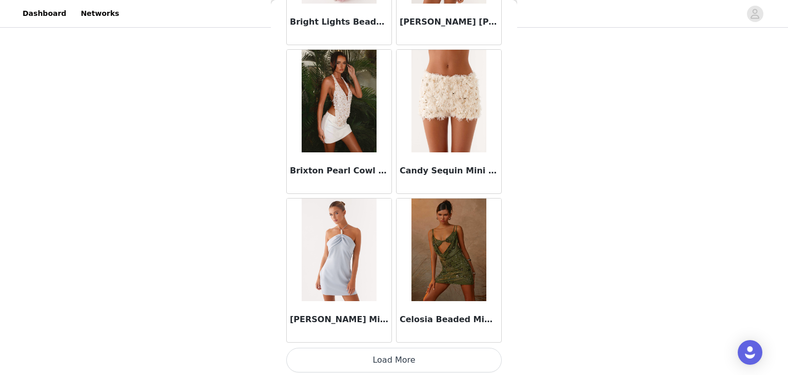
click at [379, 366] on button "Load More" at bounding box center [394, 360] width 216 height 25
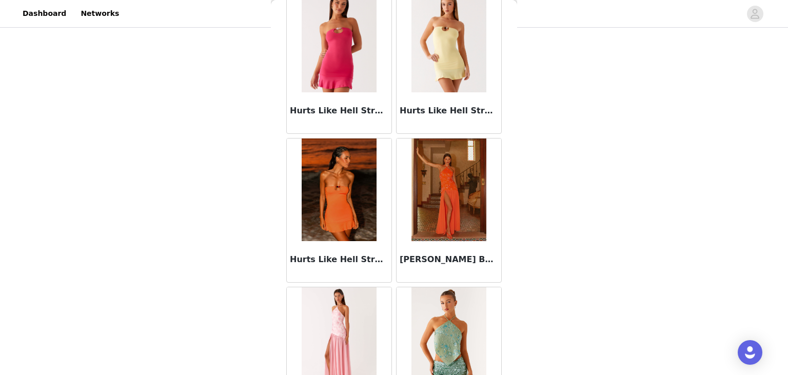
scroll to position [2679, 0]
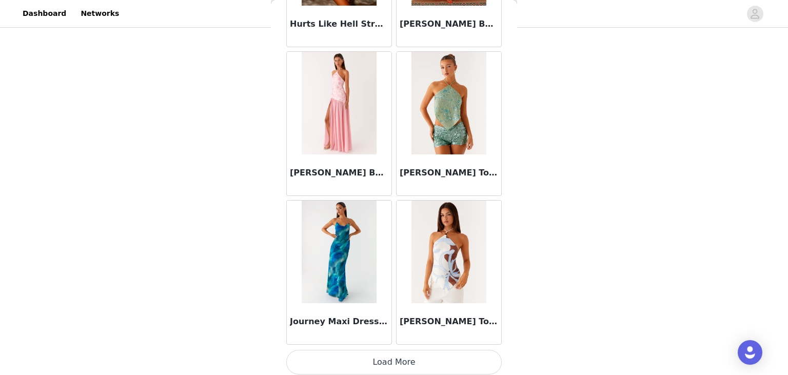
click at [378, 359] on button "Load More" at bounding box center [394, 362] width 216 height 25
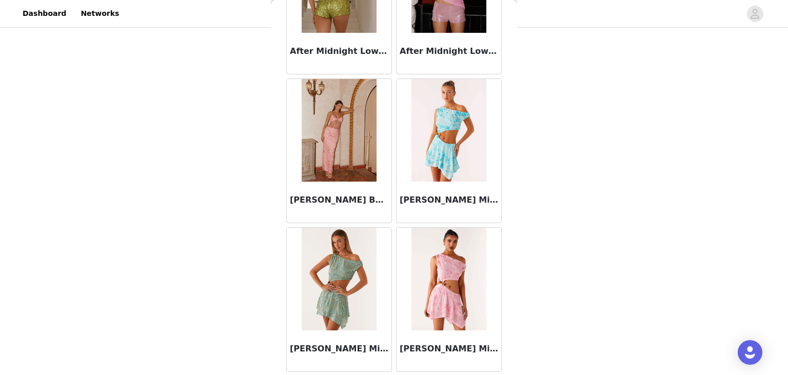
scroll to position [0, 0]
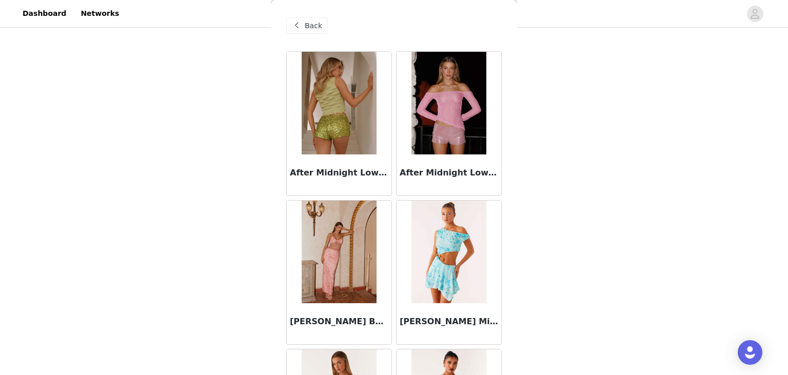
click at [306, 34] on div "Back" at bounding box center [394, 25] width 216 height 51
click at [317, 27] on span "Back" at bounding box center [313, 26] width 17 height 11
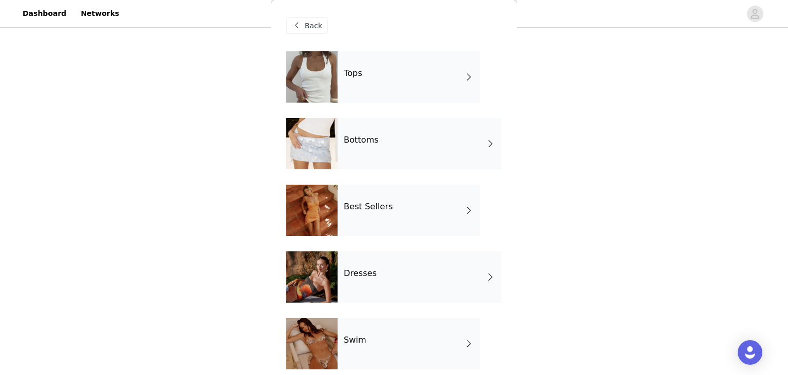
click at [386, 147] on div "Bottoms" at bounding box center [420, 143] width 164 height 51
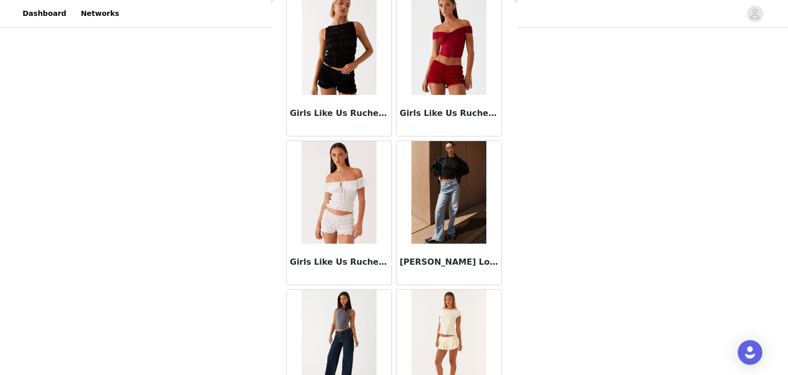
scroll to position [1193, 0]
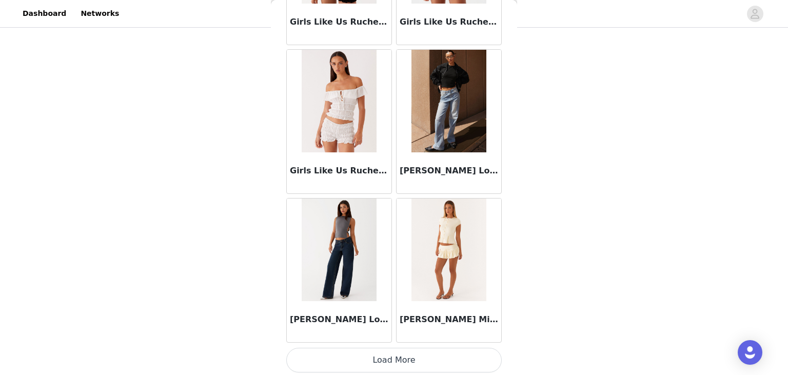
click at [389, 348] on button "Load More" at bounding box center [394, 360] width 216 height 25
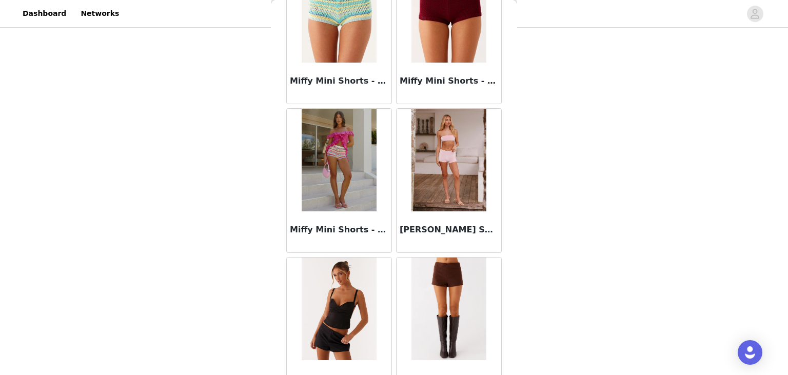
scroll to position [2079, 0]
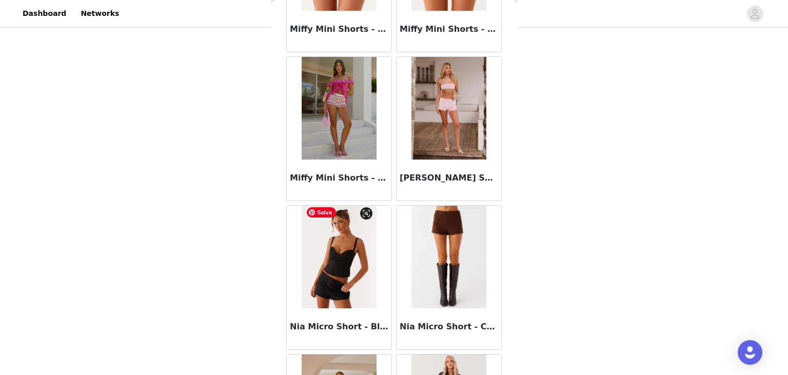
click at [340, 249] on img at bounding box center [339, 257] width 74 height 103
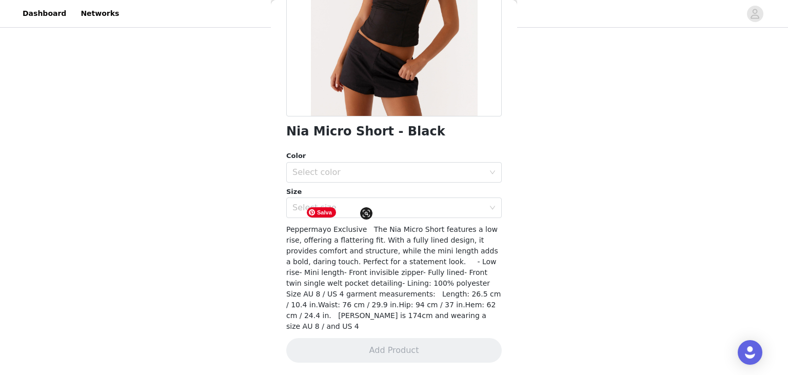
scroll to position [154, 0]
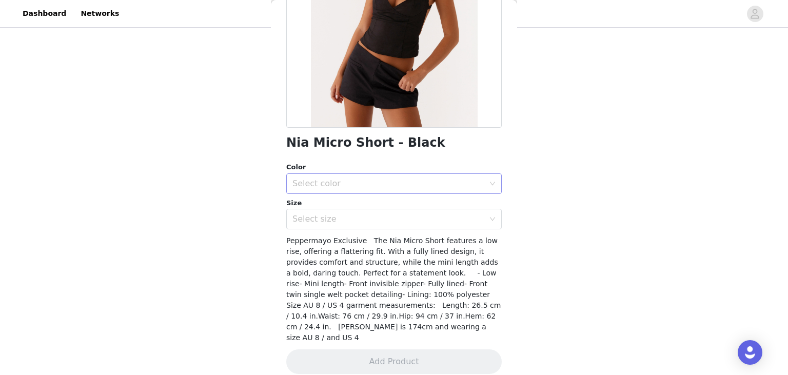
click at [393, 182] on div "Select color" at bounding box center [389, 184] width 192 height 10
click at [352, 208] on li "Black" at bounding box center [394, 206] width 216 height 16
click at [349, 219] on div "Select size" at bounding box center [389, 219] width 192 height 10
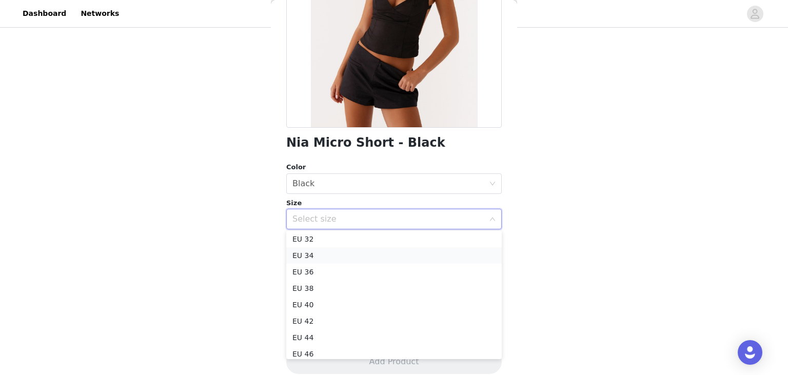
click at [314, 261] on li "EU 34" at bounding box center [394, 255] width 216 height 16
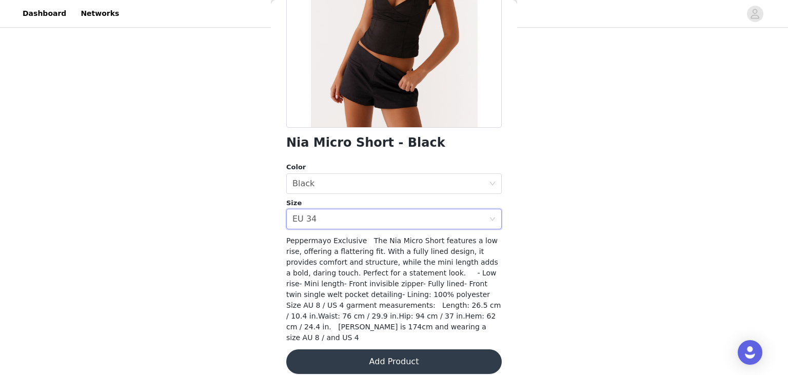
click at [394, 355] on button "Add Product" at bounding box center [394, 362] width 216 height 25
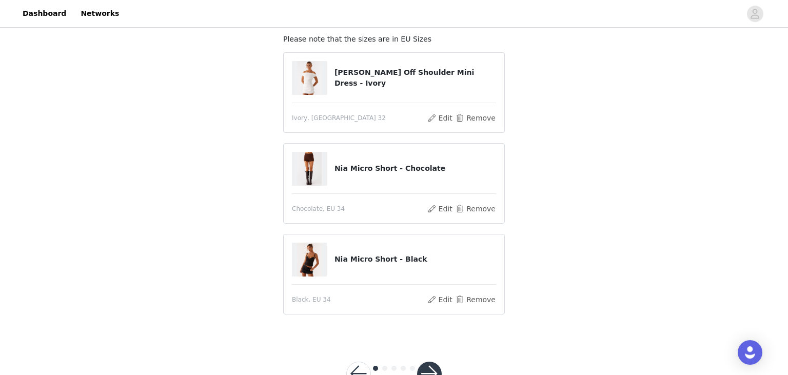
scroll to position [96, 0]
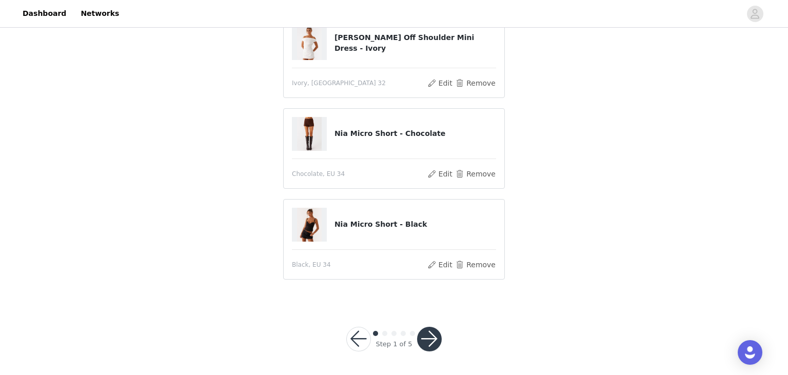
click at [429, 334] on button "button" at bounding box center [429, 339] width 25 height 25
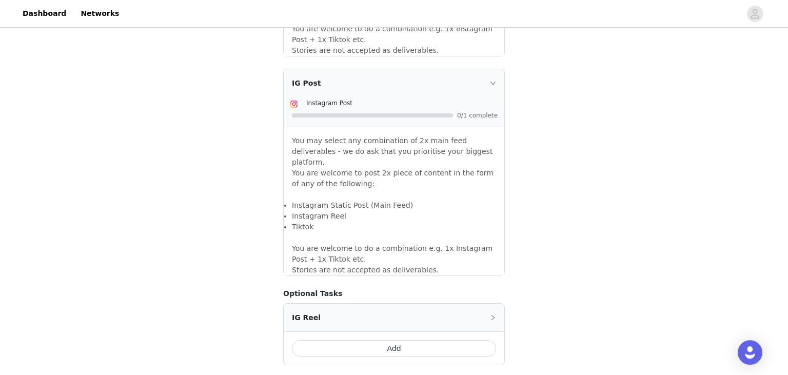
scroll to position [919, 0]
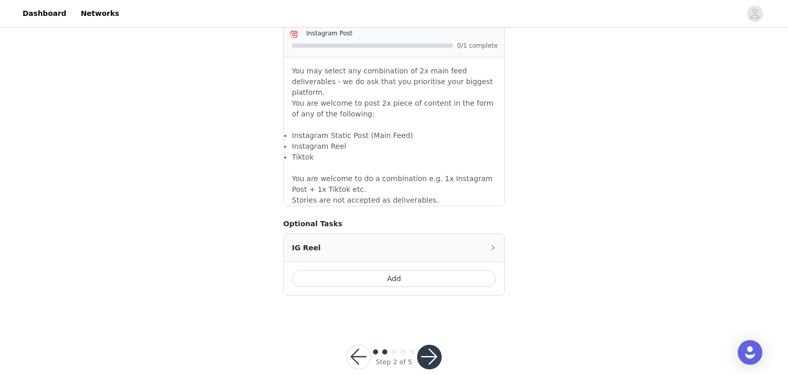
click at [435, 345] on button "button" at bounding box center [429, 357] width 25 height 25
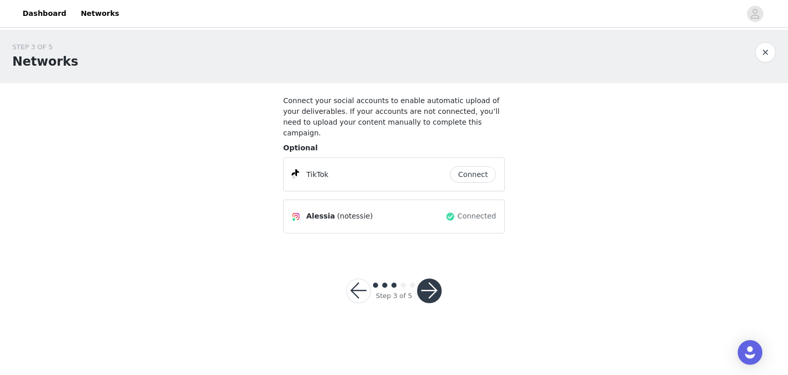
click at [432, 281] on button "button" at bounding box center [429, 291] width 25 height 25
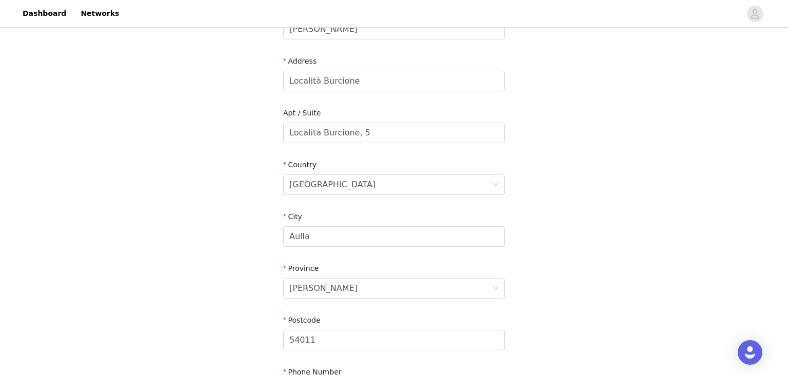
scroll to position [346, 0]
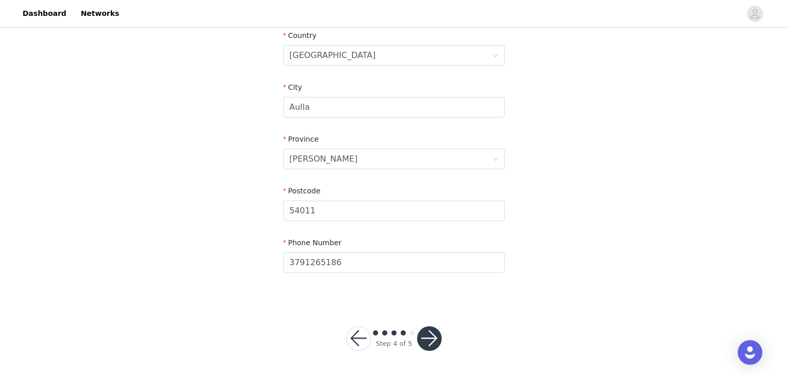
click at [426, 336] on button "button" at bounding box center [429, 338] width 25 height 25
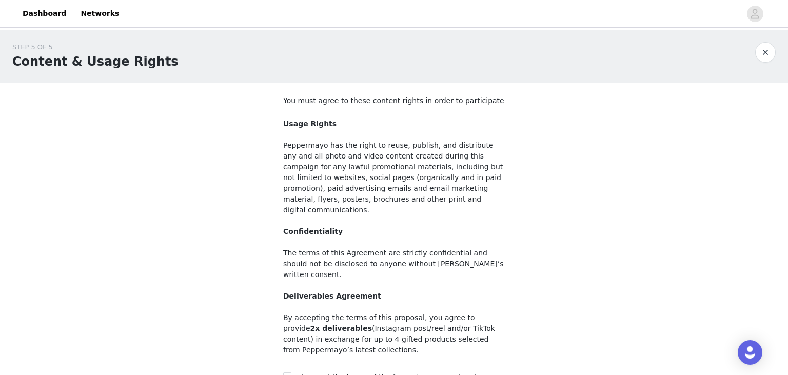
scroll to position [99, 0]
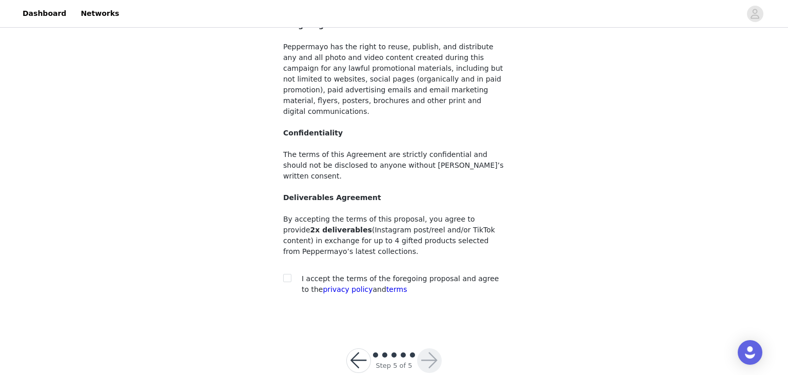
click at [292, 274] on div at bounding box center [290, 279] width 14 height 11
click at [289, 274] on input "checkbox" at bounding box center [286, 277] width 7 height 7
checkbox input "true"
click at [434, 348] on button "button" at bounding box center [429, 360] width 25 height 25
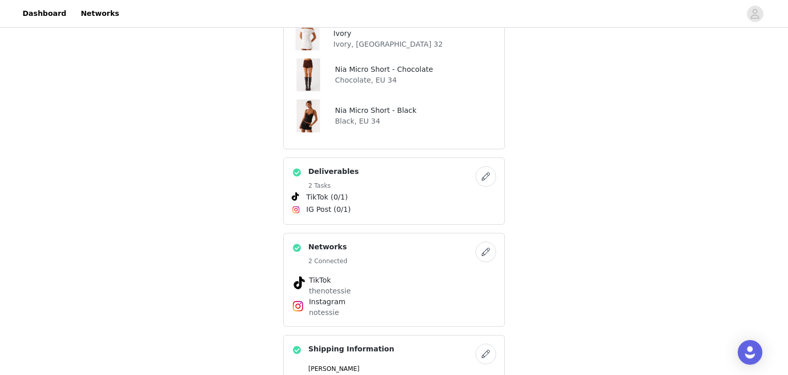
scroll to position [240, 0]
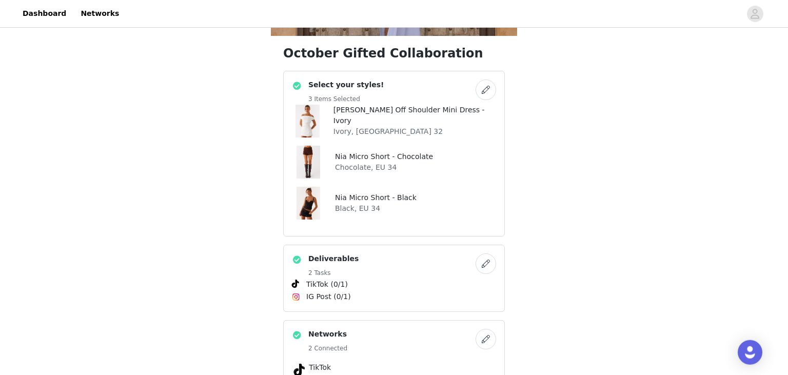
click at [487, 87] on button "button" at bounding box center [486, 90] width 21 height 21
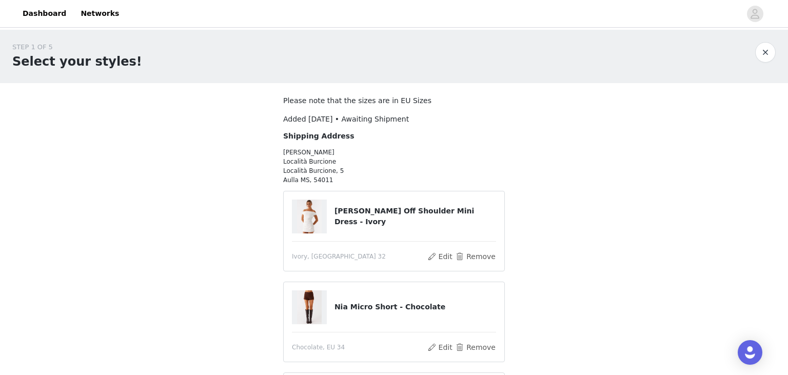
scroll to position [145, 0]
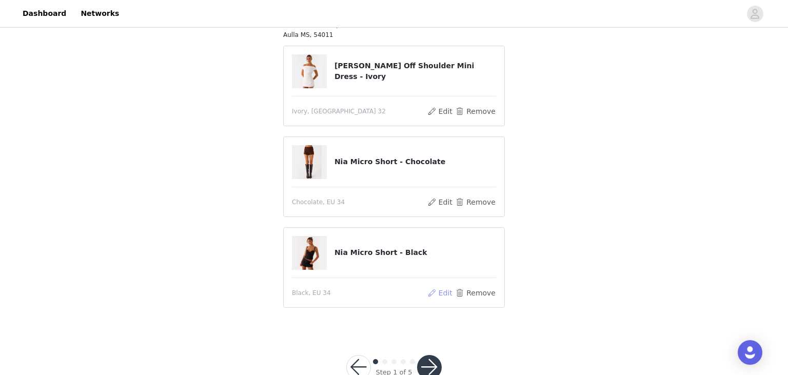
click at [444, 297] on button "Edit" at bounding box center [440, 293] width 26 height 12
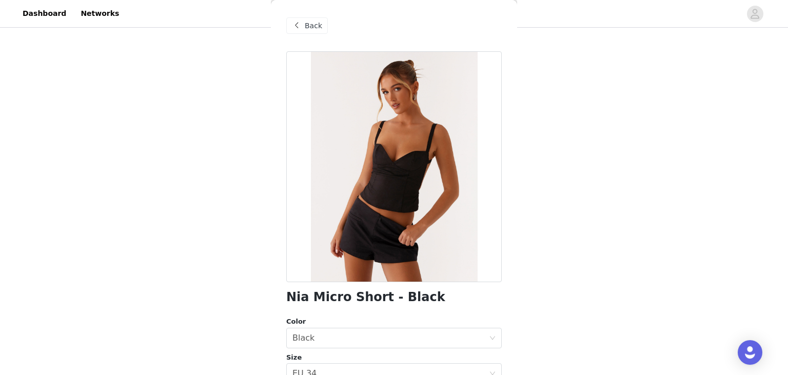
click at [315, 26] on span "Back" at bounding box center [313, 26] width 17 height 11
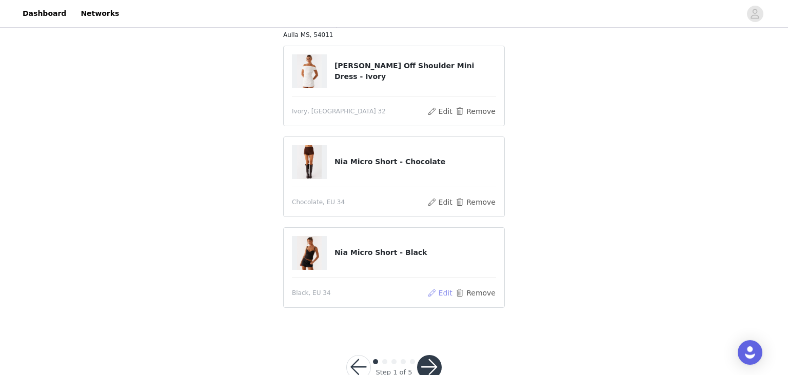
click at [444, 296] on button "Edit" at bounding box center [440, 293] width 26 height 12
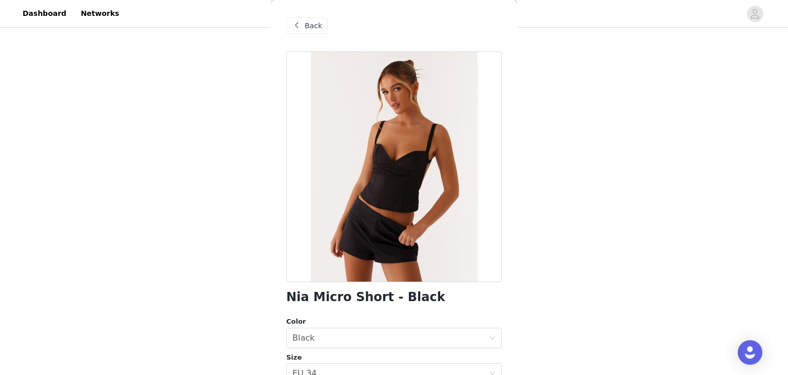
scroll to position [154, 0]
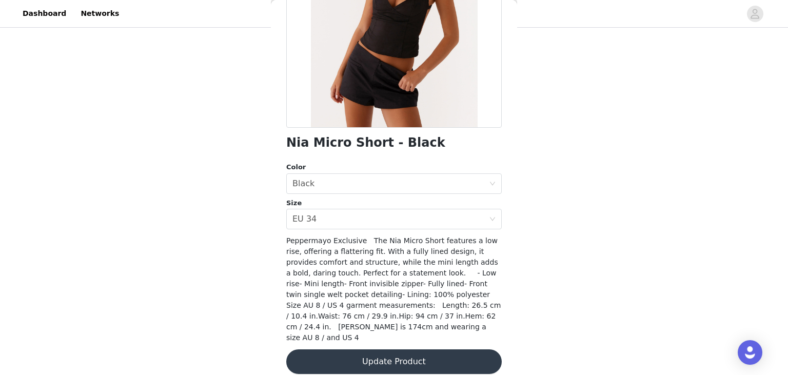
click at [598, 221] on div "STEP 1 OF 5 Select your styles! Please note that the sizes are in EU Sizes Adde…" at bounding box center [394, 108] width 788 height 446
click at [441, 350] on button "Update Product" at bounding box center [394, 362] width 216 height 25
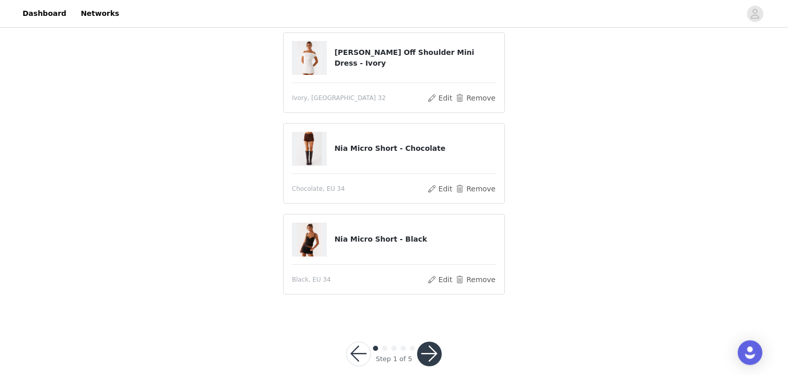
scroll to position [171, 0]
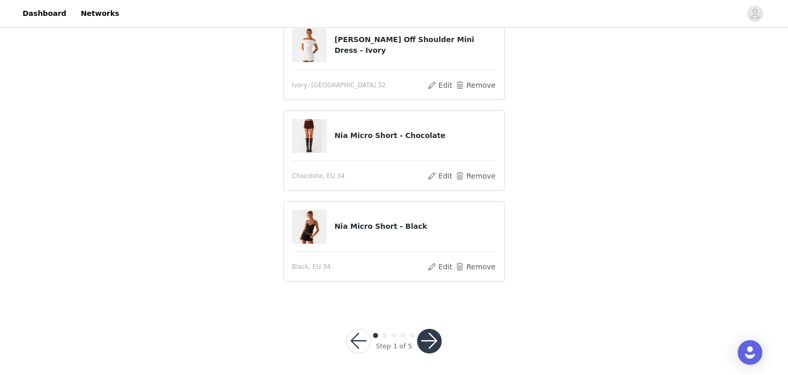
click at [354, 43] on h4 "[PERSON_NAME] Off Shoulder Mini Dress - Ivory" at bounding box center [416, 45] width 162 height 22
copy h4 "[PERSON_NAME]"
click at [272, 194] on section "Please note that the sizes are in EU Sizes Added [DATE] • Awaiting Shipment Shi…" at bounding box center [394, 108] width 246 height 393
click at [475, 266] on button "Remove" at bounding box center [475, 267] width 41 height 12
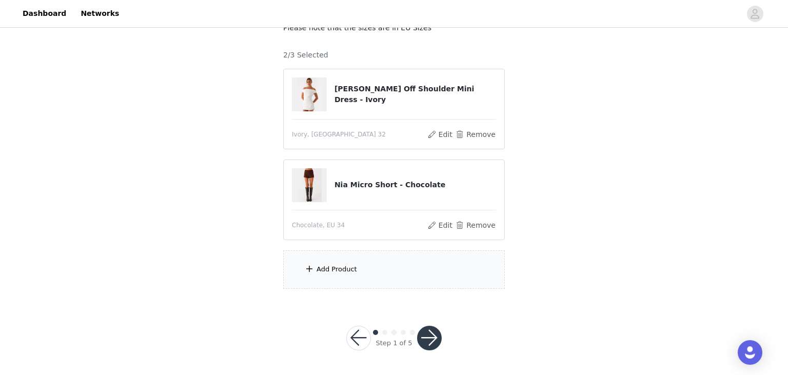
scroll to position [72, 0]
click at [311, 264] on span at bounding box center [309, 270] width 10 height 12
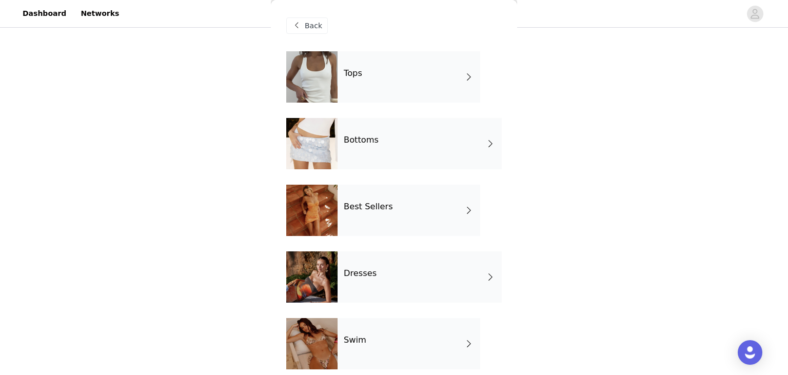
click at [316, 271] on div at bounding box center [311, 276] width 51 height 51
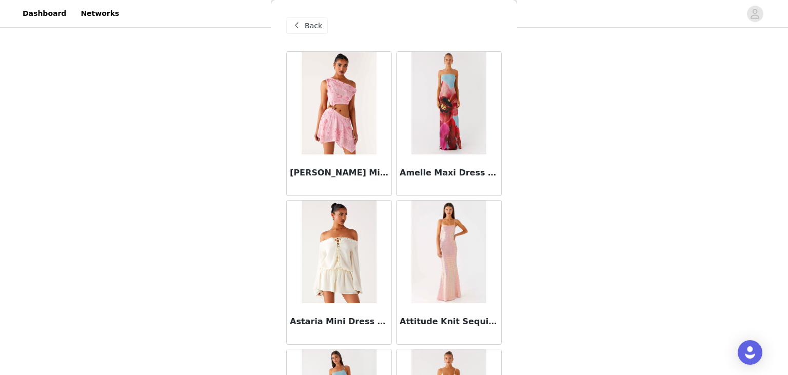
click at [305, 31] on div "Back" at bounding box center [307, 25] width 42 height 16
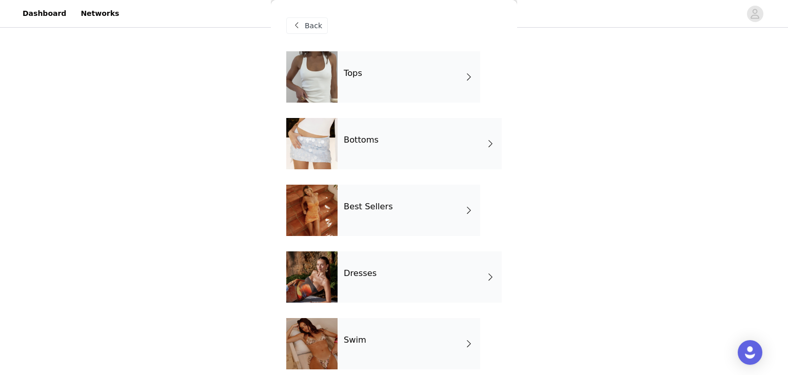
click at [373, 75] on div "Tops" at bounding box center [409, 76] width 143 height 51
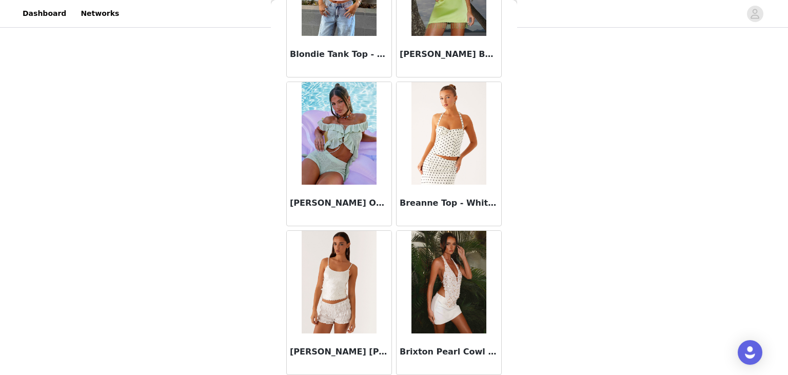
scroll to position [1193, 0]
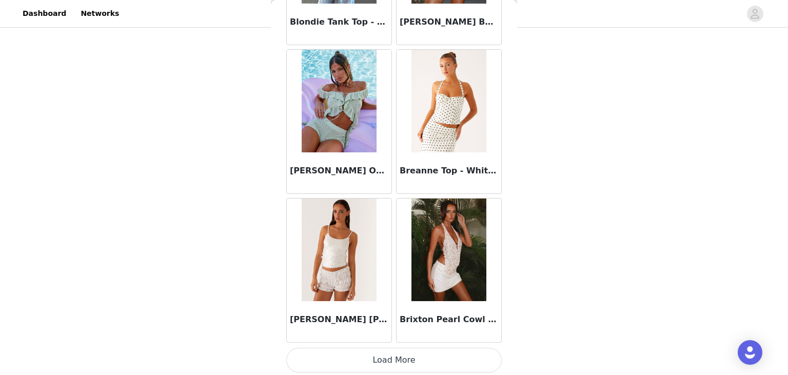
click at [393, 365] on button "Load More" at bounding box center [394, 360] width 216 height 25
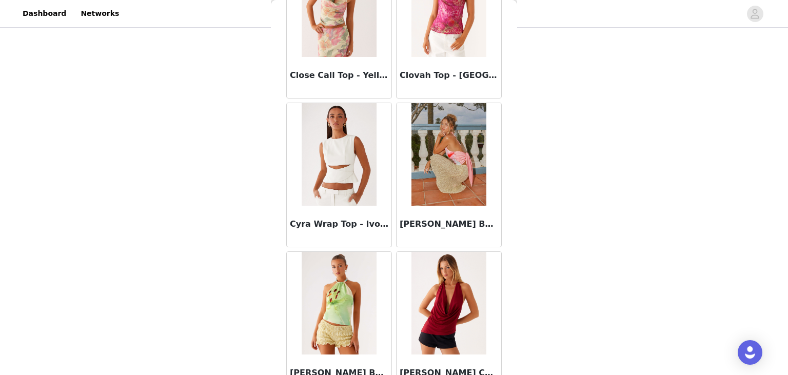
scroll to position [2679, 0]
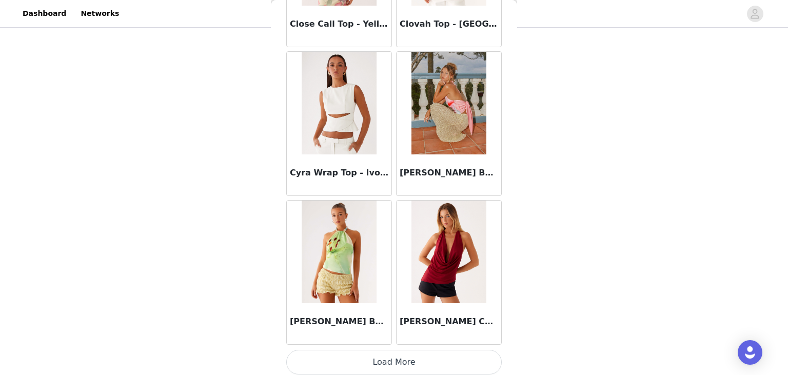
click at [397, 354] on button "Load More" at bounding box center [394, 362] width 216 height 25
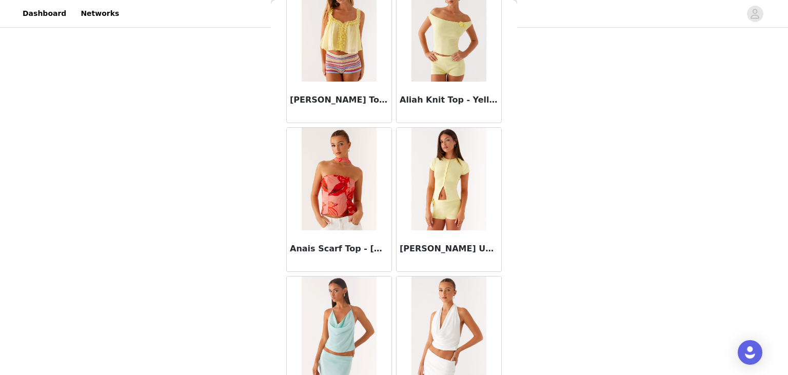
scroll to position [0, 0]
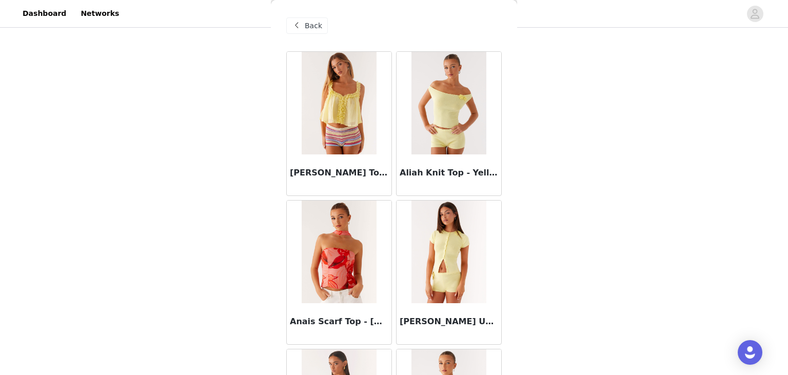
click at [313, 28] on span "Back" at bounding box center [313, 26] width 17 height 11
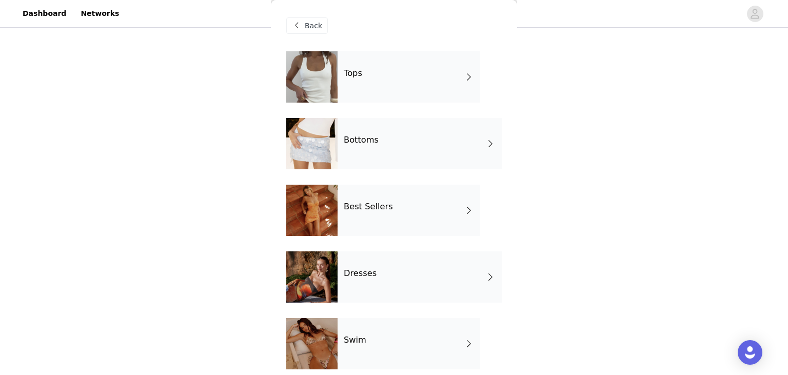
click at [359, 153] on div "Bottoms" at bounding box center [420, 143] width 164 height 51
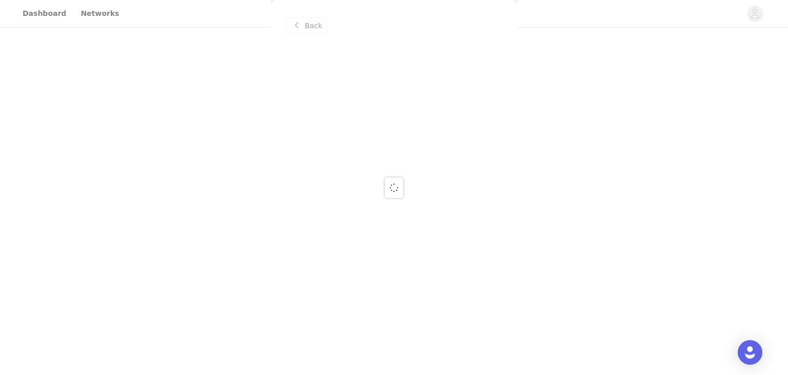
click at [316, 33] on div at bounding box center [394, 187] width 788 height 375
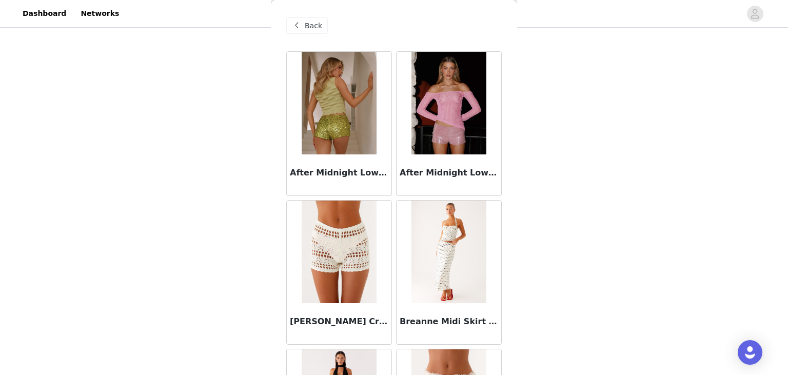
click at [313, 28] on span "Back" at bounding box center [313, 26] width 17 height 11
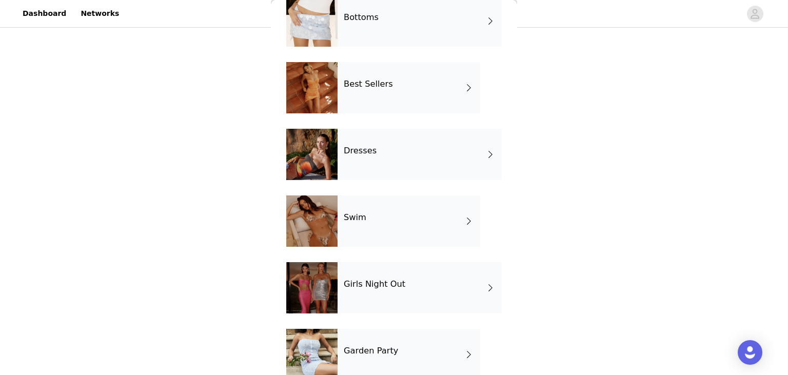
scroll to position [209, 0]
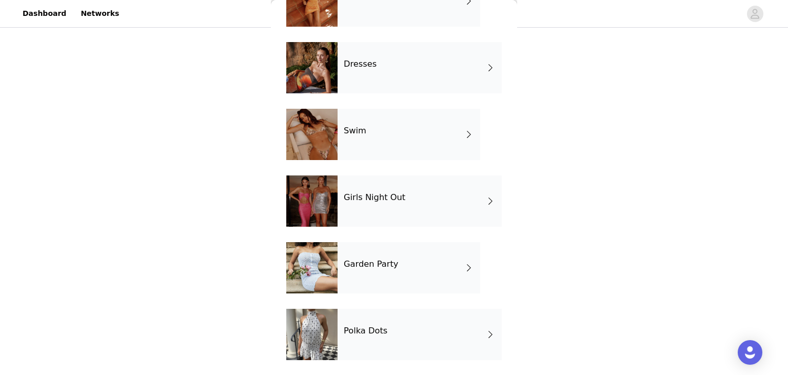
click at [383, 280] on div "Garden Party" at bounding box center [409, 267] width 143 height 51
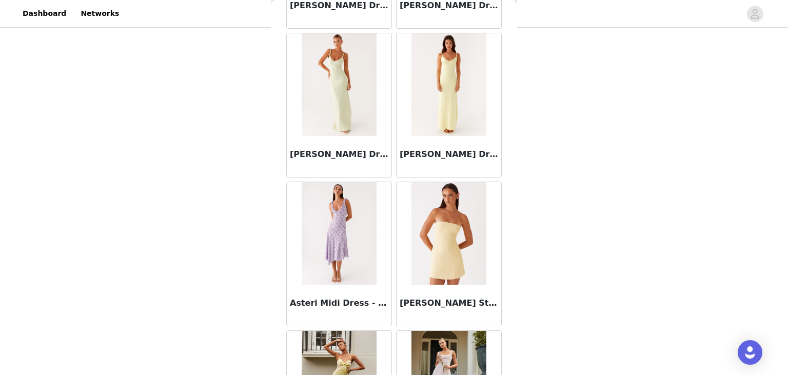
scroll to position [0, 0]
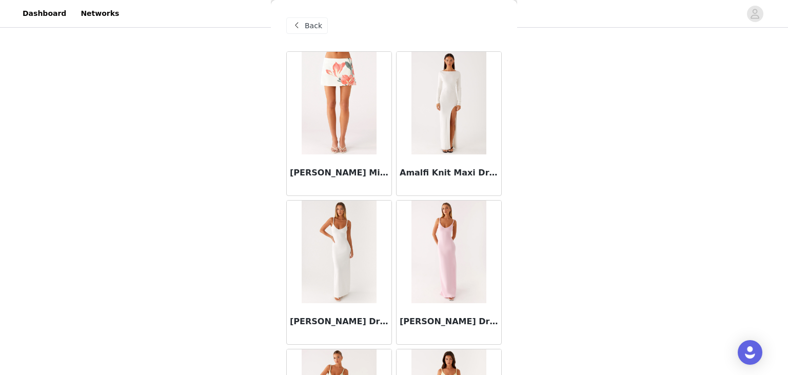
click at [303, 31] on div "Back" at bounding box center [307, 25] width 42 height 16
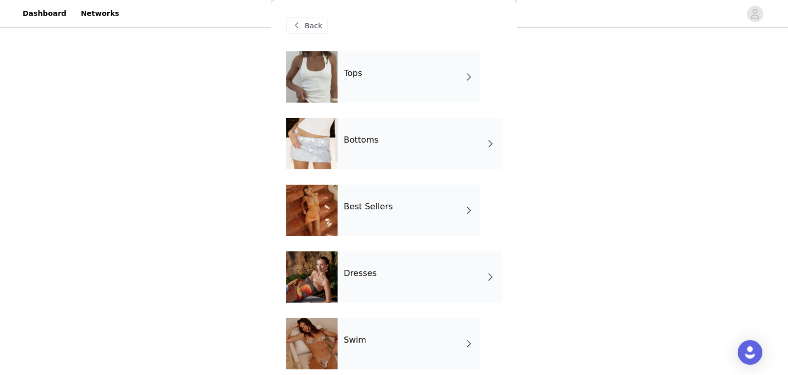
click at [367, 275] on h4 "Dresses" at bounding box center [360, 273] width 33 height 9
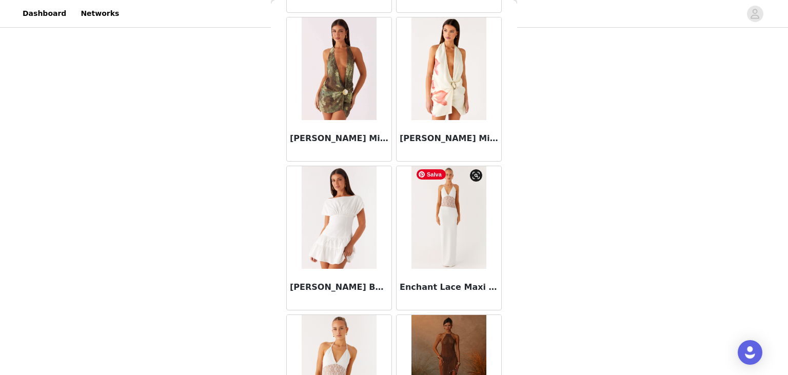
scroll to position [1193, 0]
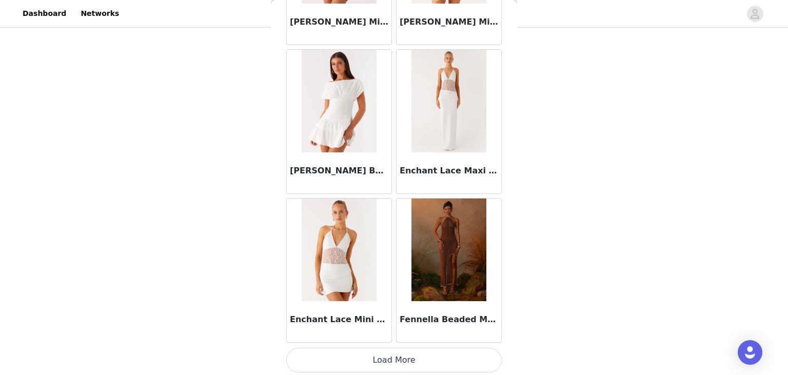
click at [403, 360] on button "Load More" at bounding box center [394, 360] width 216 height 25
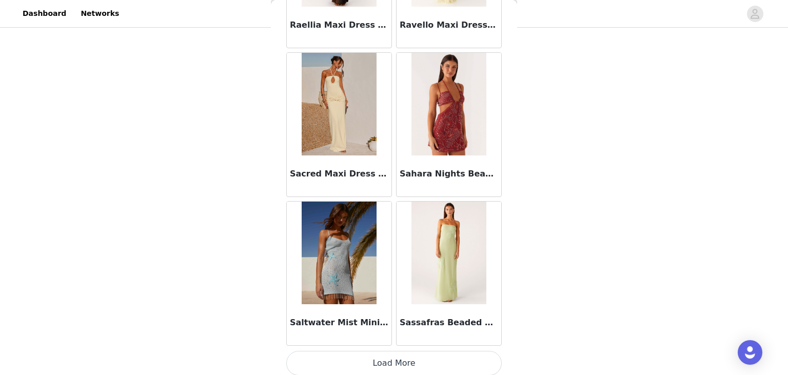
scroll to position [2679, 0]
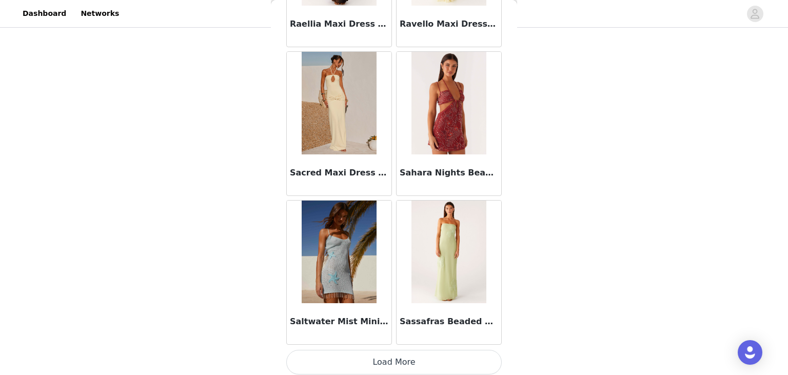
click at [374, 354] on button "Load More" at bounding box center [394, 362] width 216 height 25
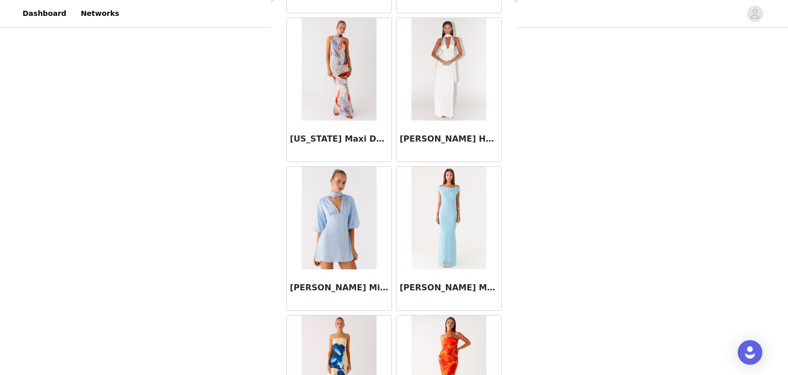
scroll to position [4165, 0]
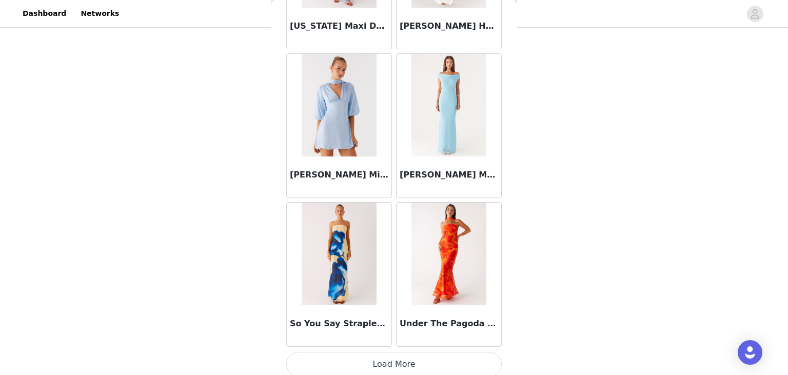
click at [391, 358] on button "Load More" at bounding box center [394, 364] width 216 height 25
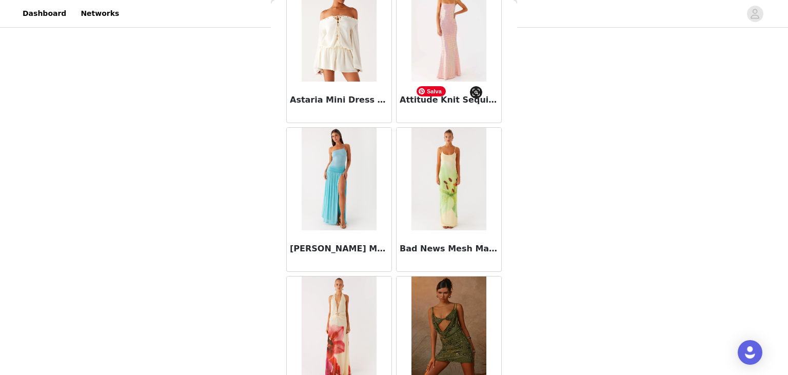
scroll to position [0, 0]
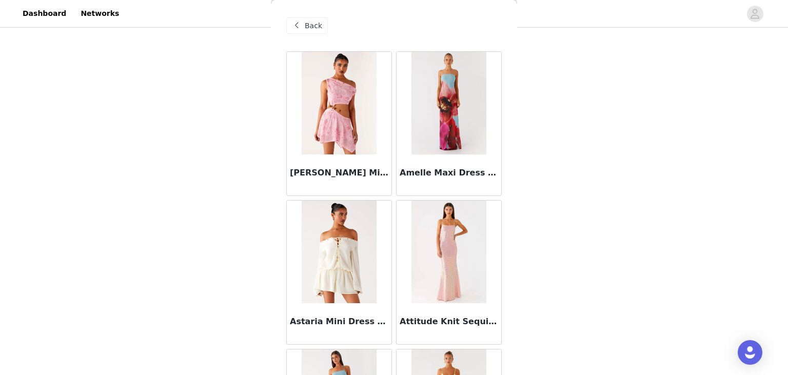
click at [314, 26] on span "Back" at bounding box center [313, 26] width 17 height 11
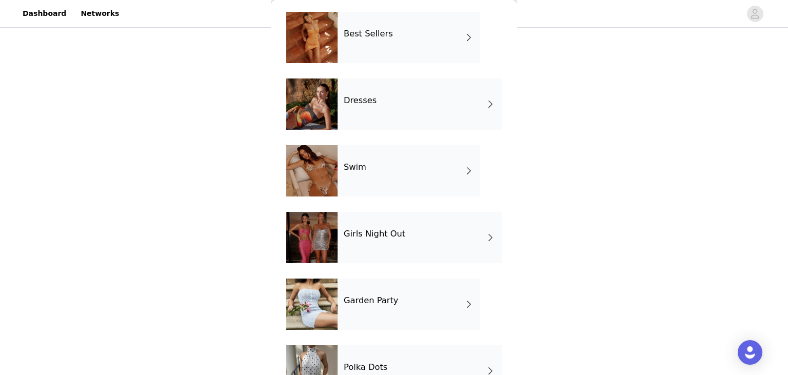
scroll to position [209, 0]
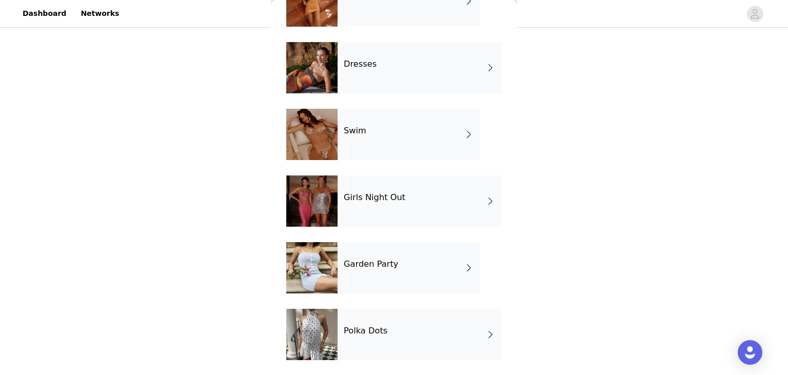
click at [371, 340] on div "Polka Dots" at bounding box center [420, 334] width 164 height 51
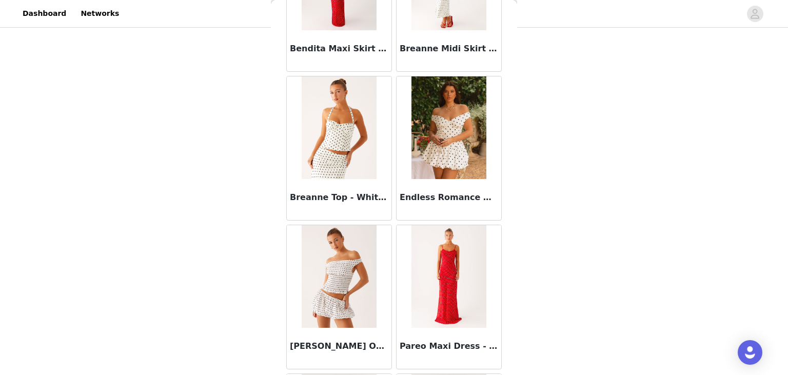
scroll to position [0, 0]
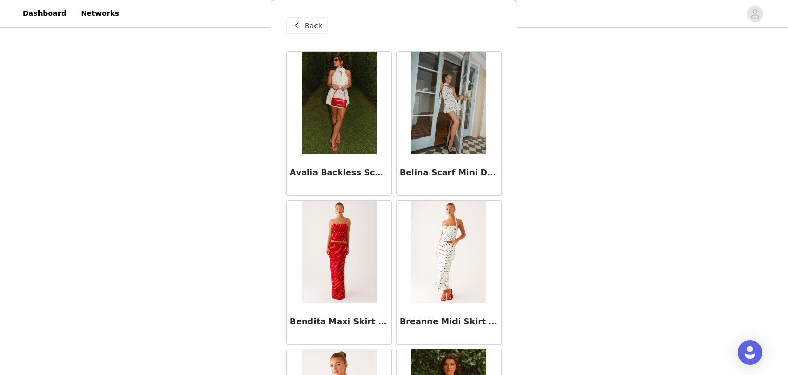
click at [303, 21] on div "Back" at bounding box center [307, 25] width 42 height 16
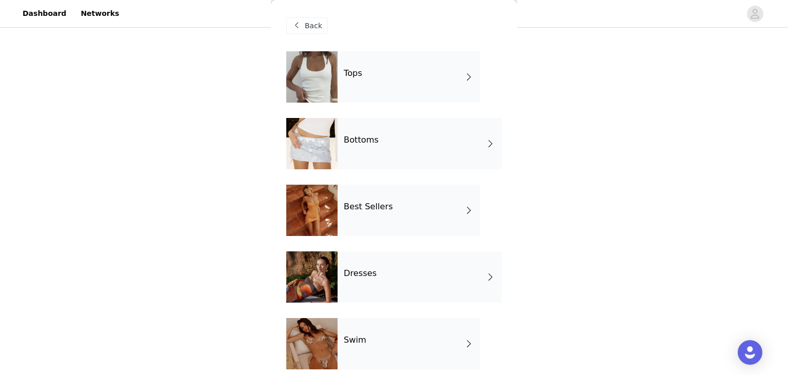
scroll to position [124, 0]
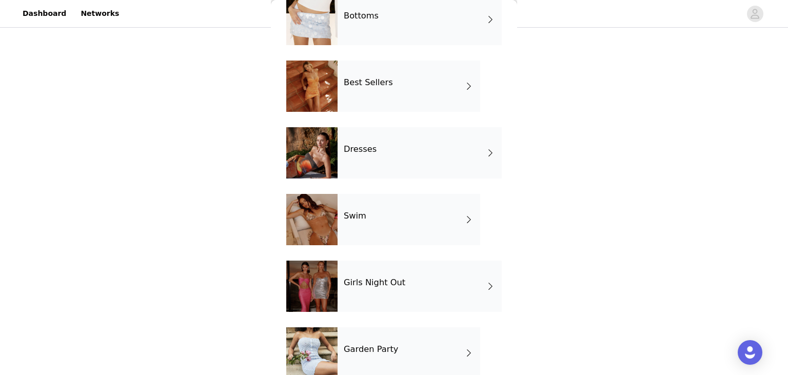
click at [360, 294] on div "Girls Night Out" at bounding box center [420, 286] width 164 height 51
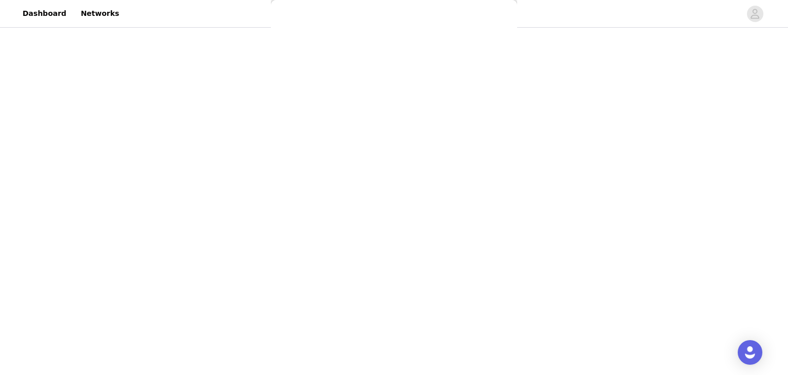
scroll to position [0, 0]
click at [311, 35] on div "Back" at bounding box center [394, 25] width 216 height 51
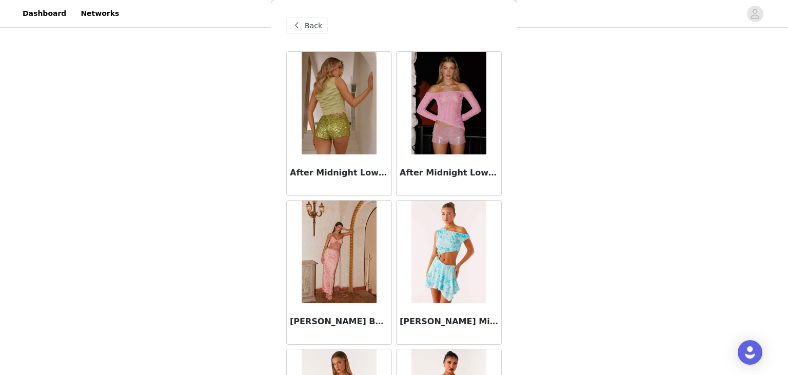
click at [313, 25] on span "Back" at bounding box center [313, 26] width 17 height 11
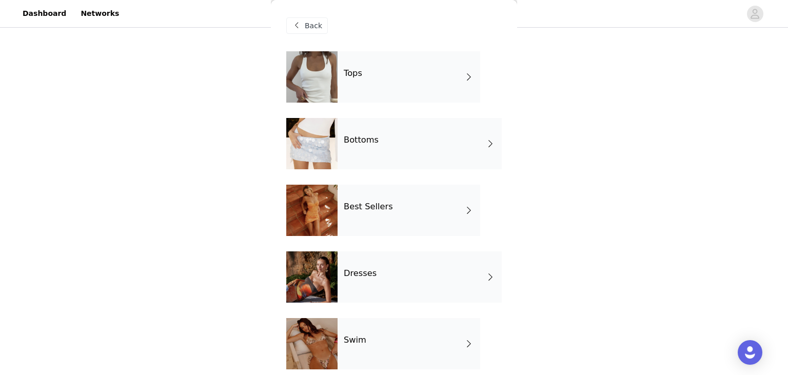
click at [372, 202] on h4 "Best Sellers" at bounding box center [368, 206] width 49 height 9
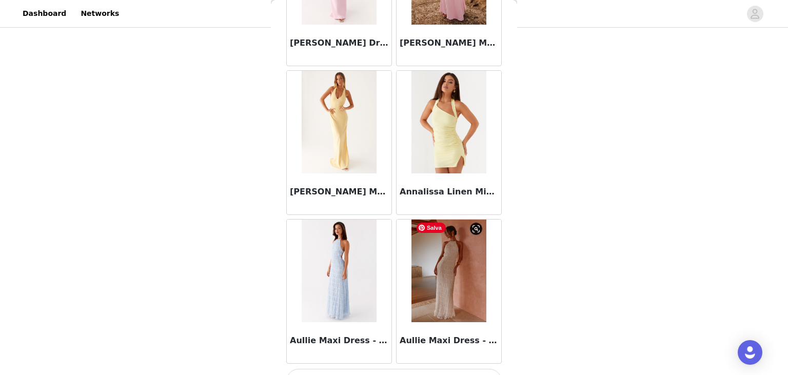
scroll to position [1193, 0]
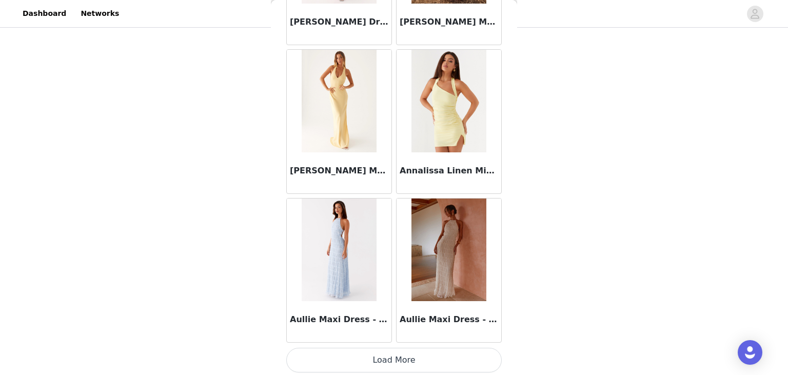
click at [416, 361] on button "Load More" at bounding box center [394, 360] width 216 height 25
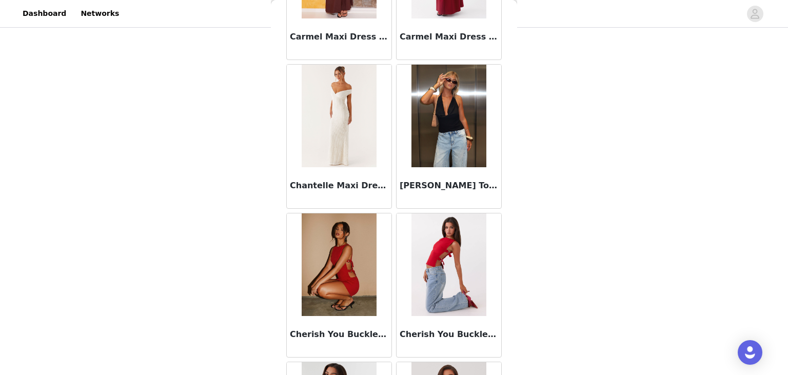
scroll to position [2679, 0]
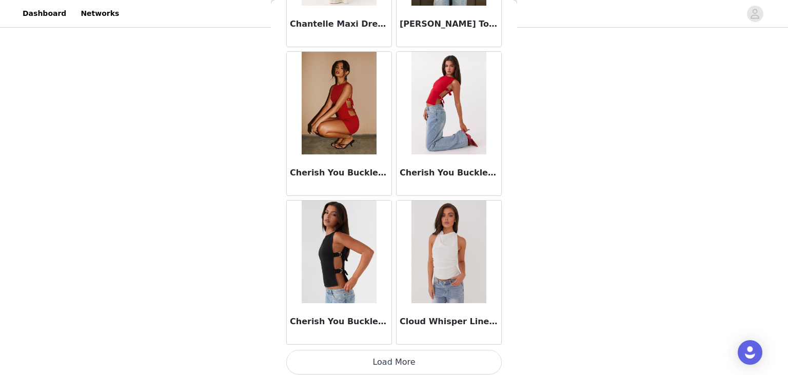
click at [382, 369] on button "Load More" at bounding box center [394, 362] width 216 height 25
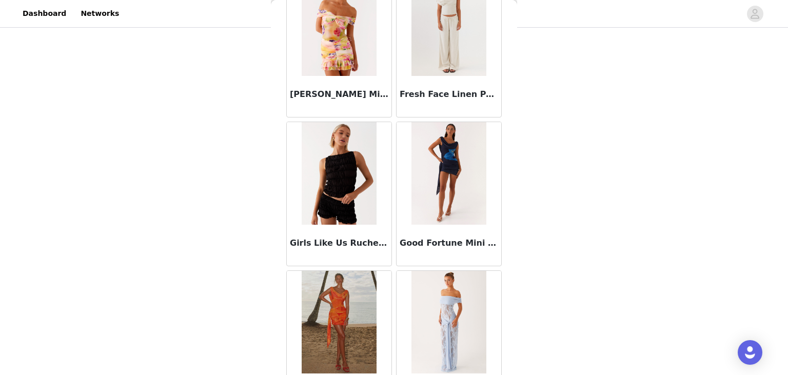
scroll to position [4165, 0]
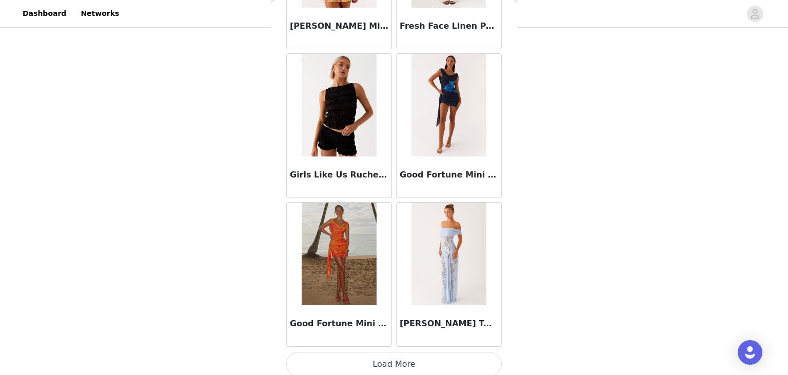
click at [394, 356] on button "Load More" at bounding box center [394, 364] width 216 height 25
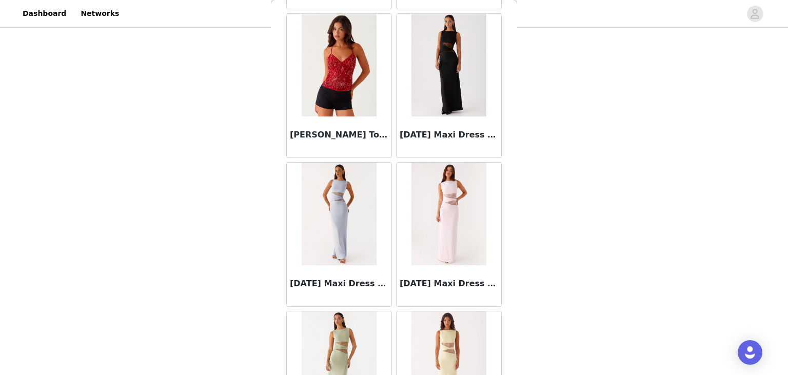
scroll to position [5652, 0]
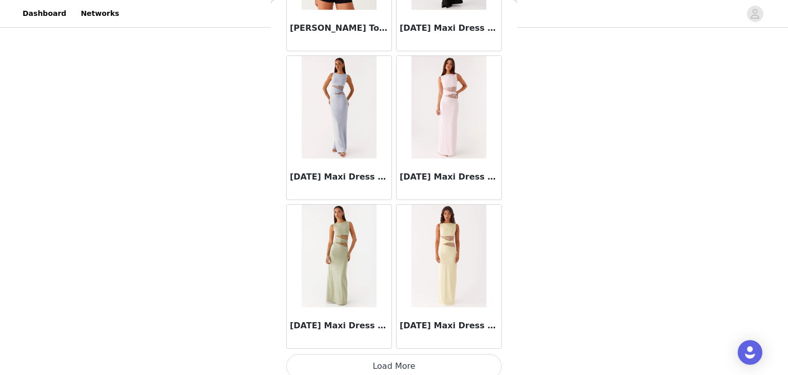
click at [383, 358] on button "Load More" at bounding box center [394, 366] width 216 height 25
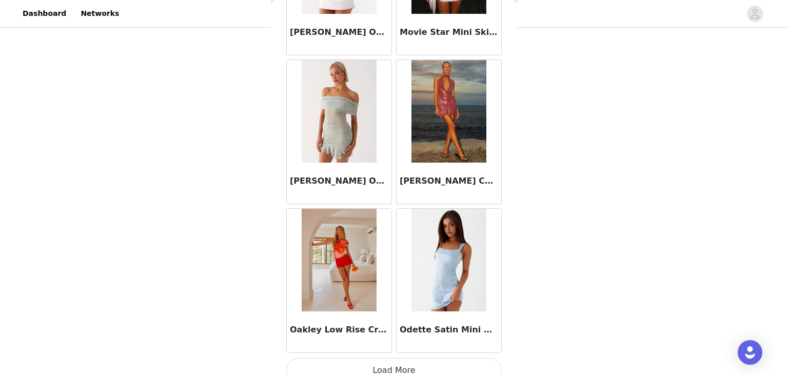
scroll to position [7138, 0]
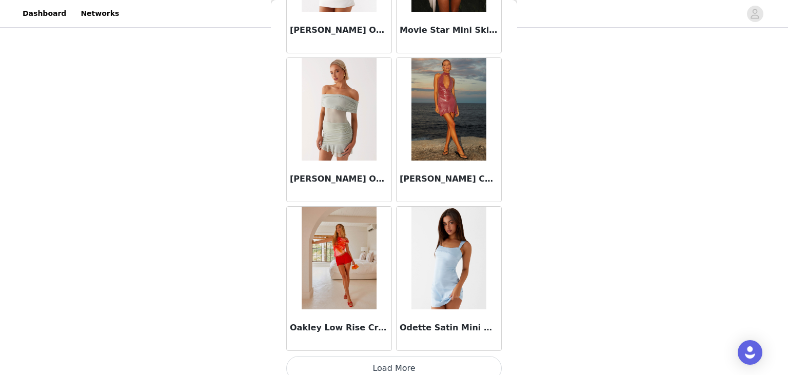
click at [395, 356] on button "Load More" at bounding box center [394, 368] width 216 height 25
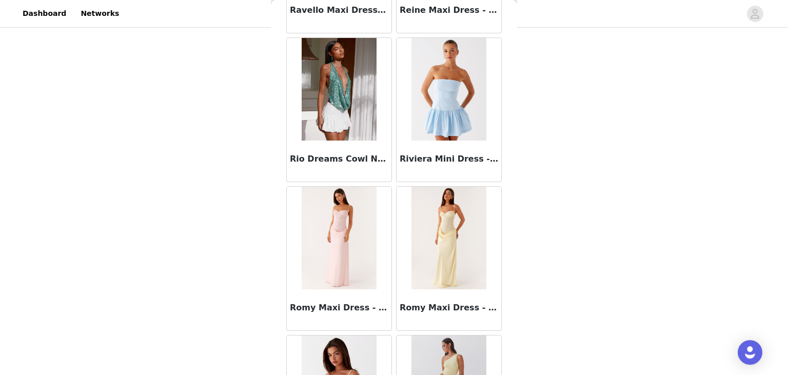
scroll to position [8625, 0]
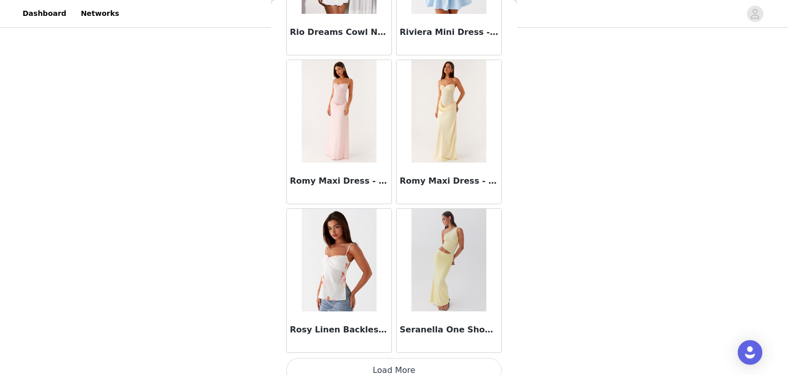
click at [379, 362] on button "Load More" at bounding box center [394, 370] width 216 height 25
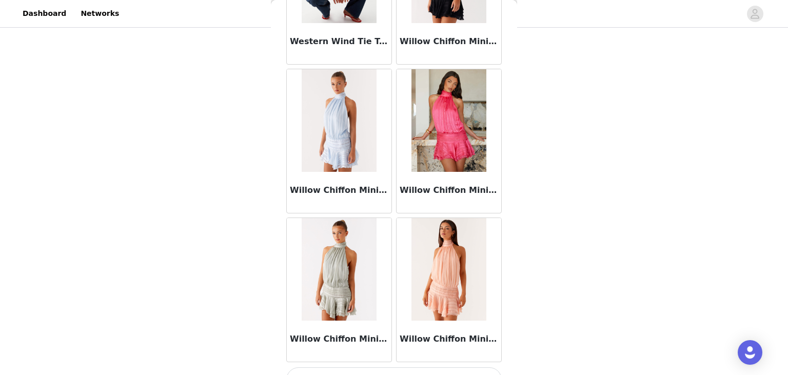
scroll to position [10111, 0]
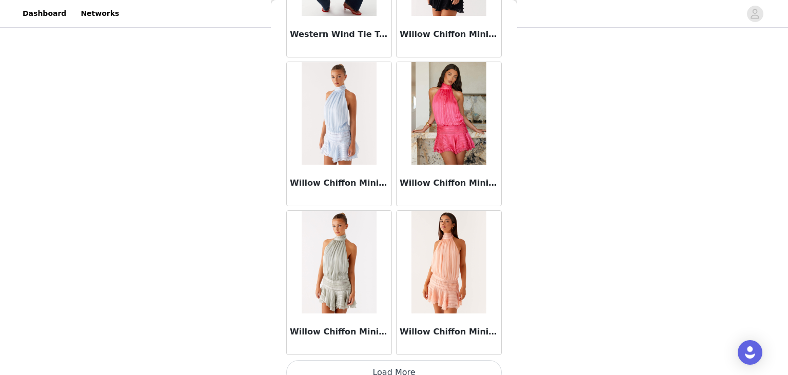
click at [386, 360] on button "Load More" at bounding box center [394, 372] width 216 height 25
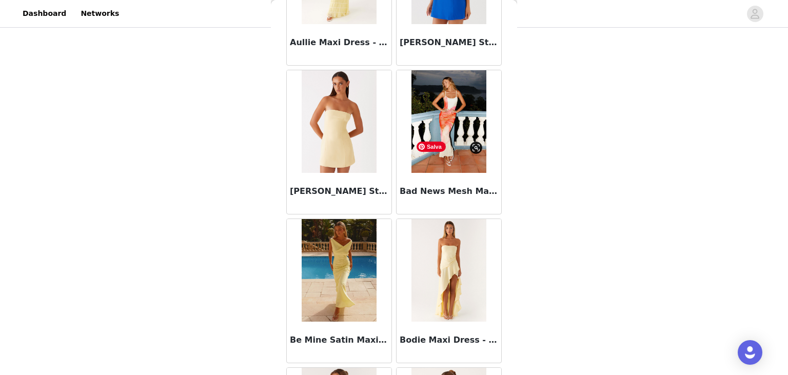
scroll to position [1636, 0]
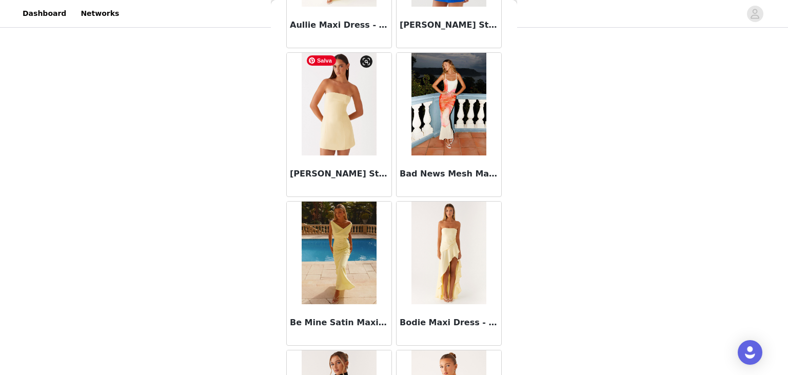
click at [366, 118] on img at bounding box center [339, 104] width 74 height 103
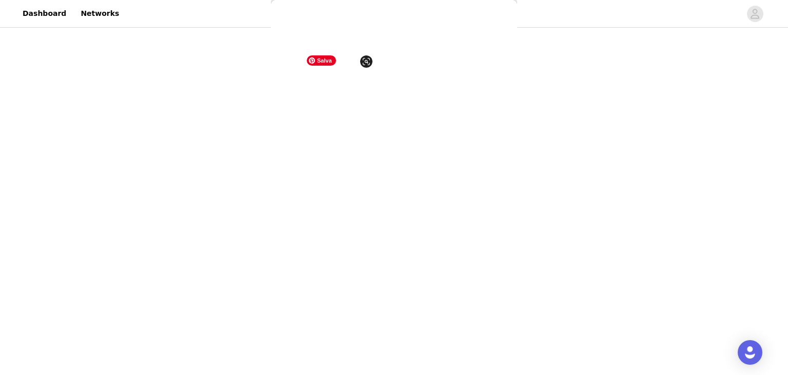
scroll to position [144, 0]
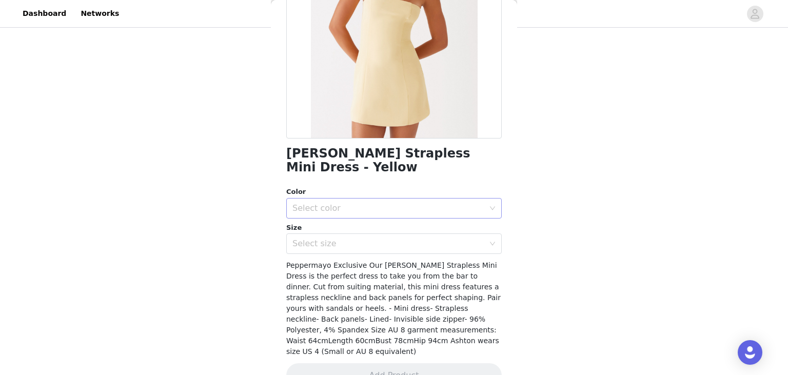
click at [369, 203] on div "Select color" at bounding box center [389, 208] width 192 height 10
click at [334, 223] on li "Yellow" at bounding box center [394, 216] width 216 height 16
click at [324, 239] on div "Select size" at bounding box center [391, 244] width 197 height 20
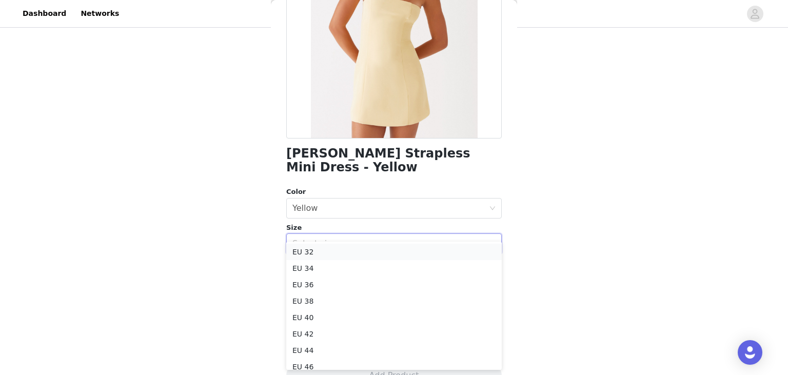
click at [318, 260] on li "EU 32" at bounding box center [394, 252] width 216 height 16
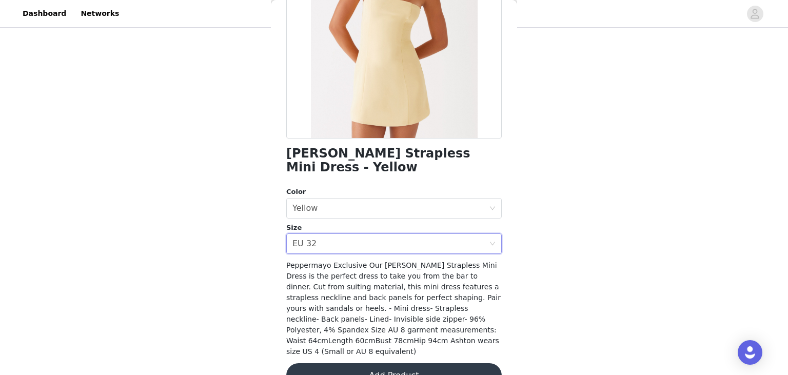
click at [380, 363] on button "Add Product" at bounding box center [394, 375] width 216 height 25
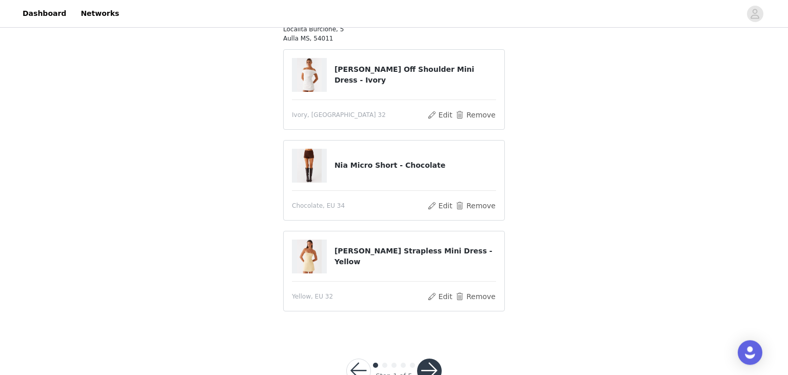
scroll to position [173, 0]
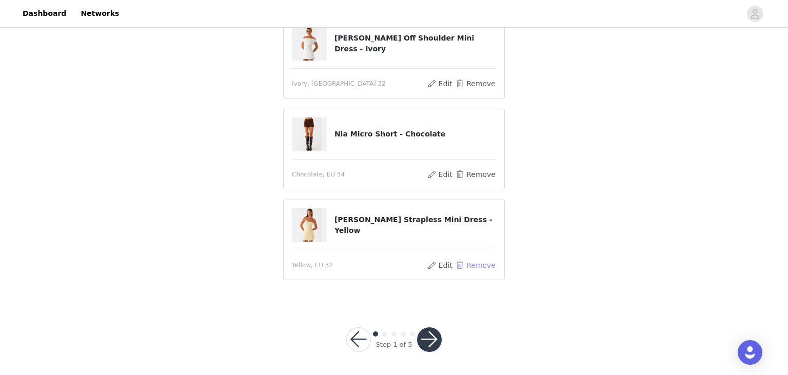
click at [476, 267] on button "Remove" at bounding box center [475, 265] width 41 height 12
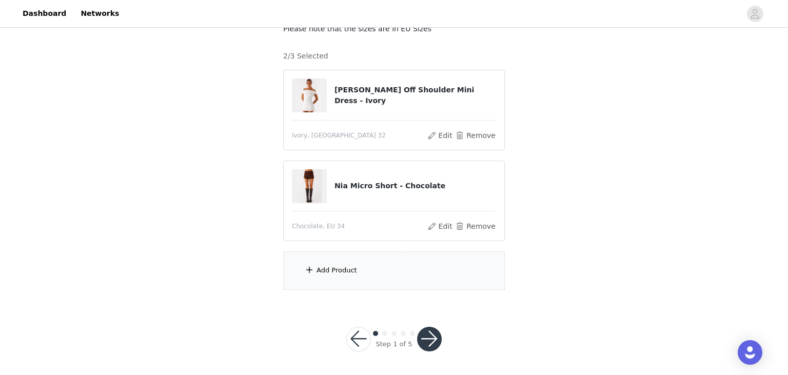
click at [342, 264] on div "Add Product" at bounding box center [394, 270] width 222 height 38
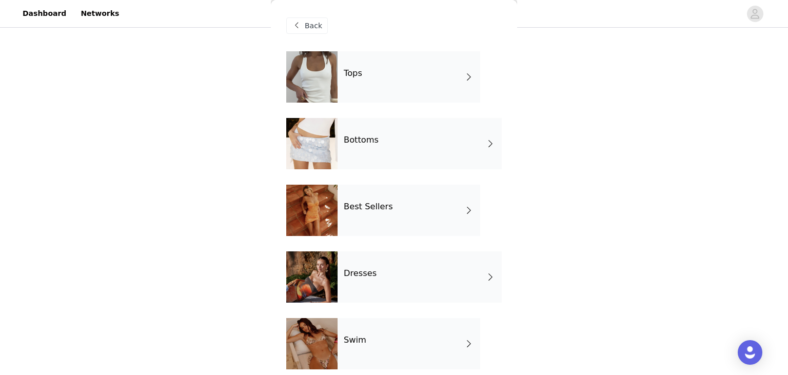
click at [381, 80] on div "Tops" at bounding box center [409, 76] width 143 height 51
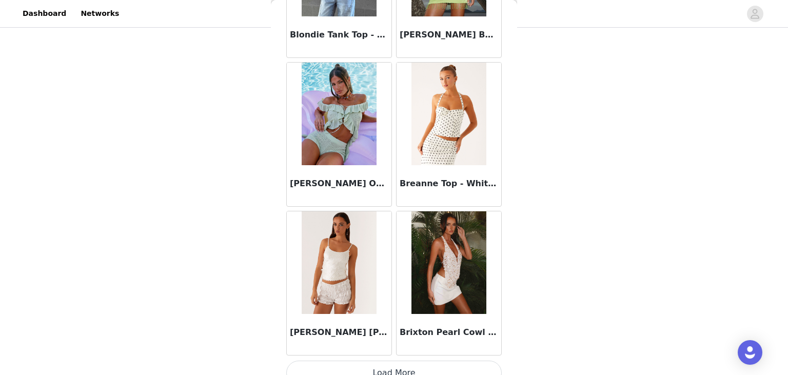
scroll to position [1193, 0]
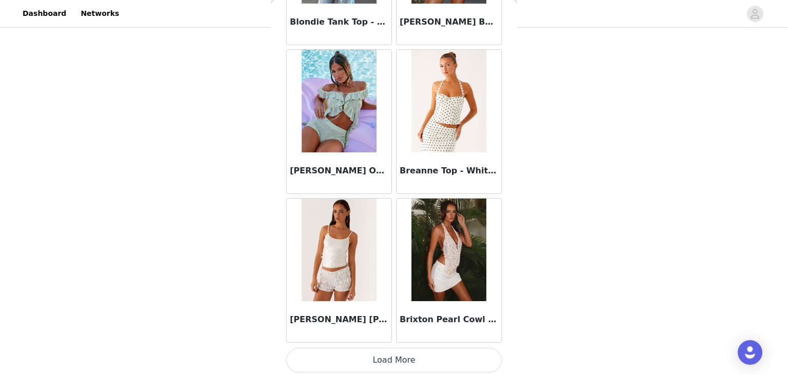
click at [382, 359] on button "Load More" at bounding box center [394, 360] width 216 height 25
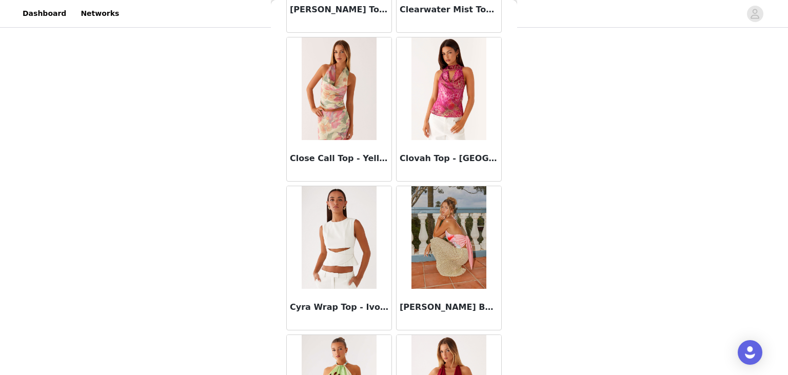
scroll to position [2679, 0]
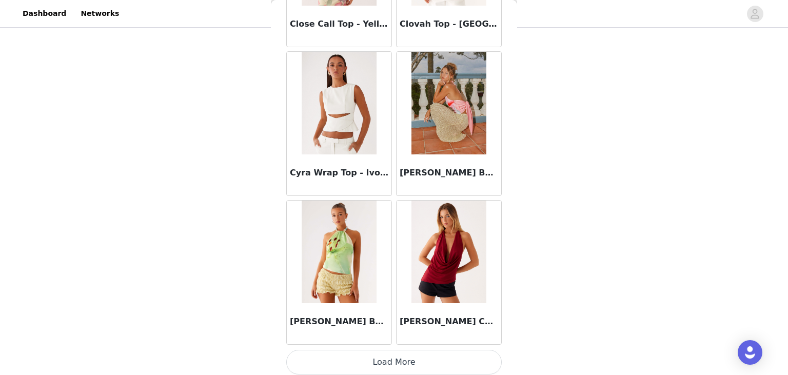
click at [381, 360] on button "Load More" at bounding box center [394, 362] width 216 height 25
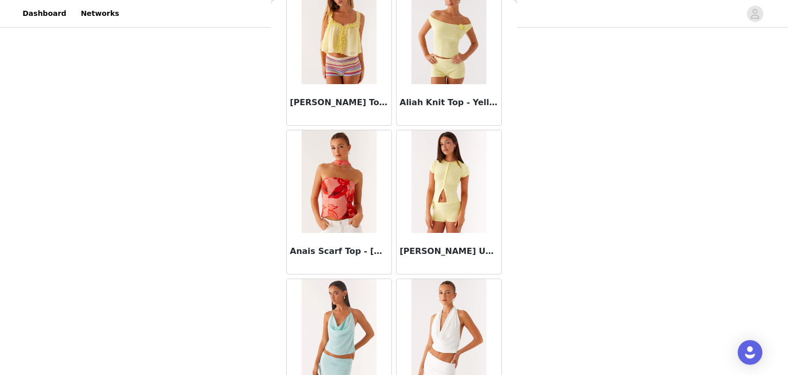
scroll to position [0, 0]
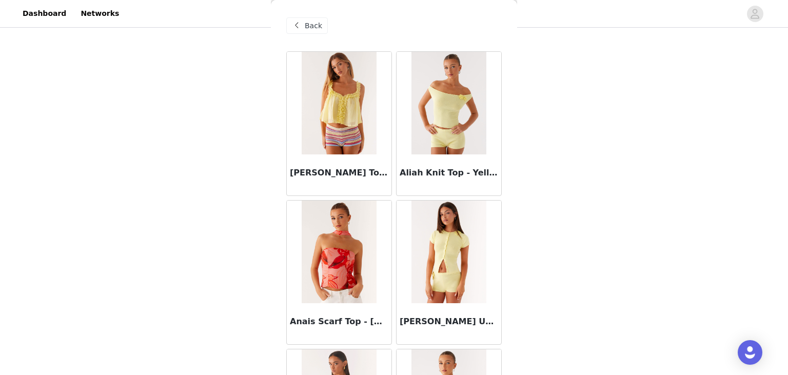
click at [307, 29] on span "Back" at bounding box center [313, 26] width 17 height 11
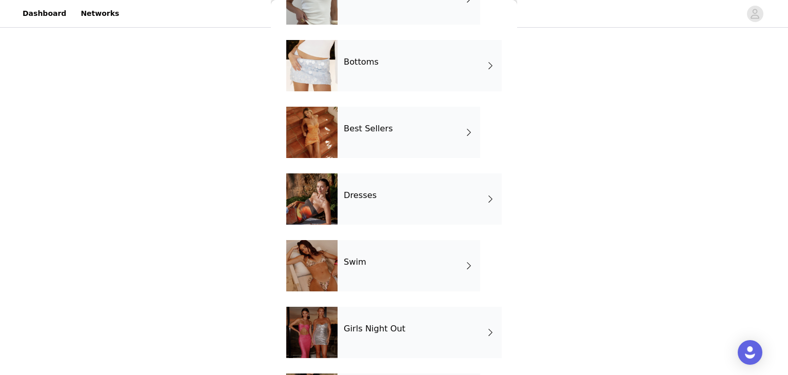
scroll to position [209, 0]
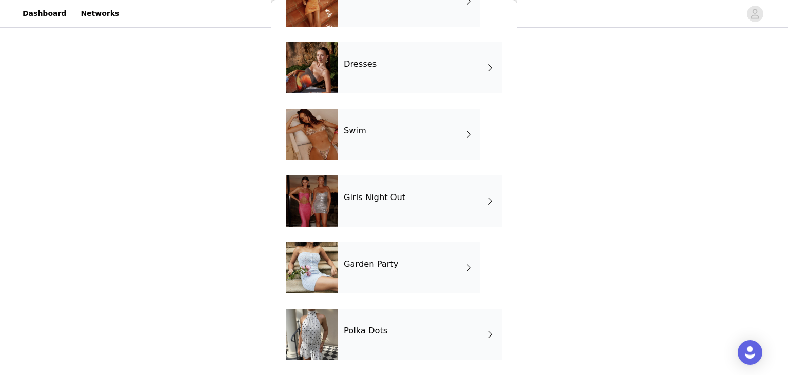
click at [373, 264] on h4 "Garden Party" at bounding box center [371, 264] width 54 height 9
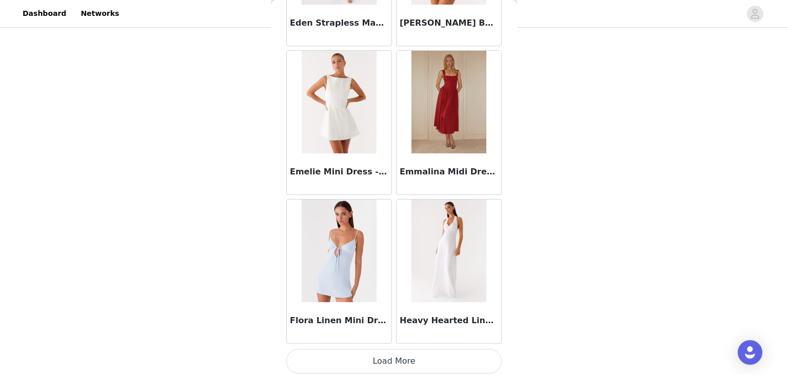
scroll to position [1193, 0]
click at [390, 357] on button "Load More" at bounding box center [394, 360] width 216 height 25
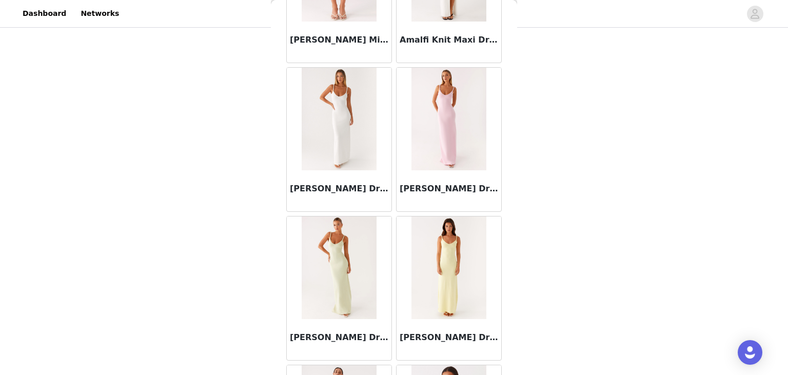
scroll to position [0, 0]
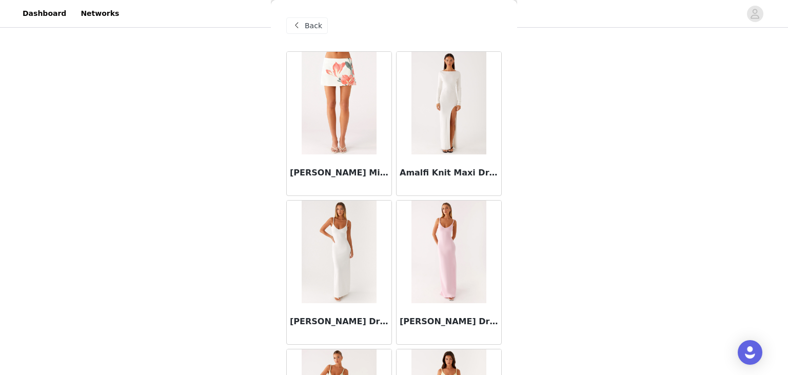
click at [300, 22] on span at bounding box center [296, 26] width 12 height 12
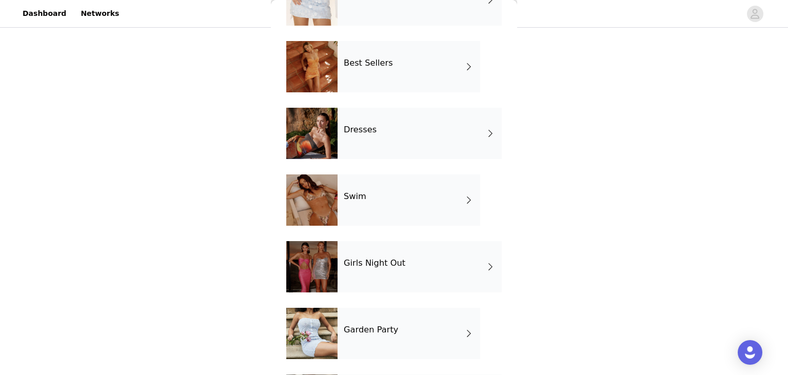
scroll to position [145, 0]
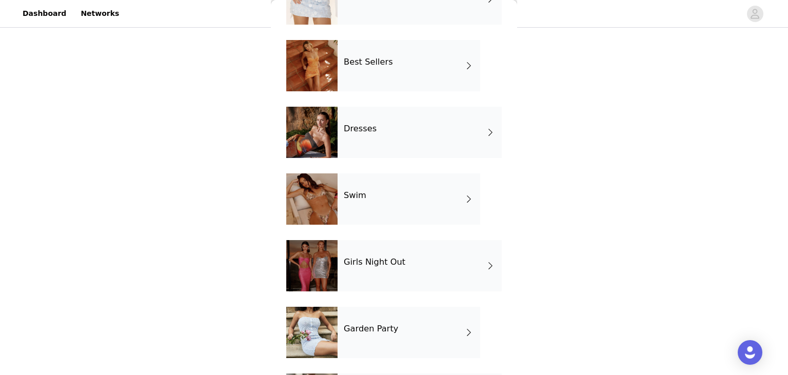
click at [427, 75] on div "Best Sellers" at bounding box center [409, 65] width 143 height 51
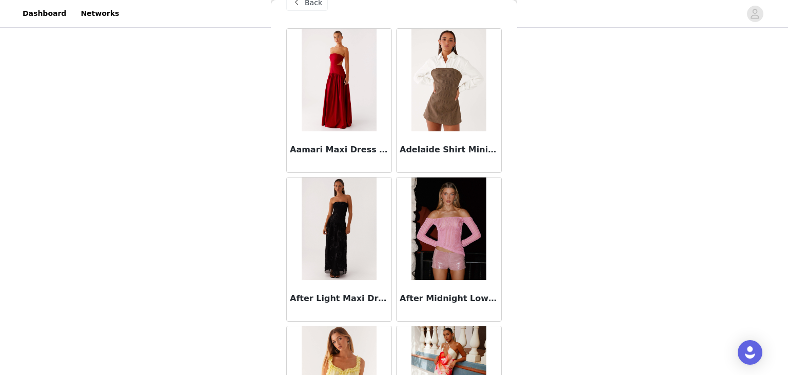
scroll to position [24, 0]
click at [451, 131] on div "Adelaide Shirt Mini Dress - Brown" at bounding box center [449, 151] width 105 height 41
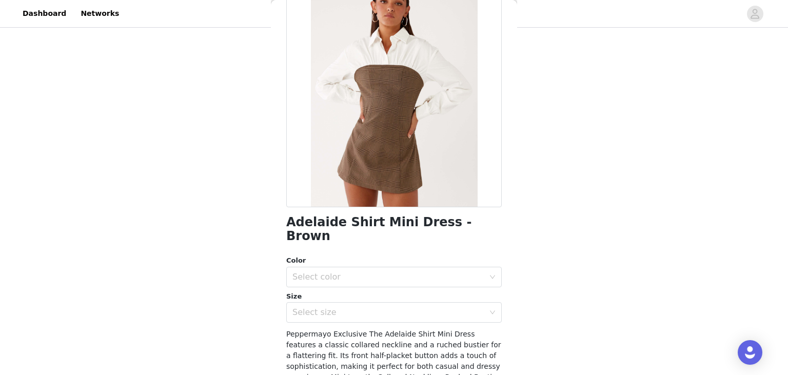
scroll to position [0, 0]
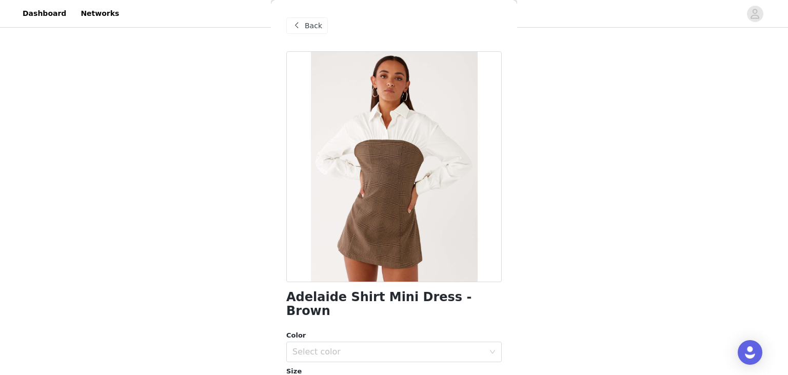
click at [317, 31] on div "Back" at bounding box center [307, 25] width 42 height 16
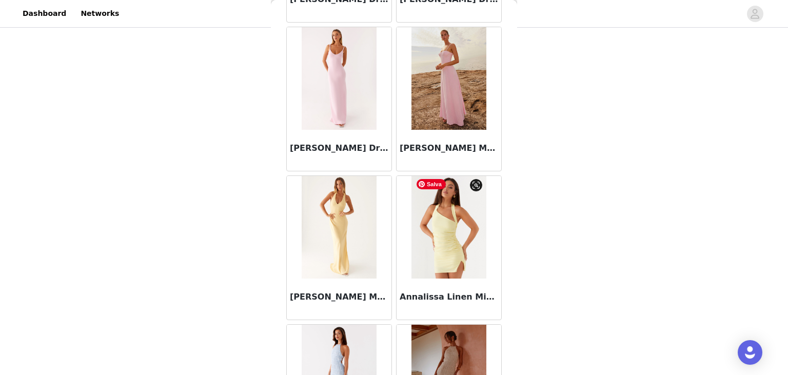
scroll to position [1193, 0]
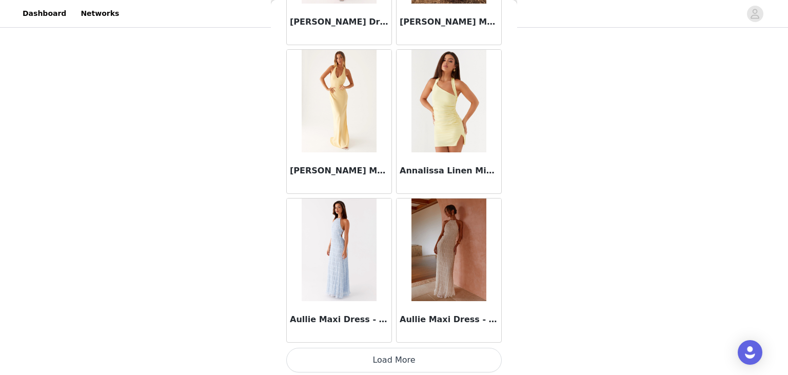
click at [387, 359] on button "Load More" at bounding box center [394, 360] width 216 height 25
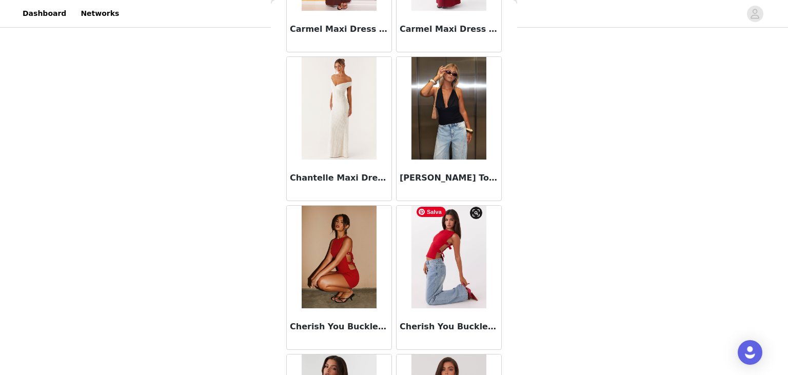
scroll to position [2679, 0]
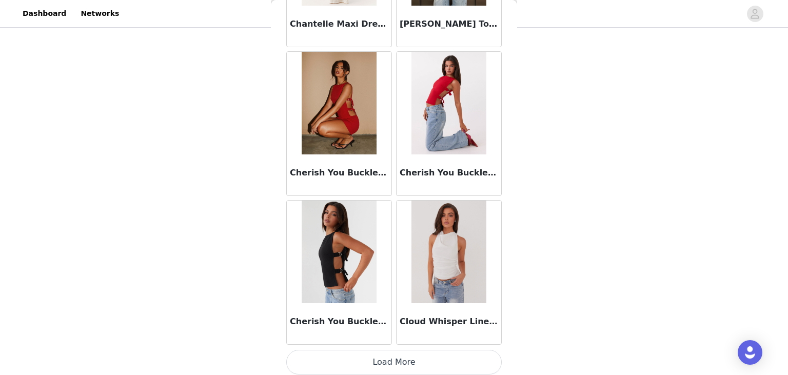
click at [421, 360] on button "Load More" at bounding box center [394, 362] width 216 height 25
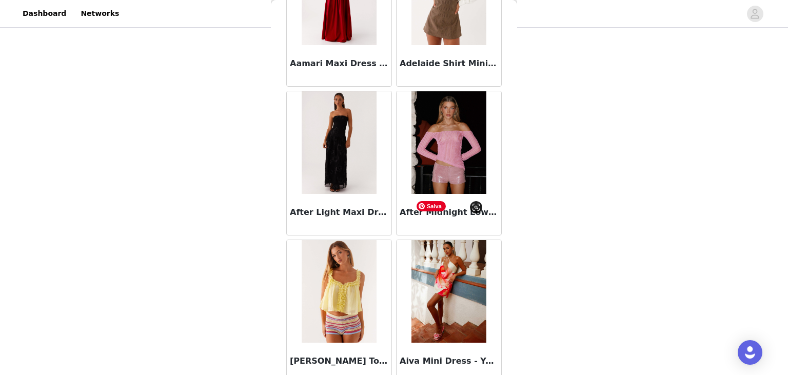
scroll to position [0, 0]
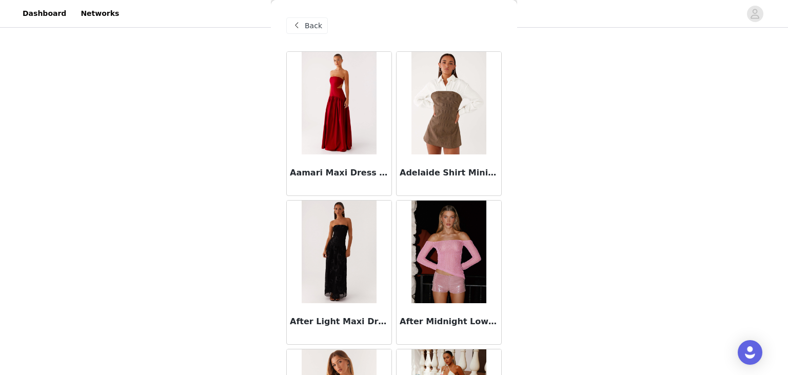
click at [315, 26] on span "Back" at bounding box center [313, 26] width 17 height 11
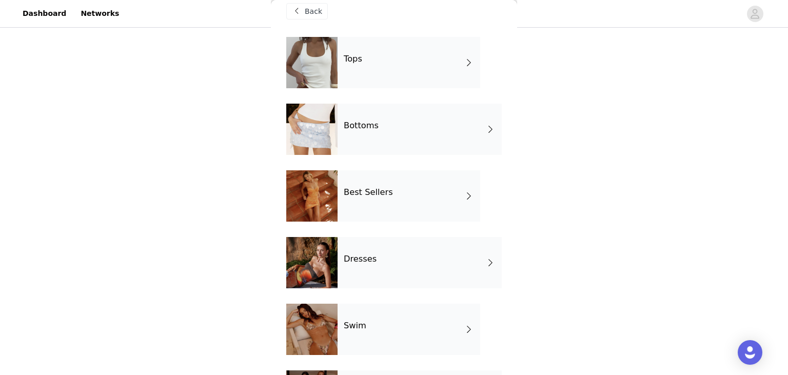
scroll to position [7, 0]
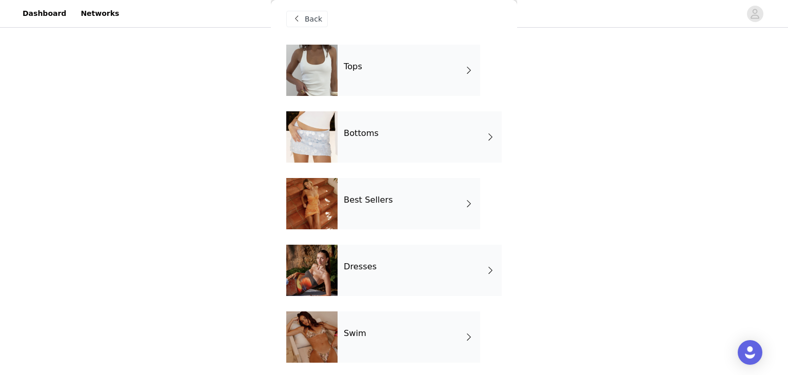
click at [405, 71] on div "Tops" at bounding box center [409, 70] width 143 height 51
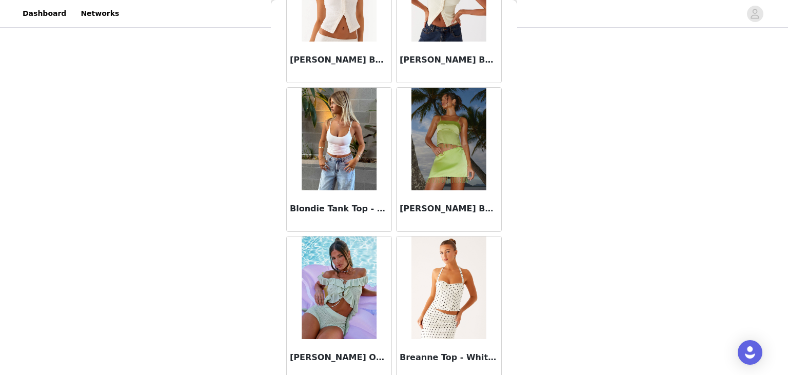
scroll to position [1193, 0]
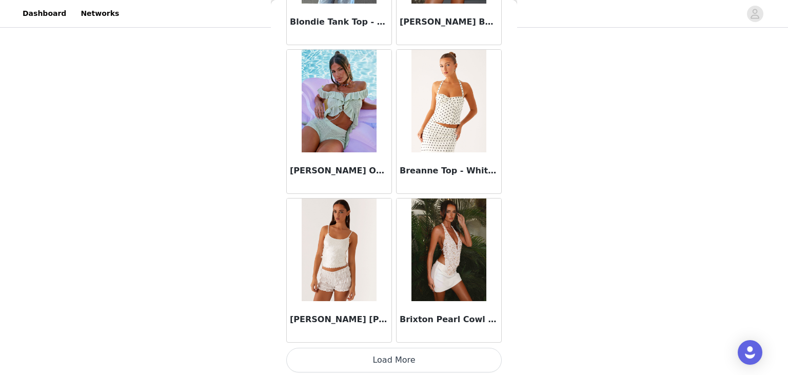
click at [393, 350] on button "Load More" at bounding box center [394, 360] width 216 height 25
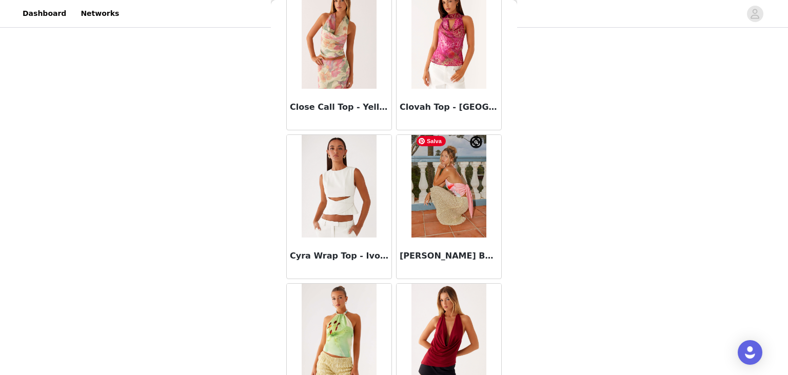
scroll to position [2679, 0]
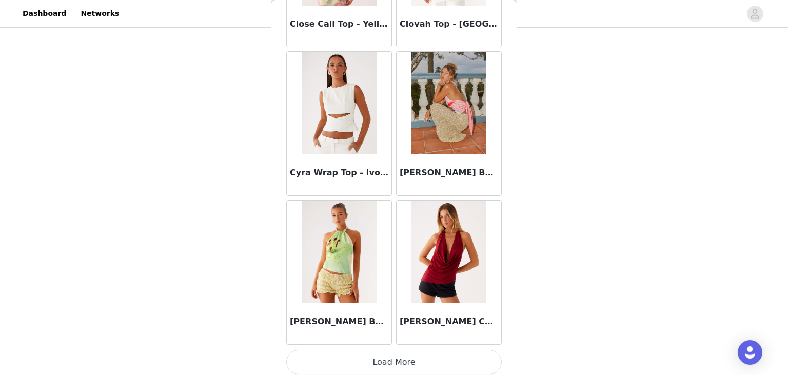
click at [386, 360] on button "Load More" at bounding box center [394, 362] width 216 height 25
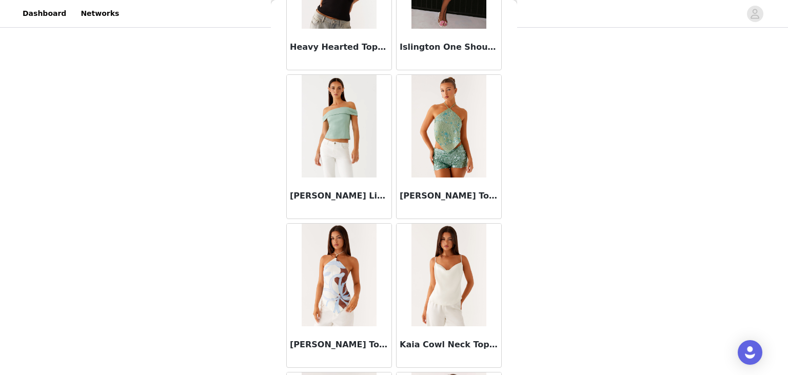
scroll to position [4165, 0]
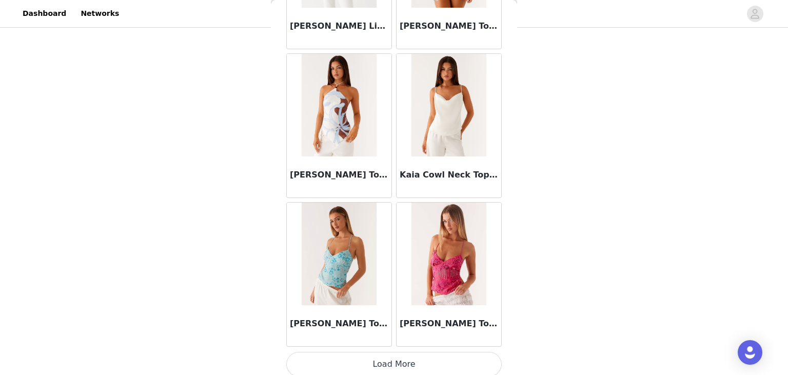
click at [385, 352] on button "Load More" at bounding box center [394, 364] width 216 height 25
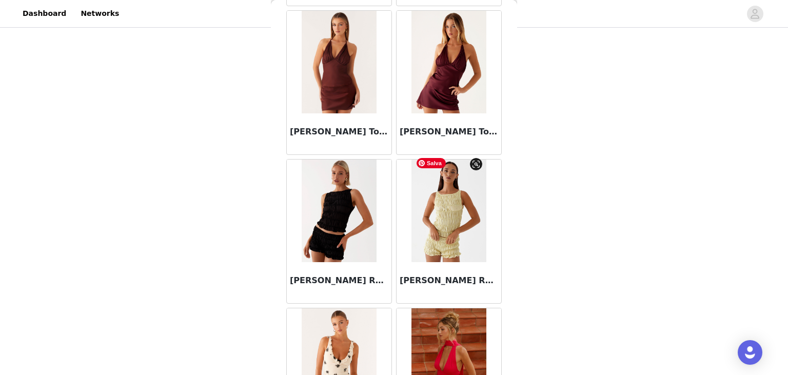
scroll to position [5102, 0]
click at [344, 96] on img at bounding box center [339, 62] width 74 height 103
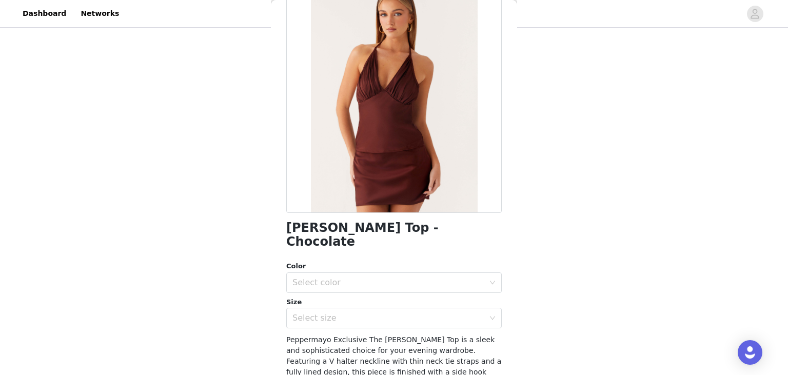
scroll to position [72, 0]
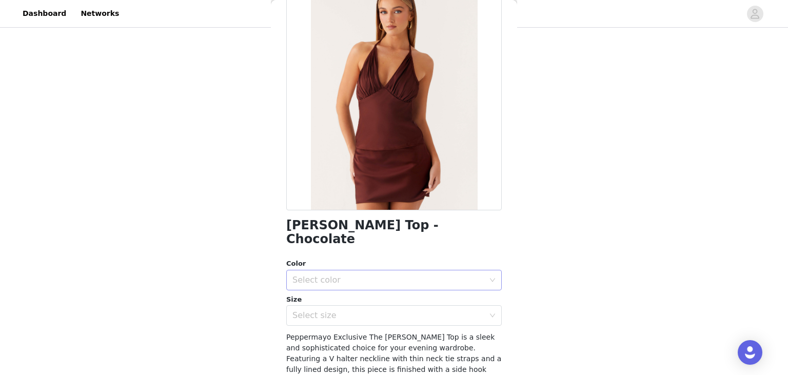
click at [346, 275] on div "Select color" at bounding box center [389, 280] width 192 height 10
click at [326, 286] on li "Chocolate" at bounding box center [394, 288] width 216 height 16
click at [325, 309] on div "Select size" at bounding box center [391, 316] width 197 height 20
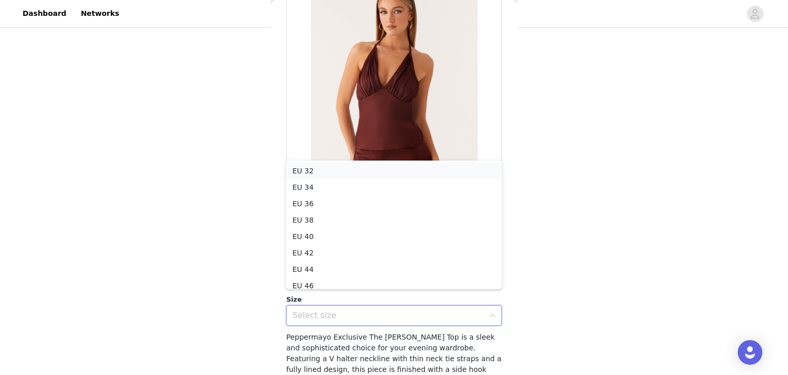
click at [321, 170] on li "EU 32" at bounding box center [394, 171] width 216 height 16
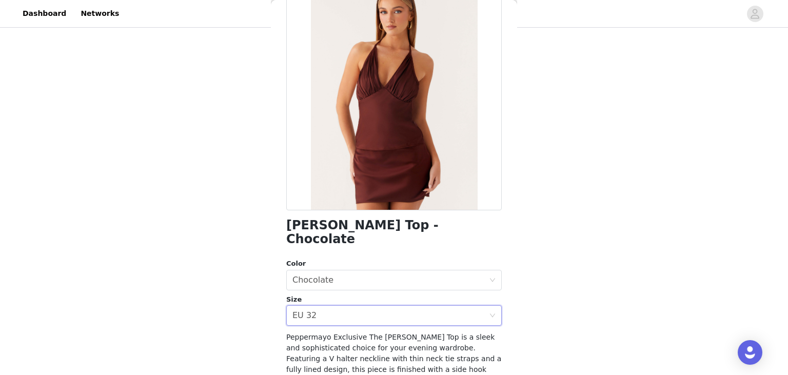
scroll to position [0, 0]
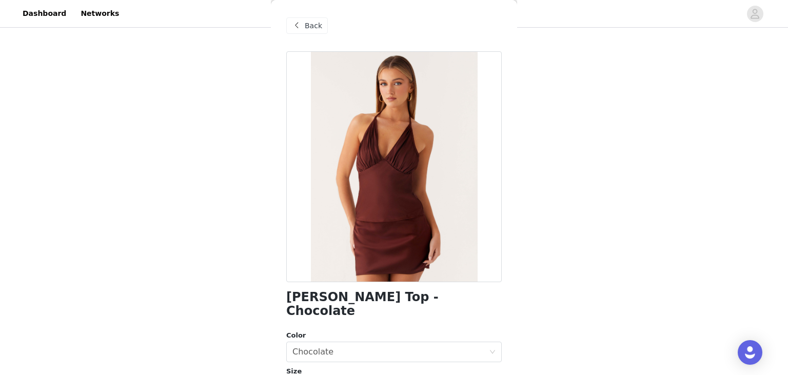
click at [311, 20] on div "Back" at bounding box center [307, 25] width 42 height 16
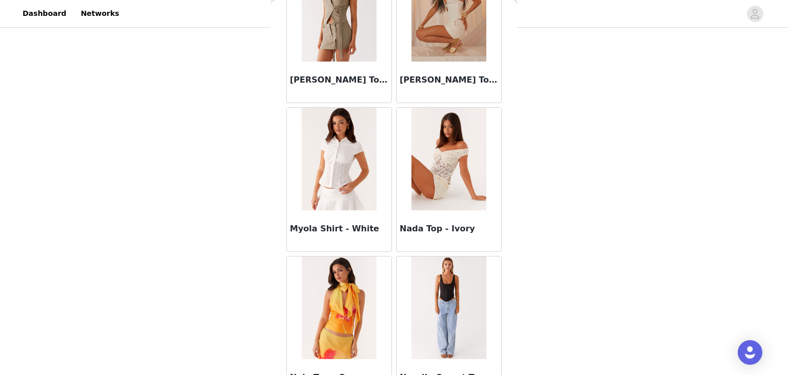
scroll to position [5652, 0]
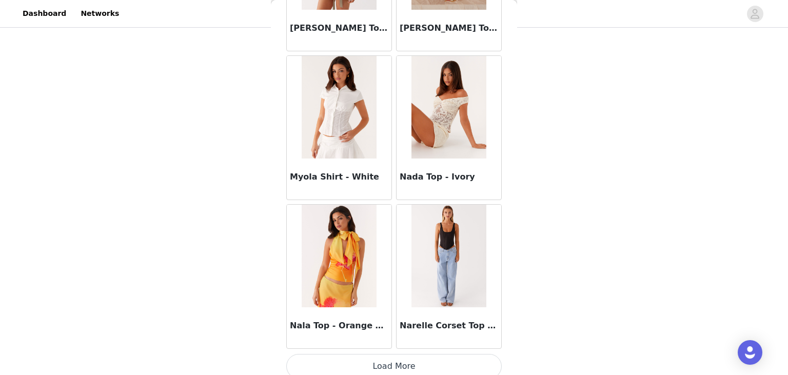
click at [394, 342] on div "Nala Top - Orange Floral" at bounding box center [339, 276] width 110 height 149
click at [393, 357] on button "Load More" at bounding box center [394, 366] width 216 height 25
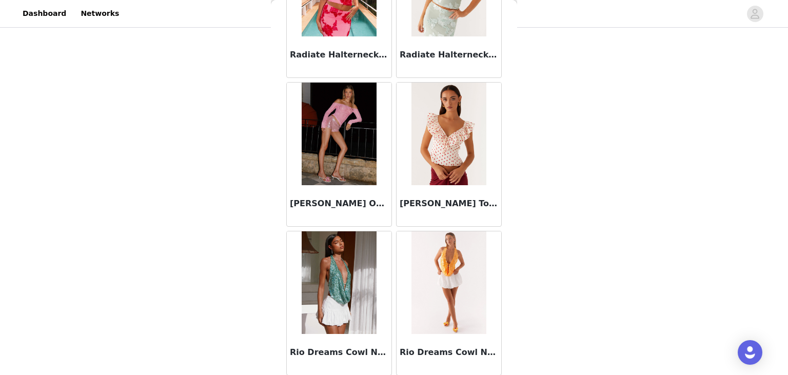
scroll to position [7138, 0]
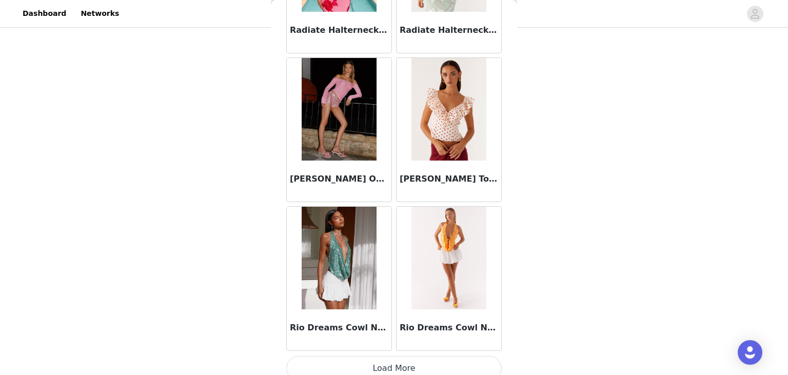
click at [384, 356] on button "Load More" at bounding box center [394, 368] width 216 height 25
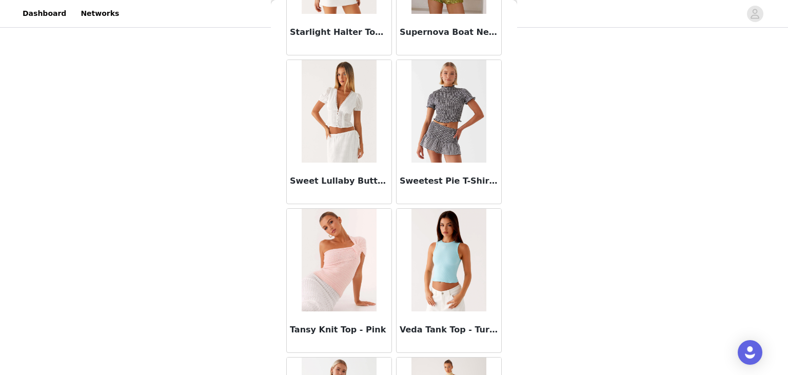
scroll to position [8625, 0]
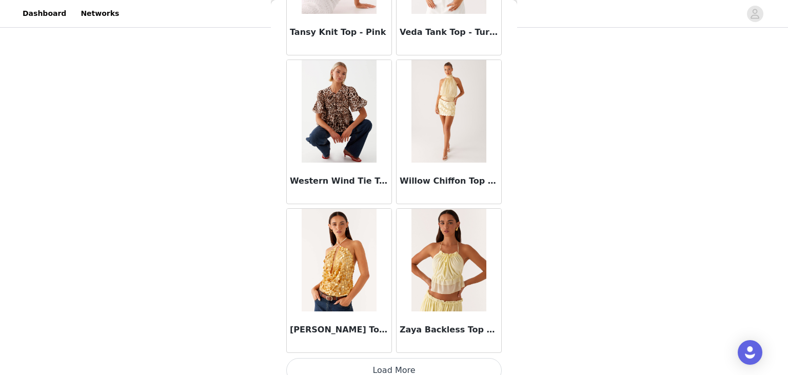
click at [410, 359] on button "Load More" at bounding box center [394, 370] width 216 height 25
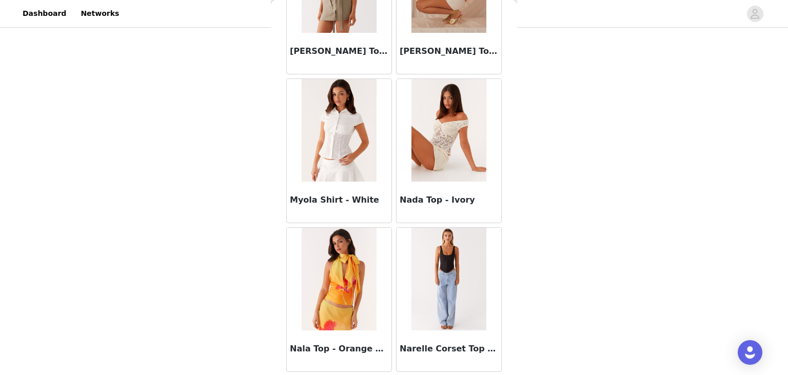
scroll to position [5605, 0]
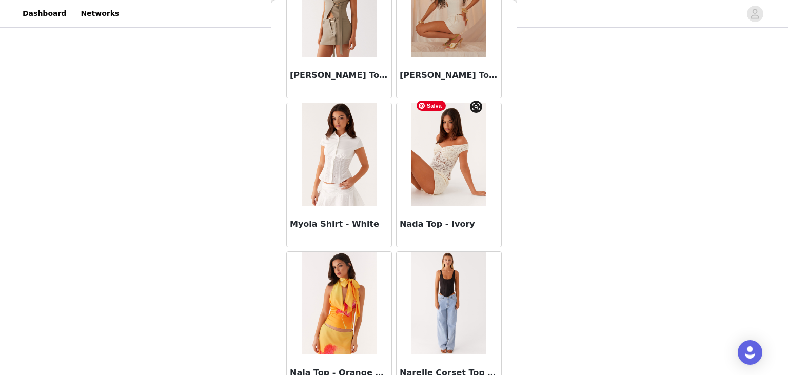
click at [425, 186] on img at bounding box center [449, 154] width 74 height 103
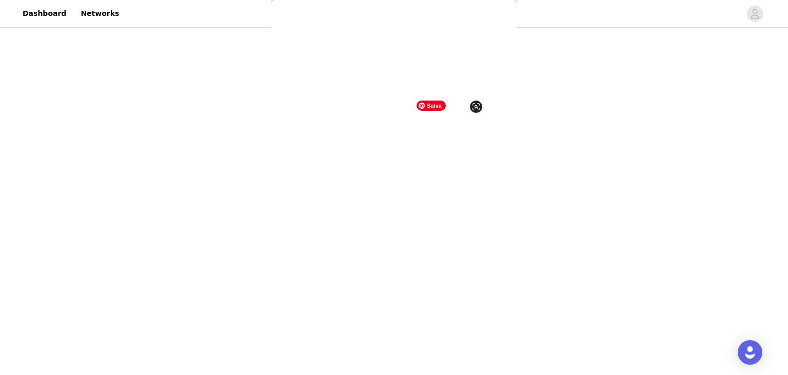
scroll to position [0, 0]
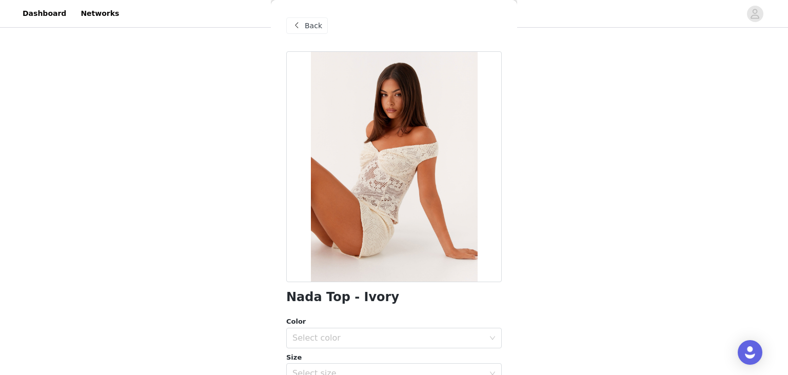
click at [310, 29] on span "Back" at bounding box center [313, 26] width 17 height 11
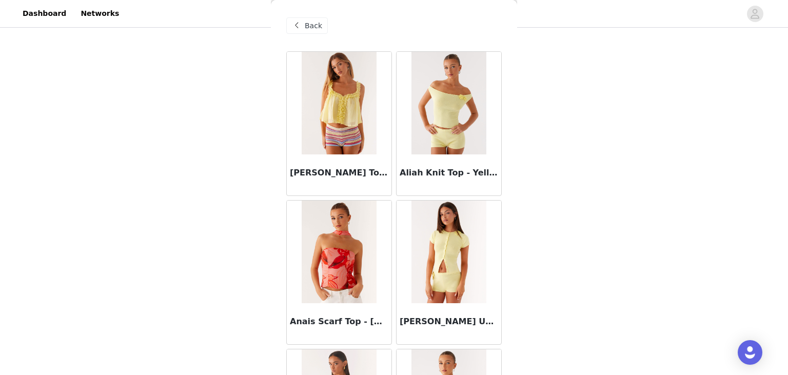
click at [302, 32] on div "Back" at bounding box center [307, 25] width 42 height 16
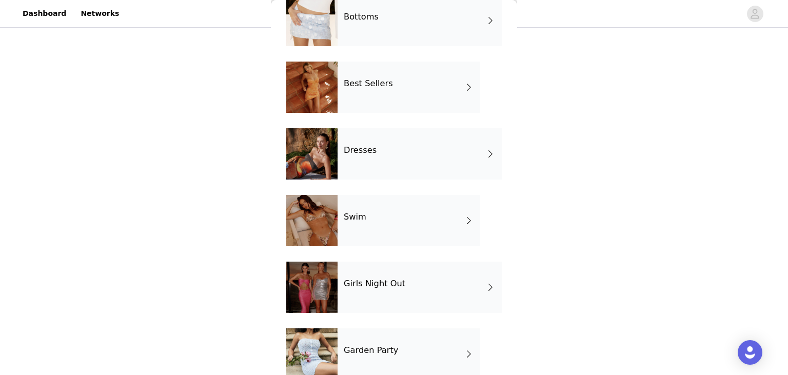
scroll to position [125, 0]
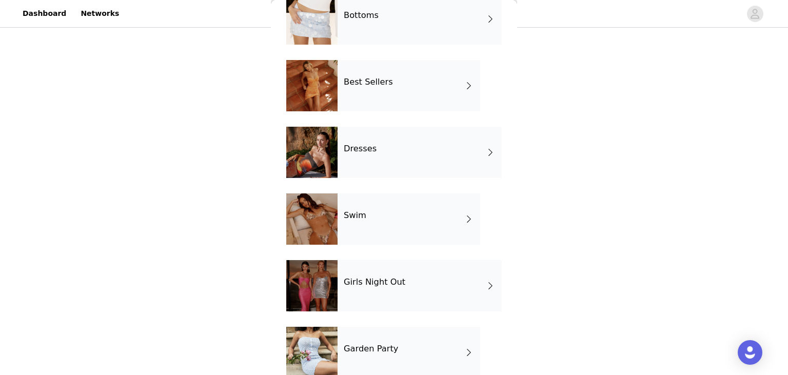
click at [410, 158] on div "Dresses" at bounding box center [420, 152] width 164 height 51
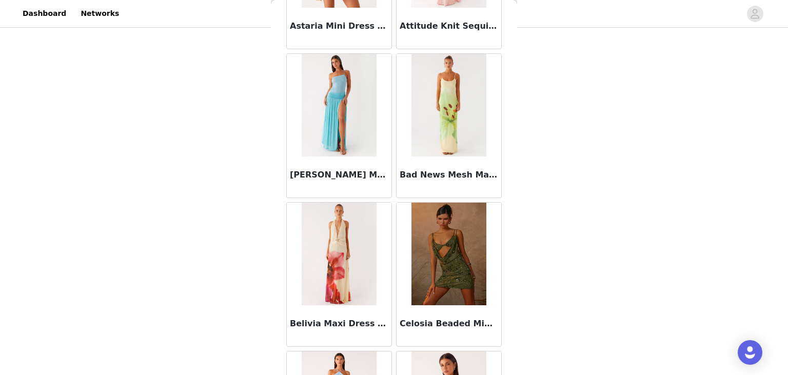
scroll to position [0, 0]
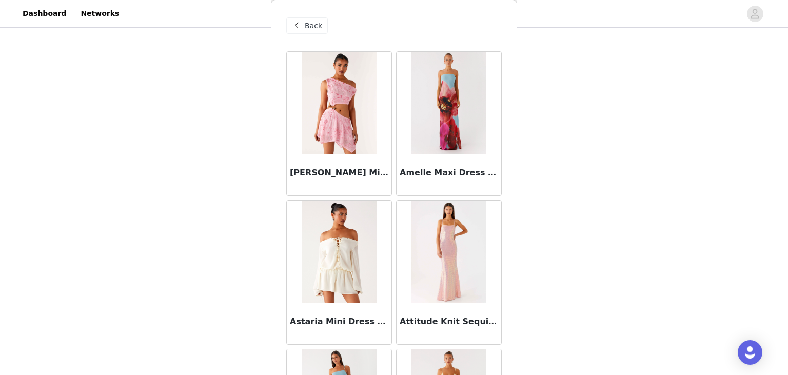
click at [310, 24] on span "Back" at bounding box center [313, 26] width 17 height 11
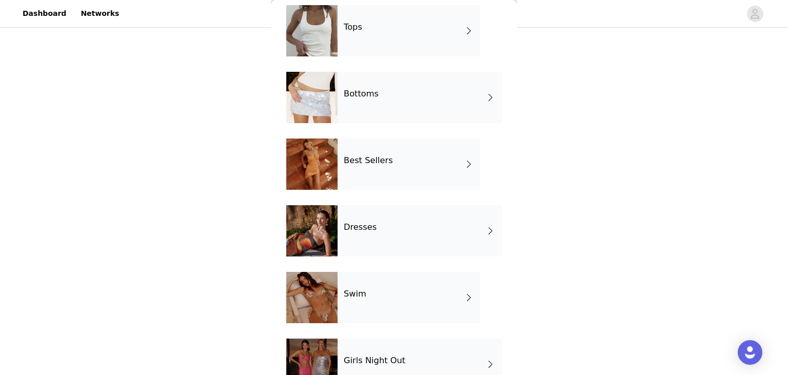
scroll to position [47, 0]
click at [397, 115] on div "Bottoms" at bounding box center [420, 96] width 164 height 51
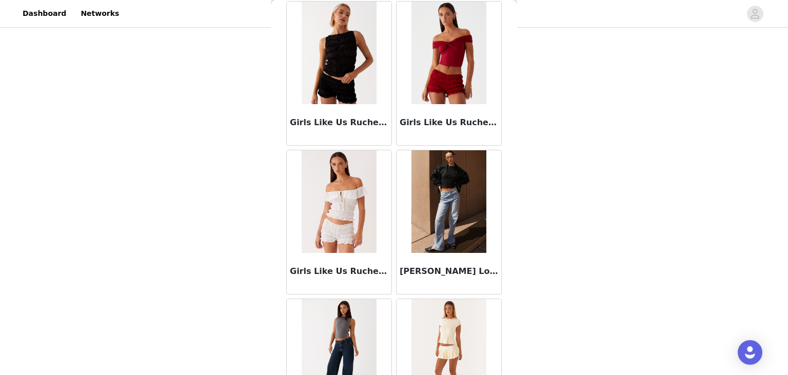
scroll to position [1193, 0]
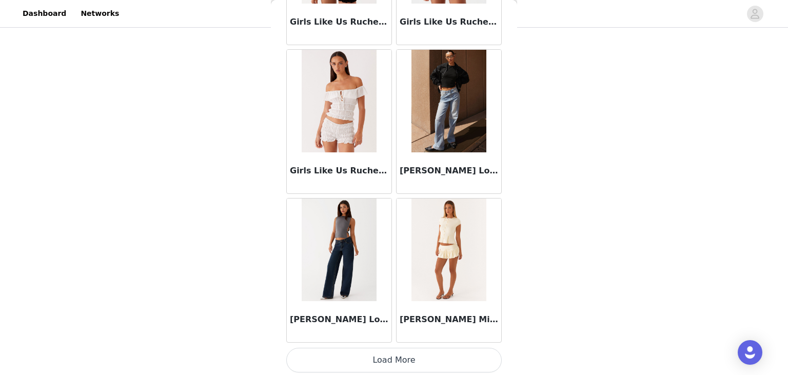
click at [401, 357] on button "Load More" at bounding box center [394, 360] width 216 height 25
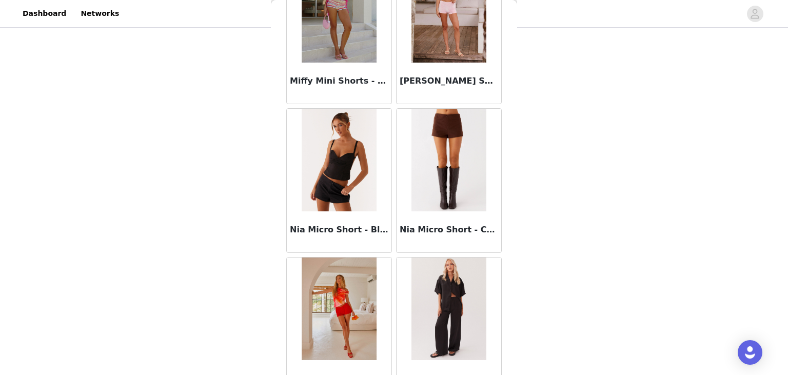
scroll to position [2171, 0]
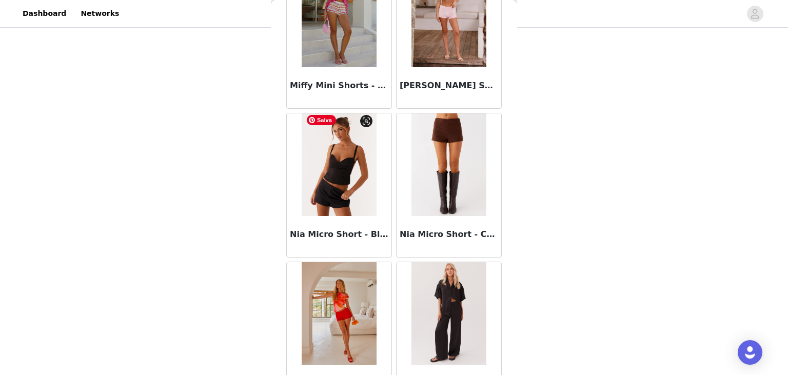
click at [345, 179] on img at bounding box center [339, 164] width 74 height 103
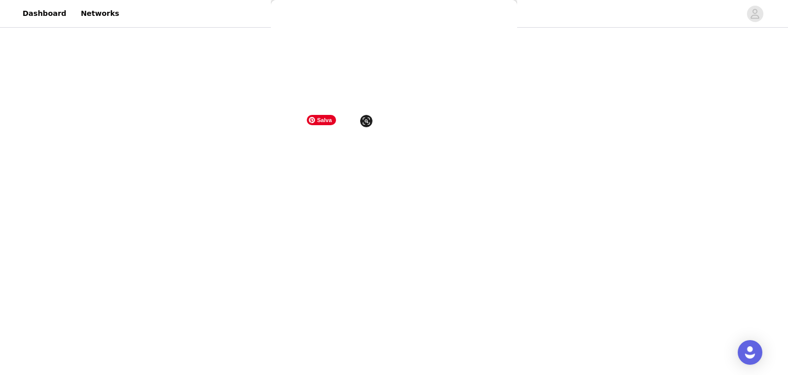
scroll to position [154, 0]
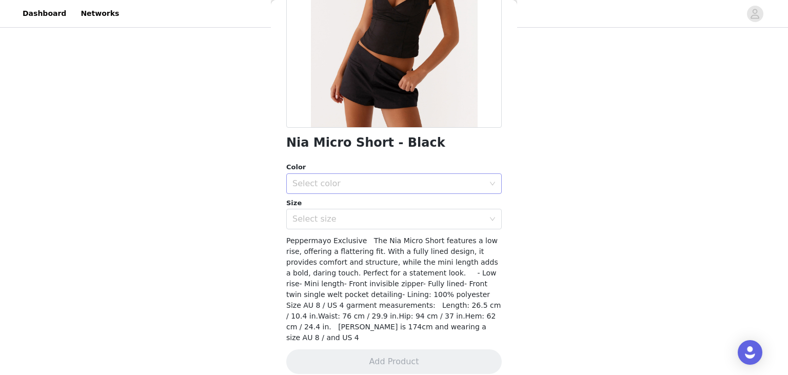
click at [369, 180] on div "Select color" at bounding box center [389, 184] width 192 height 10
click at [335, 207] on li "Black" at bounding box center [394, 206] width 216 height 16
click at [327, 221] on div "Select size" at bounding box center [389, 219] width 192 height 10
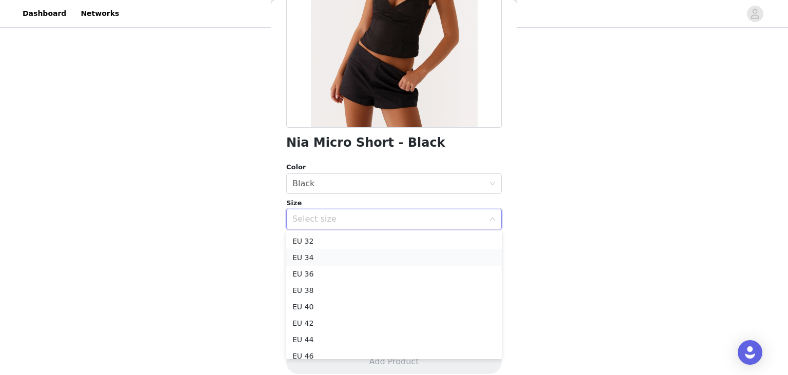
click at [315, 262] on li "EU 34" at bounding box center [394, 257] width 216 height 16
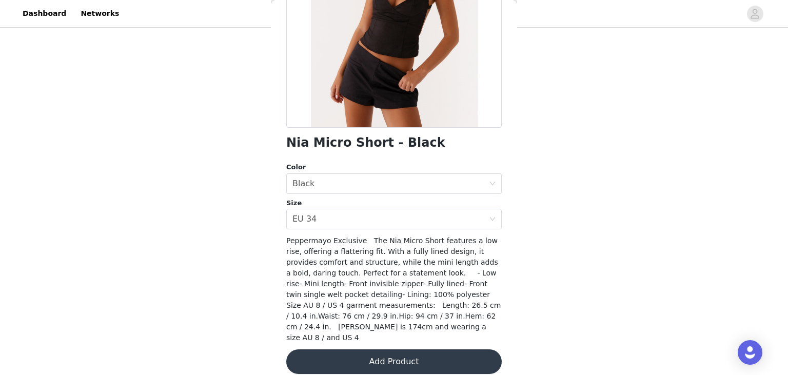
click at [376, 350] on button "Add Product" at bounding box center [394, 362] width 216 height 25
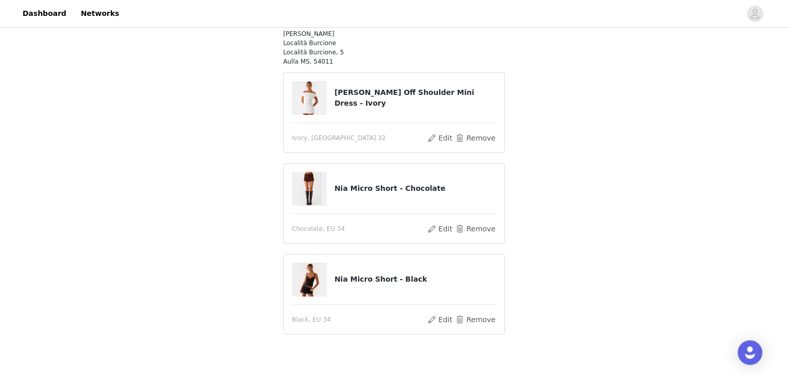
scroll to position [124, 0]
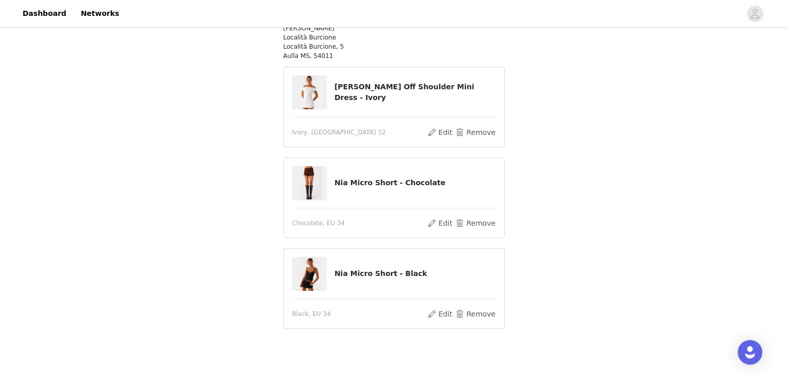
click at [483, 307] on article "Nia Micro Short - Black Black, [GEOGRAPHIC_DATA] 34 Edit Remove" at bounding box center [394, 288] width 222 height 81
click at [483, 311] on button "Remove" at bounding box center [475, 314] width 41 height 12
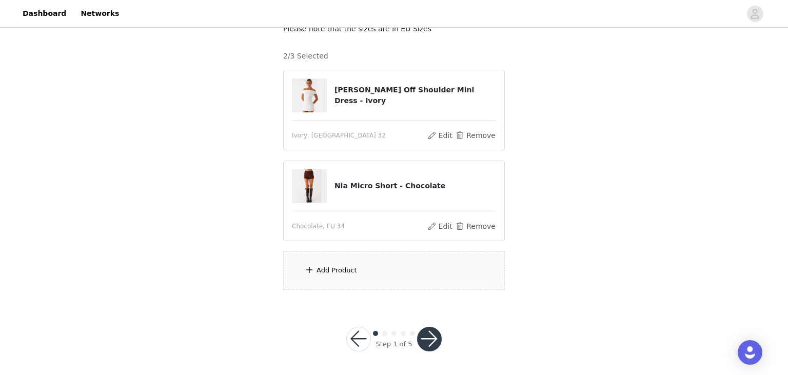
click at [353, 255] on div "Add Product" at bounding box center [394, 270] width 222 height 38
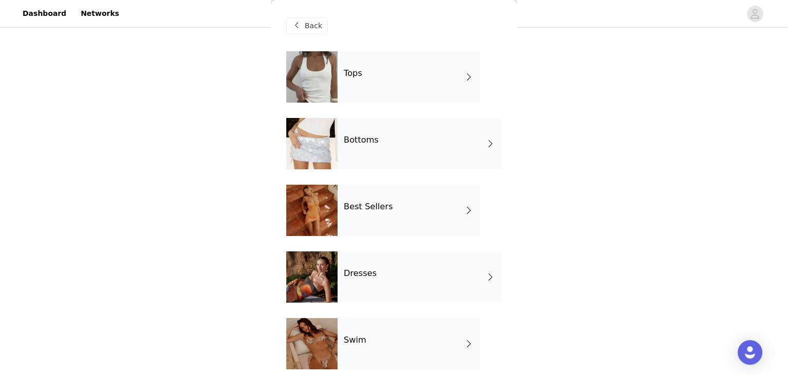
click at [391, 91] on div "Tops" at bounding box center [409, 76] width 143 height 51
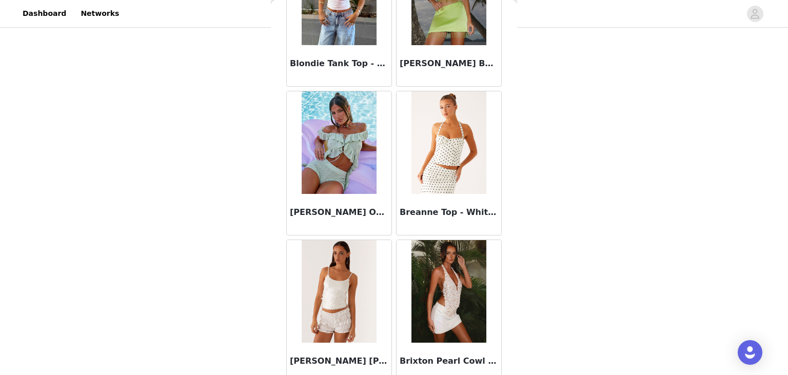
scroll to position [1193, 0]
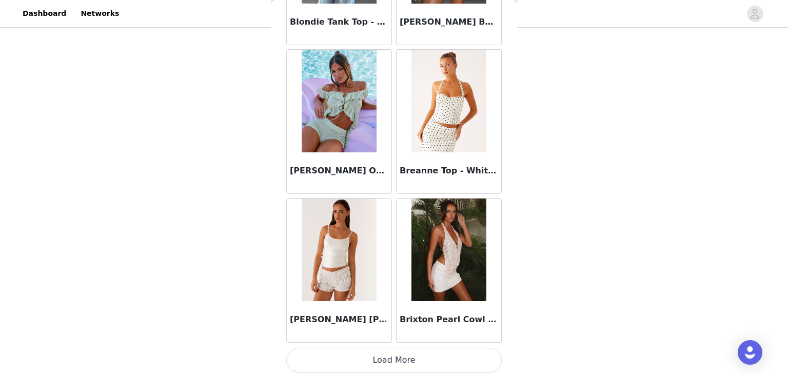
click at [379, 356] on button "Load More" at bounding box center [394, 360] width 216 height 25
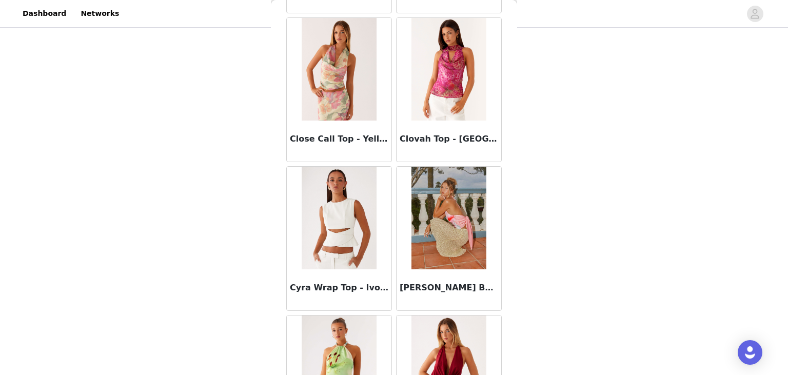
scroll to position [2679, 0]
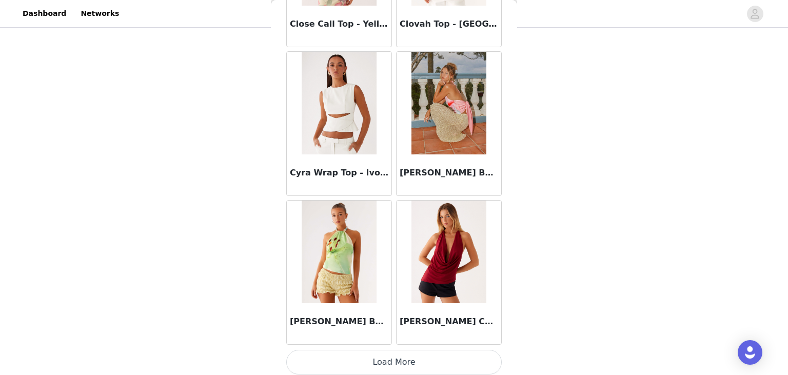
click at [394, 362] on button "Load More" at bounding box center [394, 362] width 216 height 25
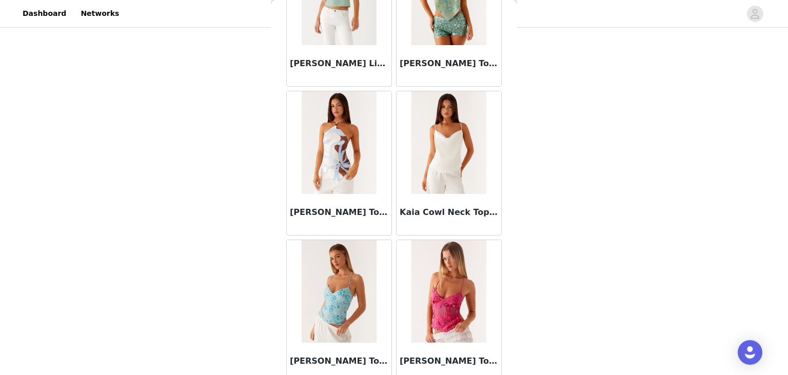
scroll to position [4165, 0]
